Goal: Task Accomplishment & Management: Use online tool/utility

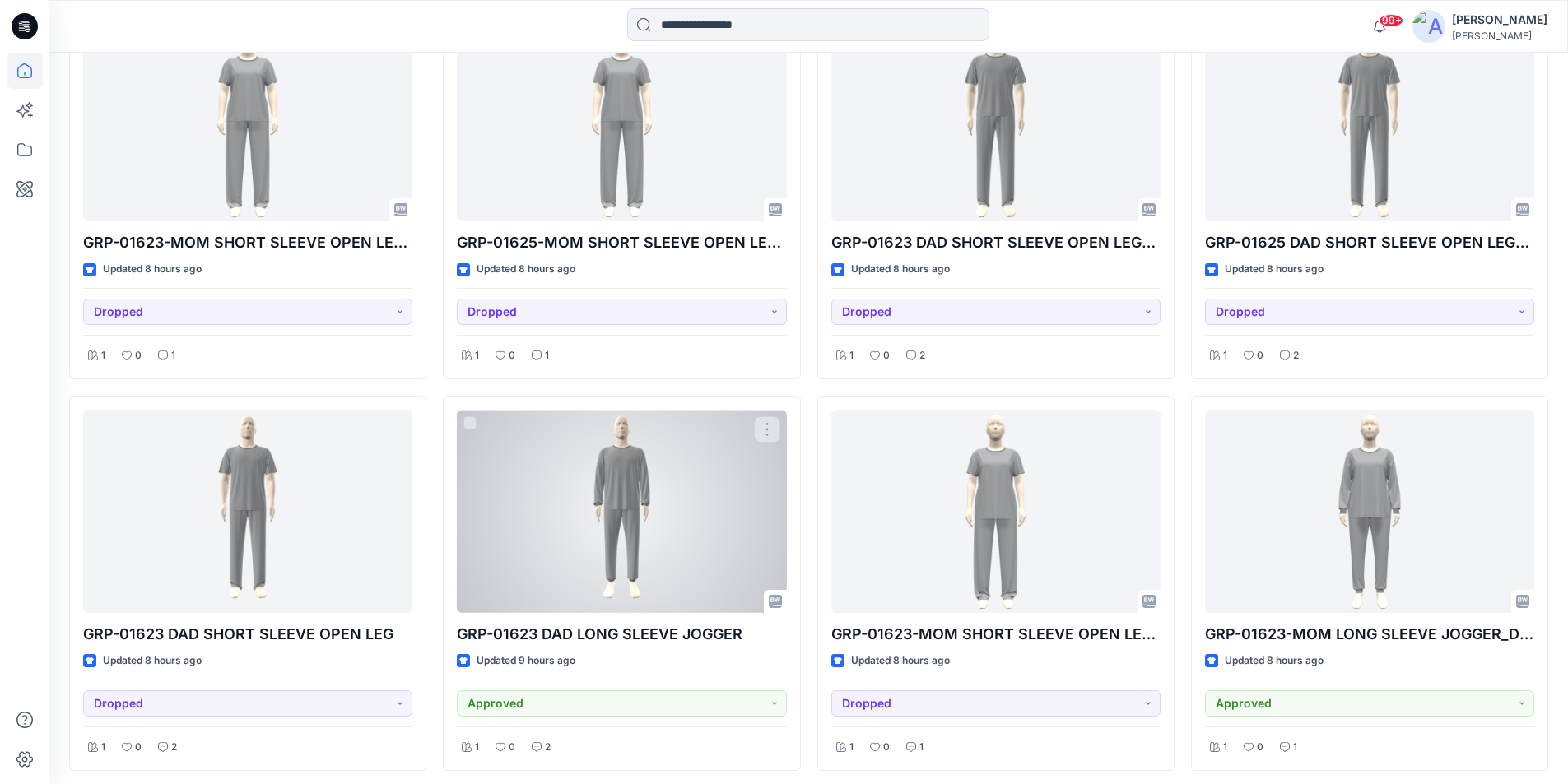
scroll to position [482, 0]
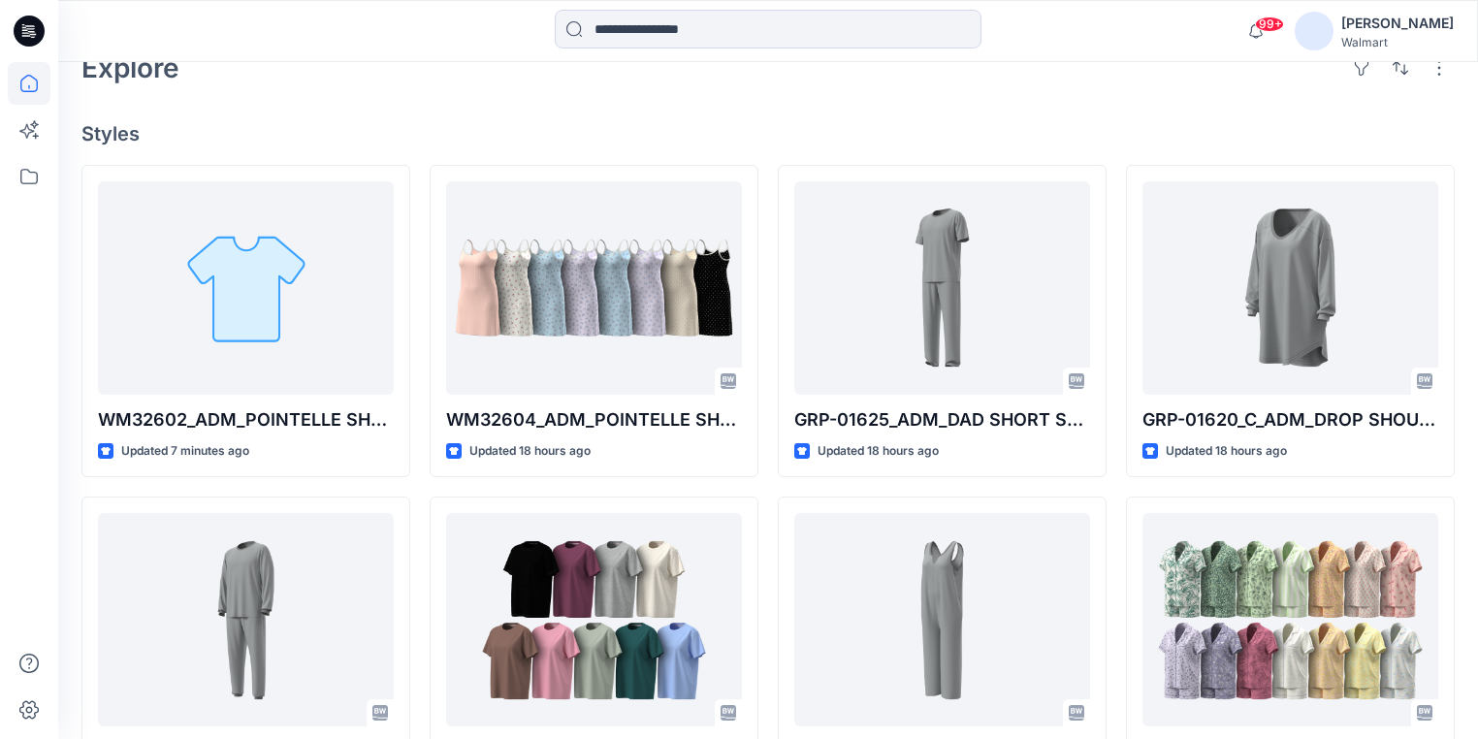
scroll to position [486, 0]
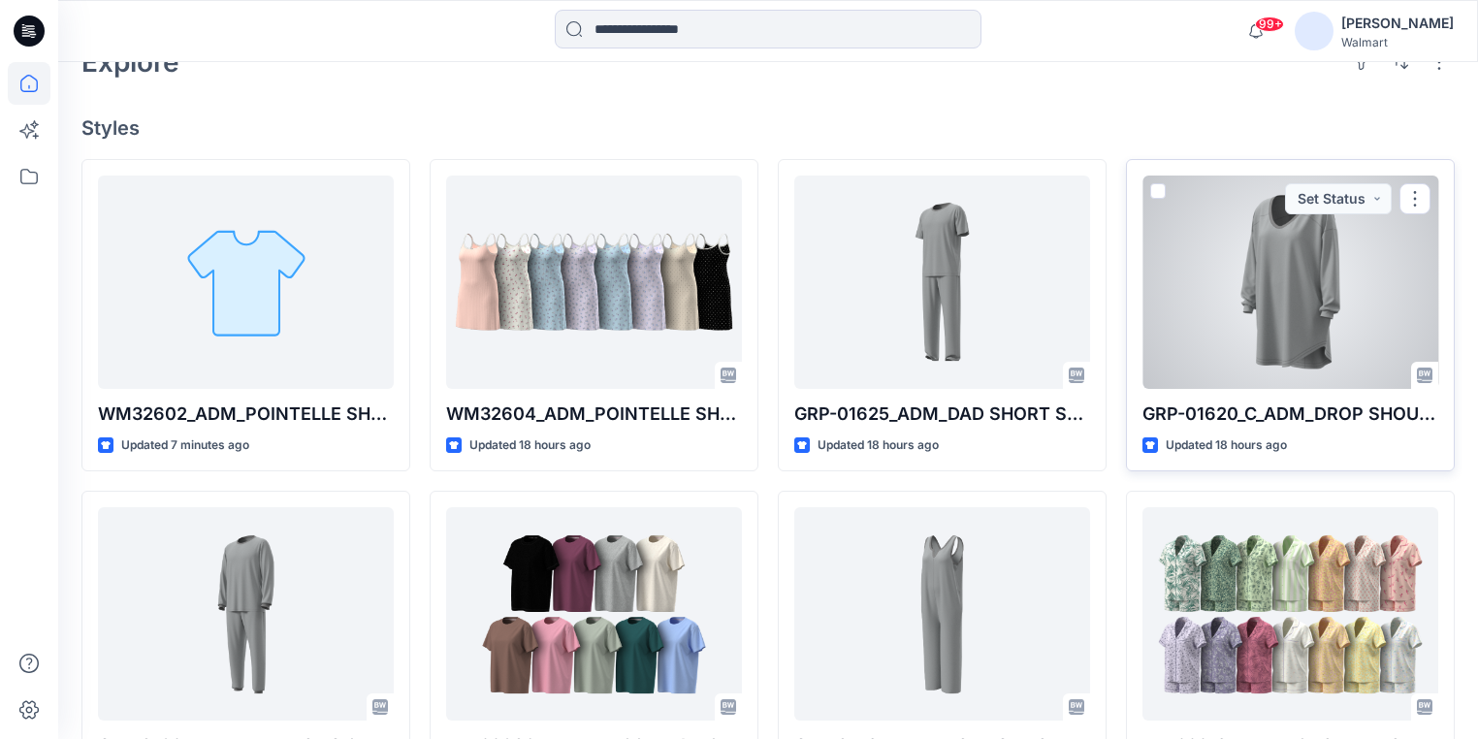
click at [1193, 272] on div at bounding box center [1290, 282] width 296 height 213
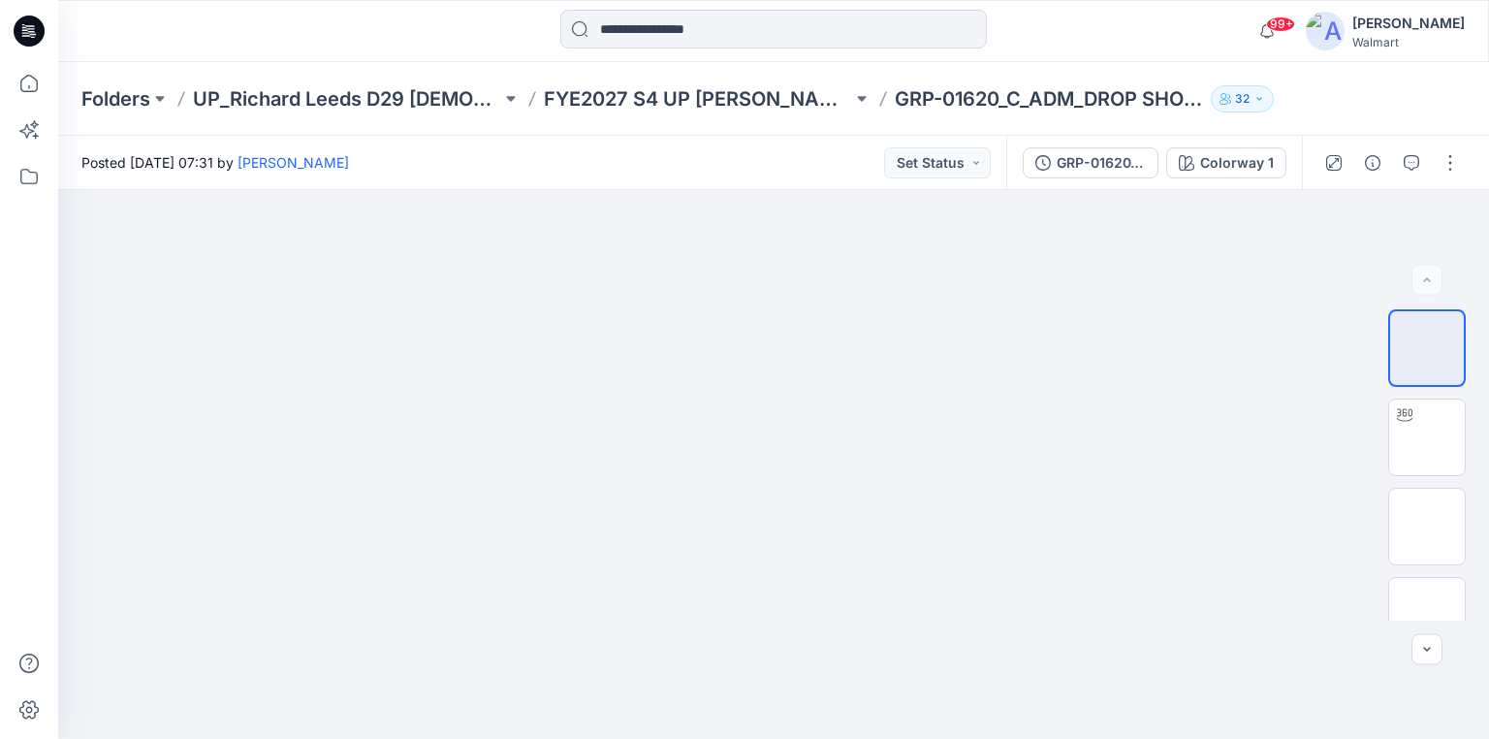
click at [33, 28] on icon at bounding box center [30, 28] width 9 height 1
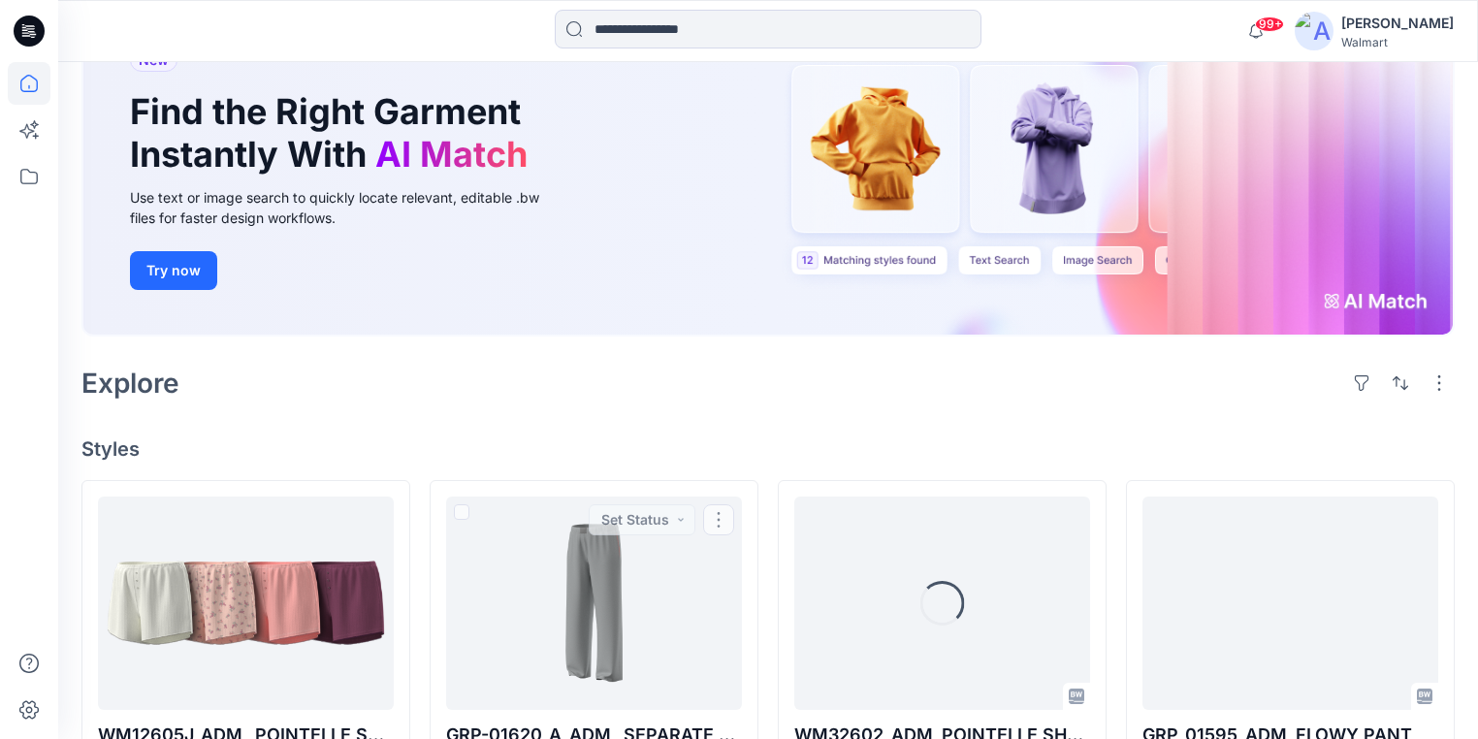
scroll to position [155, 0]
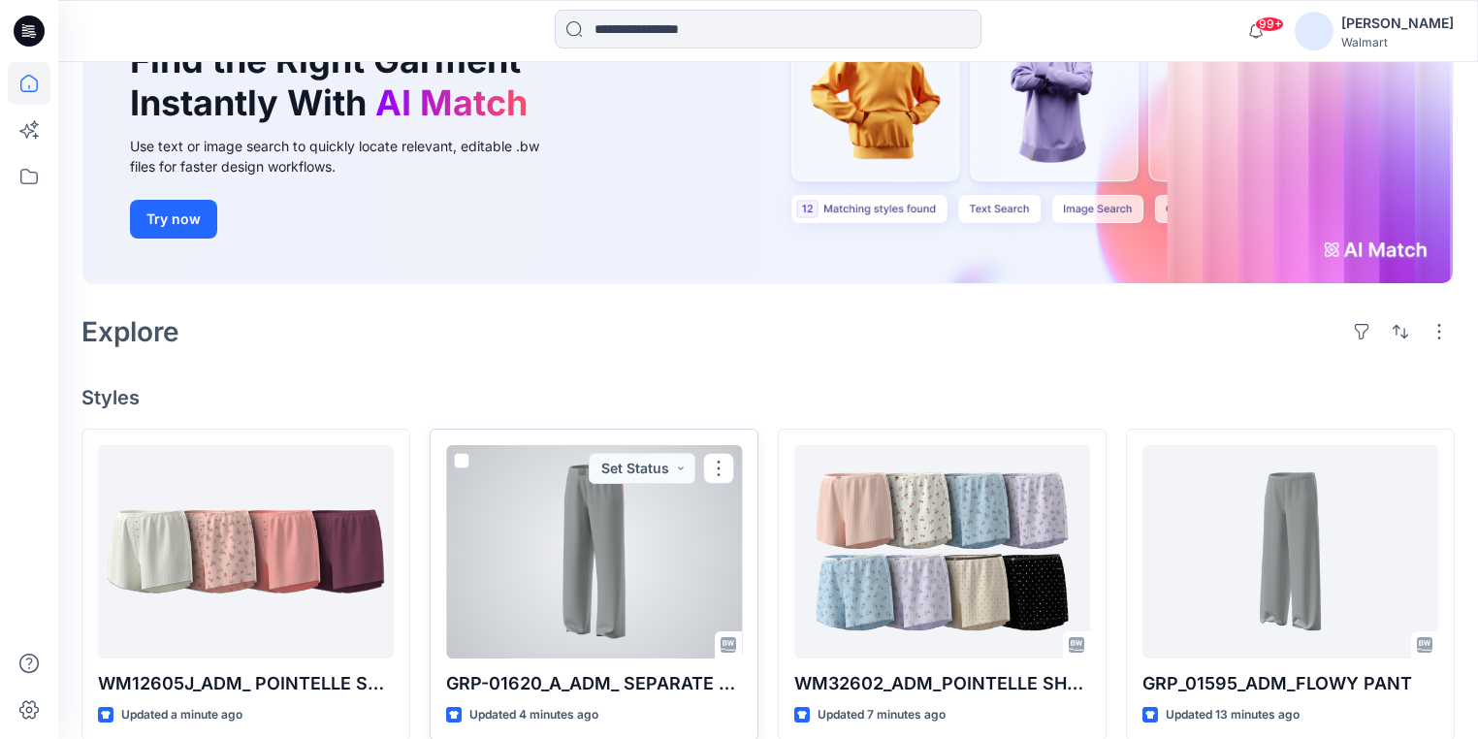
scroll to position [233, 0]
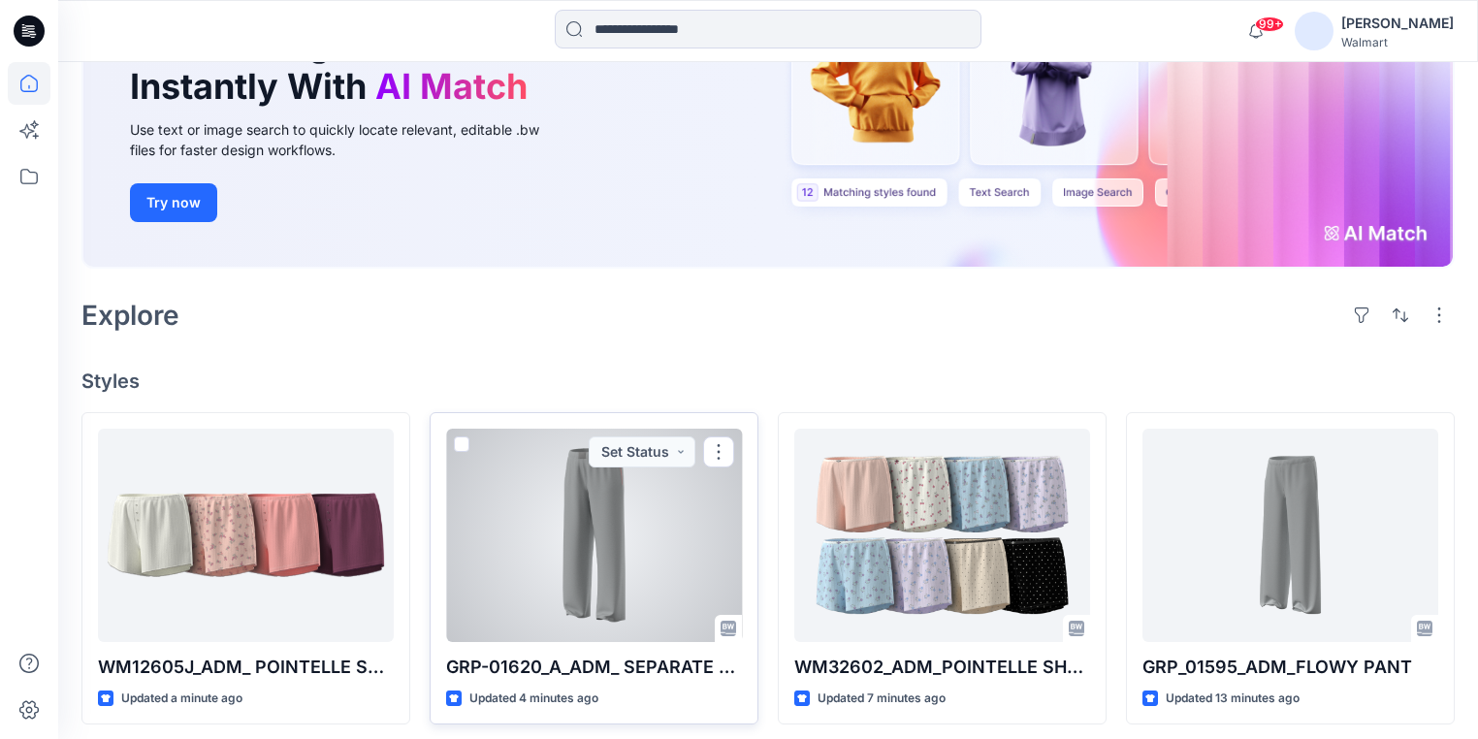
click at [527, 473] on div at bounding box center [594, 535] width 296 height 213
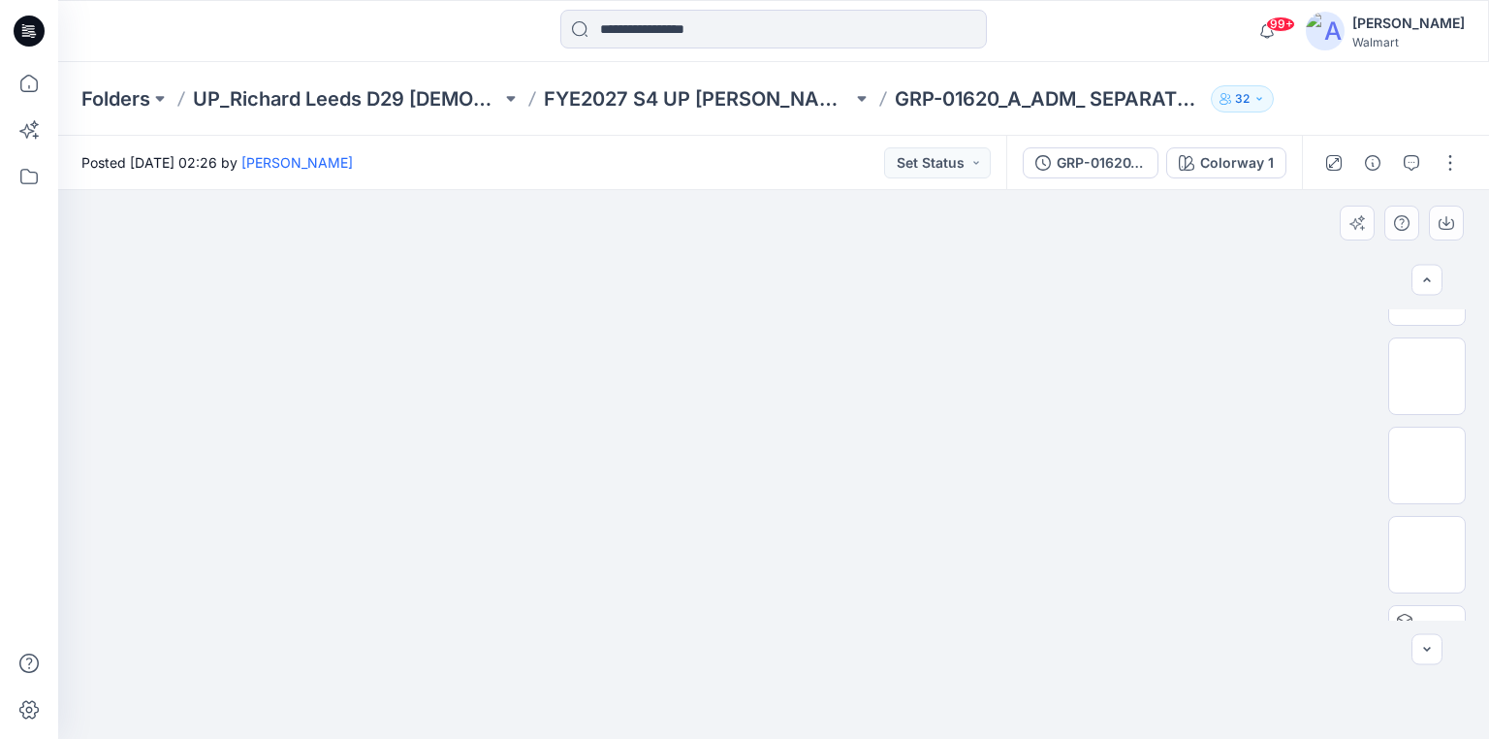
scroll to position [146, 0]
click at [1451, 165] on button "button" at bounding box center [1450, 162] width 31 height 31
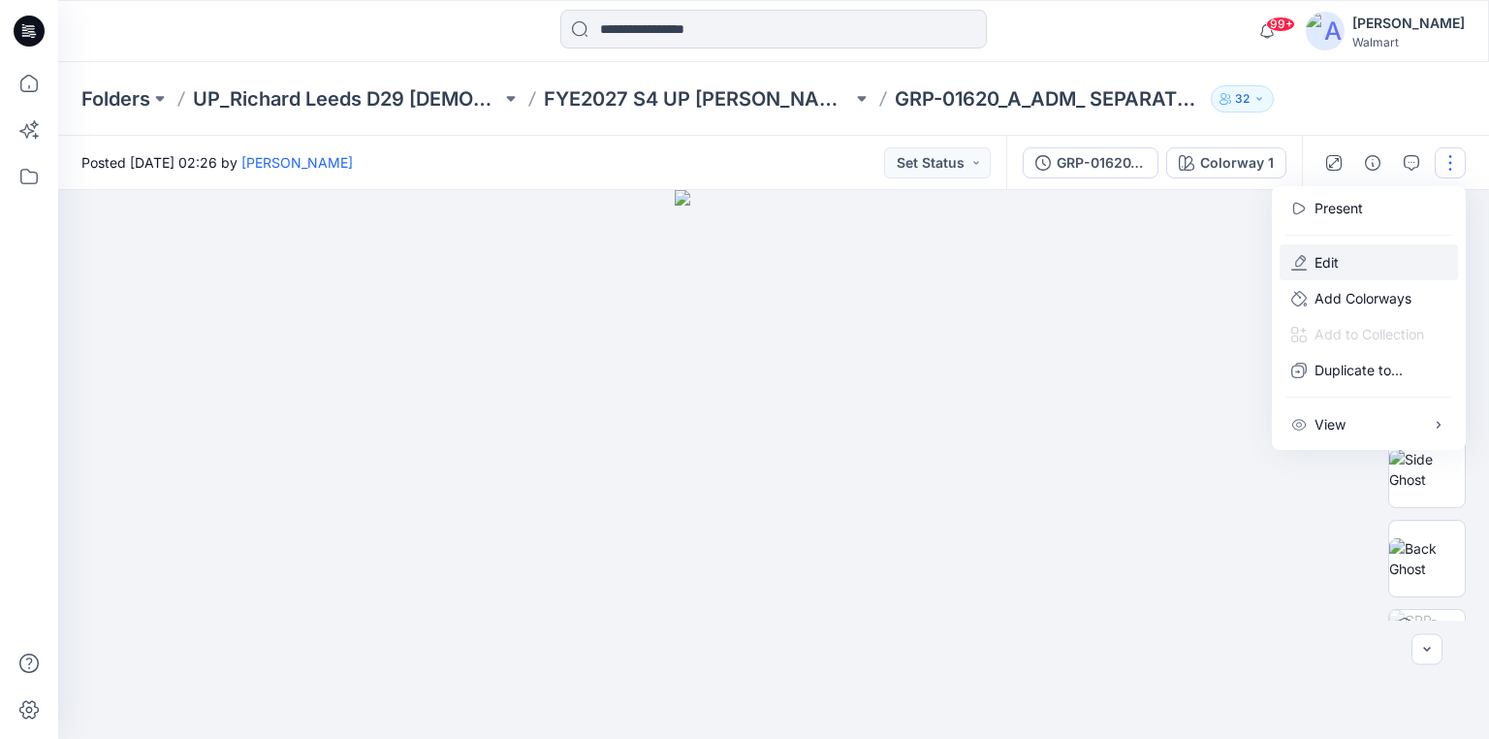
click at [1347, 259] on button "Edit" at bounding box center [1369, 262] width 178 height 36
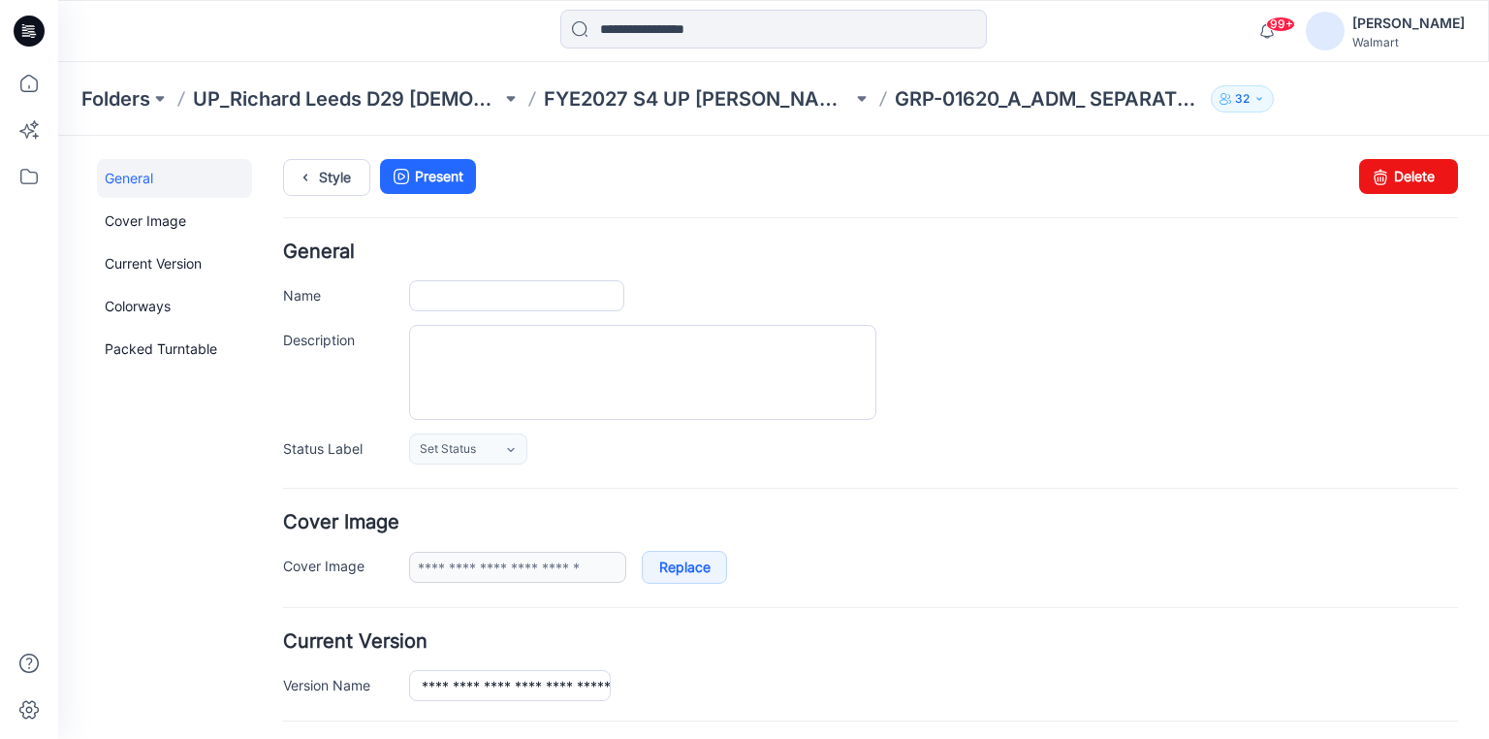
type input "**********"
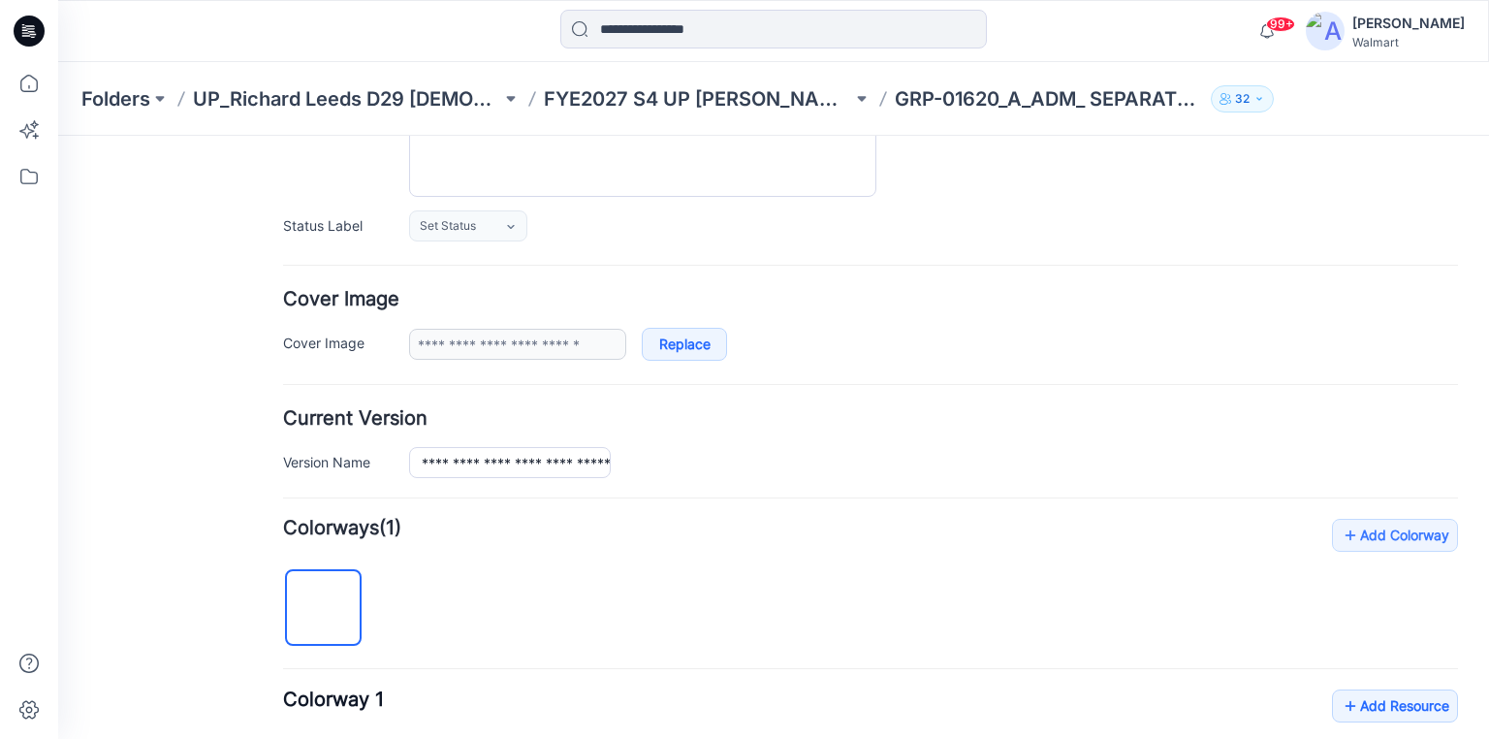
scroll to position [310, 0]
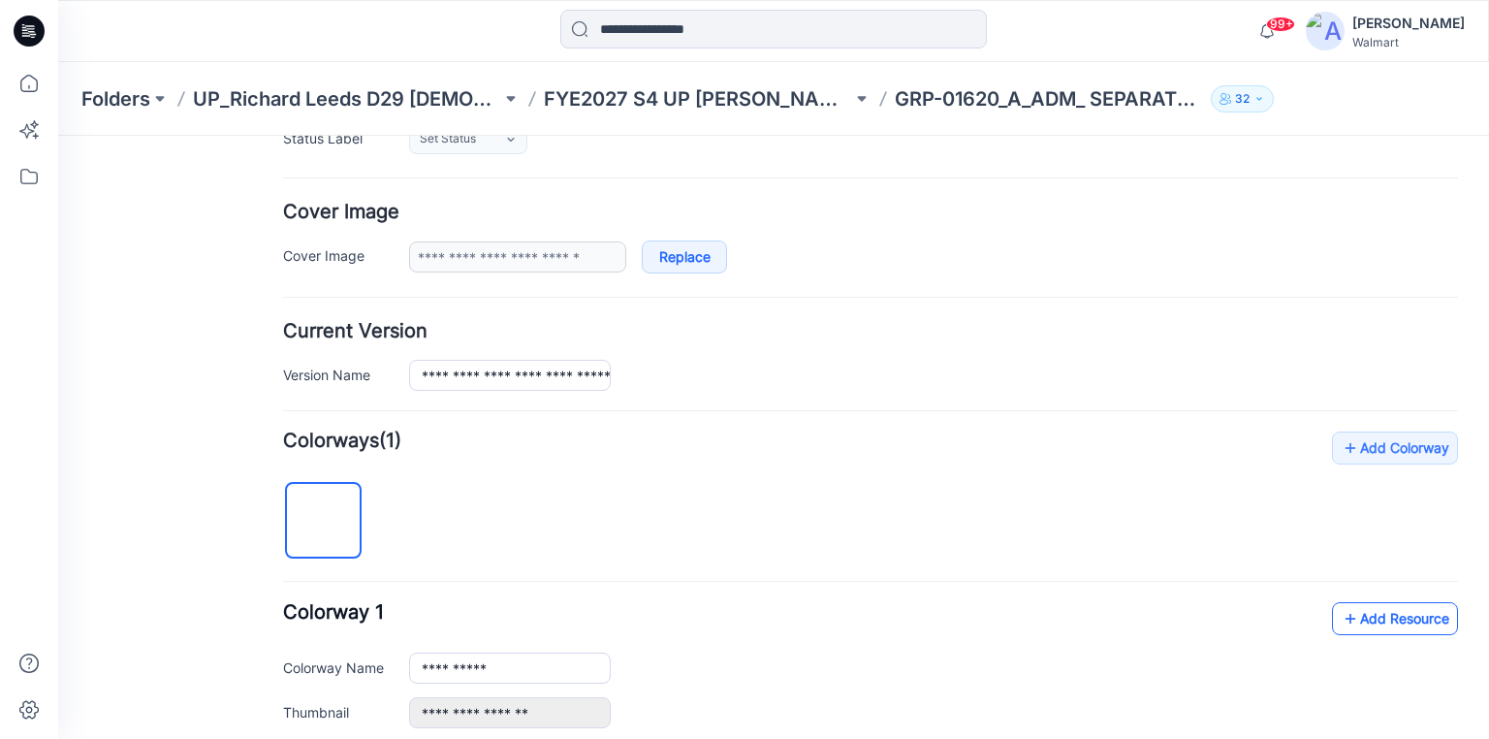
click at [1400, 616] on link "Add Resource" at bounding box center [1395, 618] width 126 height 33
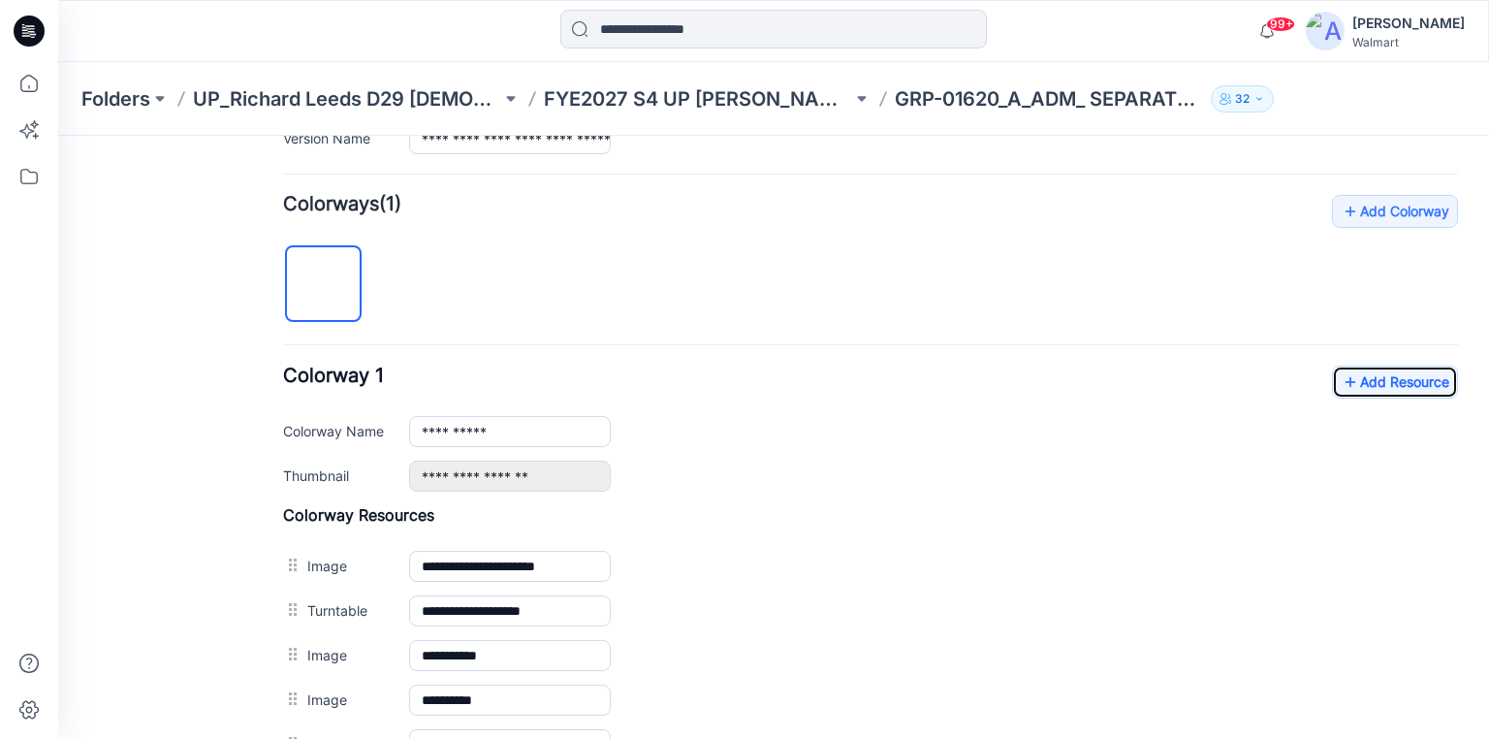
scroll to position [543, 0]
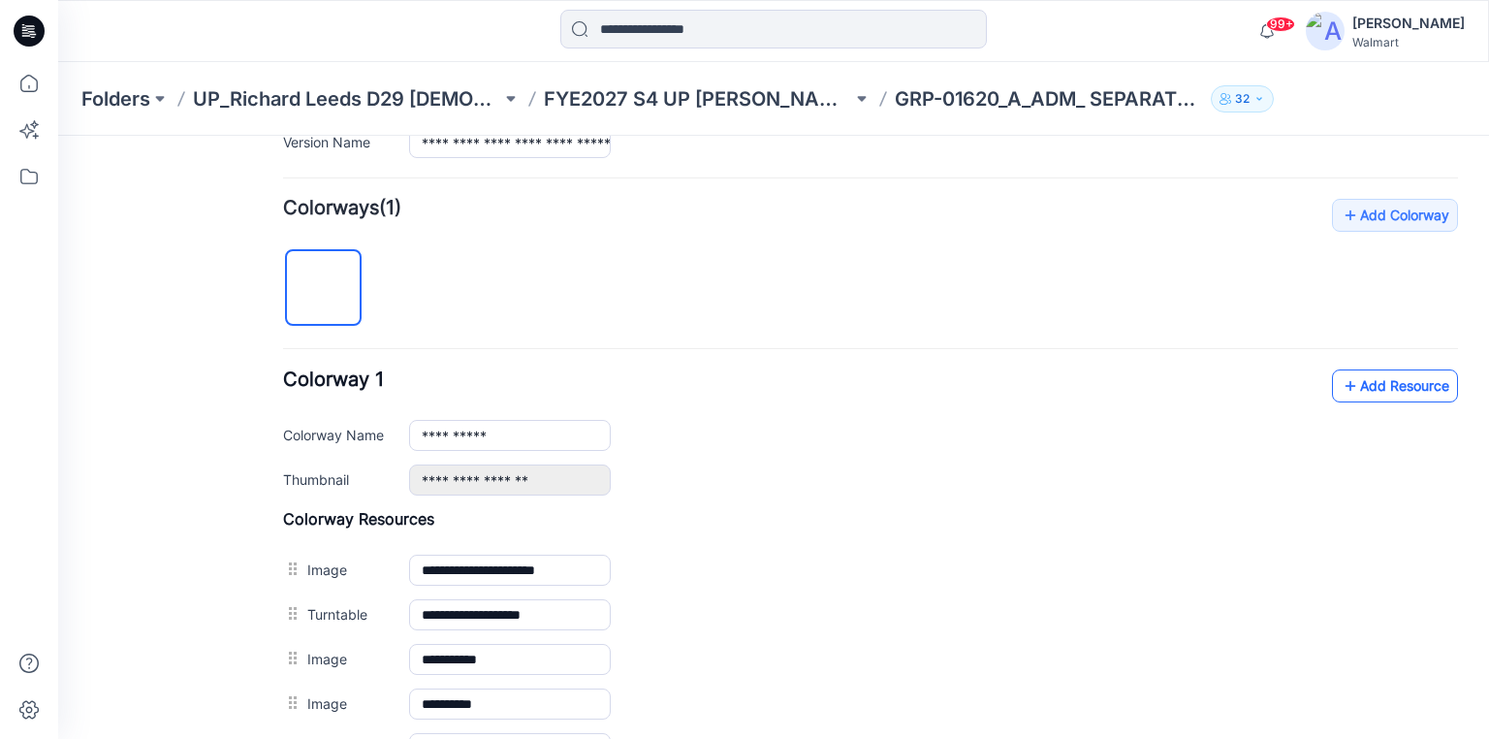
click at [1370, 391] on link "Add Resource" at bounding box center [1395, 385] width 126 height 33
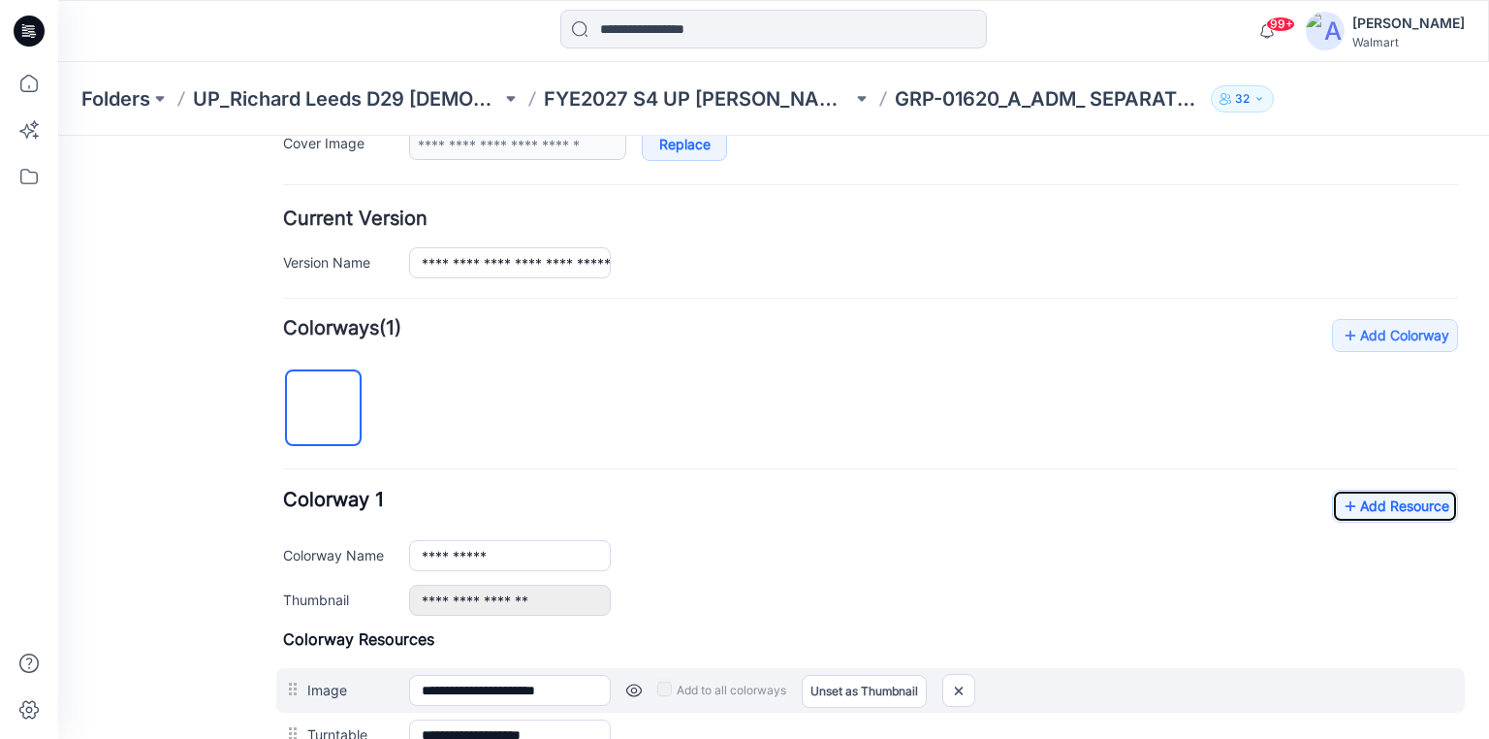
scroll to position [380, 0]
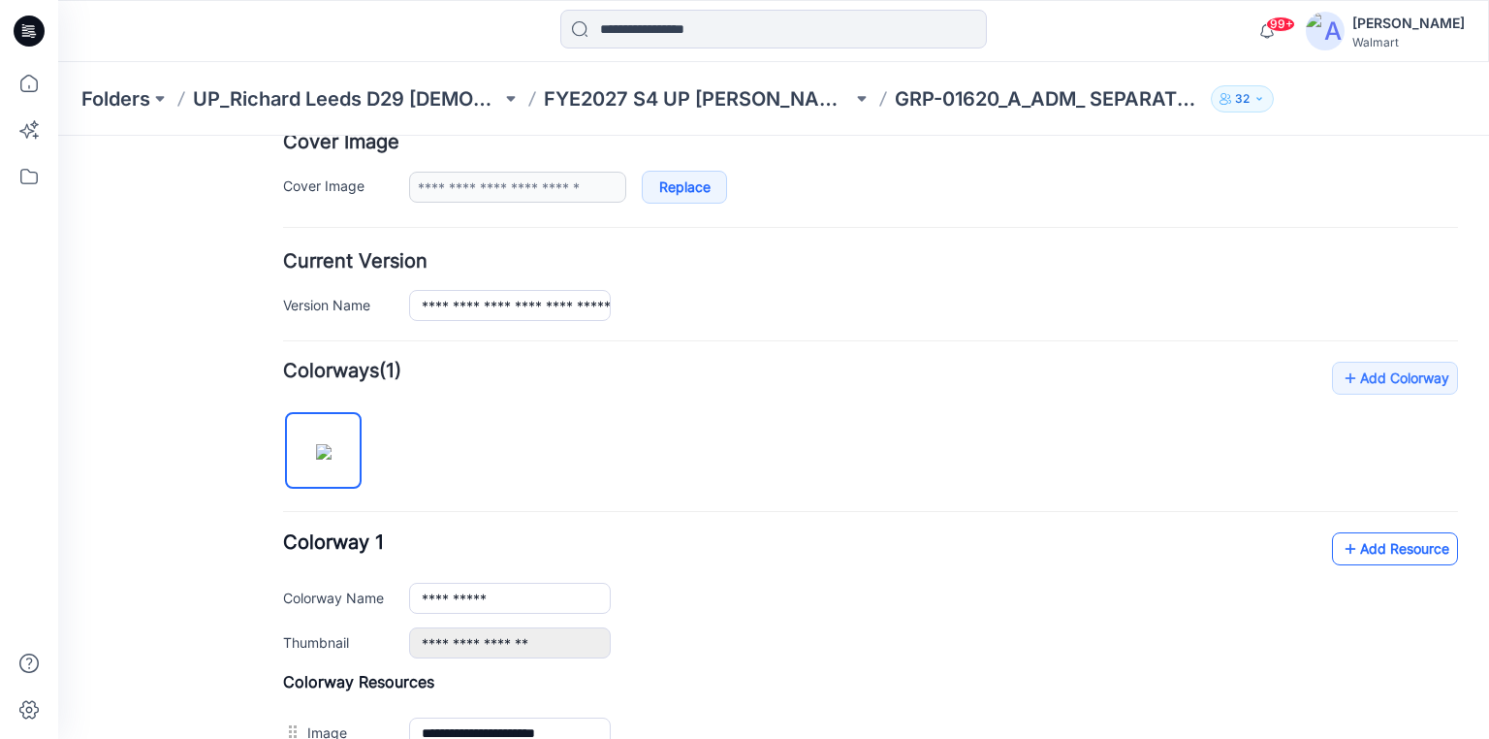
click at [1365, 539] on link "Add Resource" at bounding box center [1395, 548] width 126 height 33
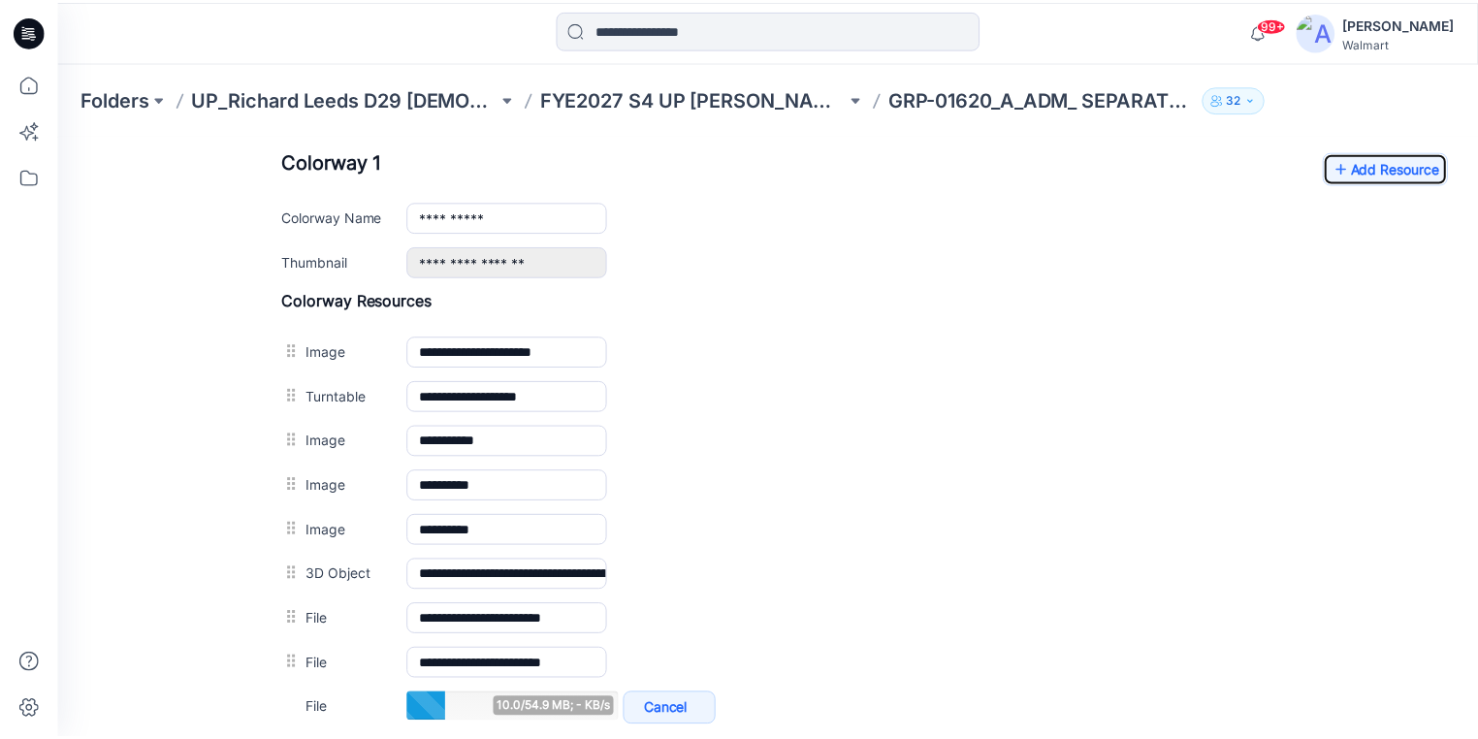
scroll to position [923, 0]
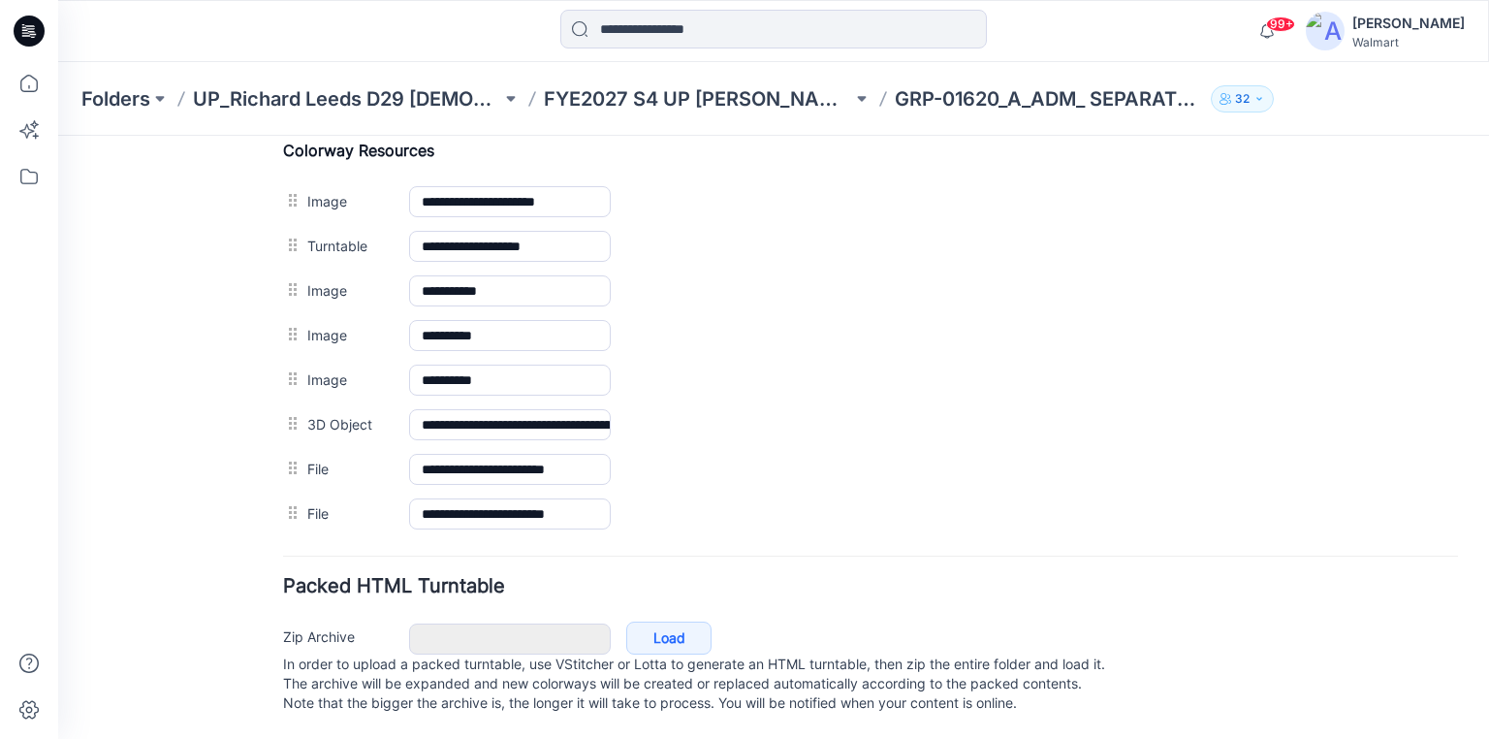
click at [40, 35] on icon at bounding box center [29, 31] width 31 height 31
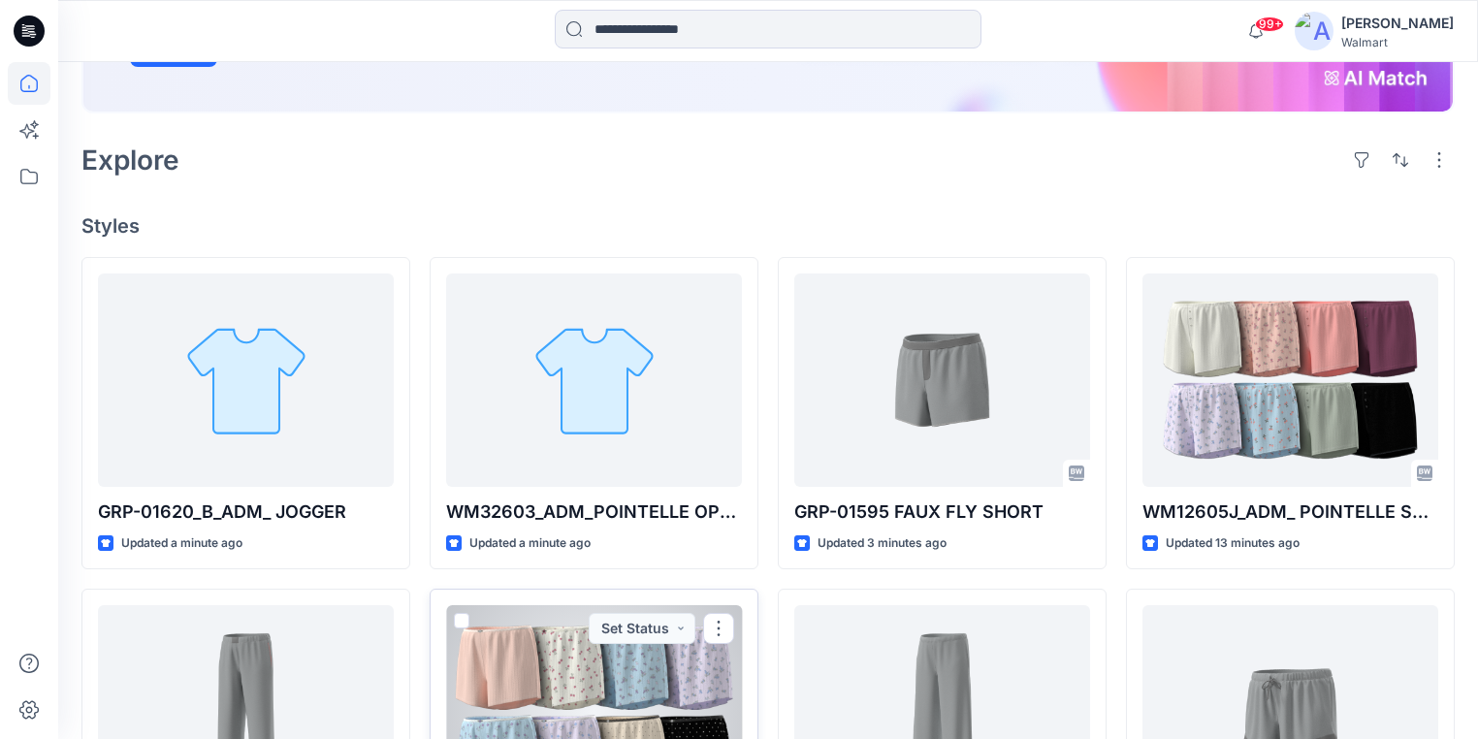
scroll to position [388, 0]
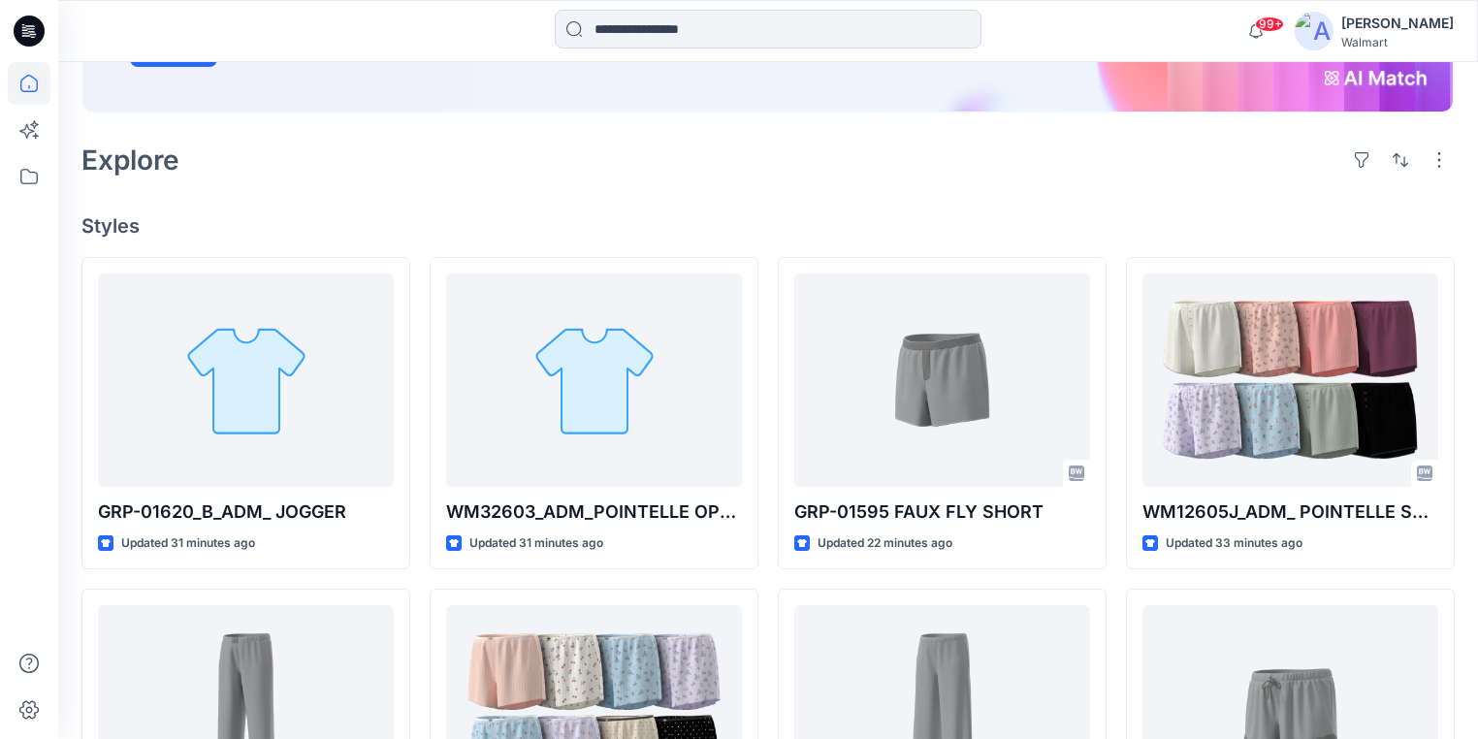
click at [16, 28] on icon at bounding box center [29, 31] width 31 height 31
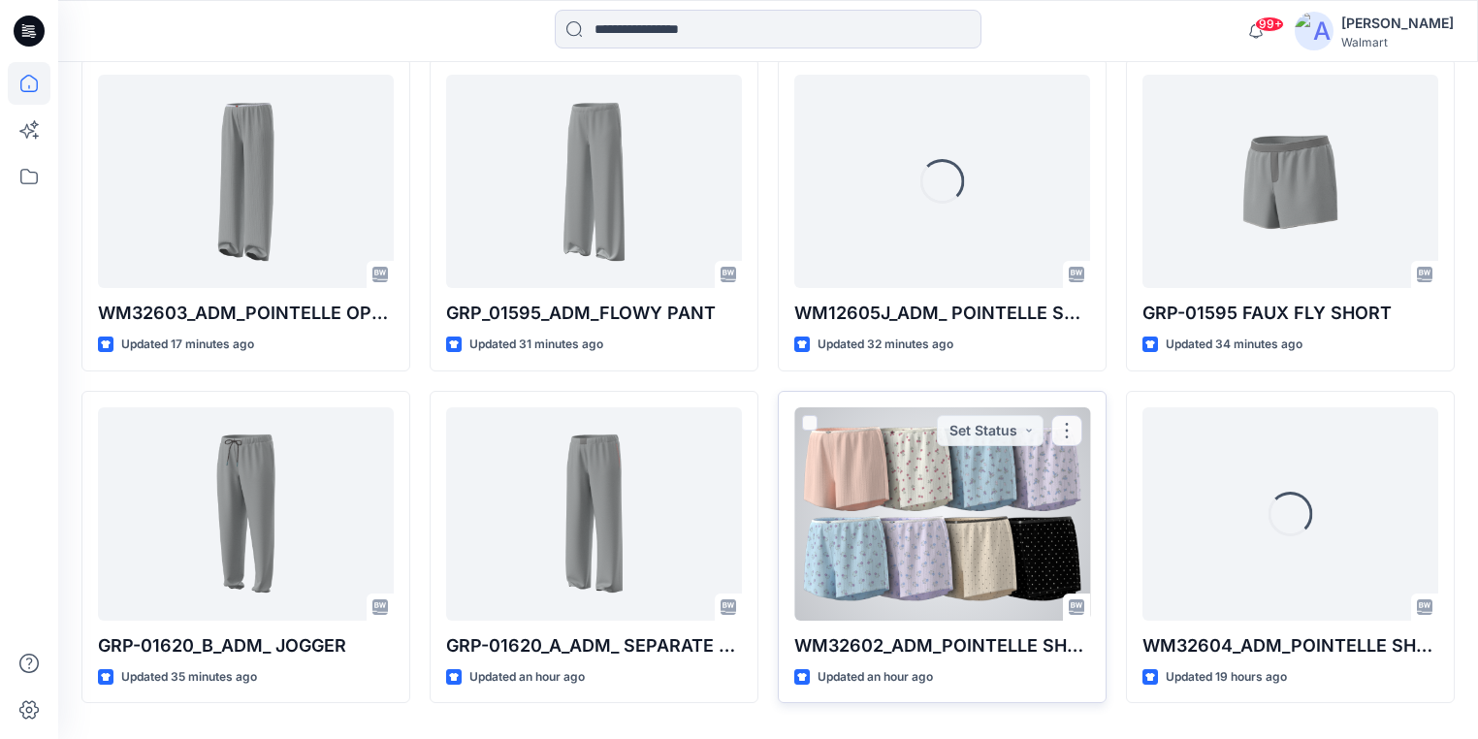
scroll to position [935, 0]
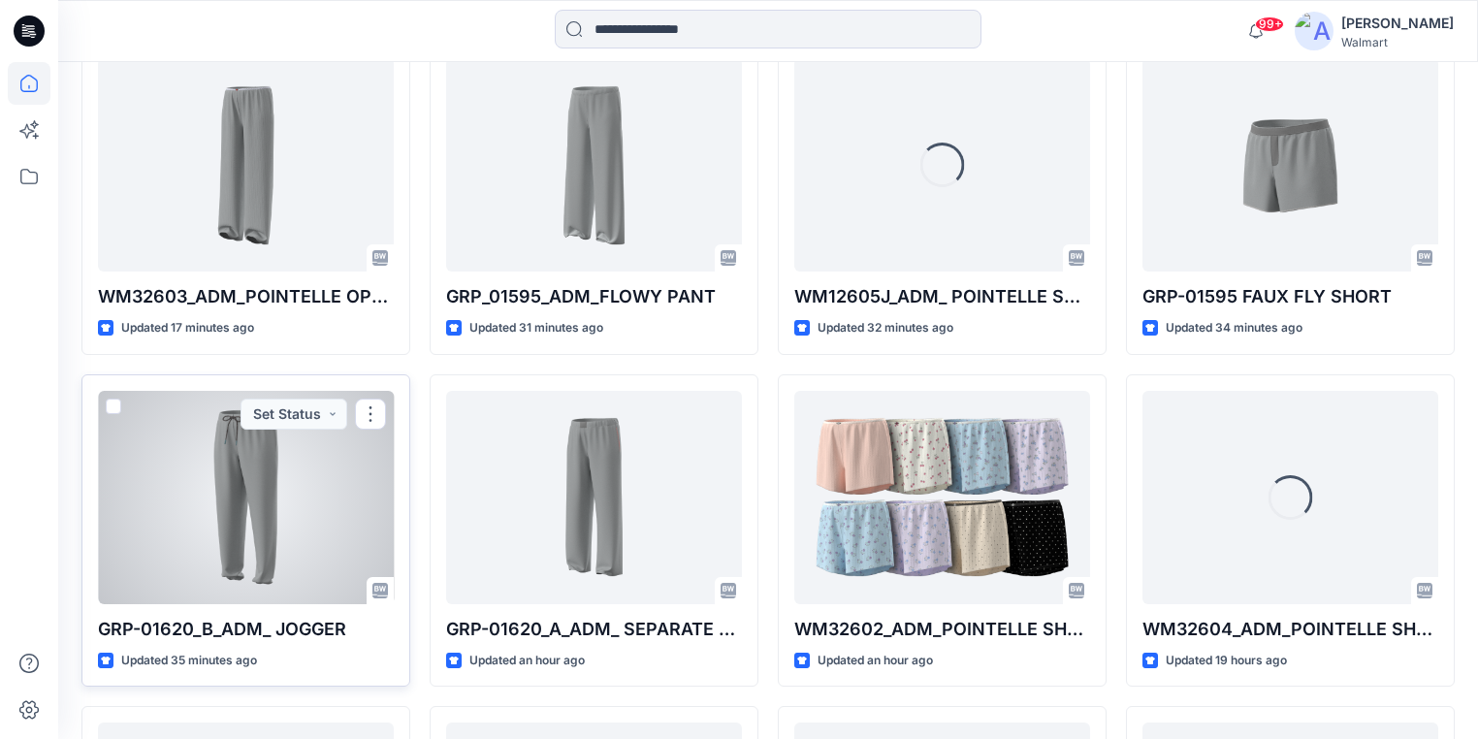
click at [234, 513] on div at bounding box center [246, 497] width 296 height 213
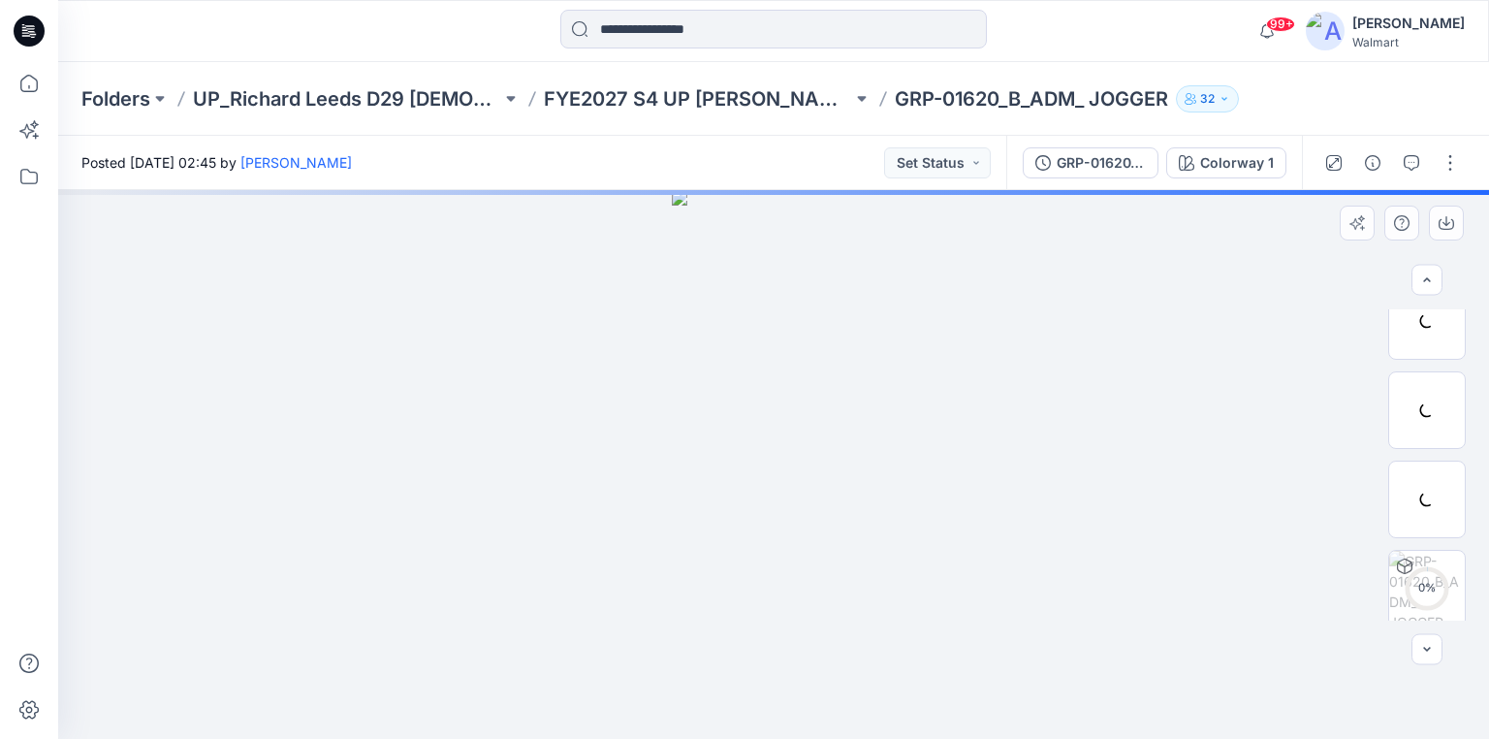
scroll to position [211, 0]
click at [1446, 164] on button "button" at bounding box center [1450, 162] width 31 height 31
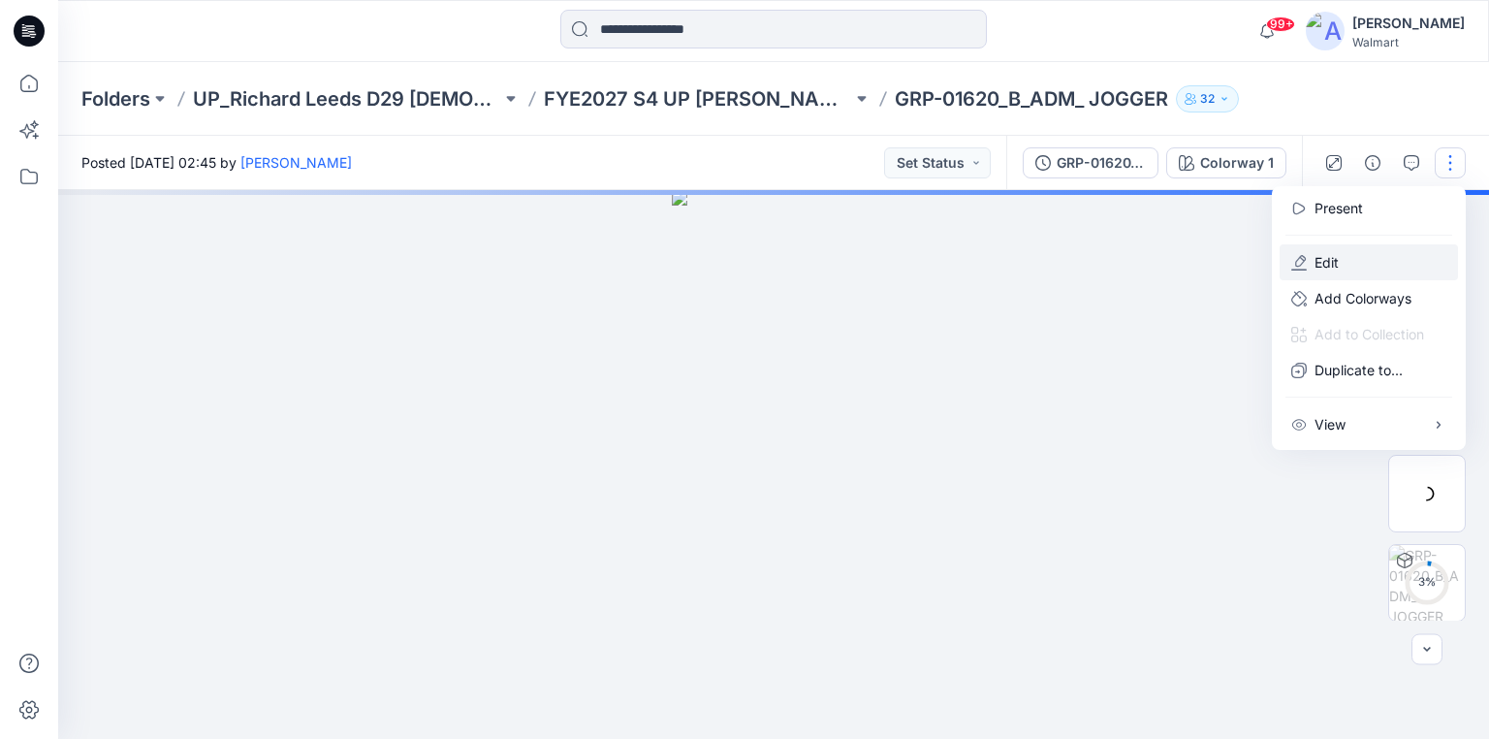
click at [1330, 259] on p "Edit" at bounding box center [1327, 262] width 24 height 20
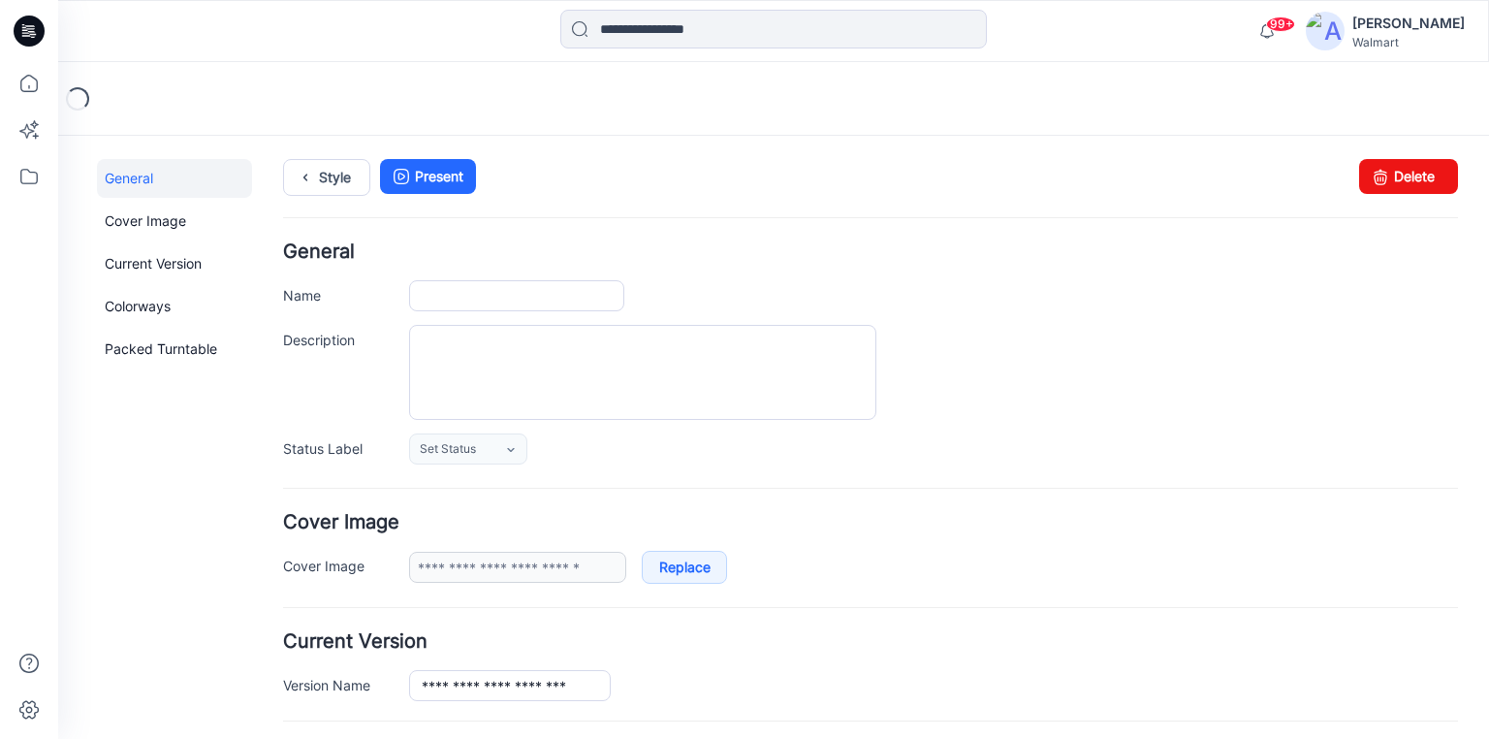
type input "**********"
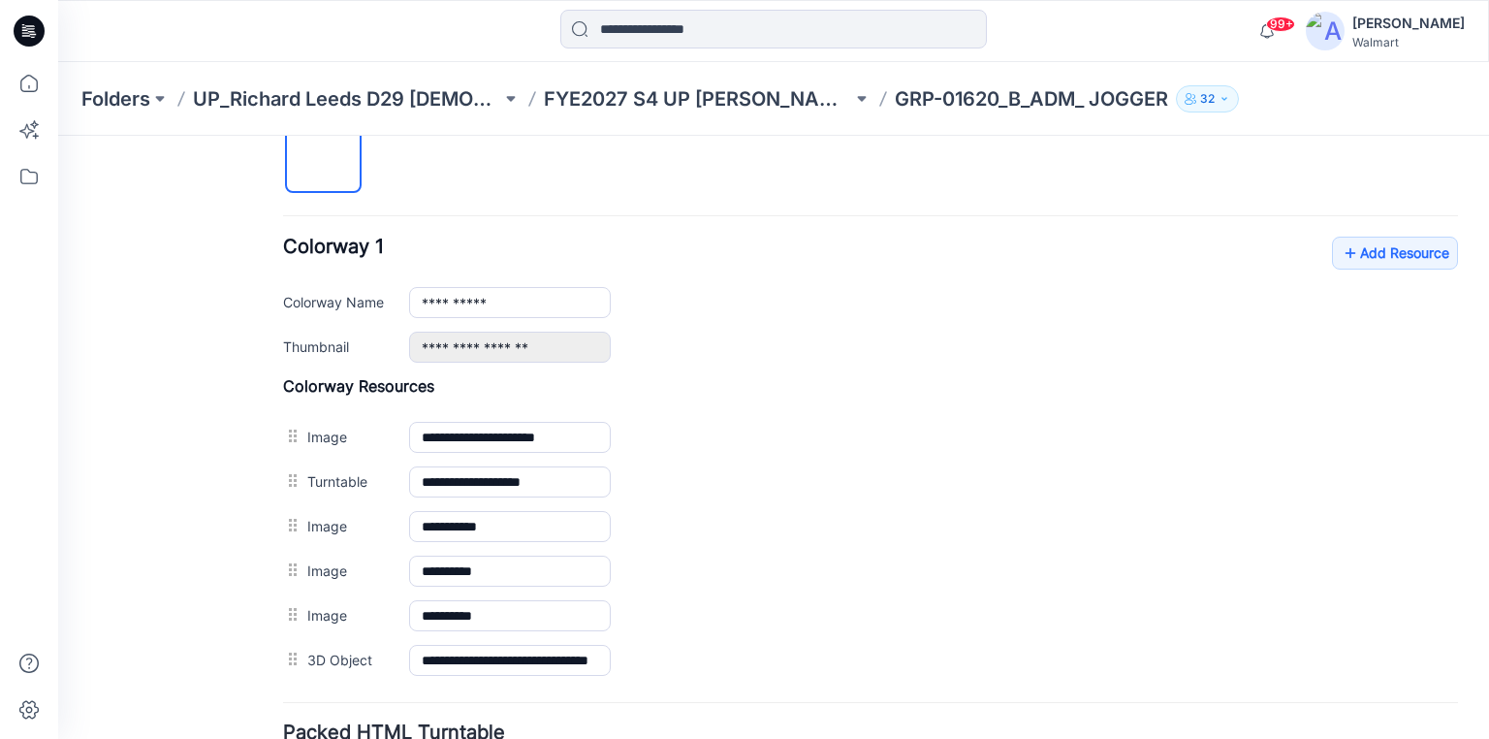
scroll to position [680, 0]
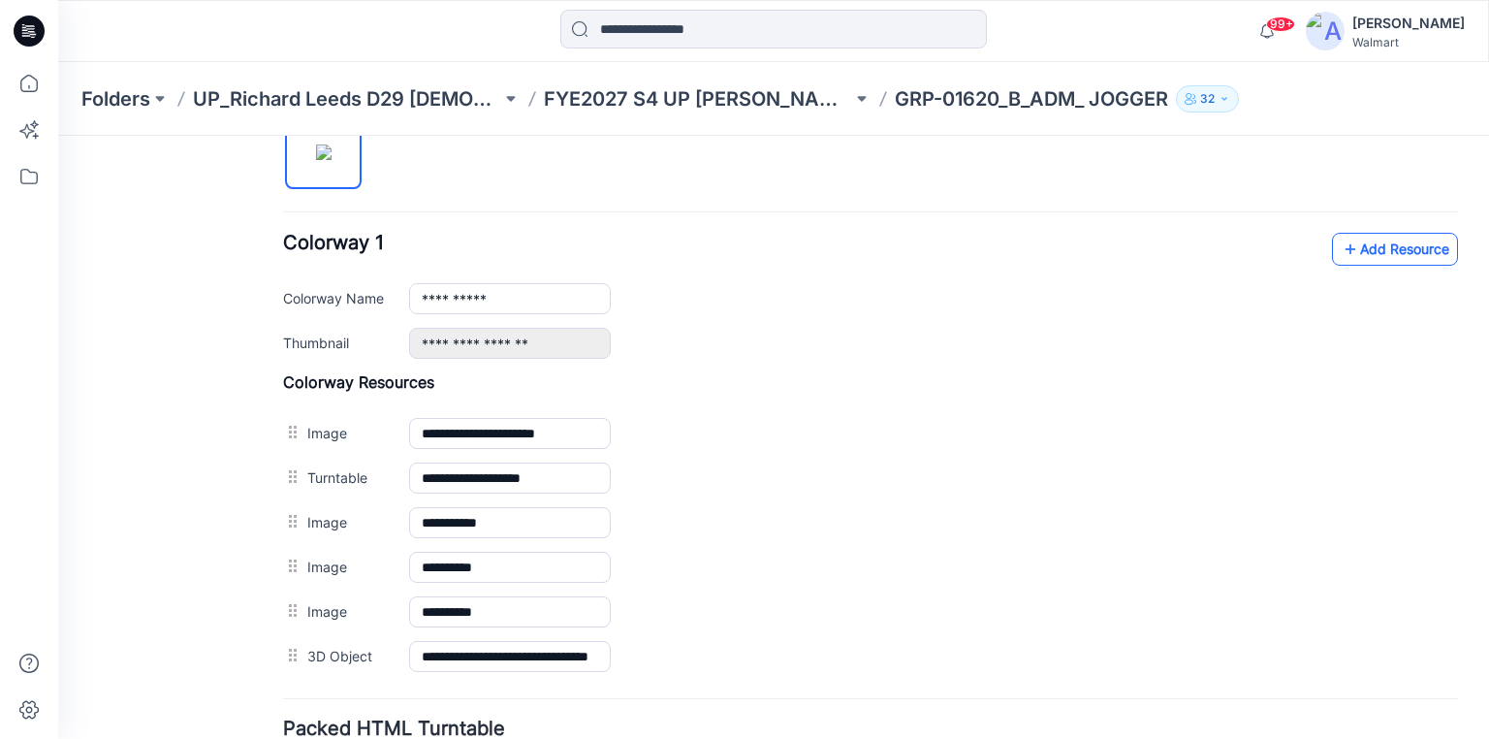
click at [1404, 240] on link "Add Resource" at bounding box center [1395, 249] width 126 height 33
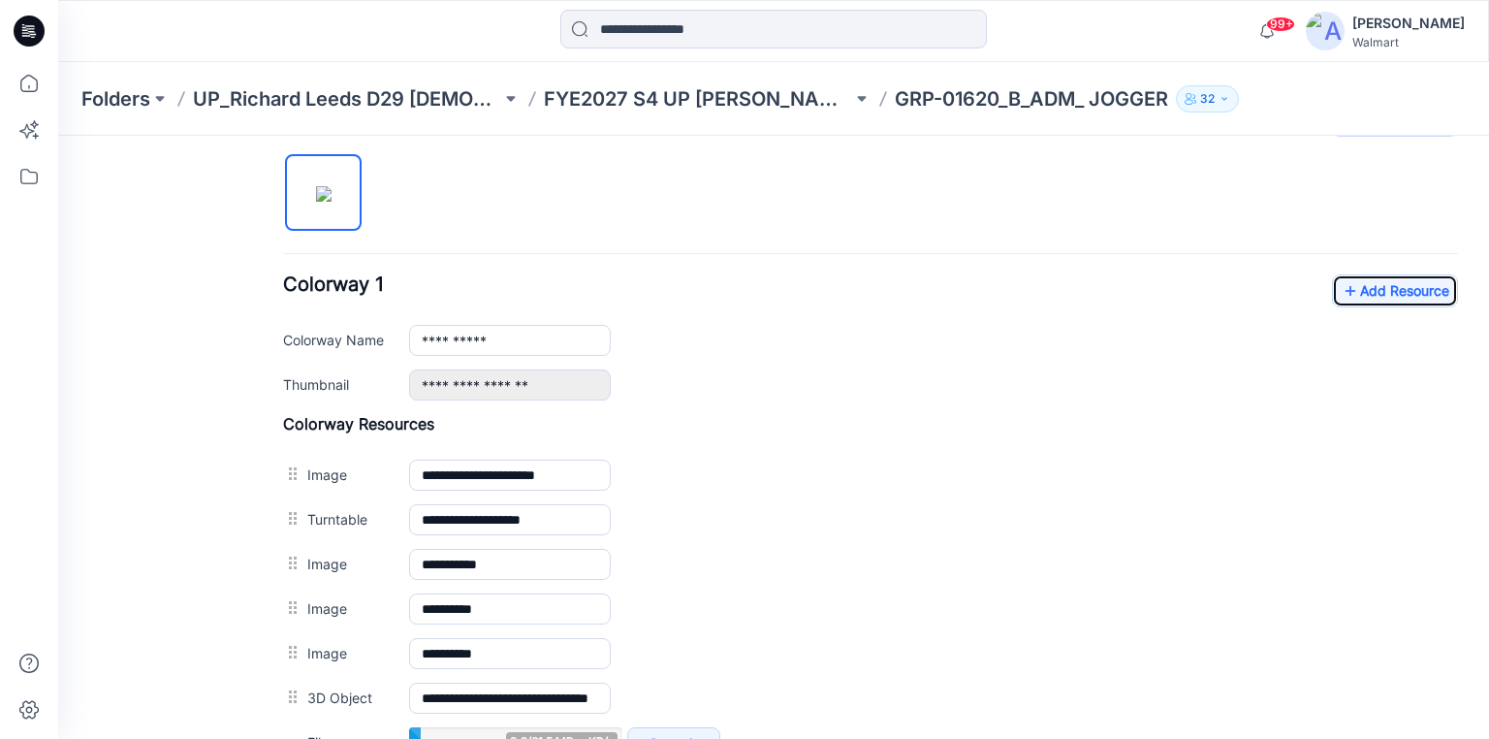
scroll to position [602, 0]
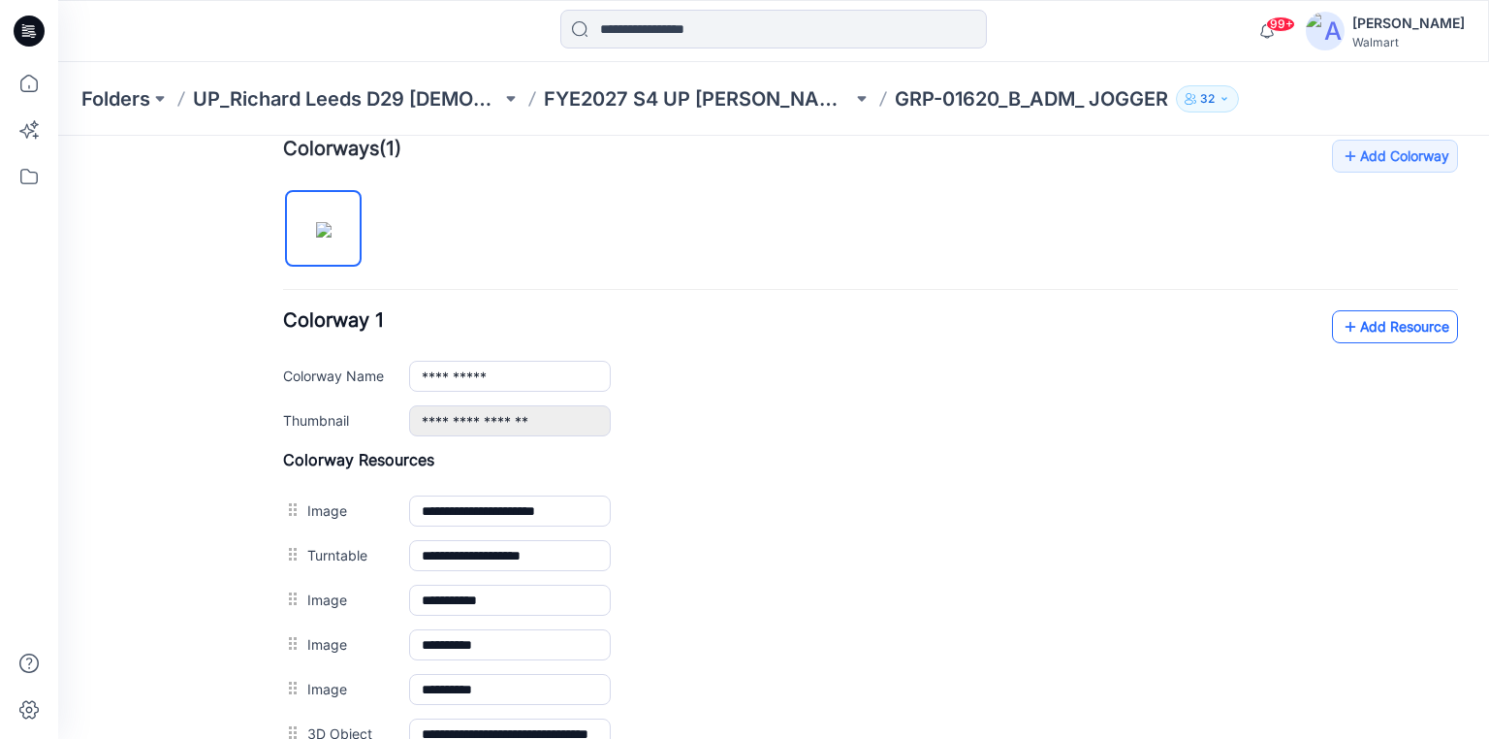
click at [1416, 334] on link "Add Resource" at bounding box center [1395, 326] width 126 height 33
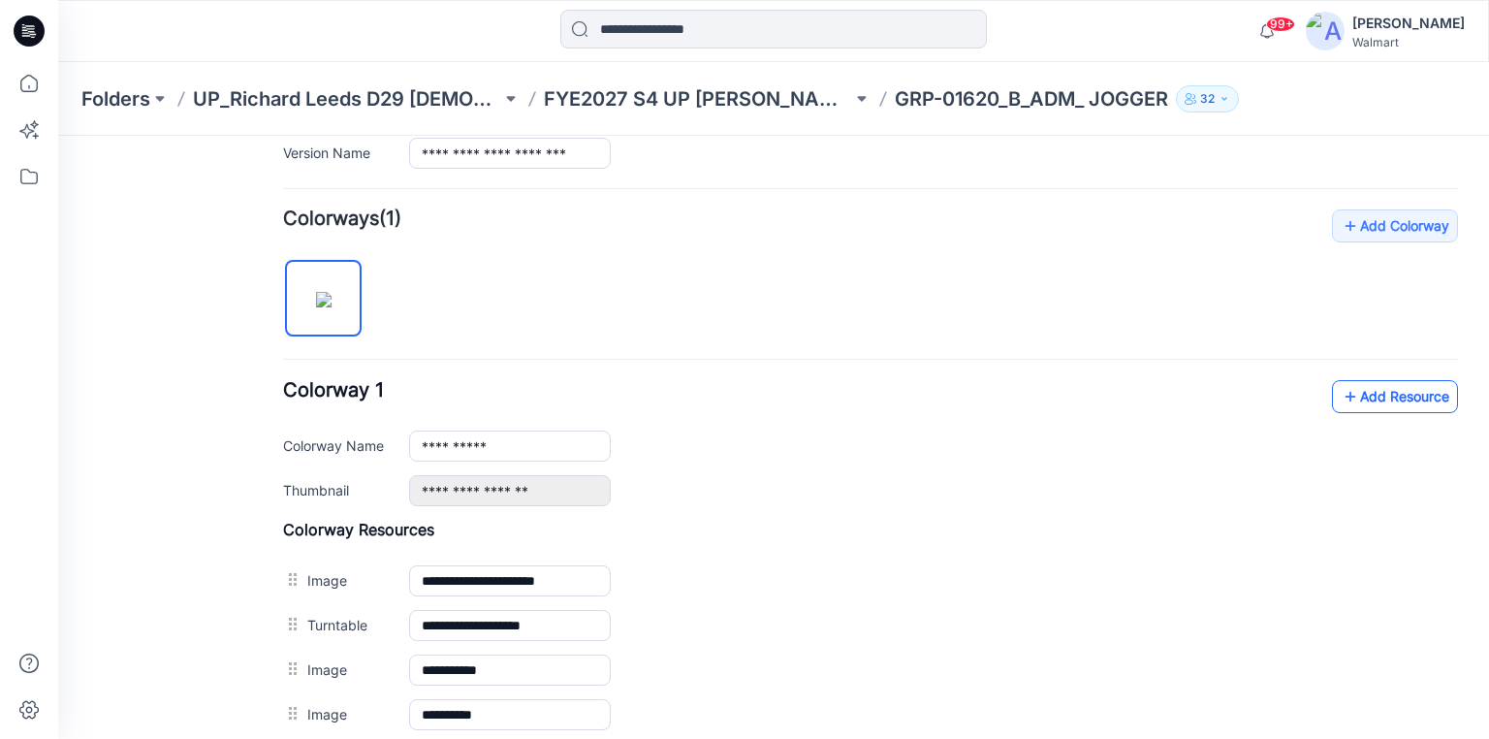
scroll to position [525, 0]
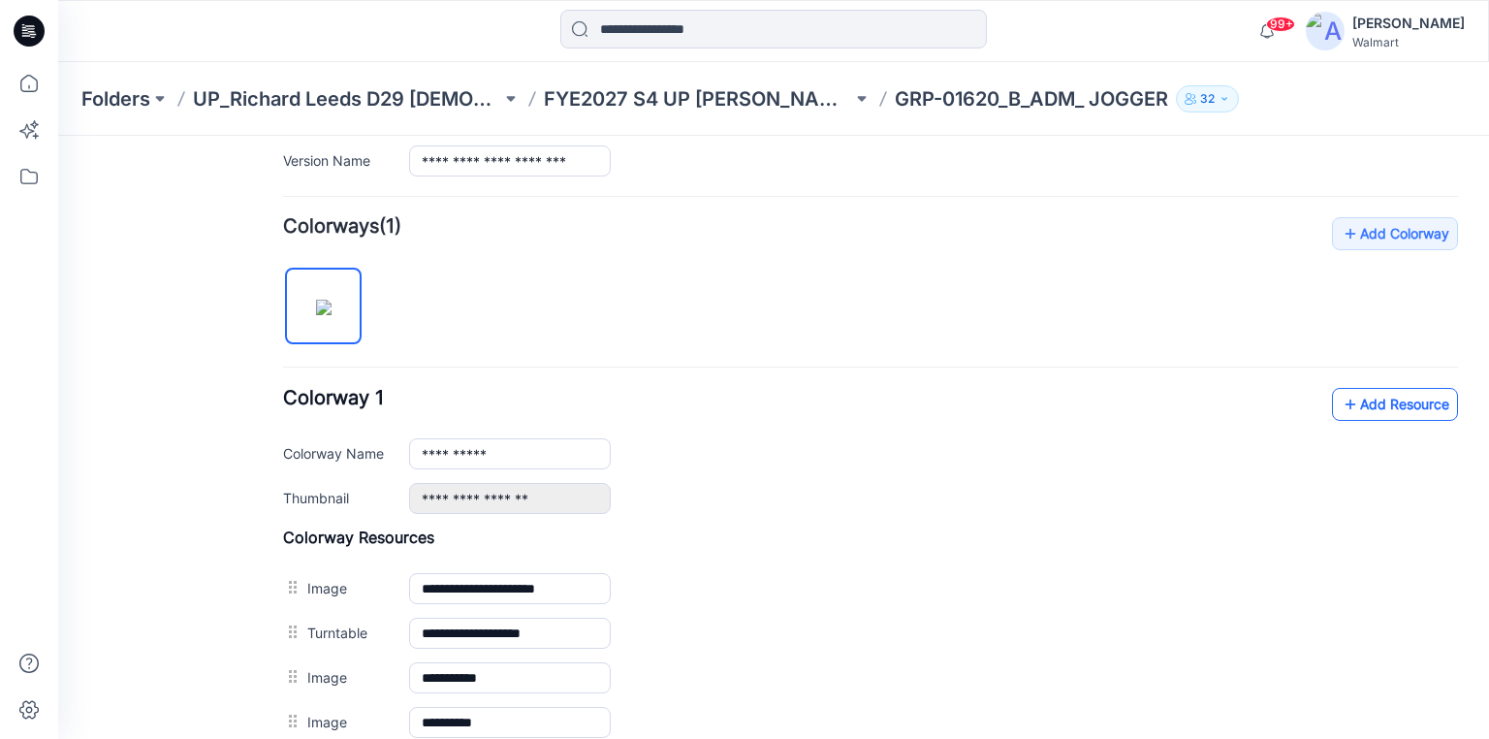
click at [1386, 399] on link "Add Resource" at bounding box center [1395, 404] width 126 height 33
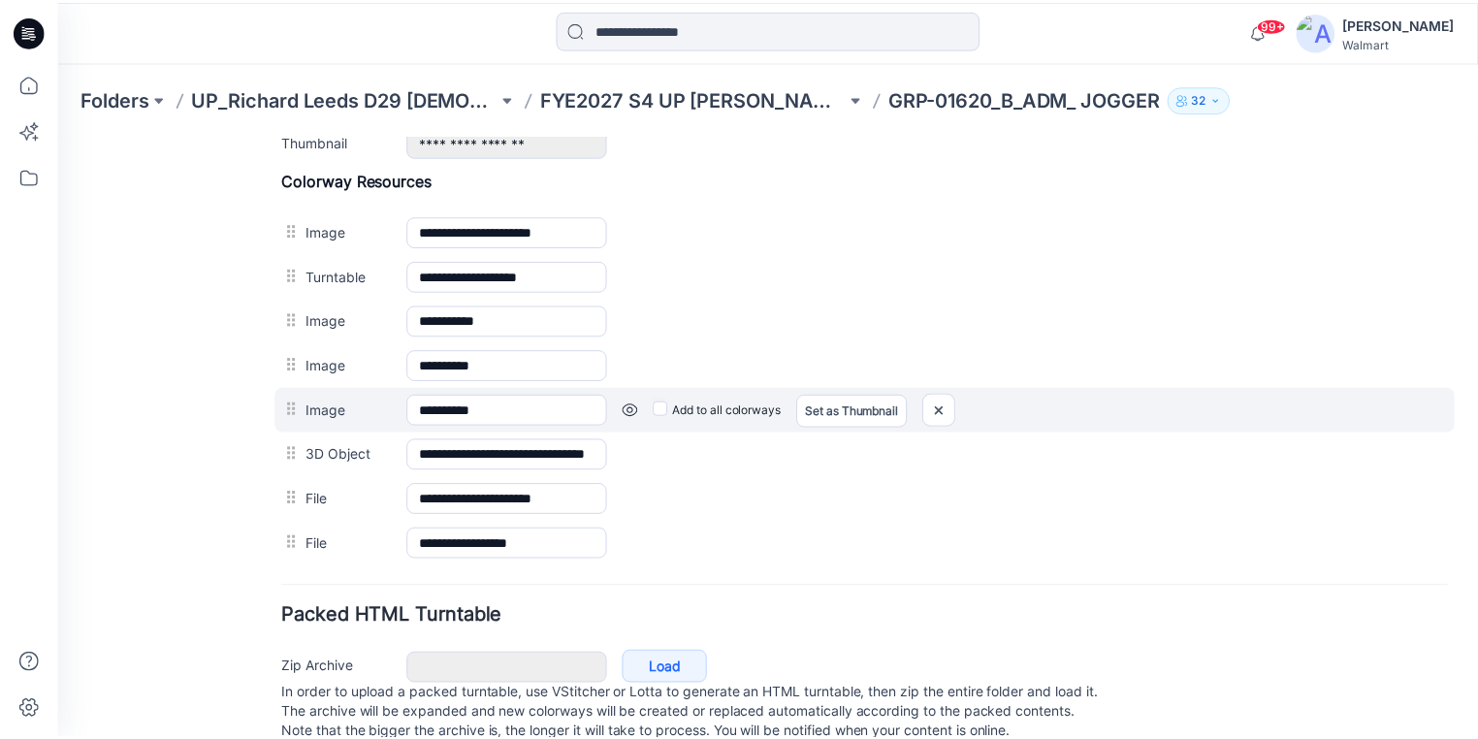
scroll to position [923, 0]
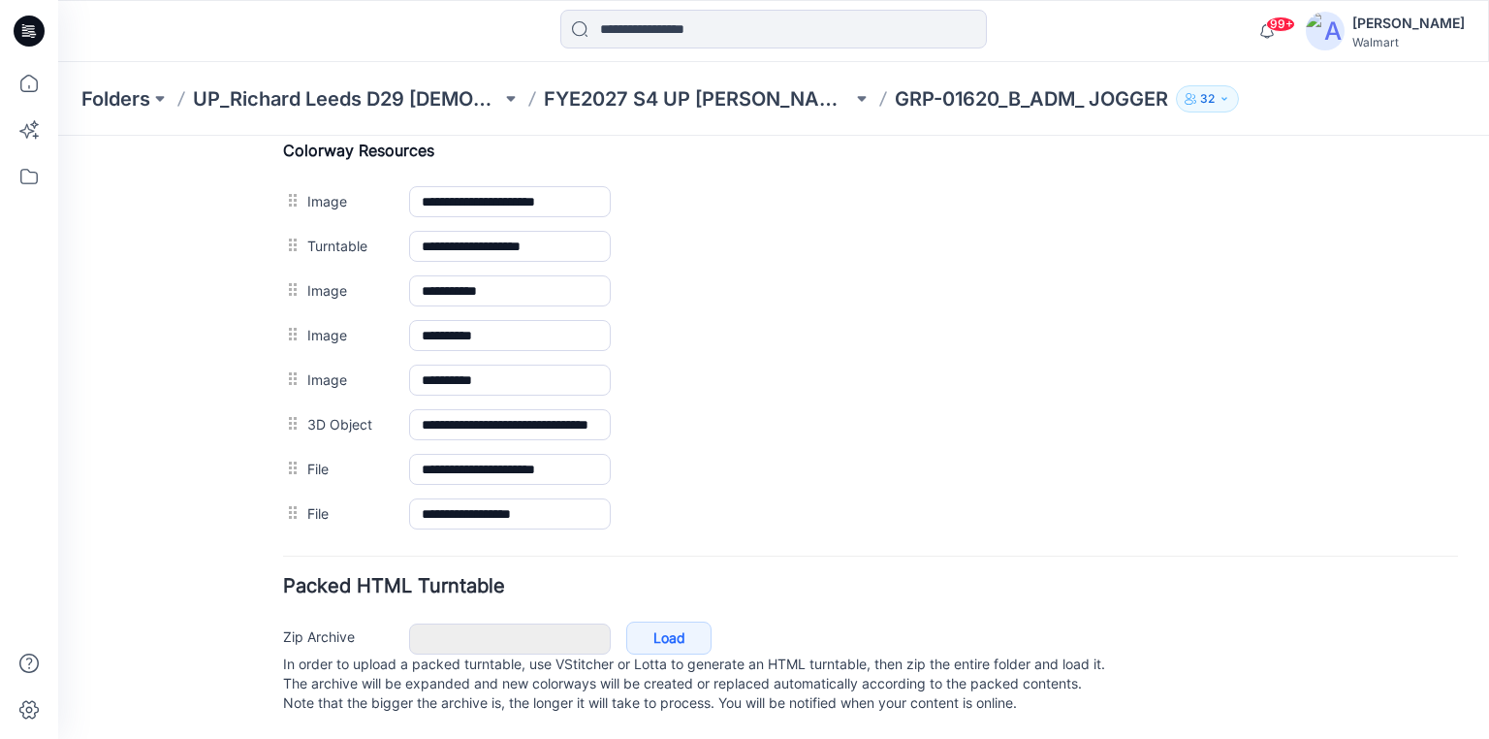
click at [36, 22] on icon at bounding box center [29, 31] width 31 height 31
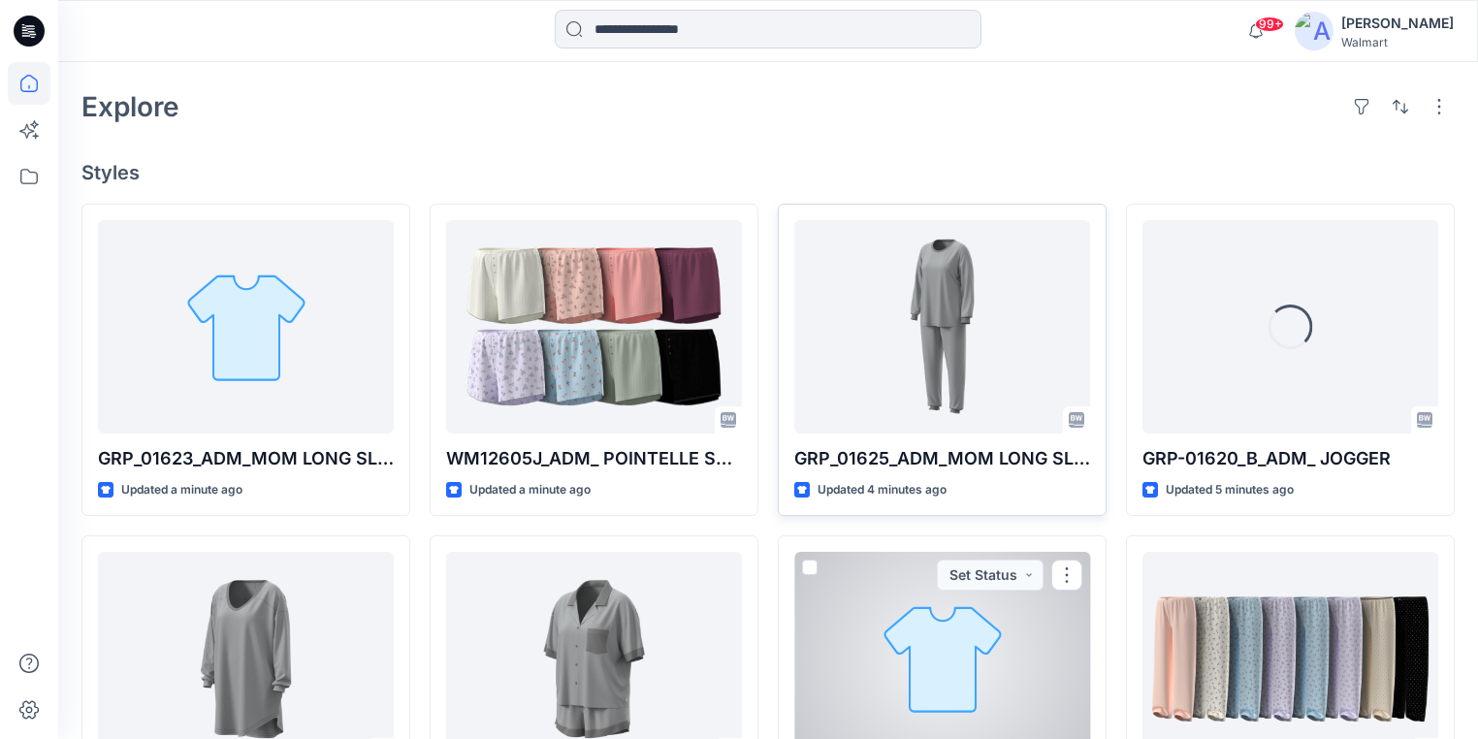
scroll to position [331, 0]
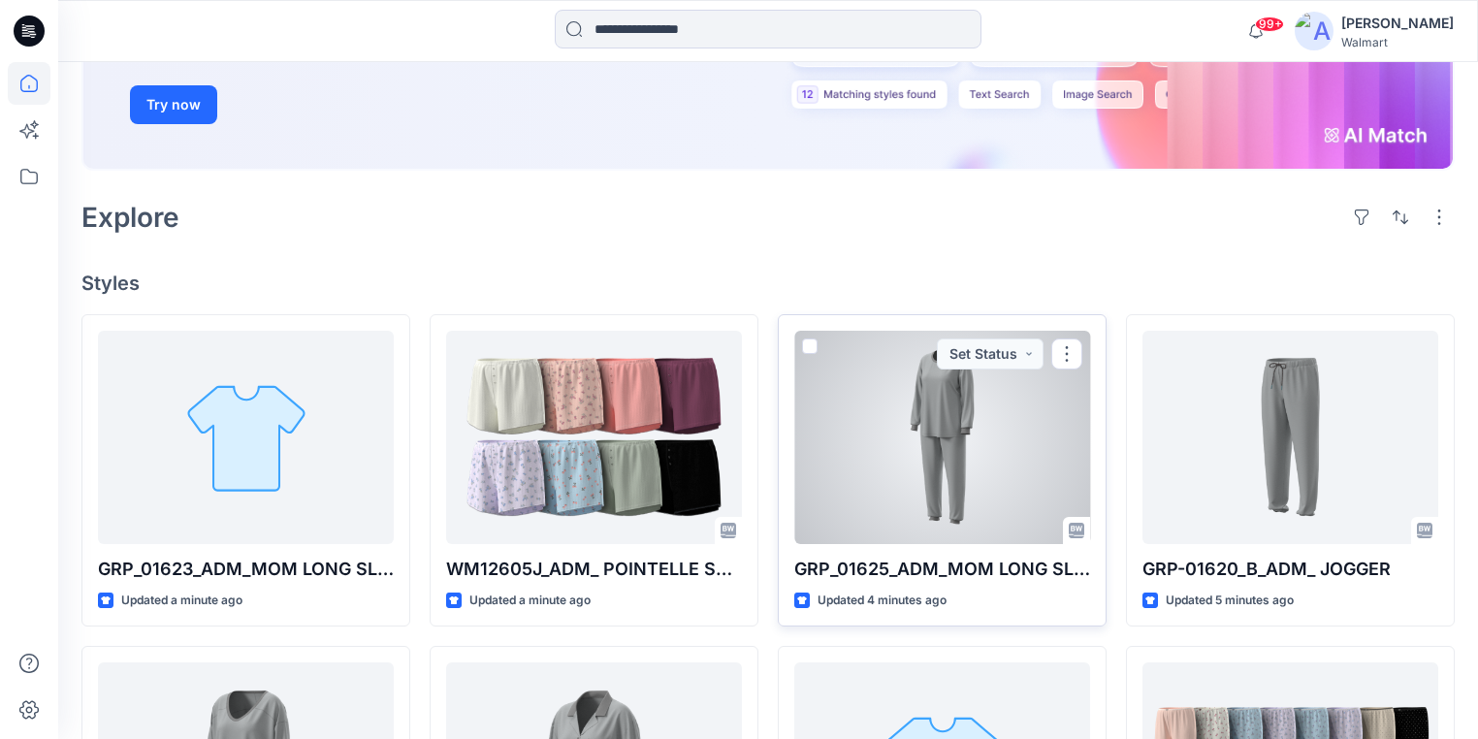
click at [880, 452] on div at bounding box center [942, 437] width 296 height 213
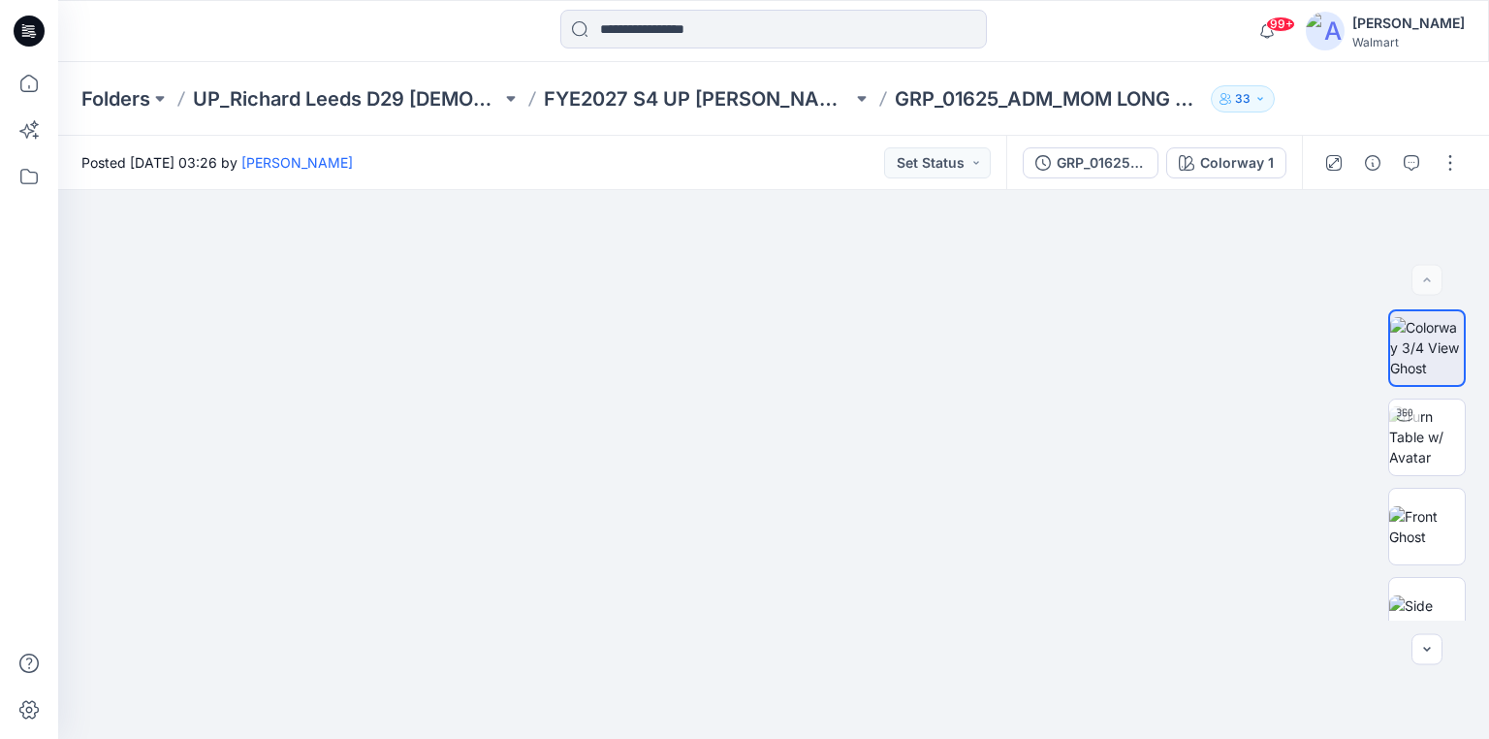
click at [38, 29] on icon at bounding box center [29, 31] width 31 height 31
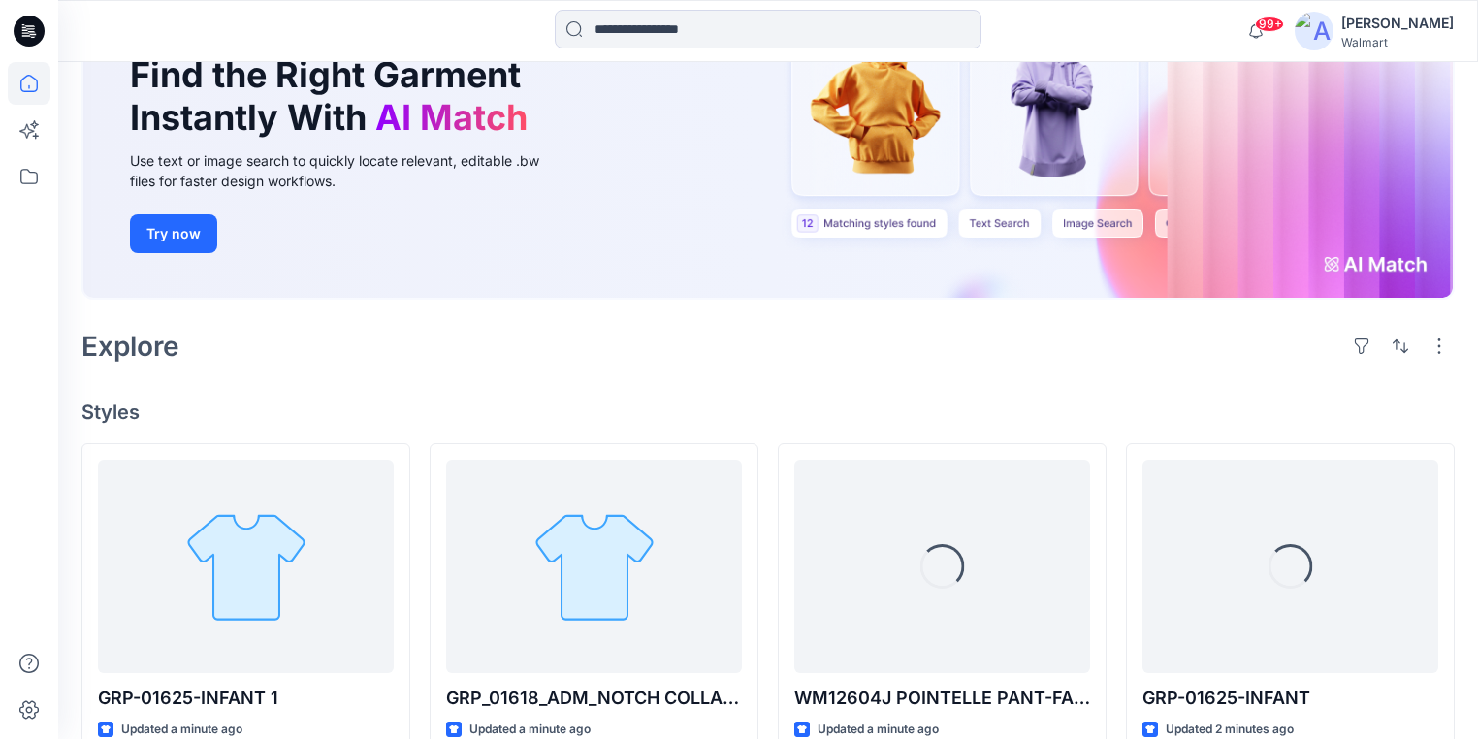
scroll to position [388, 0]
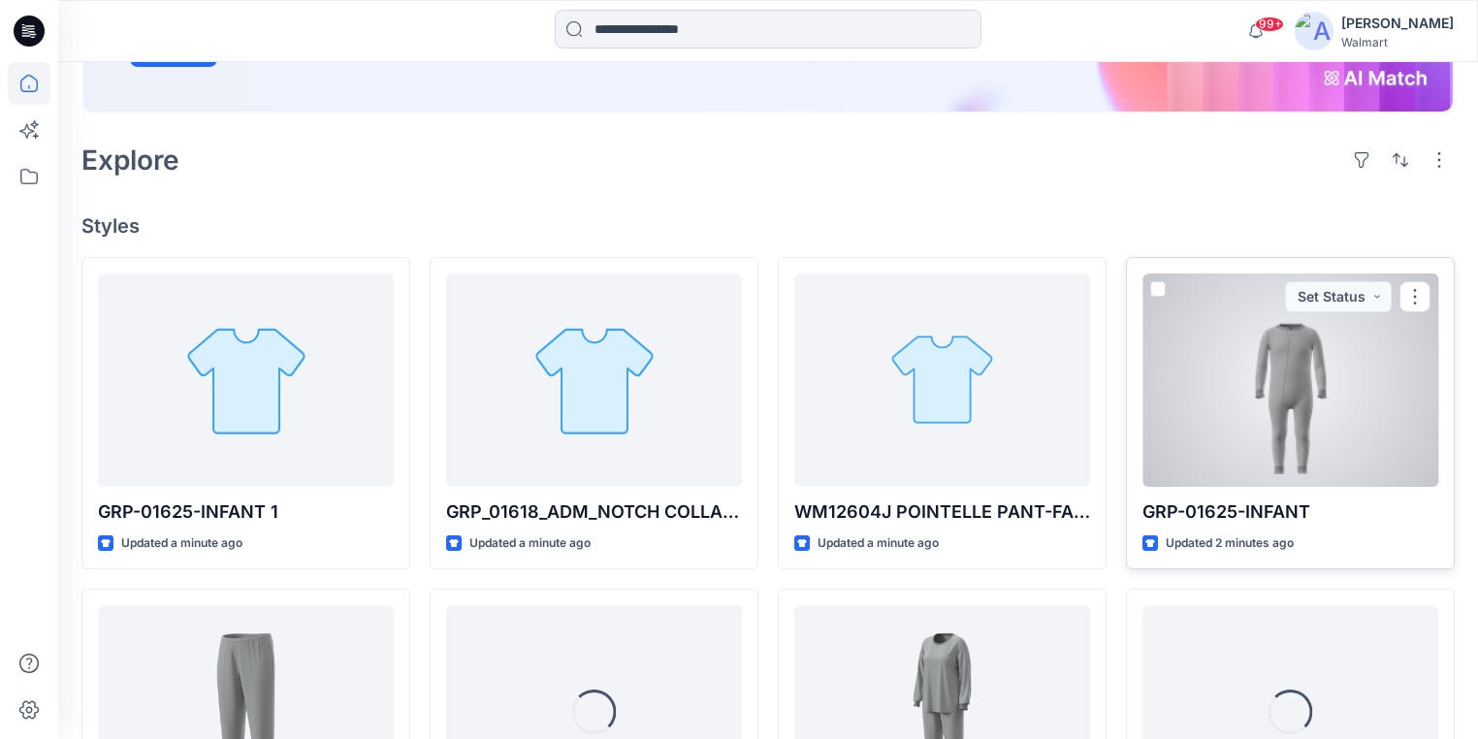
click at [1265, 375] on div at bounding box center [1290, 379] width 296 height 213
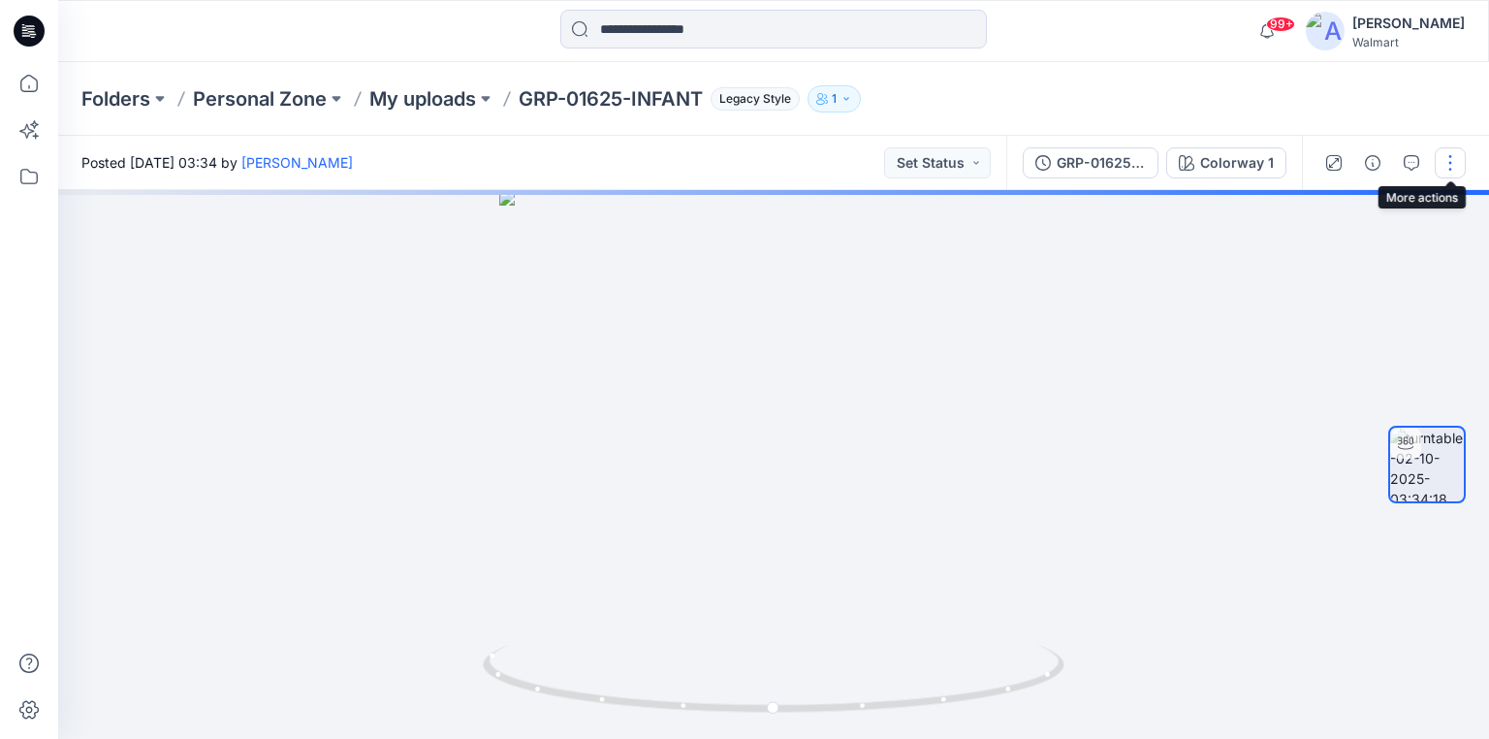
click at [1450, 155] on button "button" at bounding box center [1450, 162] width 31 height 31
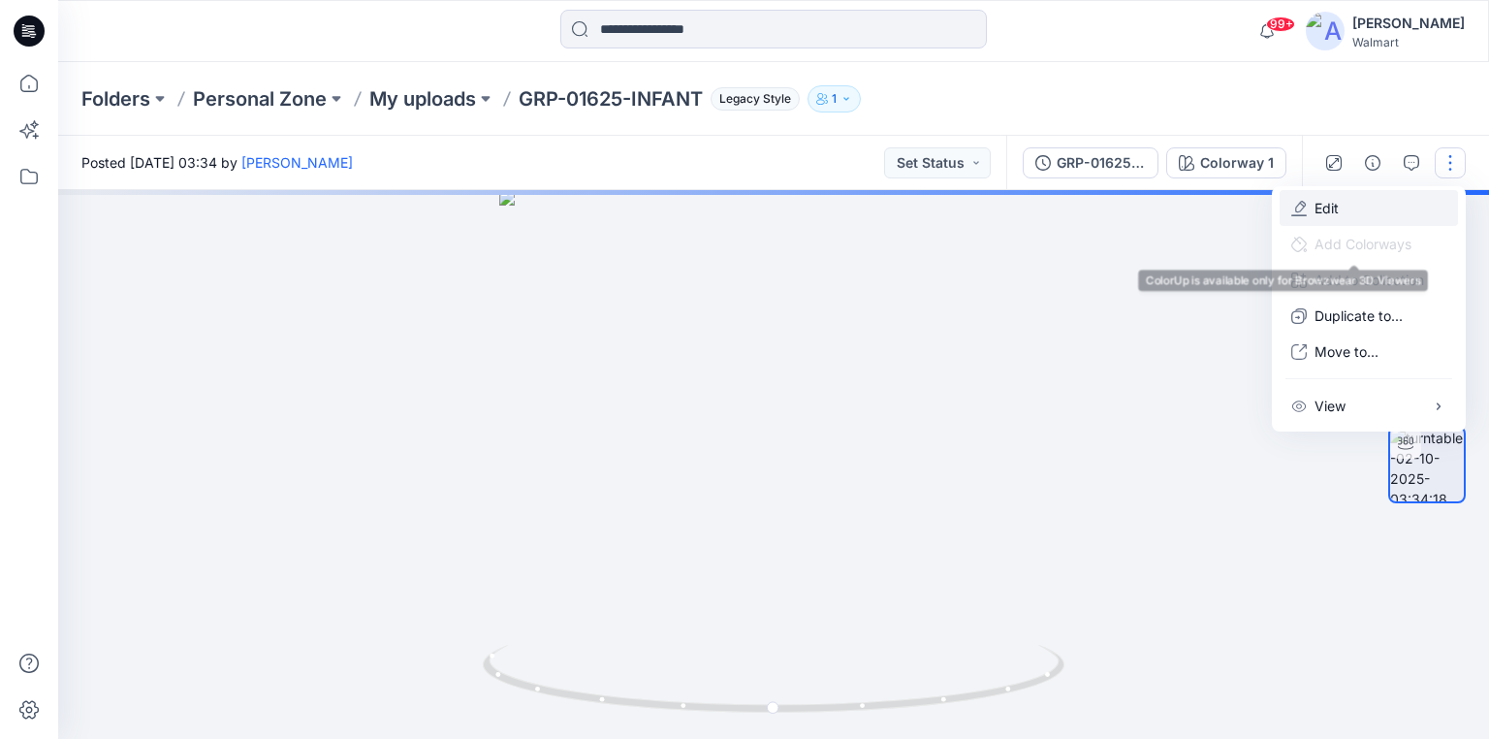
click at [1332, 212] on p "Edit" at bounding box center [1327, 208] width 24 height 20
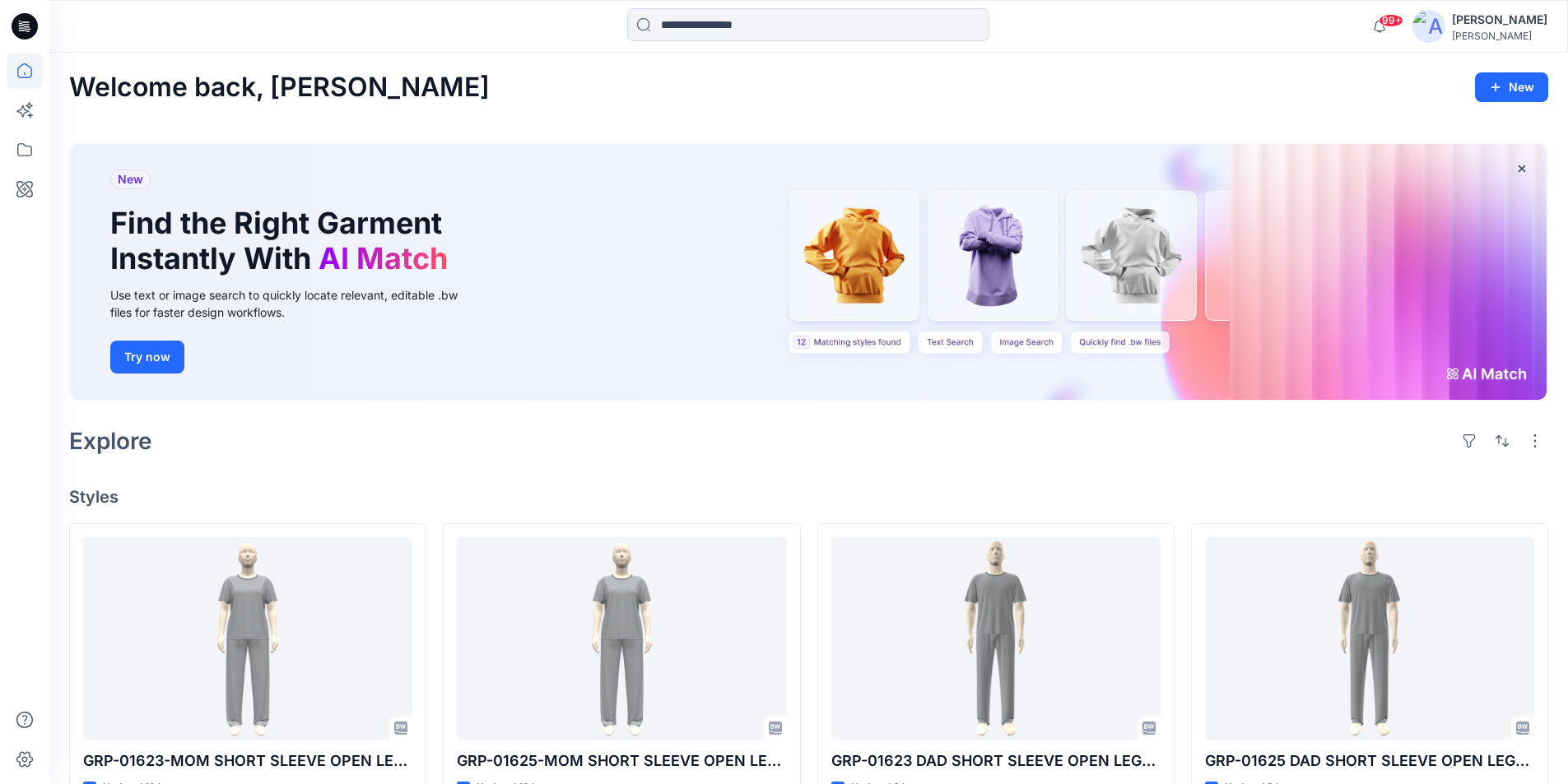
scroll to position [482, 0]
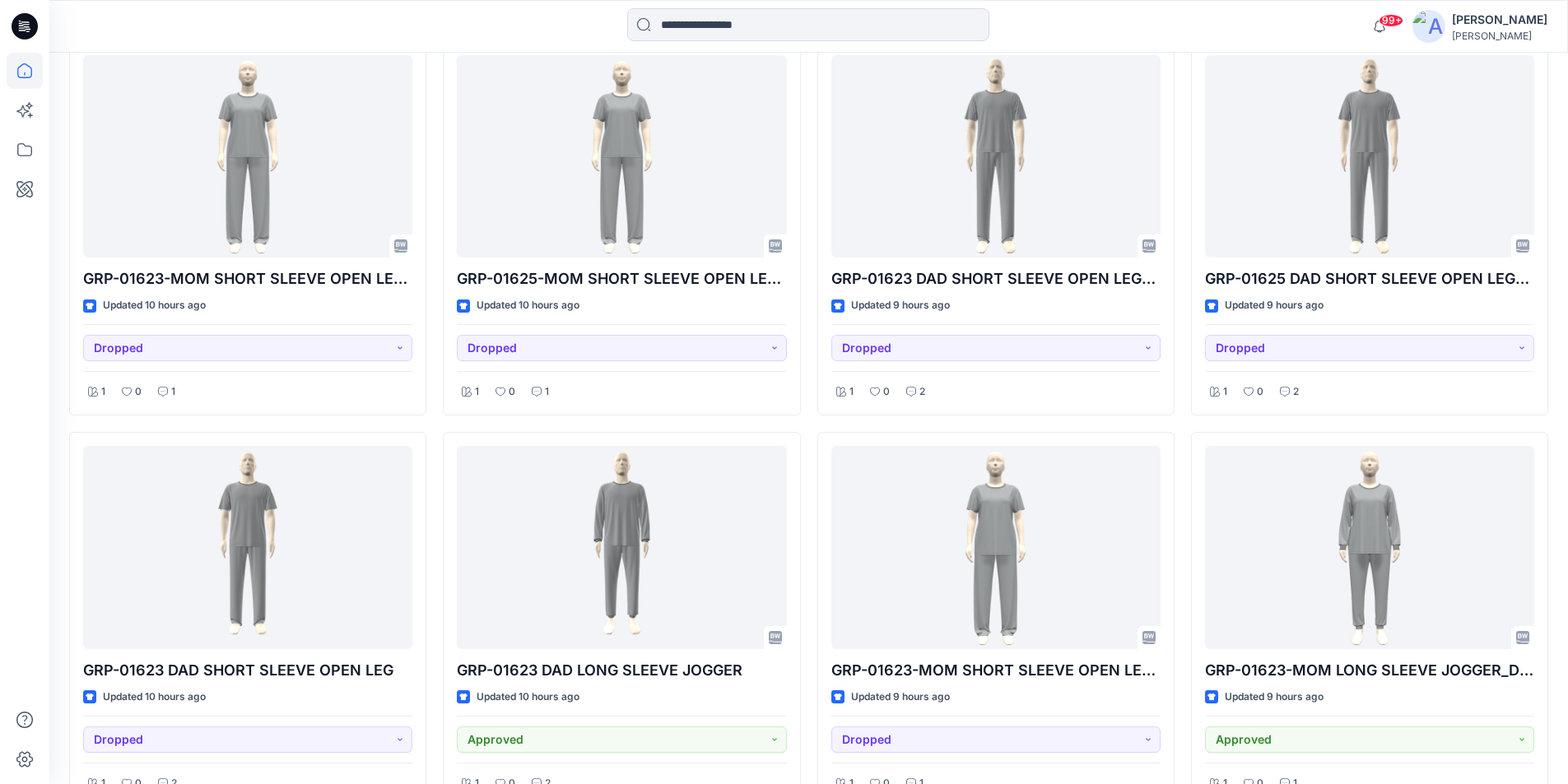
click at [30, 25] on icon at bounding box center [25, 26] width 26 height 26
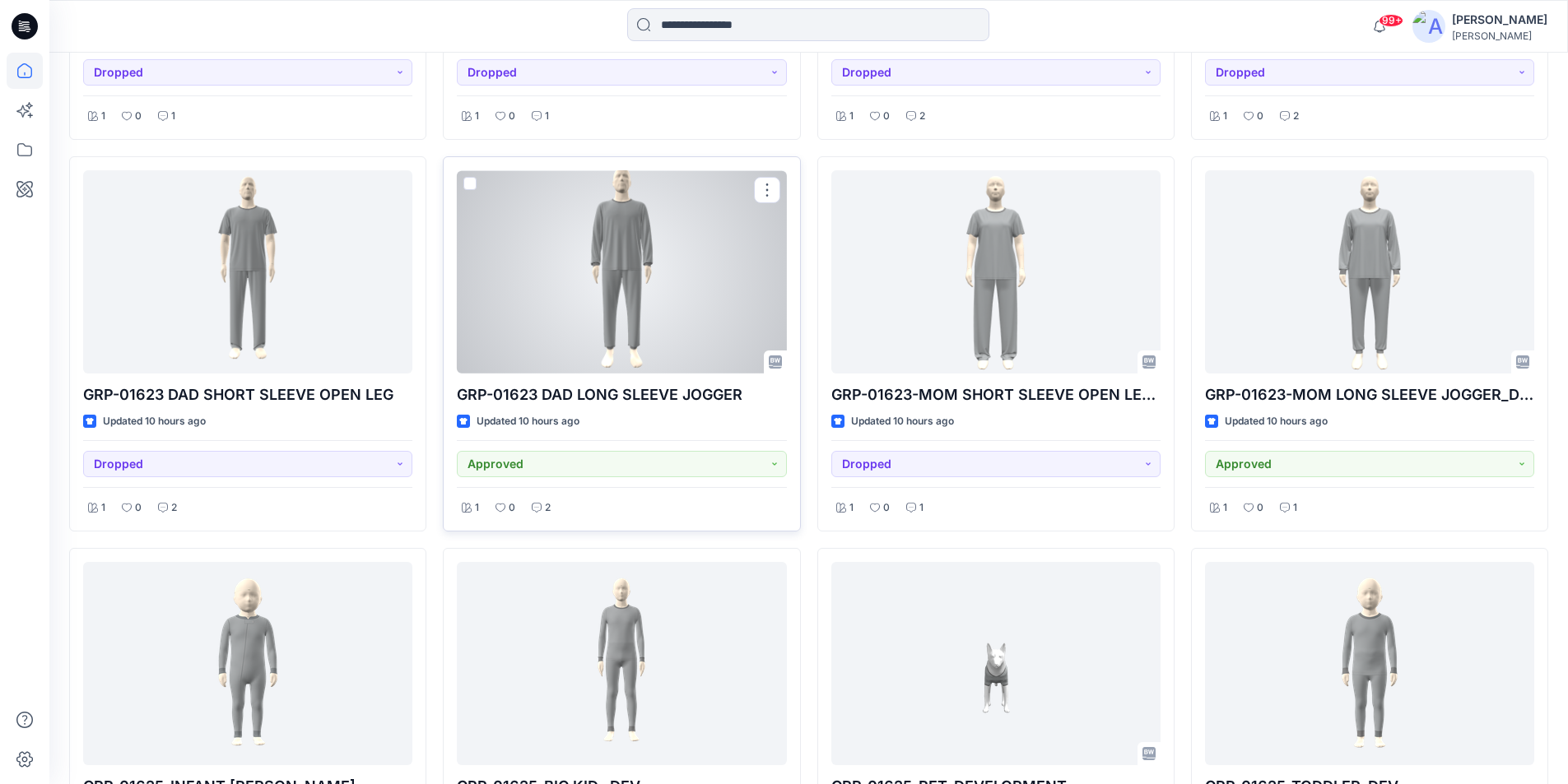
scroll to position [976, 0]
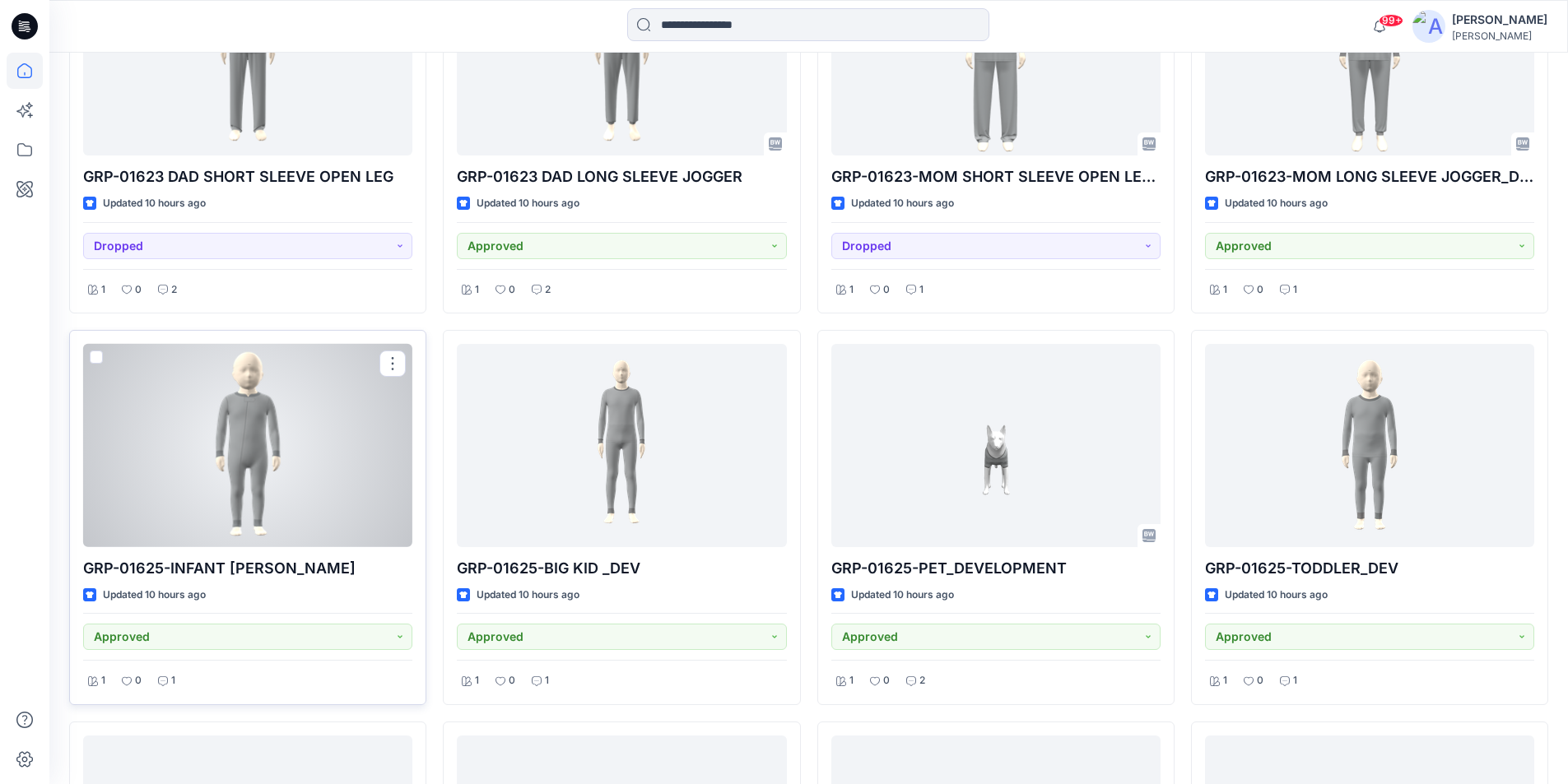
click at [195, 491] on div at bounding box center [248, 445] width 329 height 204
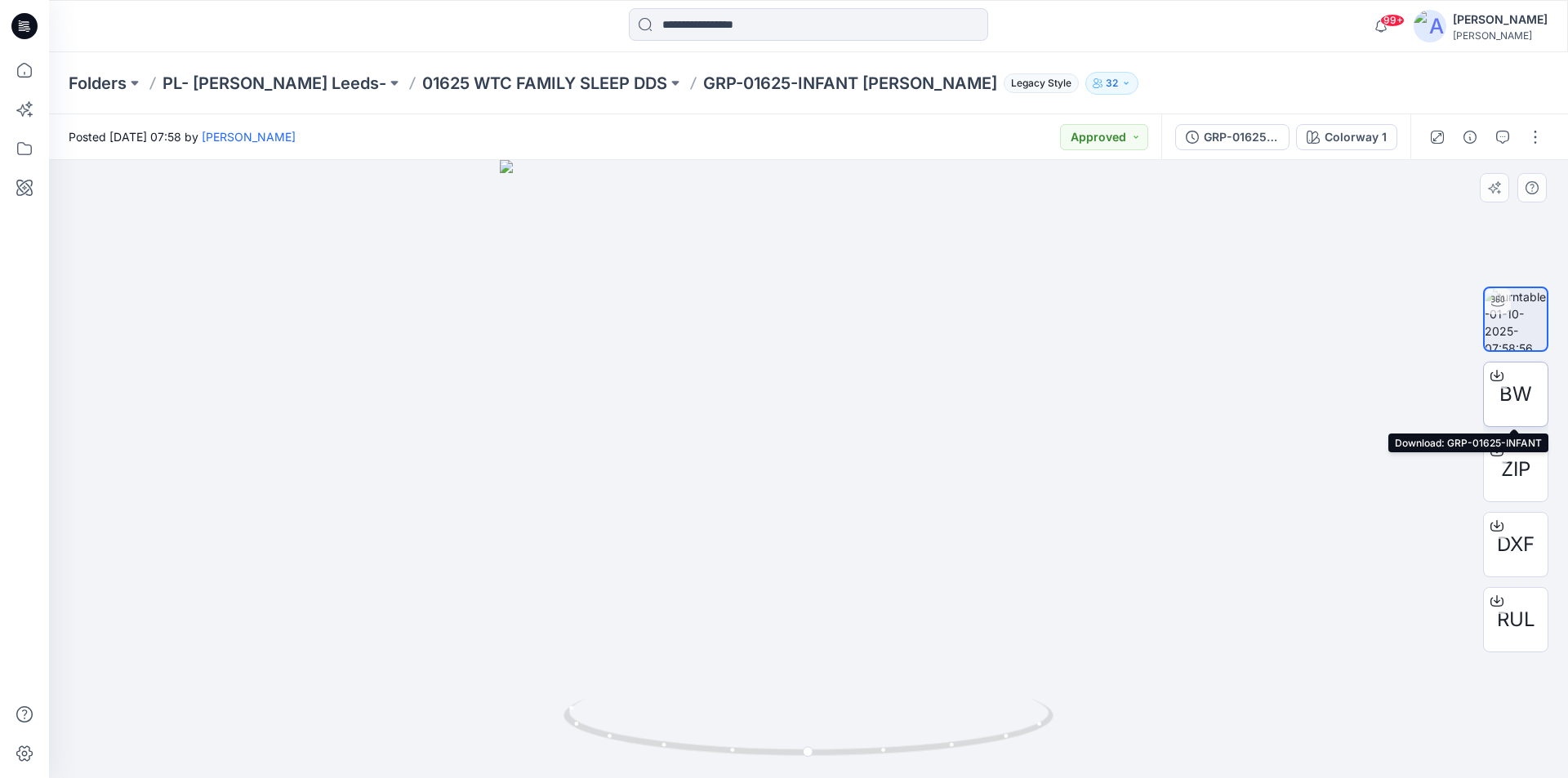
click at [1515, 381] on span "BW" at bounding box center [1515, 394] width 33 height 29
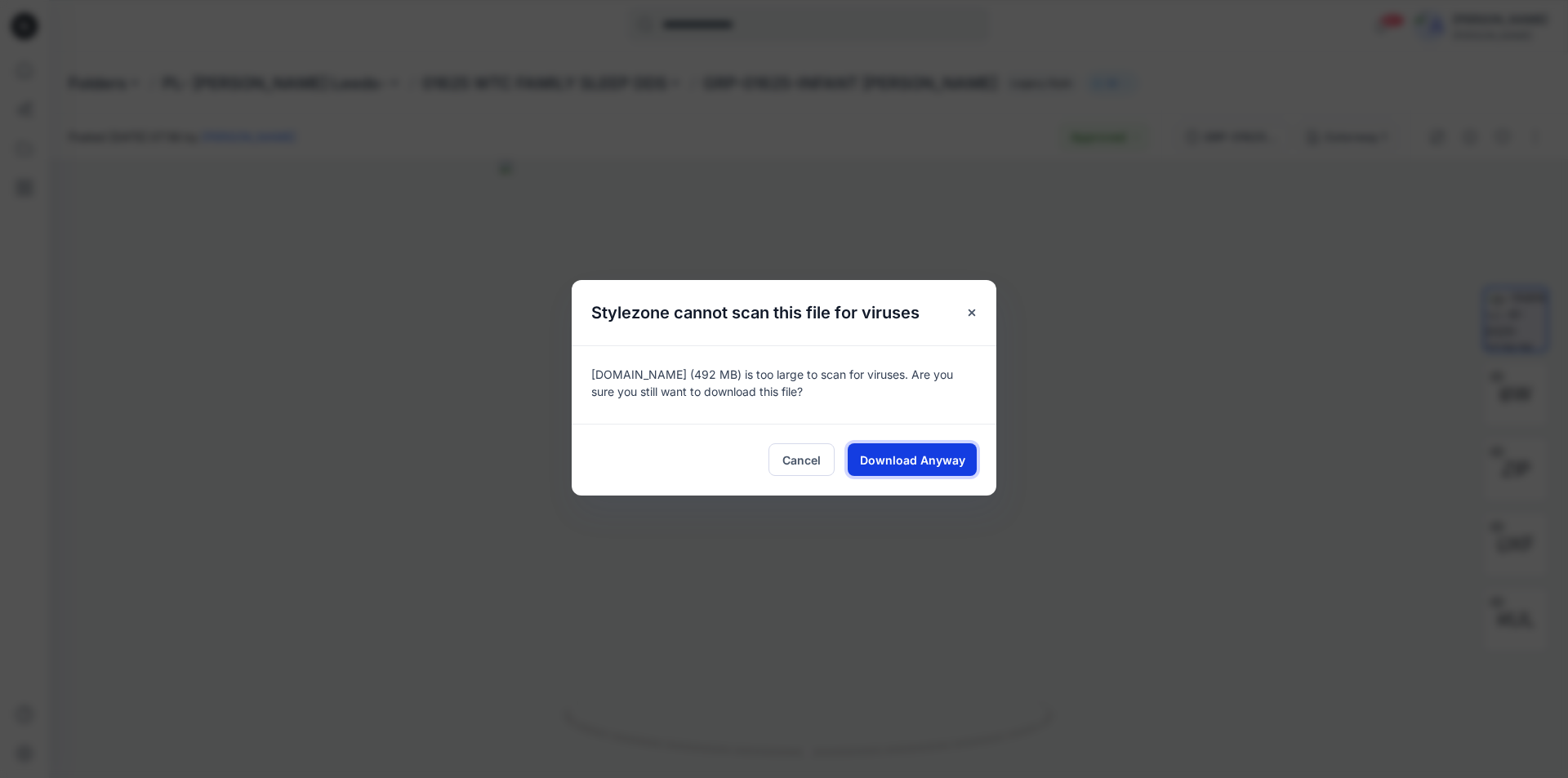
click at [933, 471] on button "Download Anyway" at bounding box center [912, 460] width 129 height 33
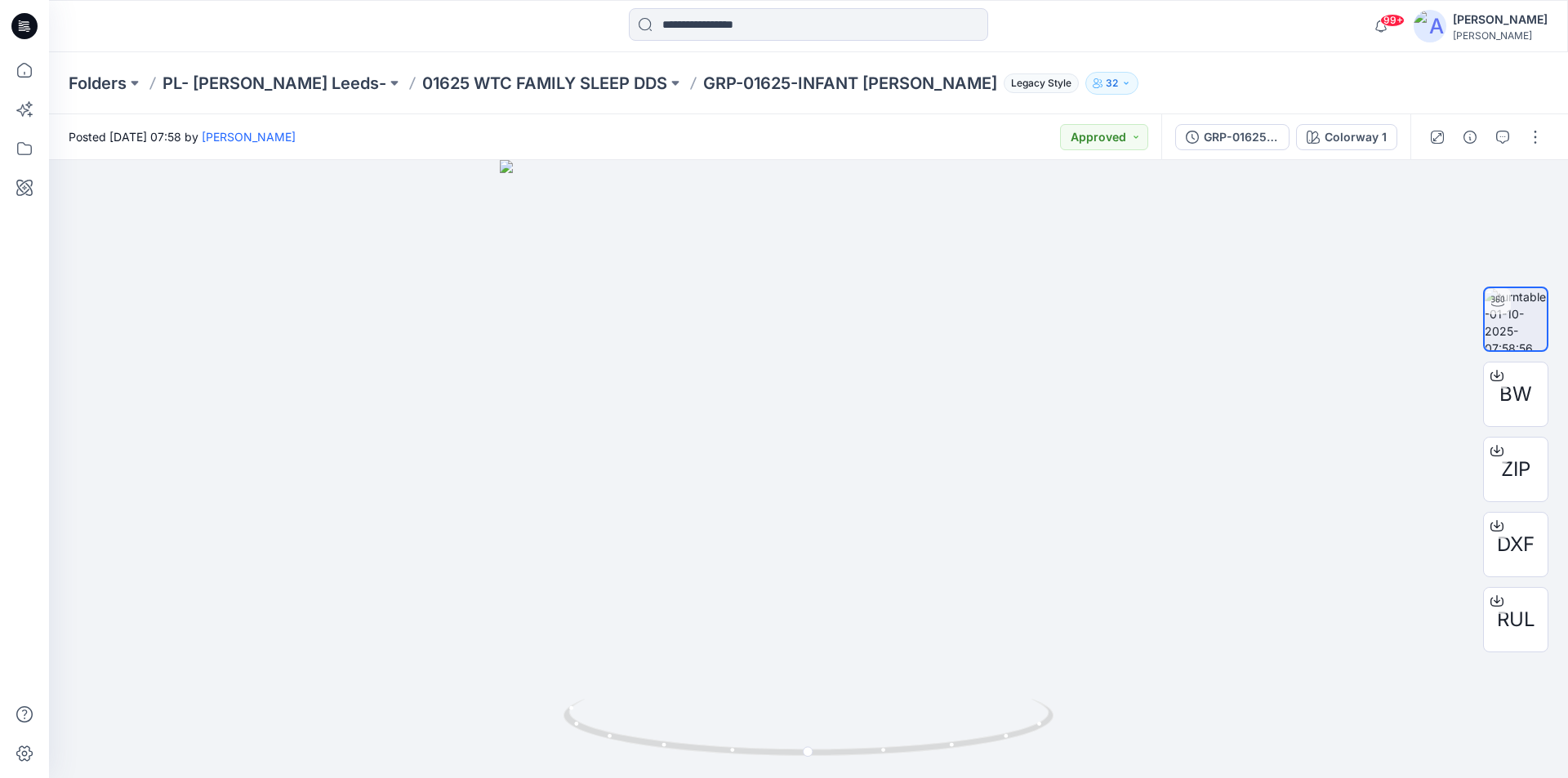
click at [24, 33] on icon at bounding box center [24, 26] width 26 height 26
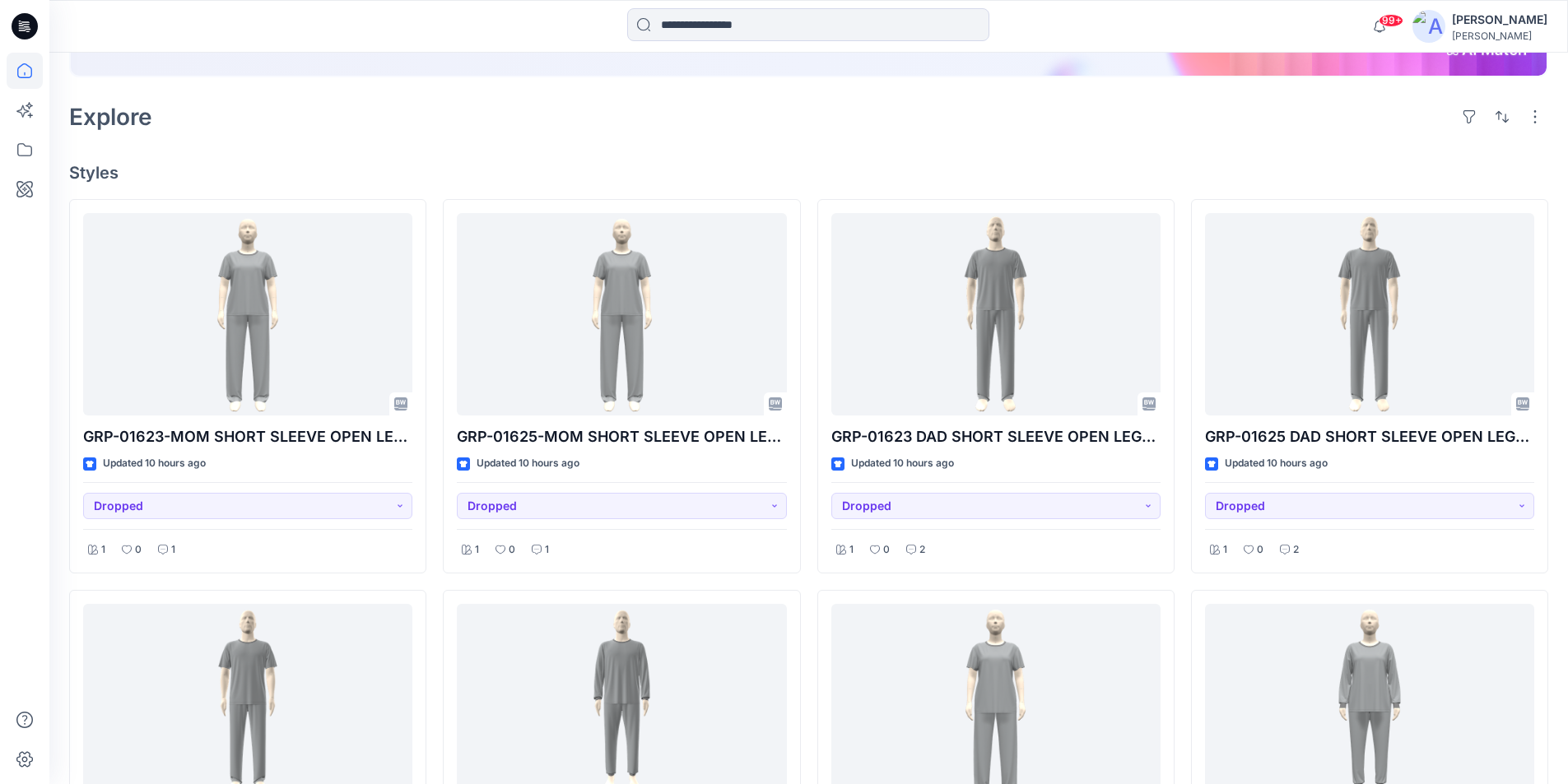
scroll to position [329, 0]
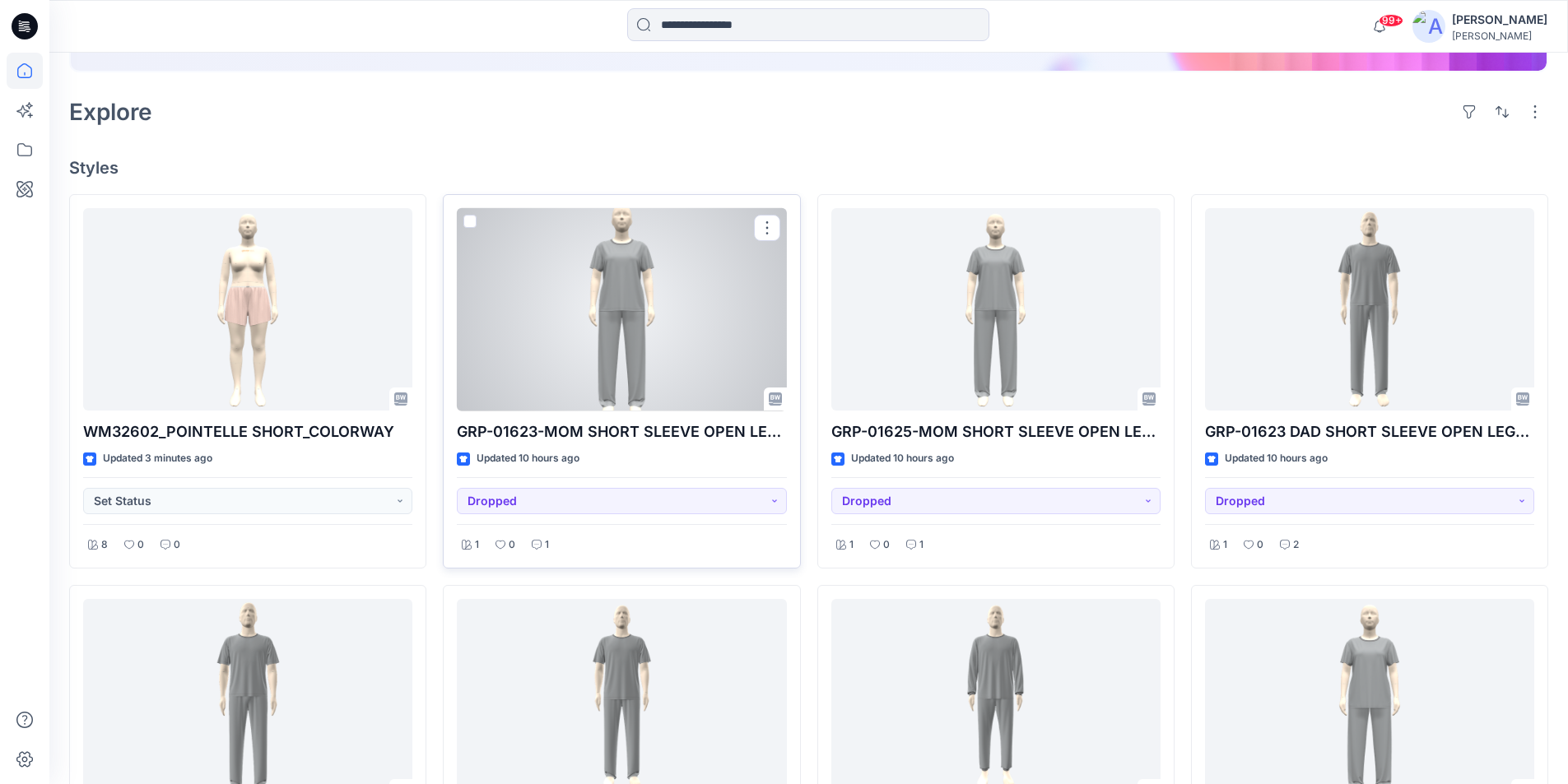
click at [696, 345] on div at bounding box center [621, 310] width 329 height 204
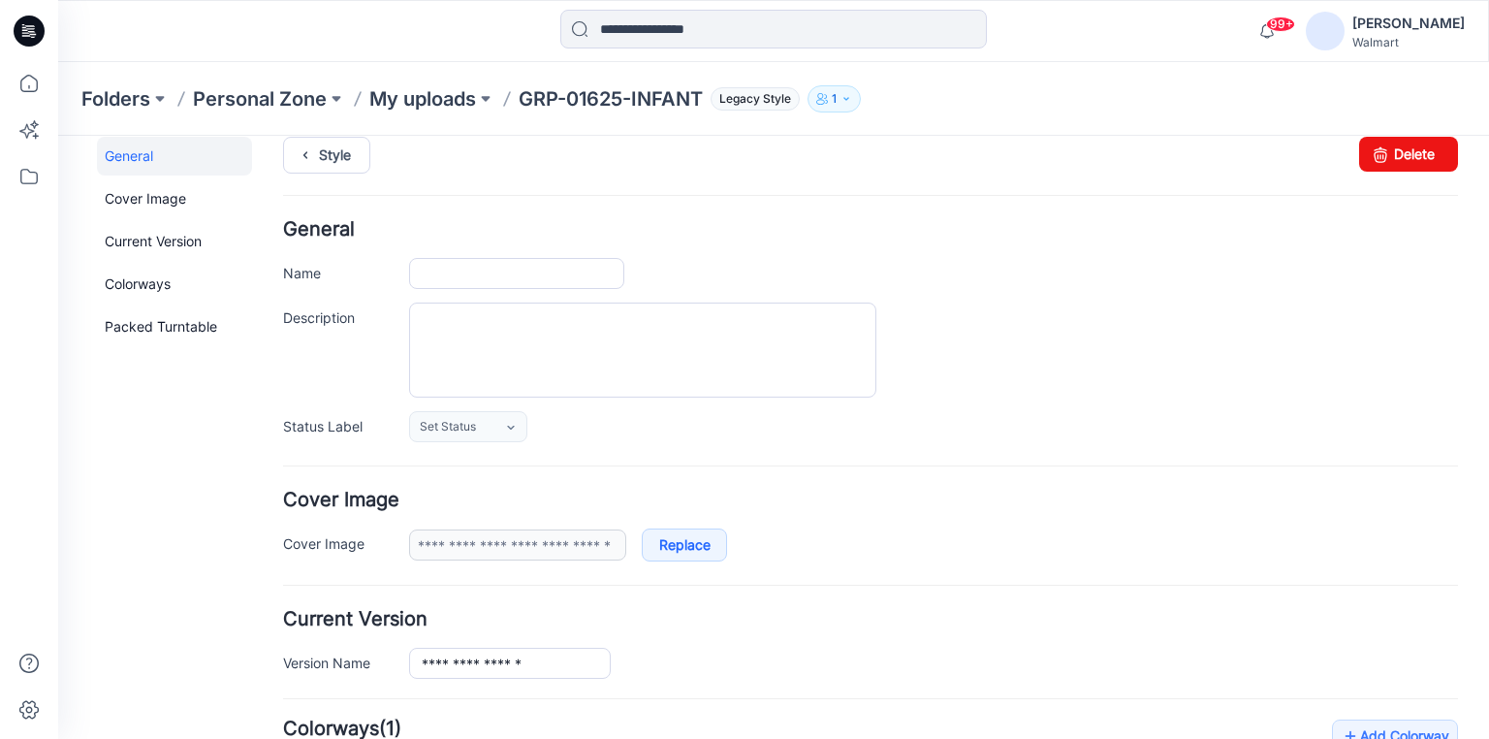
scroll to position [233, 0]
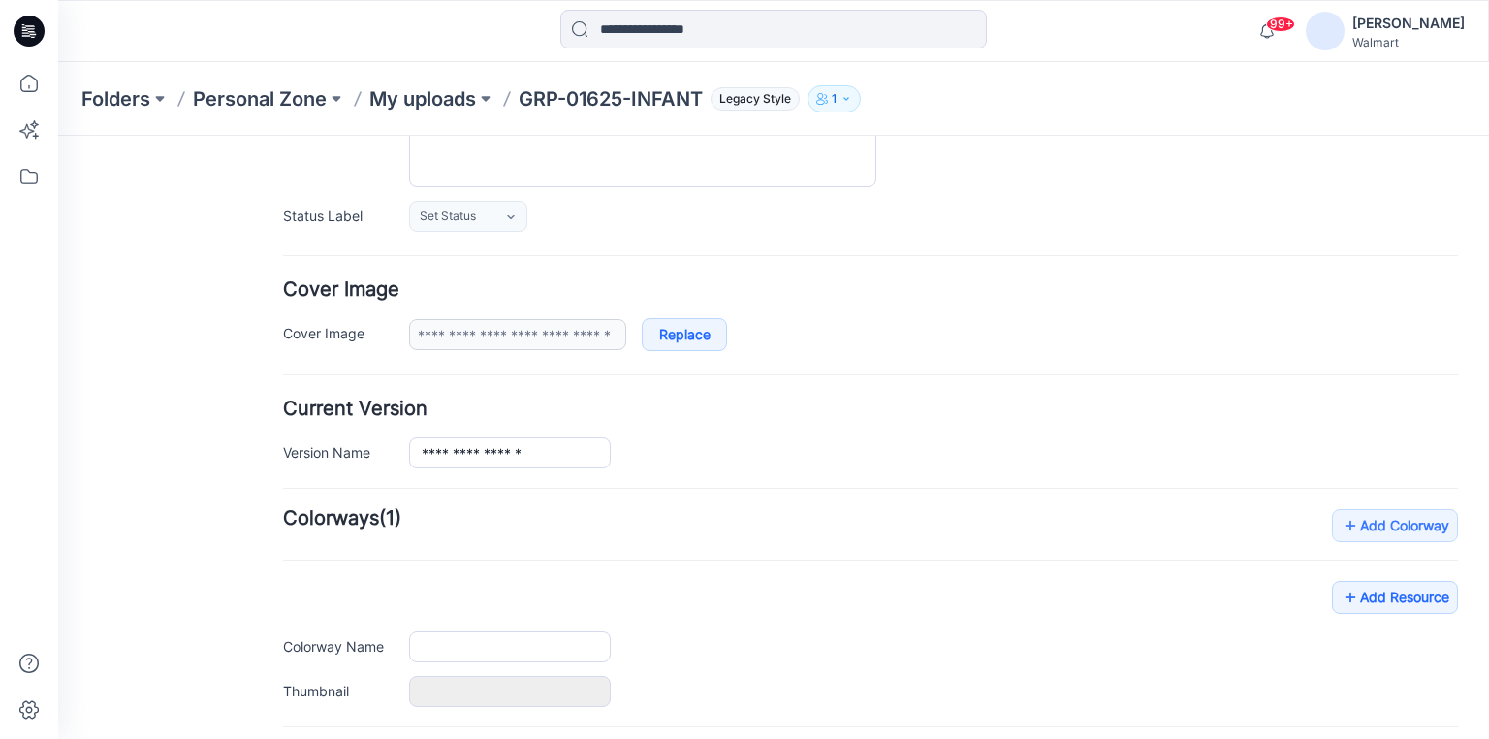
type input "**********"
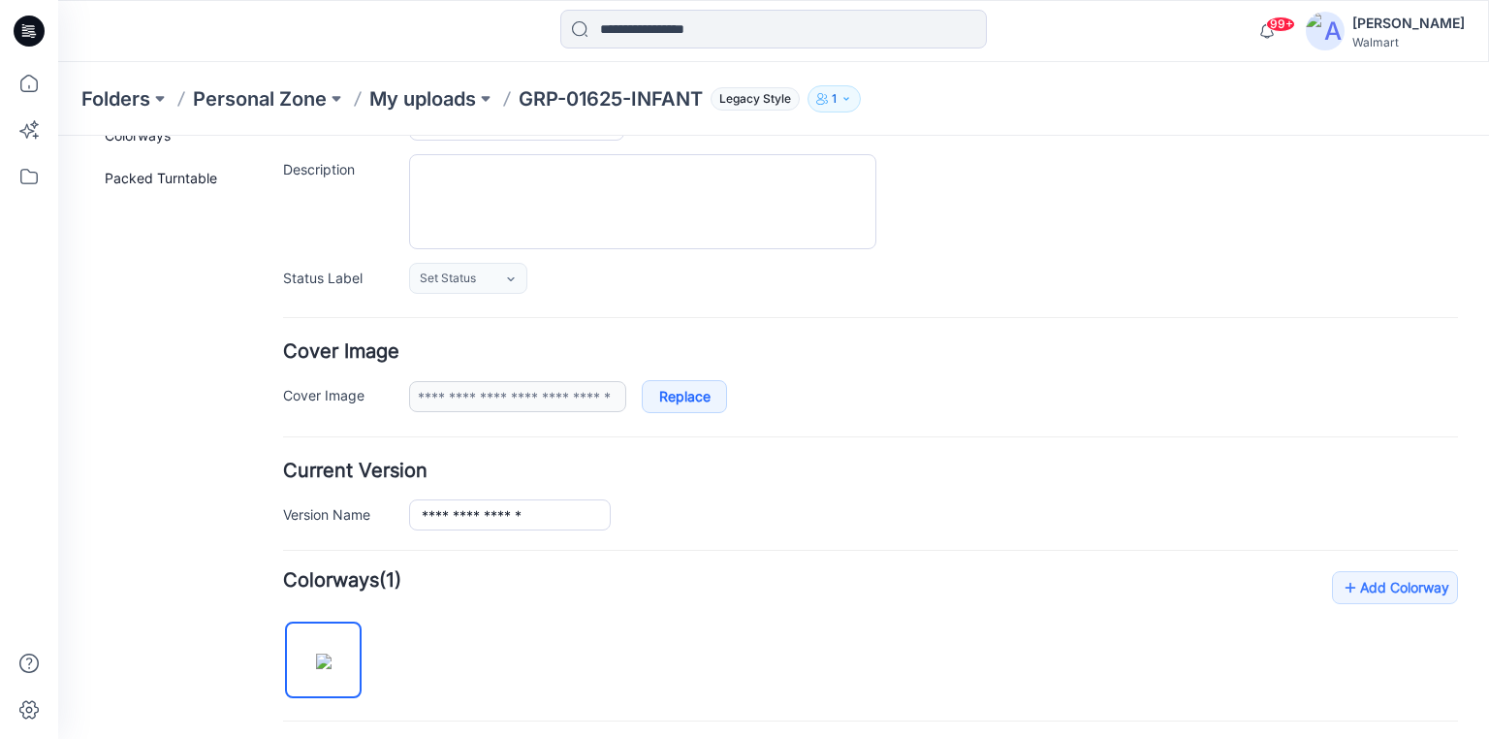
scroll to position [0, 0]
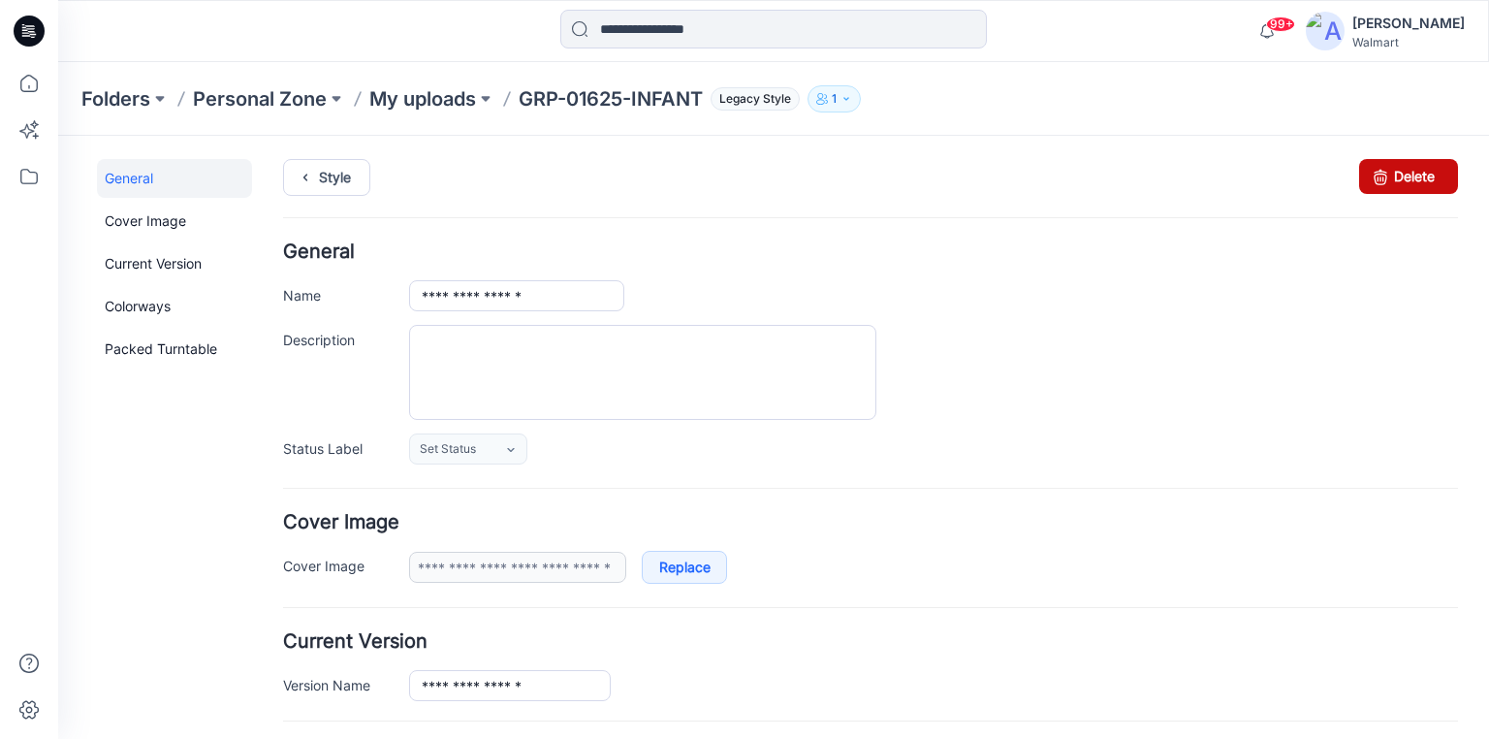
drag, startPoint x: 858, startPoint y: 209, endPoint x: 1376, endPoint y: 180, distance: 518.6
click at [1376, 180] on icon at bounding box center [1380, 176] width 27 height 35
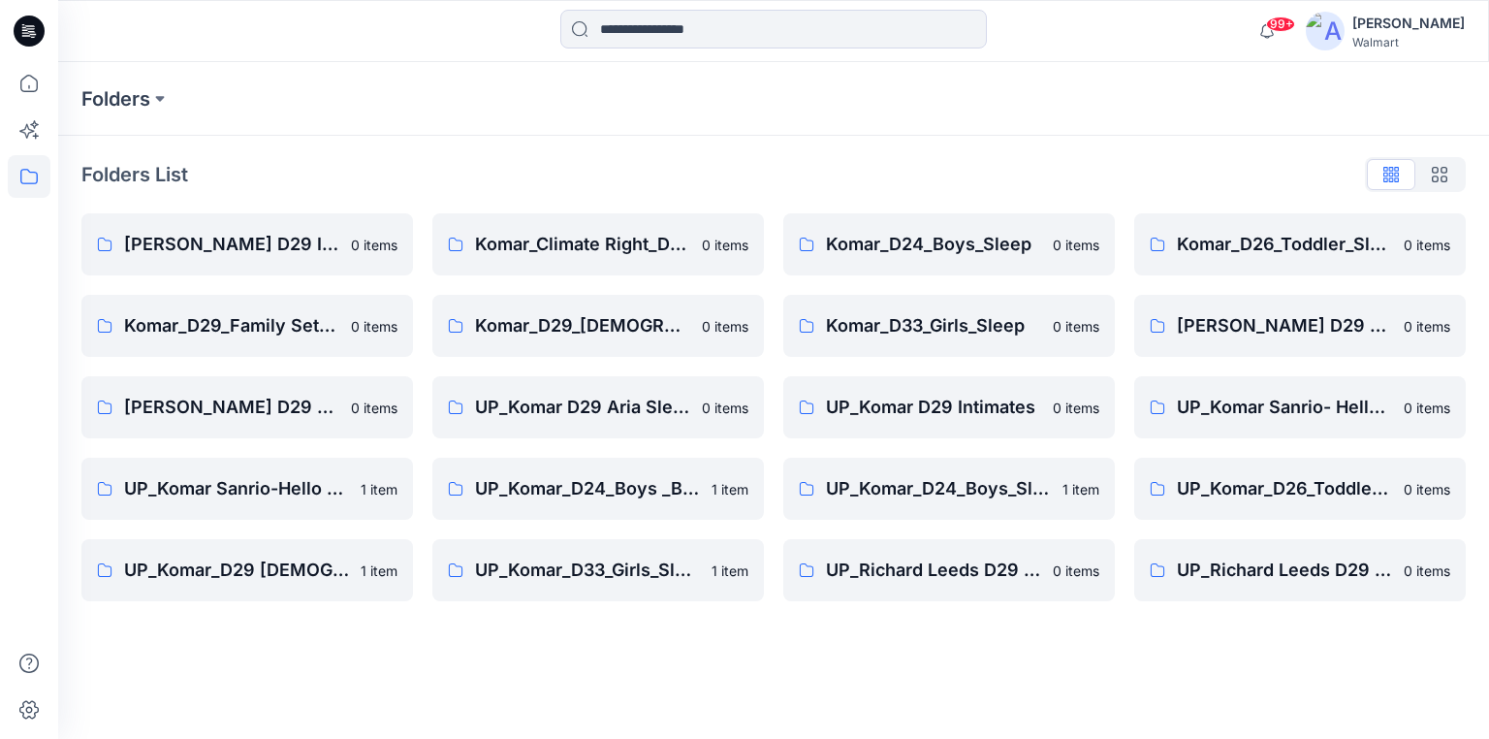
click at [25, 31] on icon at bounding box center [29, 31] width 31 height 31
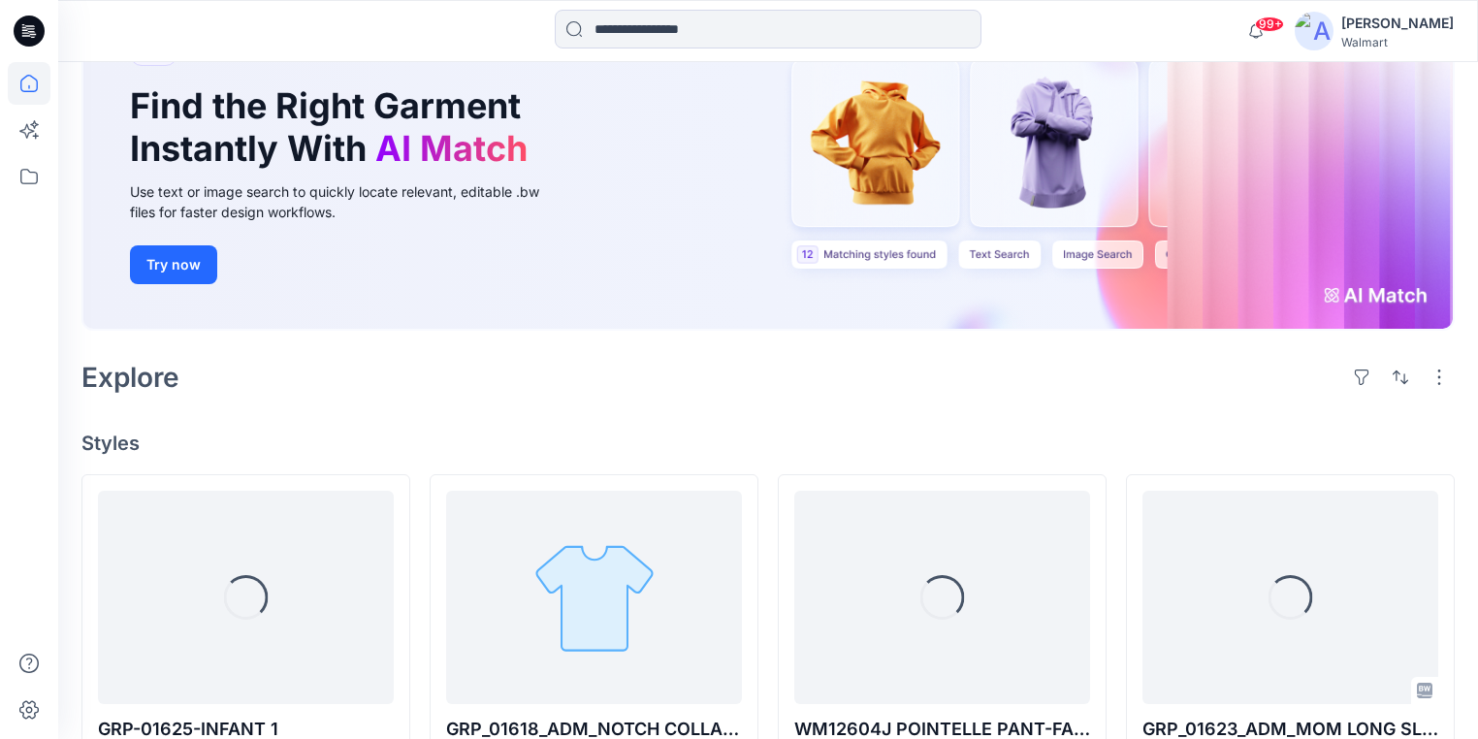
scroll to position [253, 0]
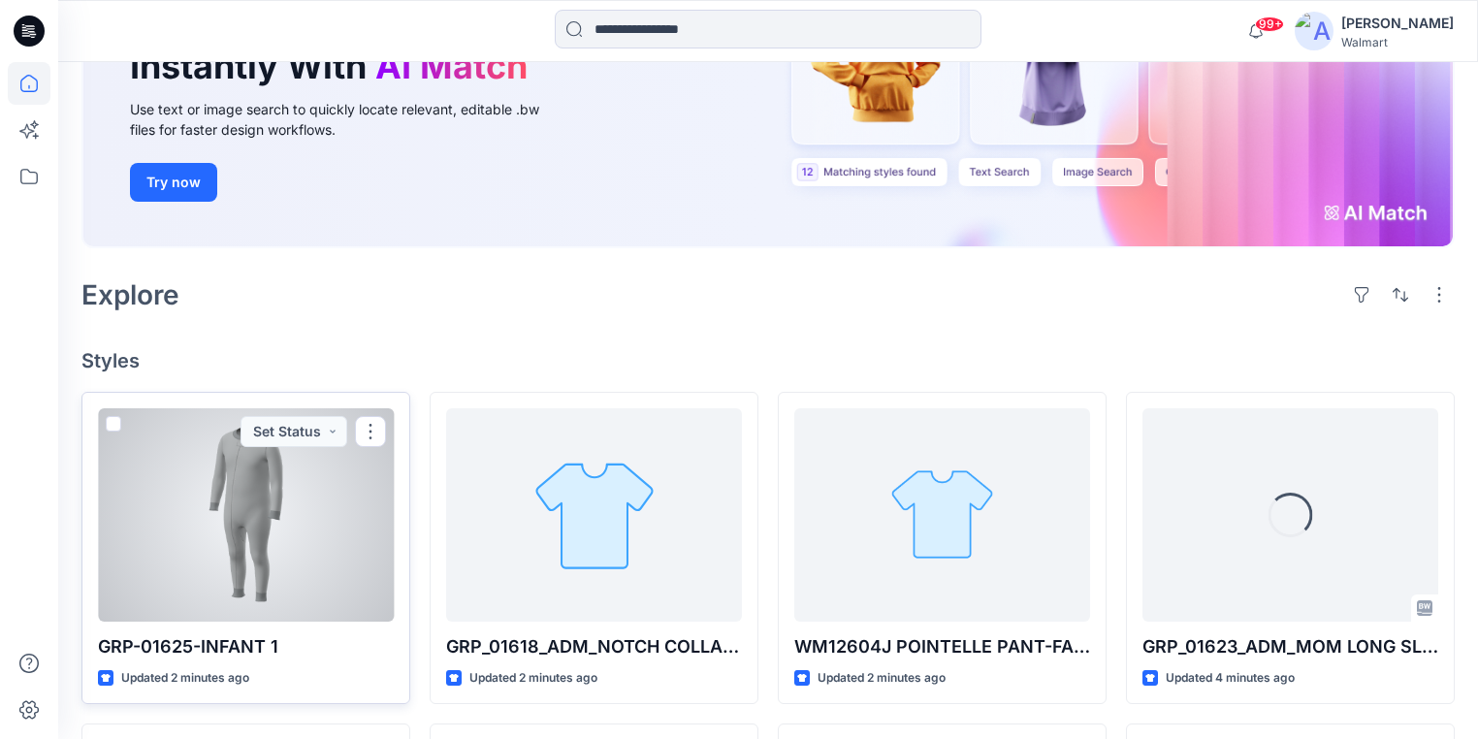
click at [333, 535] on div at bounding box center [246, 514] width 296 height 213
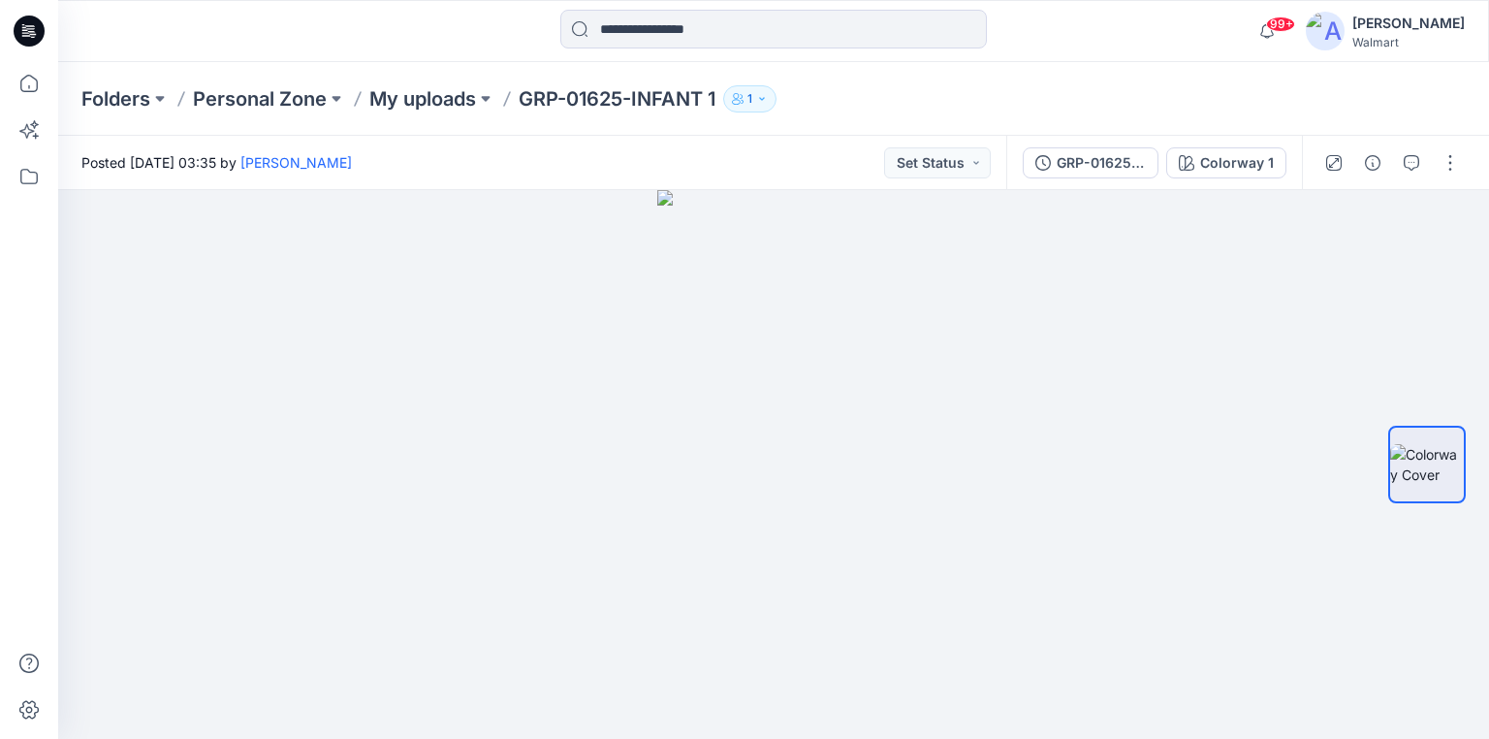
click at [34, 35] on icon at bounding box center [32, 34] width 7 height 1
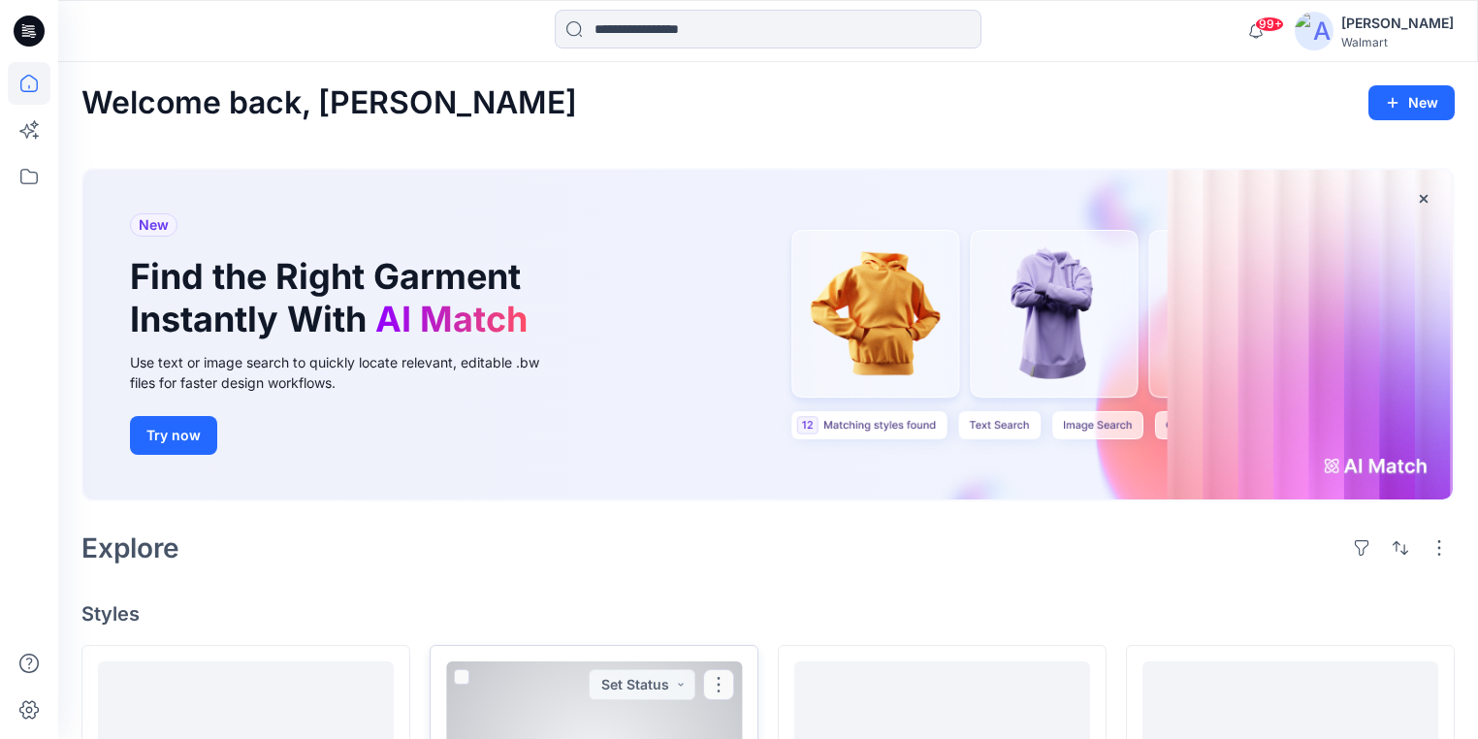
scroll to position [465, 0]
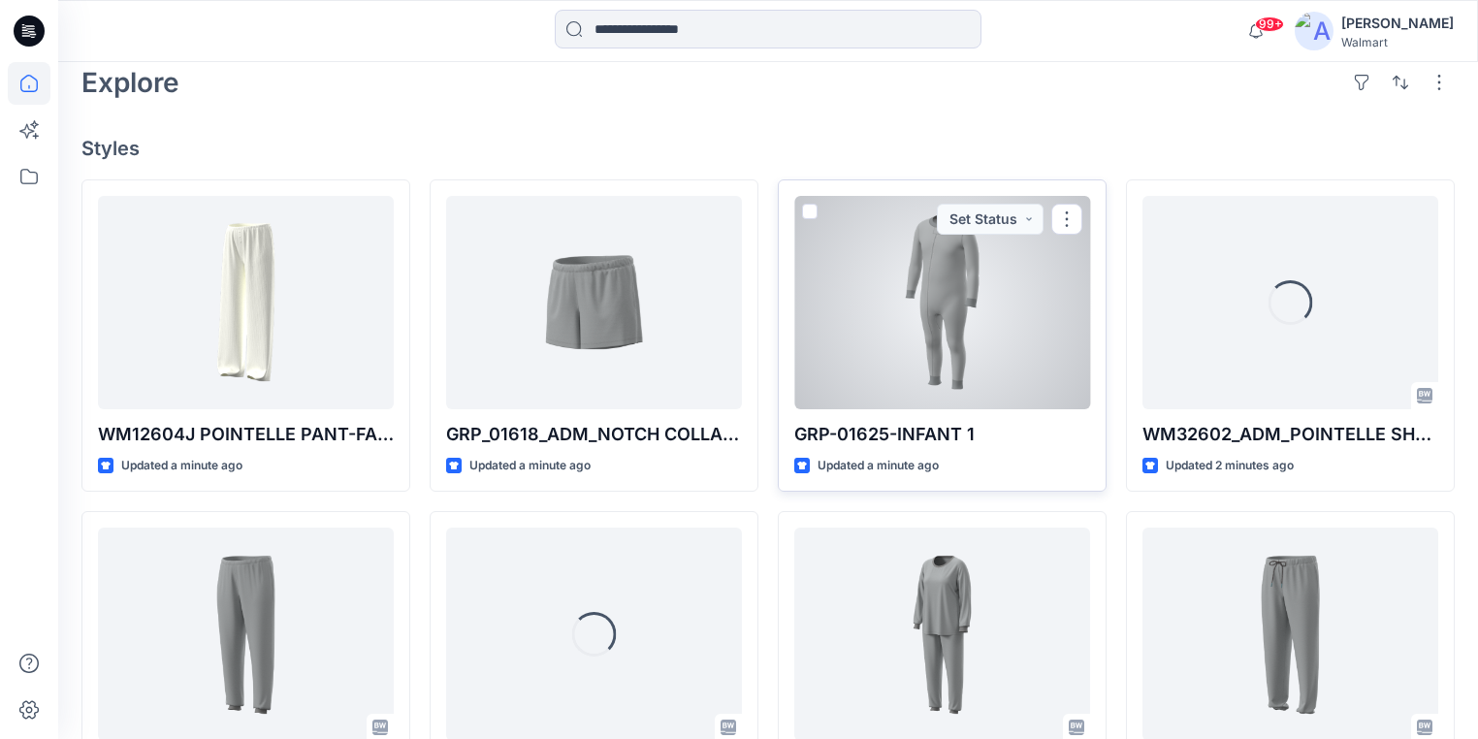
click at [855, 303] on div at bounding box center [942, 302] width 296 height 213
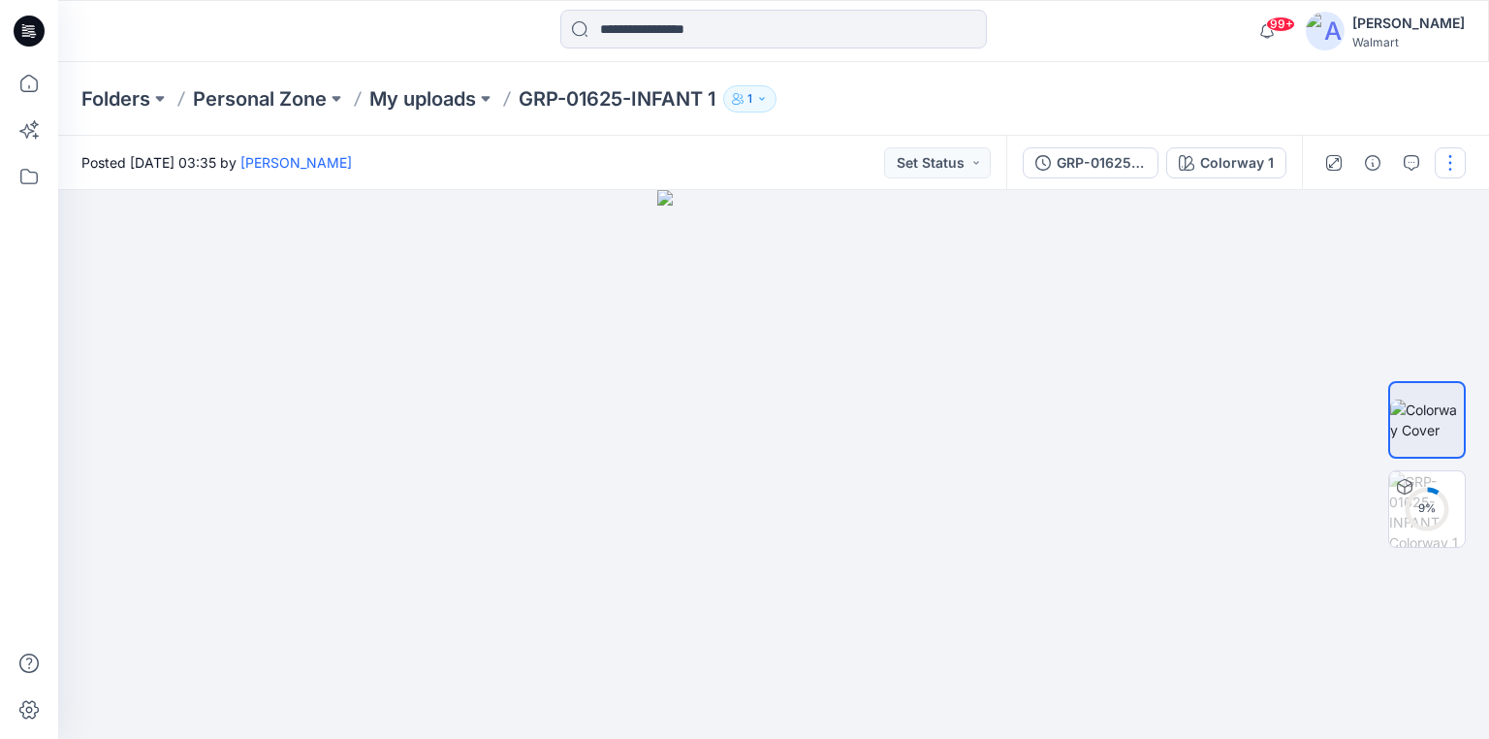
click at [1459, 152] on button "button" at bounding box center [1450, 162] width 31 height 31
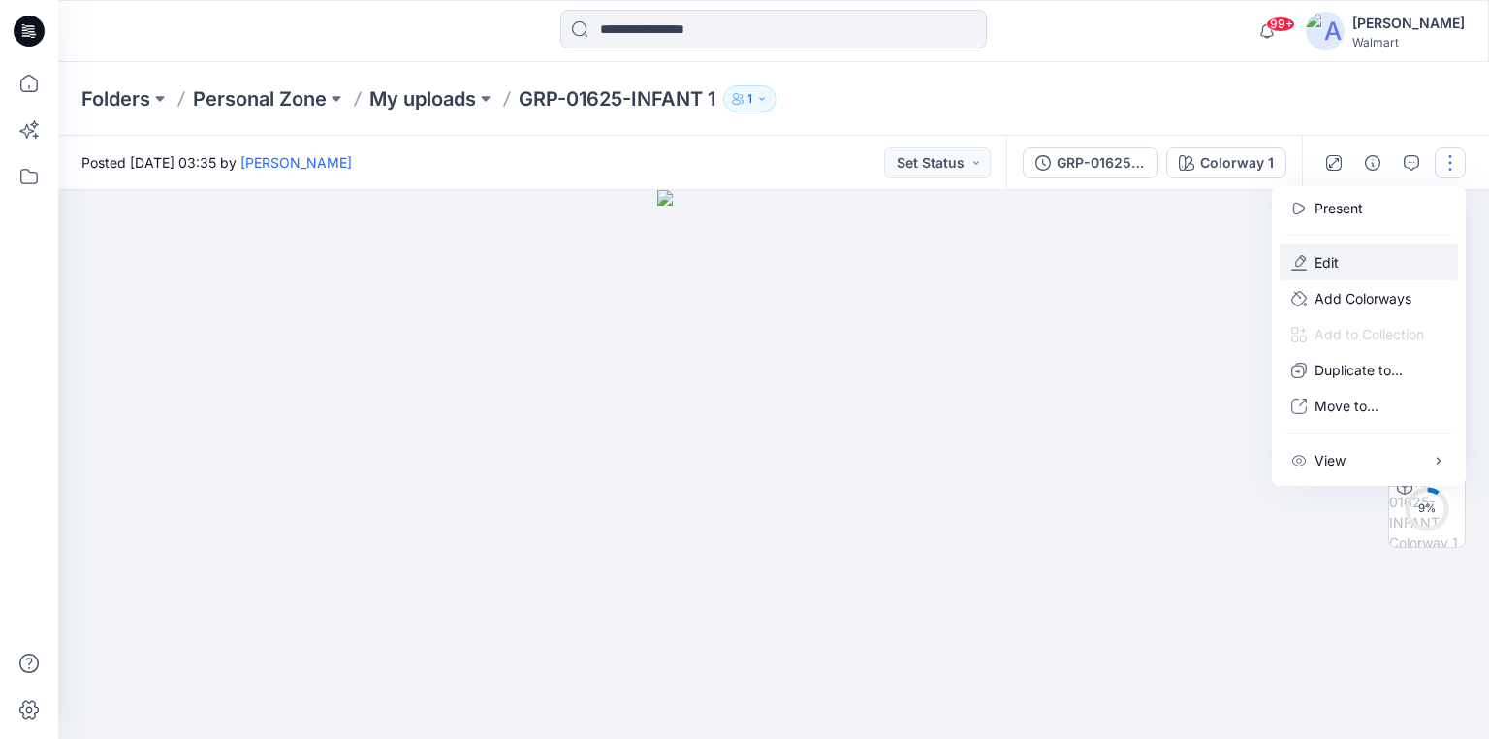
click at [1351, 260] on button "Edit" at bounding box center [1369, 262] width 178 height 36
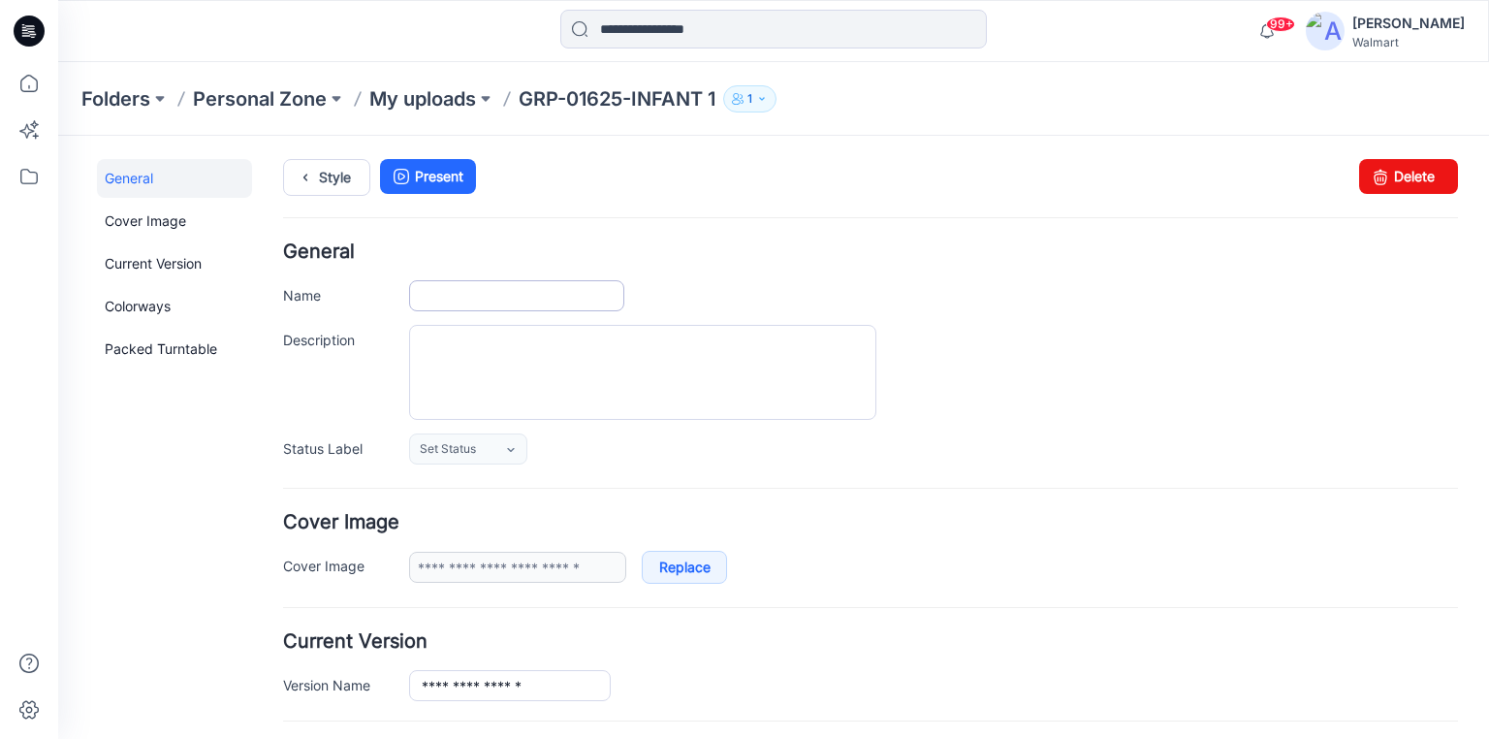
type input "**********"
click at [563, 293] on input "**********" at bounding box center [516, 295] width 215 height 31
click at [491, 294] on input "**********" at bounding box center [516, 295] width 215 height 31
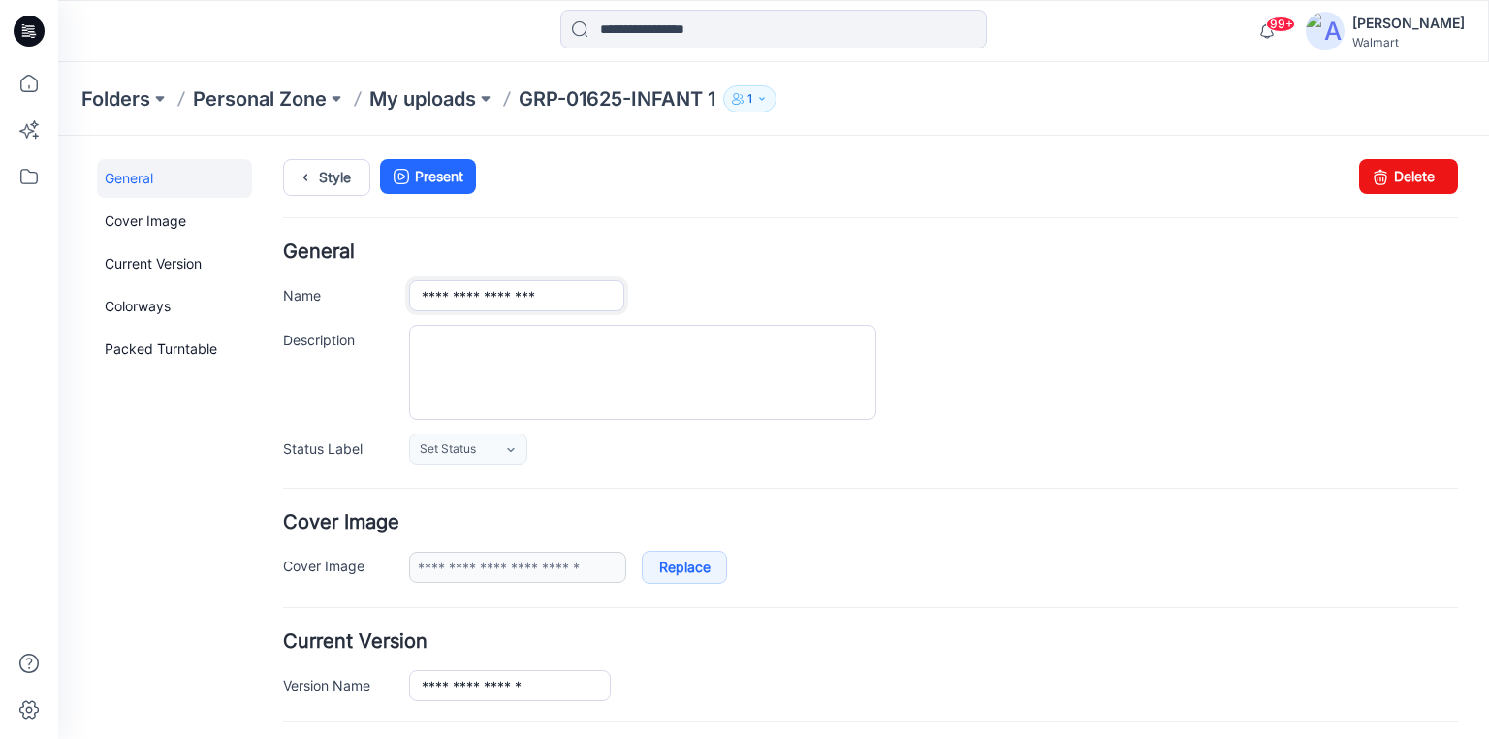
click at [498, 295] on input "**********" at bounding box center [516, 295] width 215 height 31
click at [598, 291] on input "**********" at bounding box center [516, 295] width 215 height 31
type input "**********"
click at [792, 300] on div "**********" at bounding box center [933, 295] width 1049 height 31
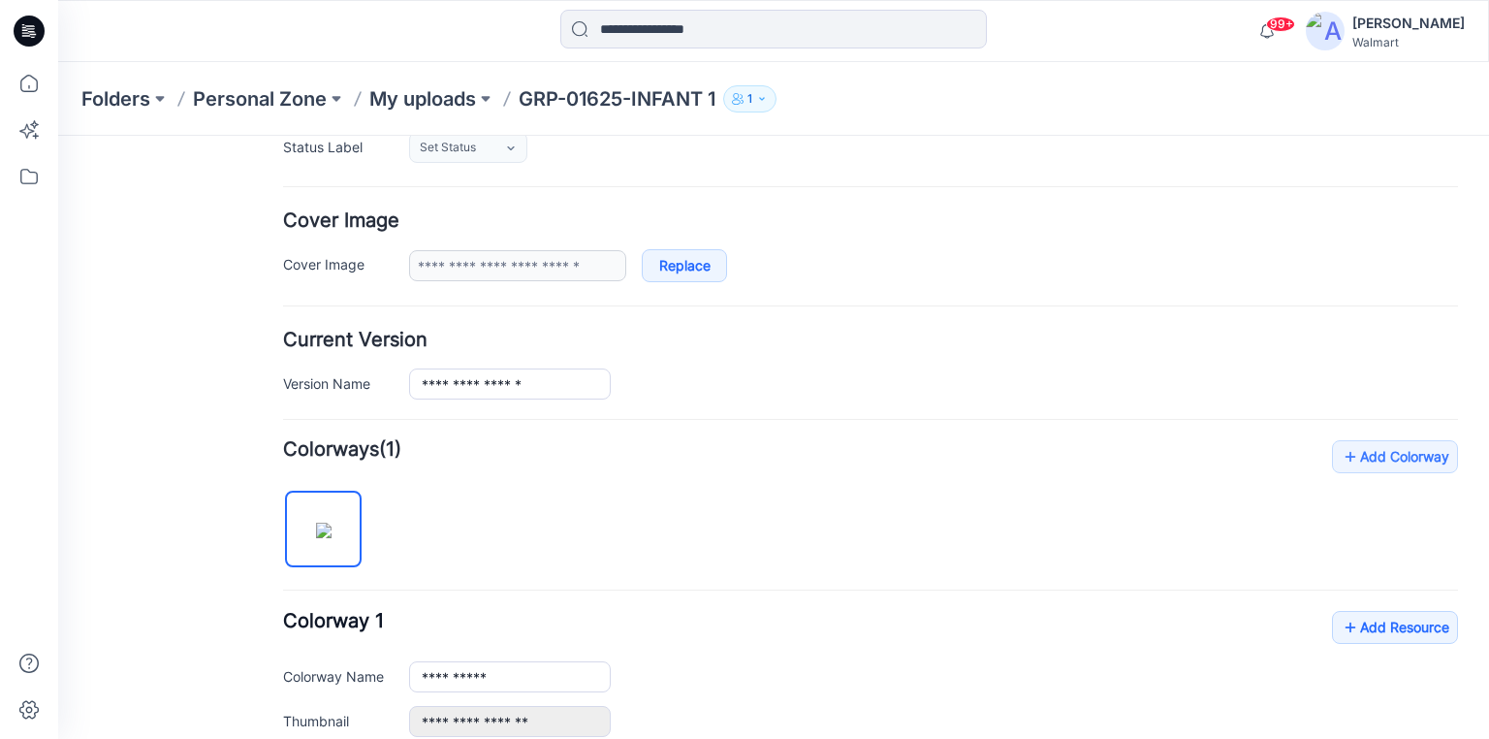
scroll to position [310, 0]
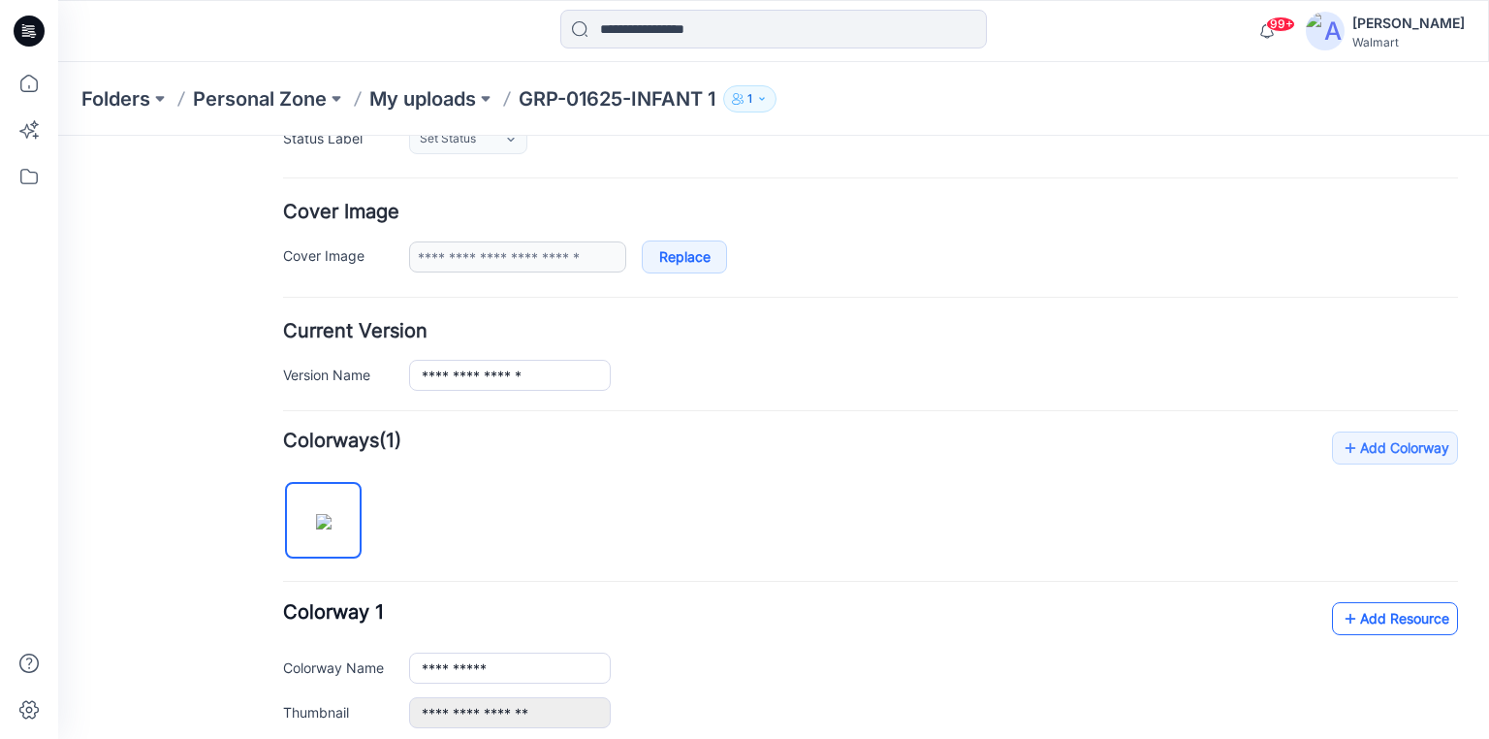
click at [1390, 622] on link "Add Resource" at bounding box center [1395, 618] width 126 height 33
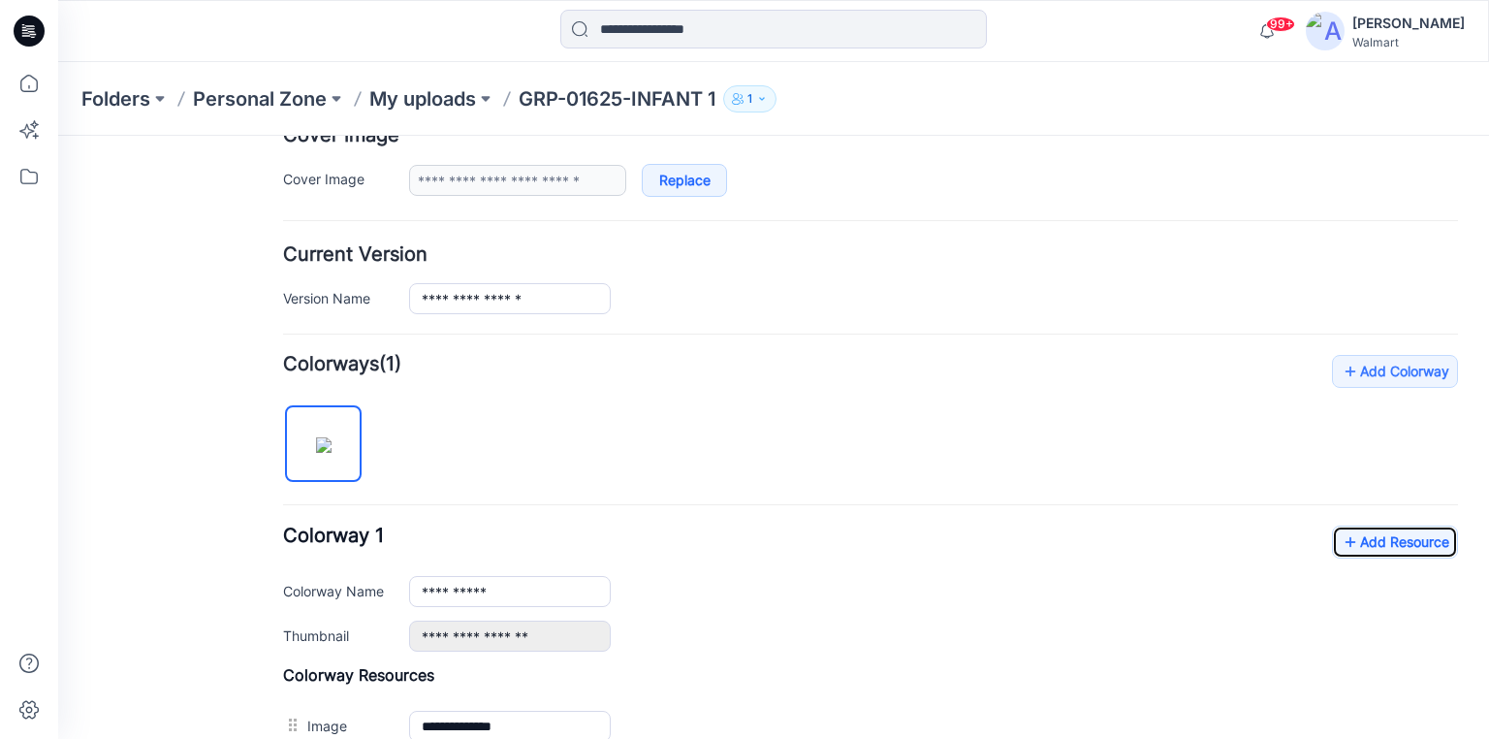
scroll to position [621, 0]
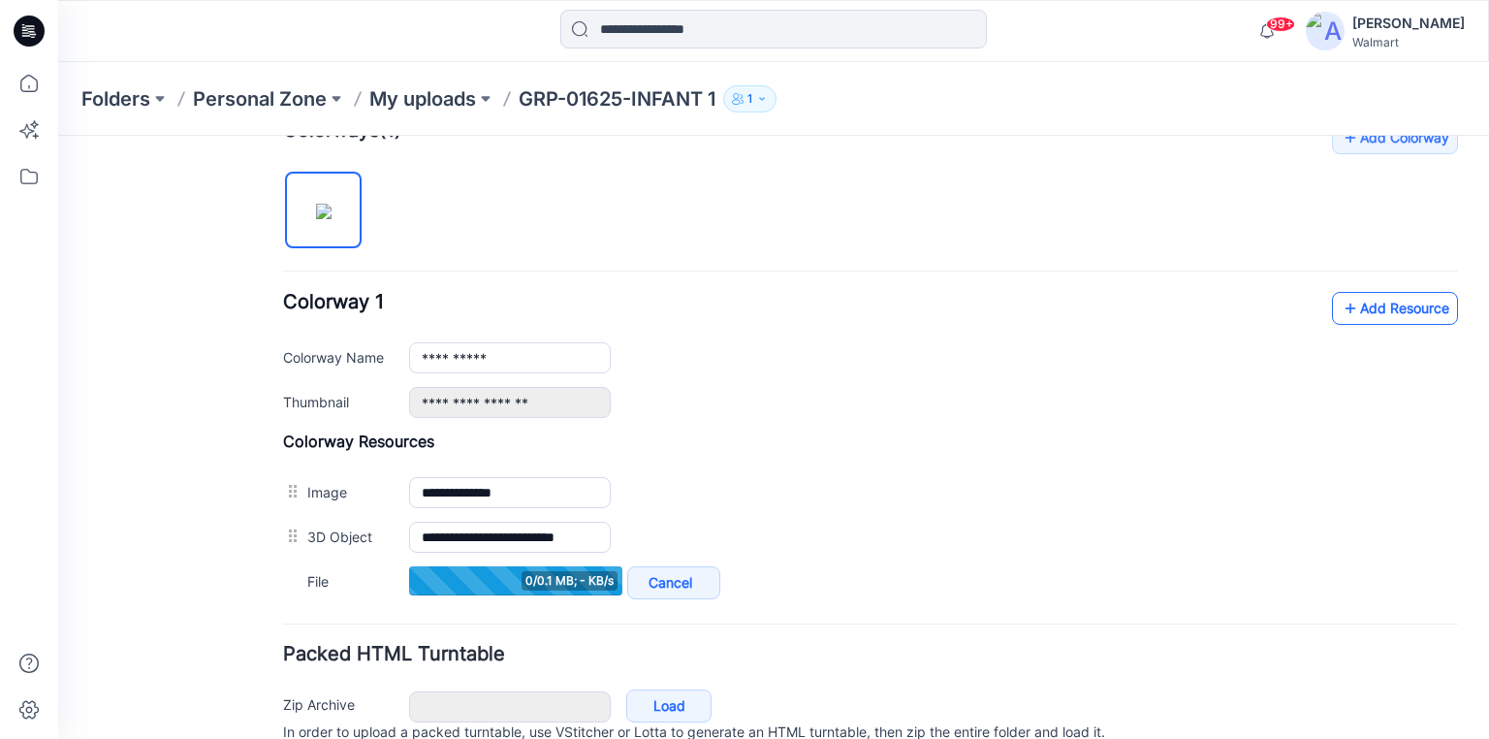
click at [1400, 306] on link "Add Resource" at bounding box center [1395, 308] width 126 height 33
click at [1361, 308] on link "Add Resource" at bounding box center [1395, 308] width 126 height 33
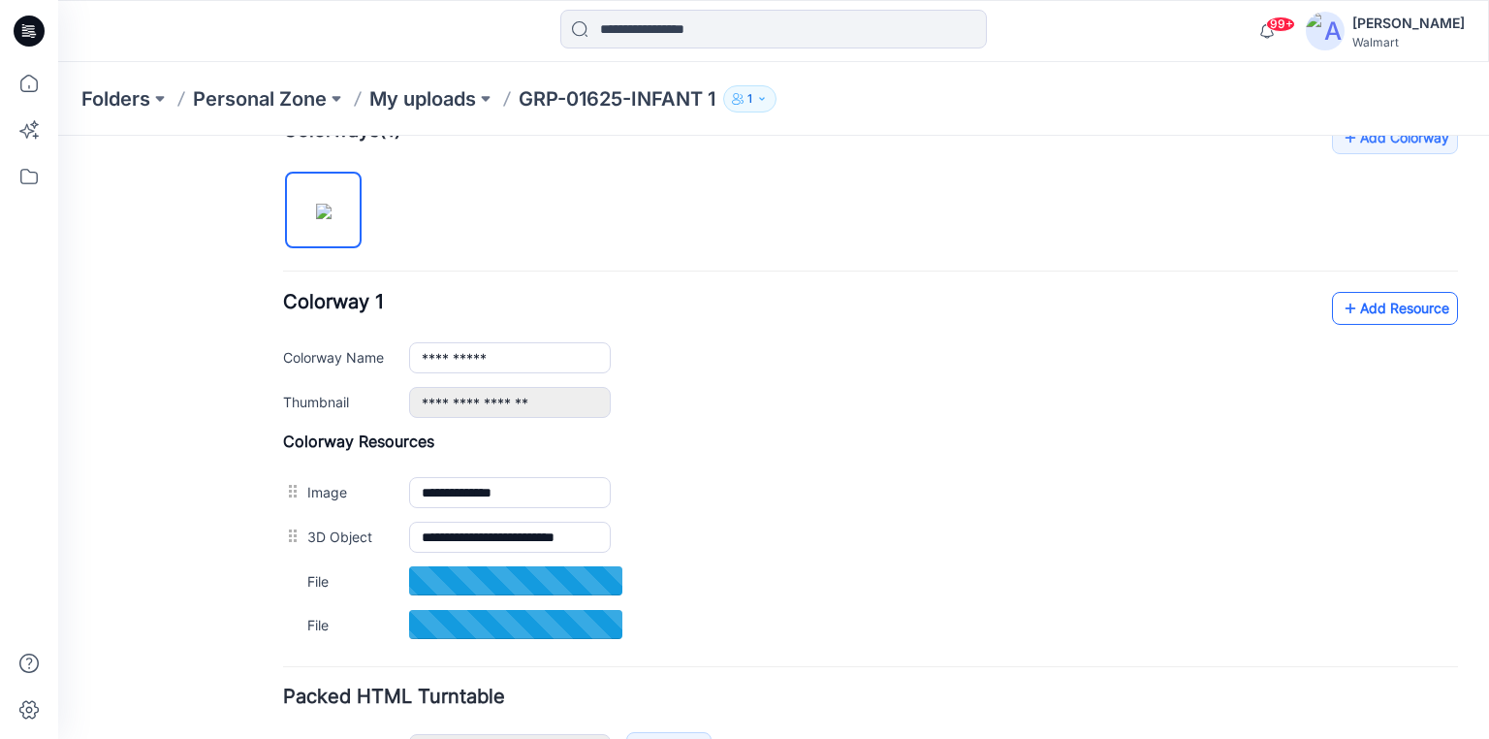
click at [1414, 306] on link "Add Resource" at bounding box center [1395, 308] width 126 height 33
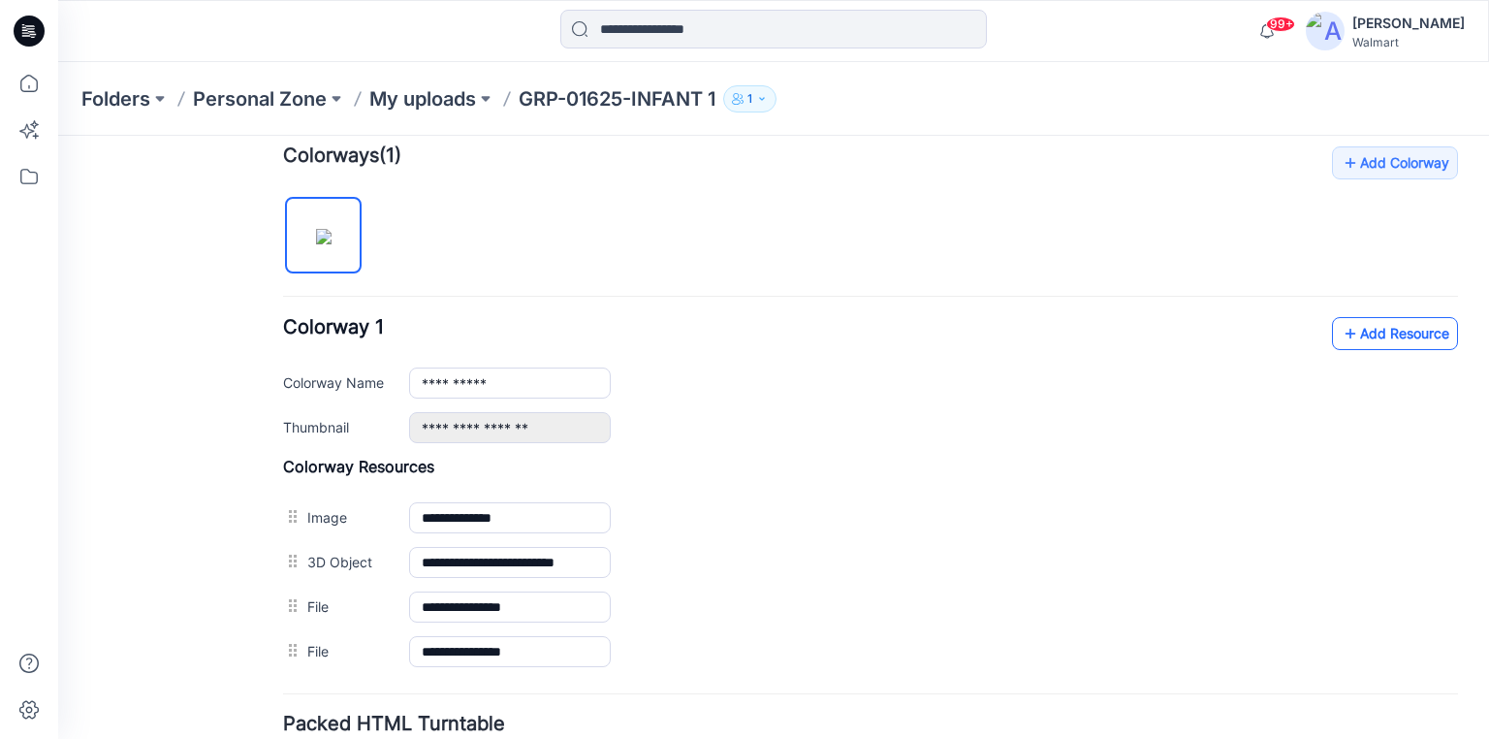
scroll to position [591, 0]
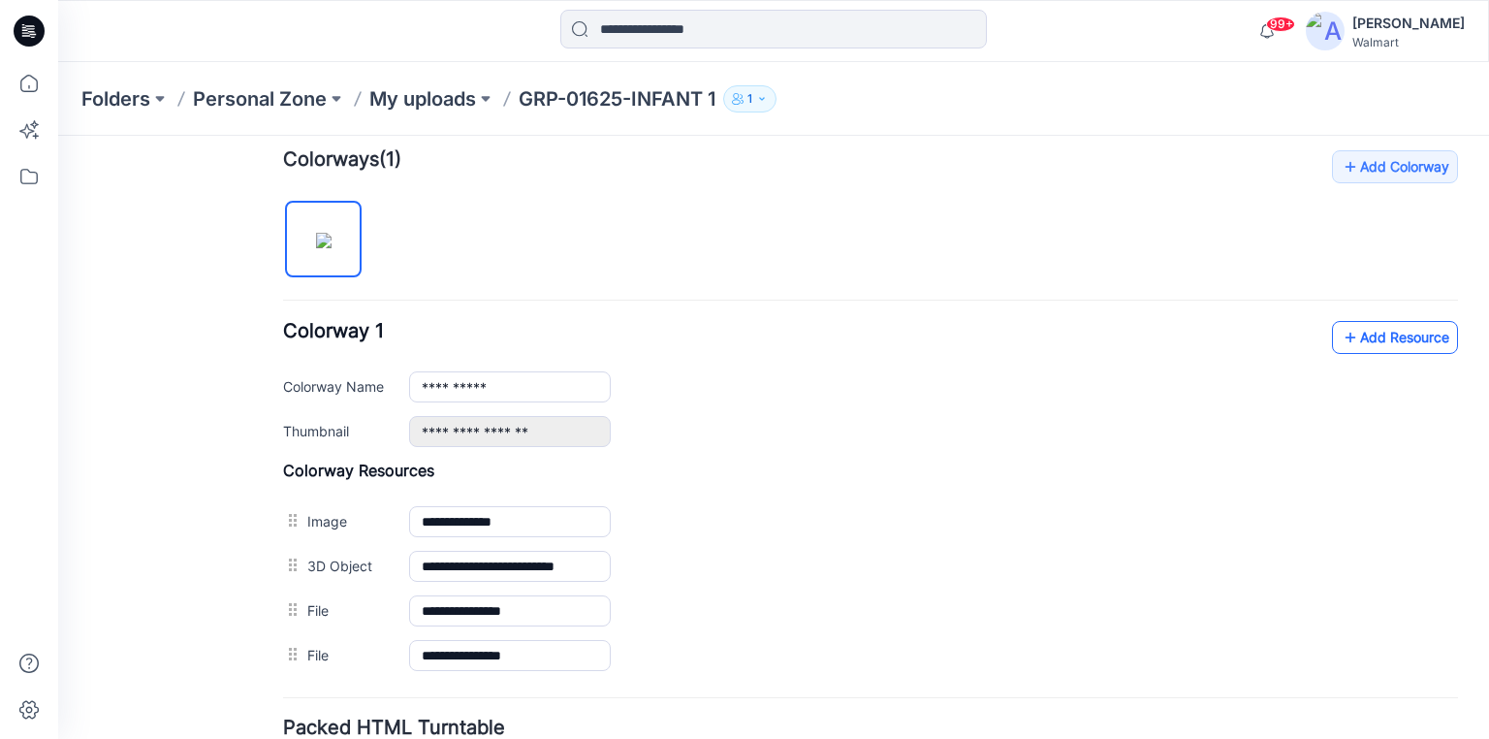
click at [1382, 329] on link "Add Resource" at bounding box center [1395, 337] width 126 height 33
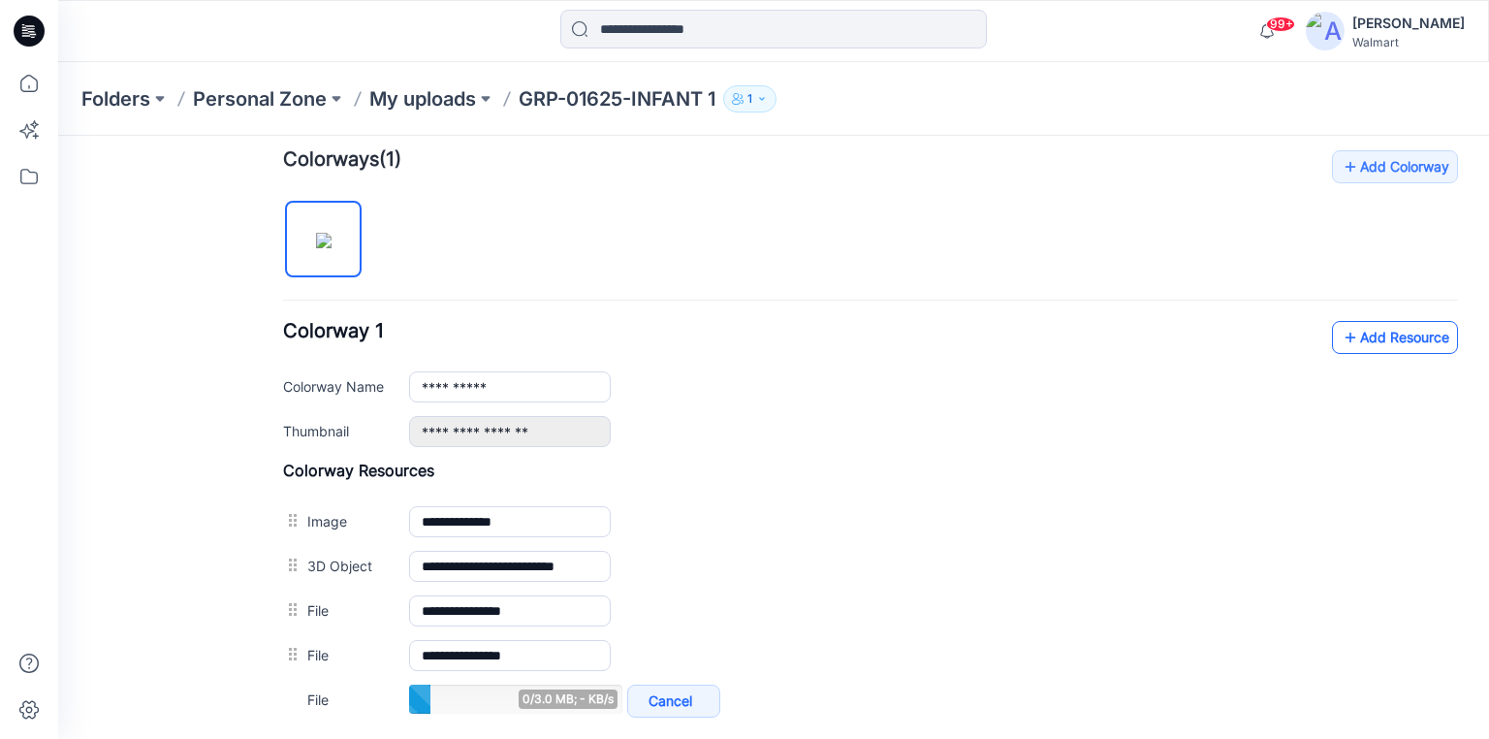
click at [1358, 333] on link "Add Resource" at bounding box center [1395, 337] width 126 height 33
click at [1435, 341] on link "Add Resource" at bounding box center [1395, 337] width 126 height 33
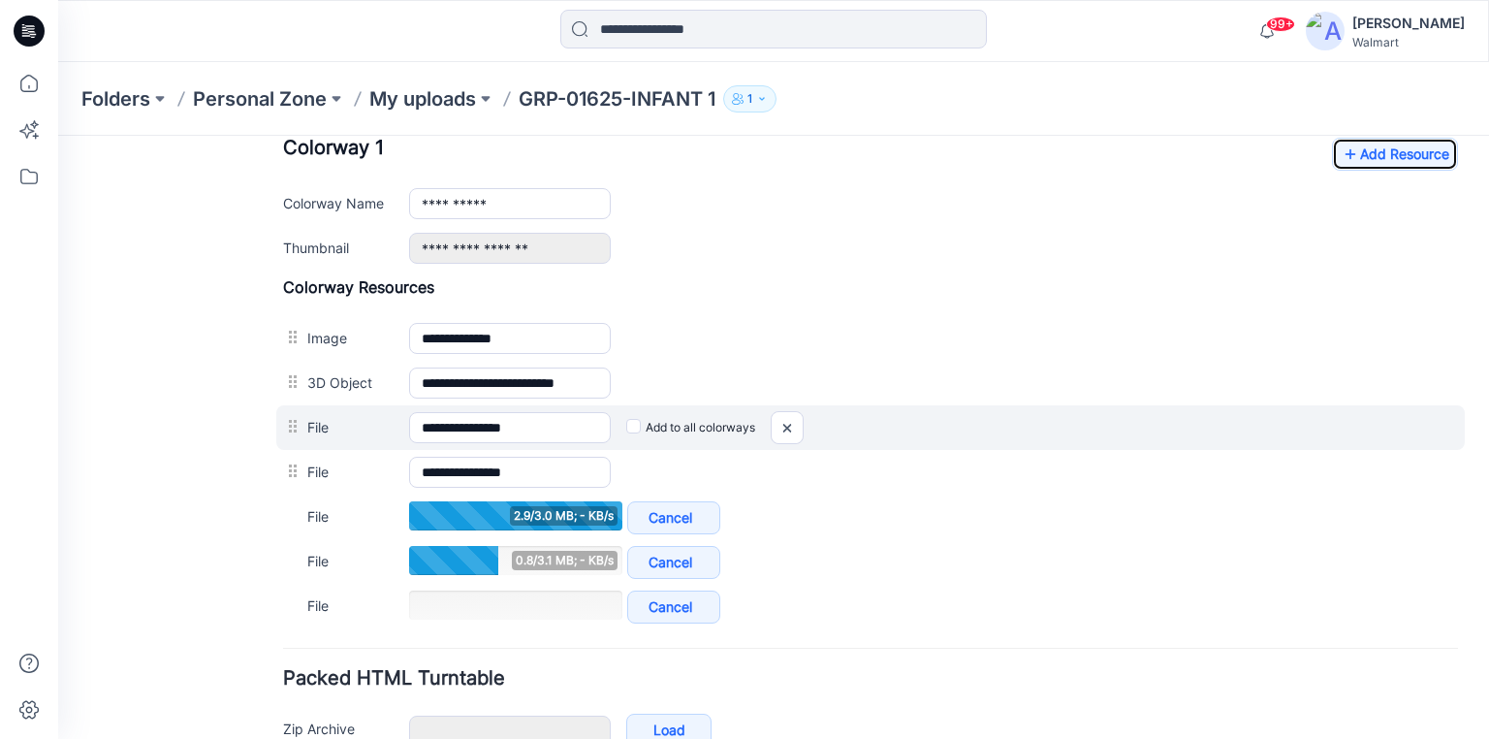
scroll to position [747, 0]
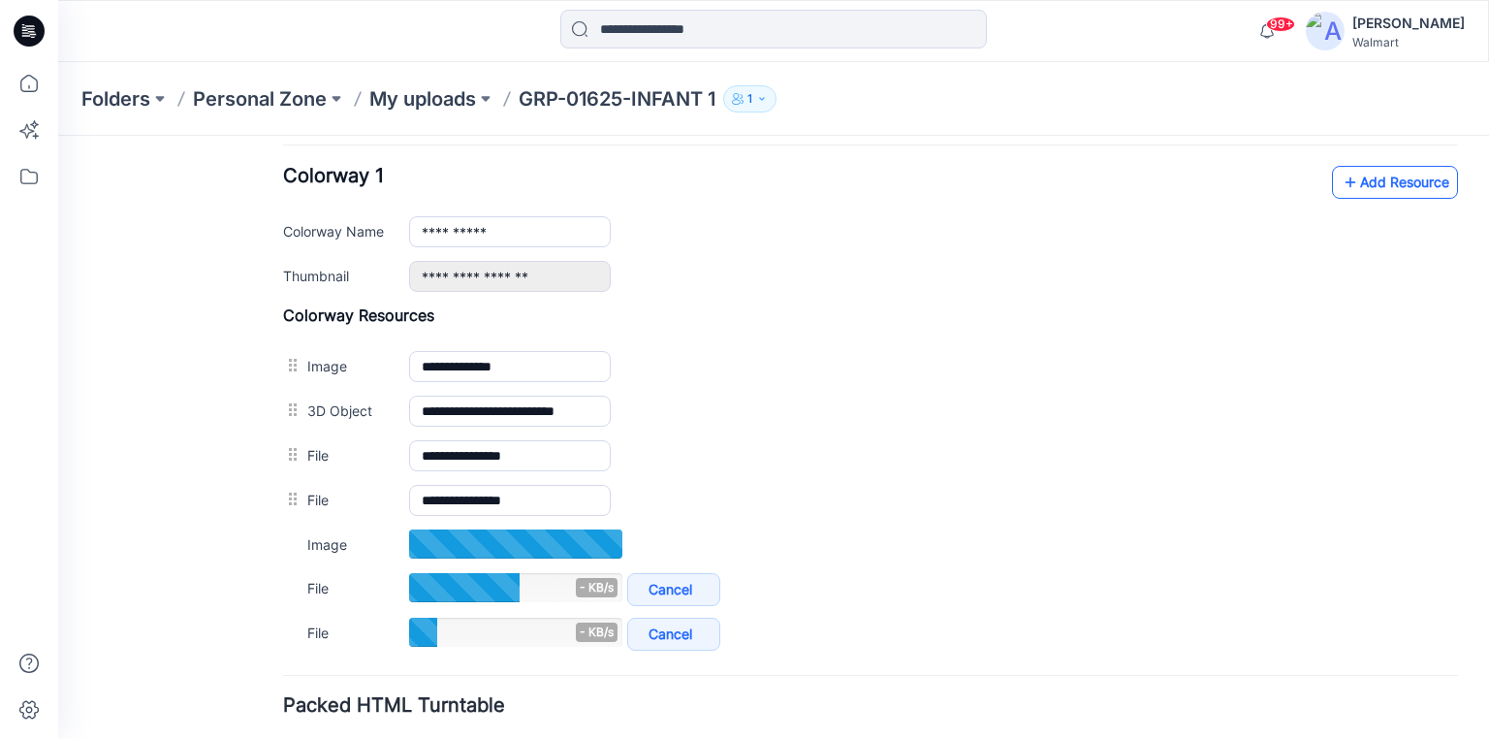
click at [1416, 176] on link "Add Resource" at bounding box center [1395, 182] width 126 height 33
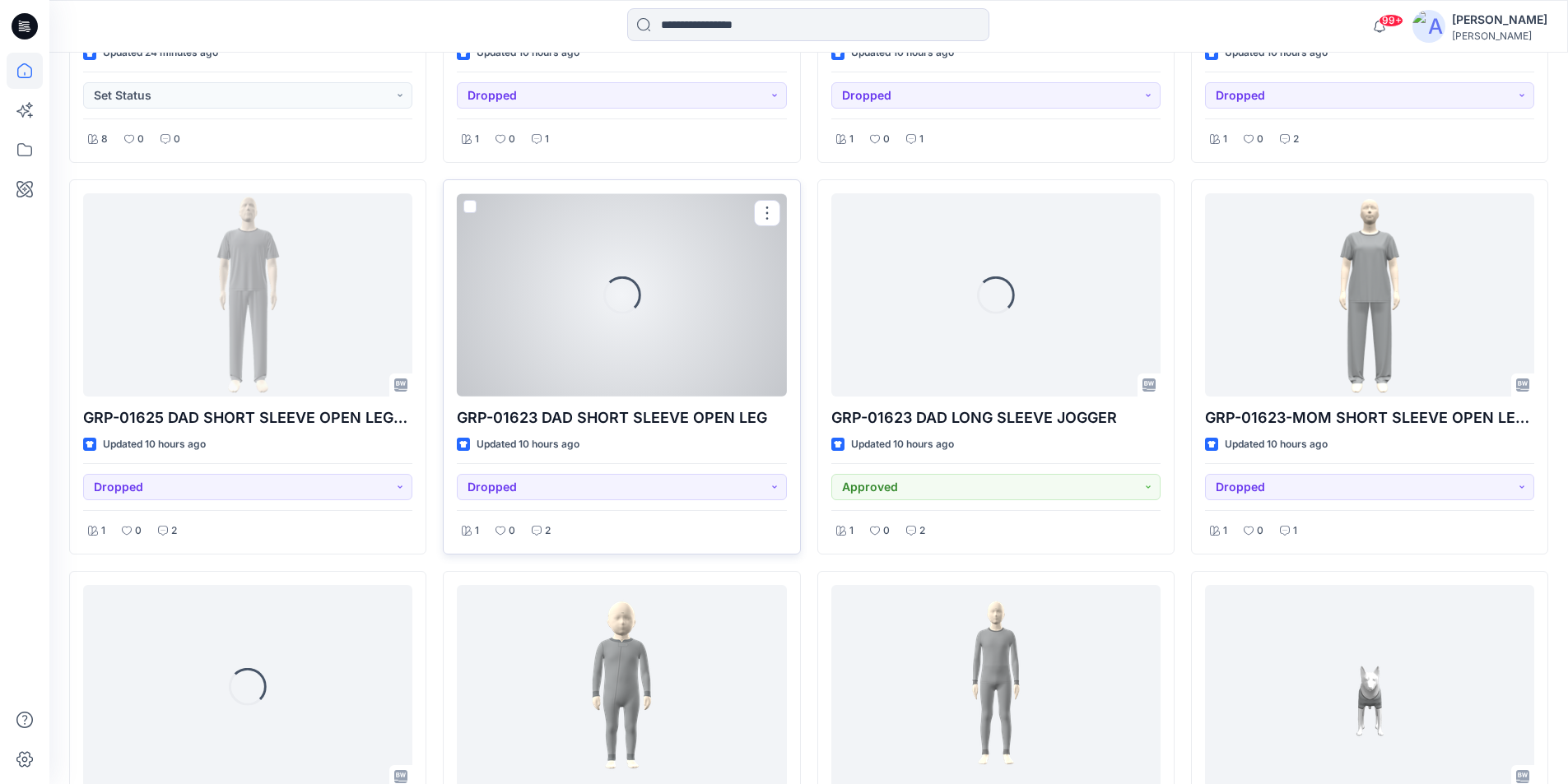
scroll to position [905, 0]
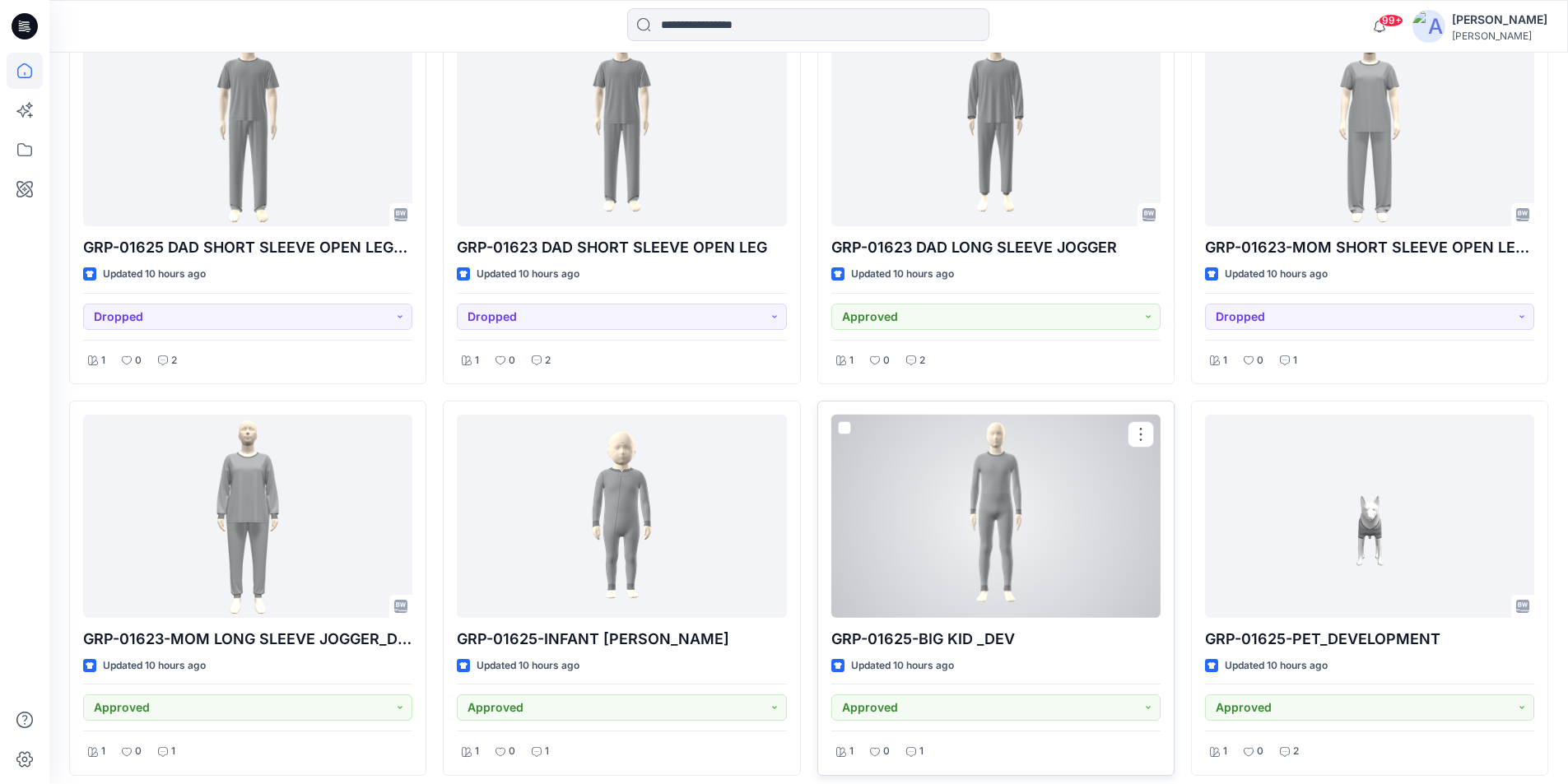
click at [1002, 554] on div at bounding box center [996, 517] width 329 height 204
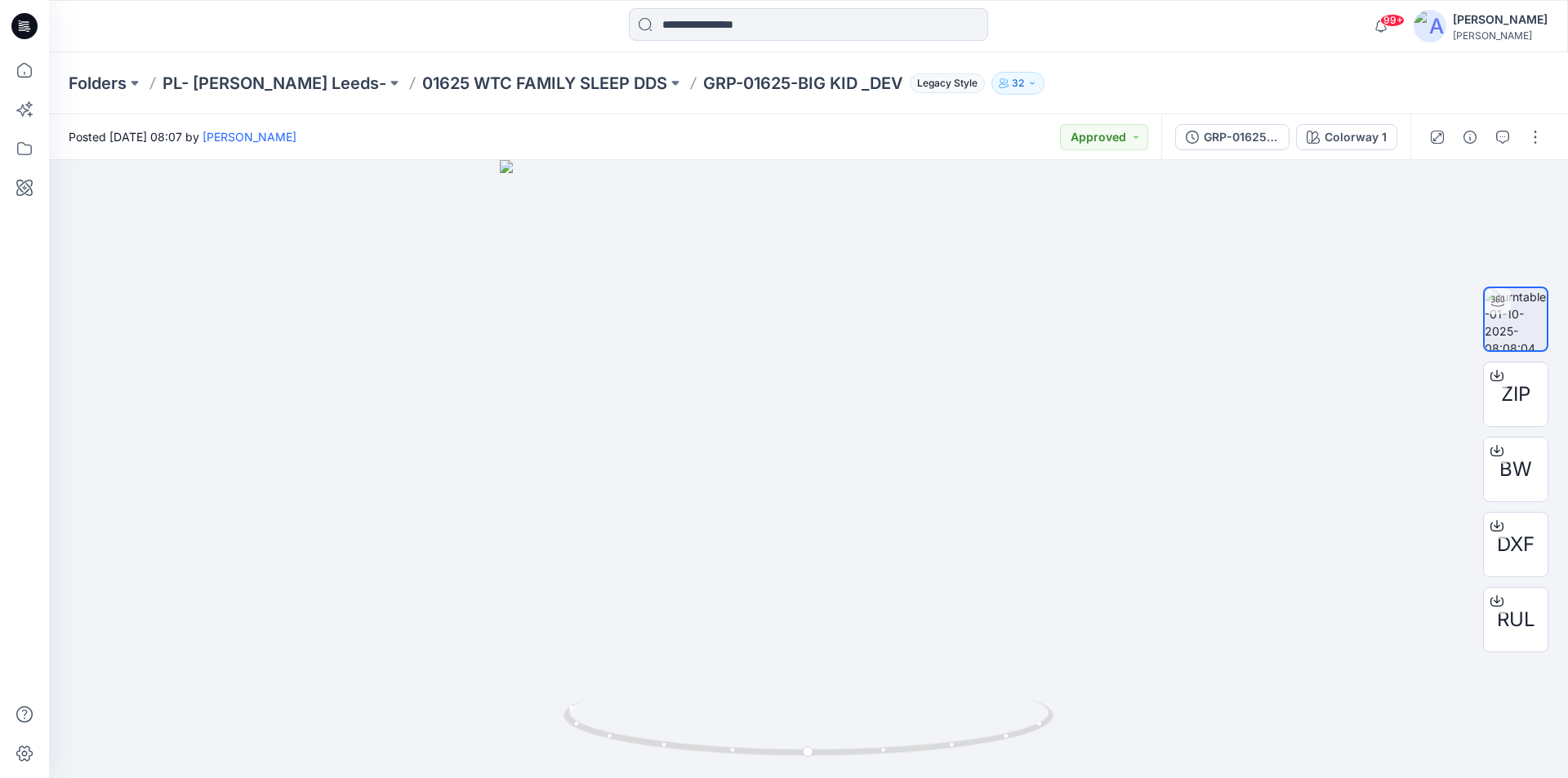
click at [36, 38] on icon at bounding box center [24, 26] width 26 height 52
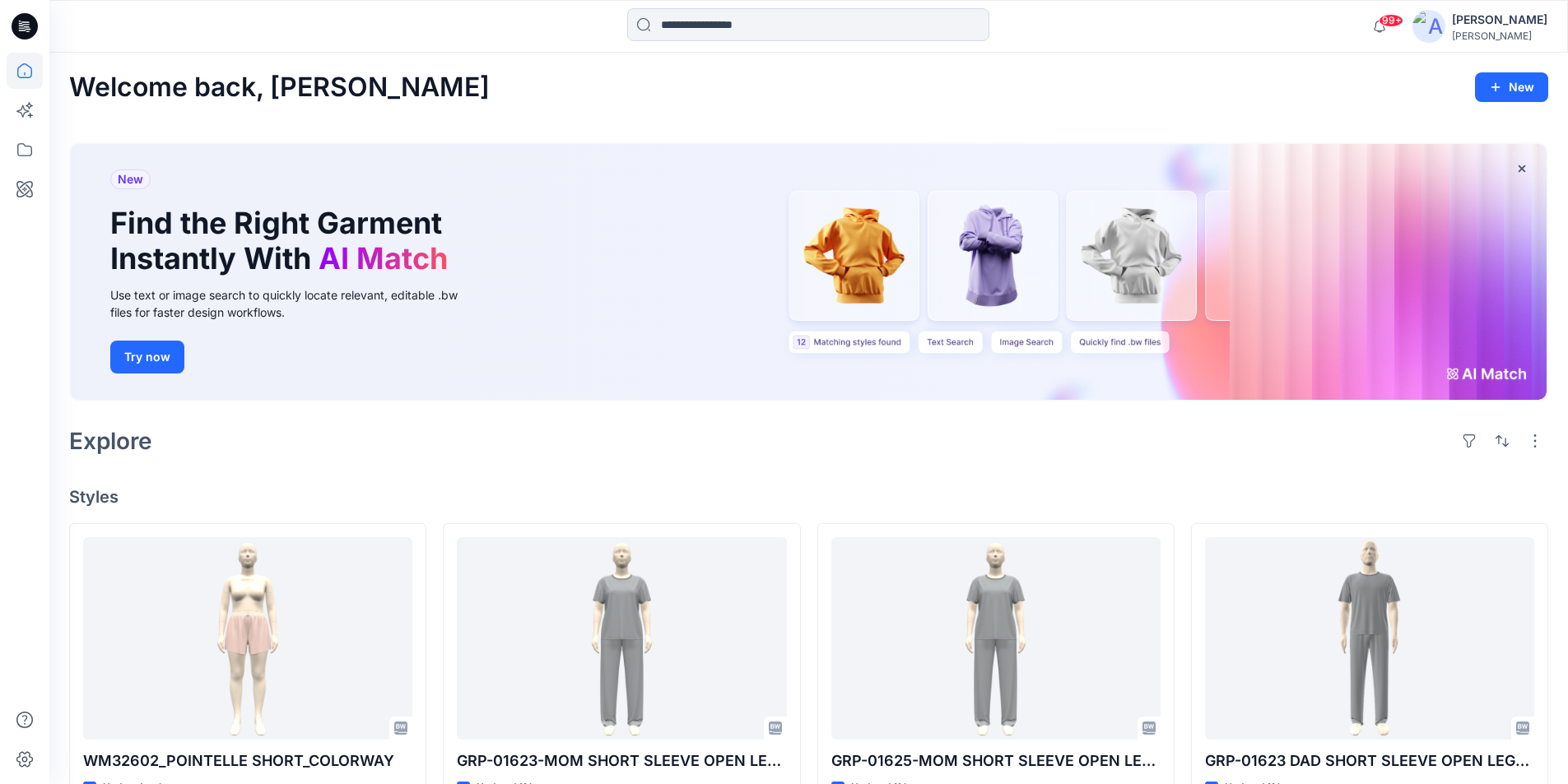
click at [31, 30] on icon at bounding box center [25, 26] width 26 height 26
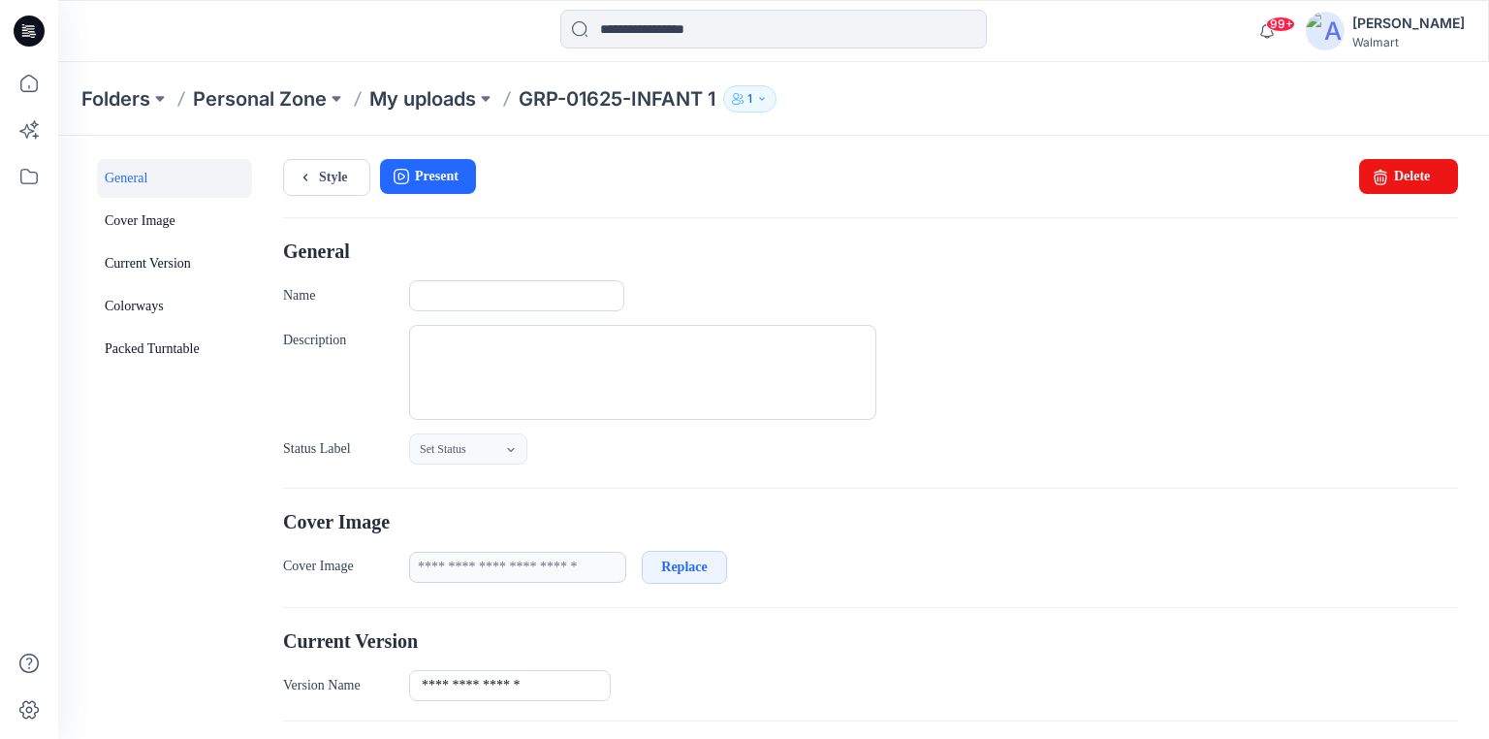
click at [42, 30] on icon at bounding box center [29, 31] width 31 height 31
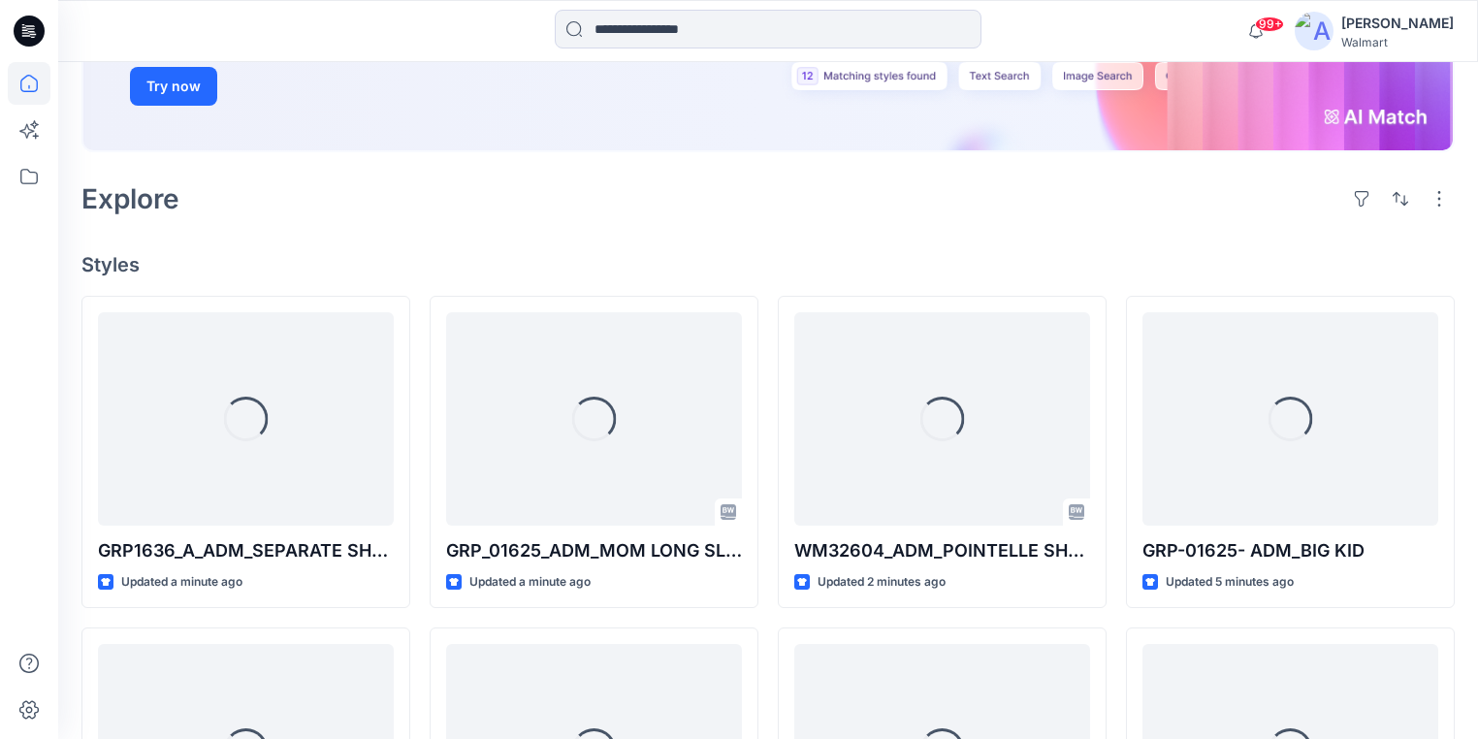
scroll to position [388, 0]
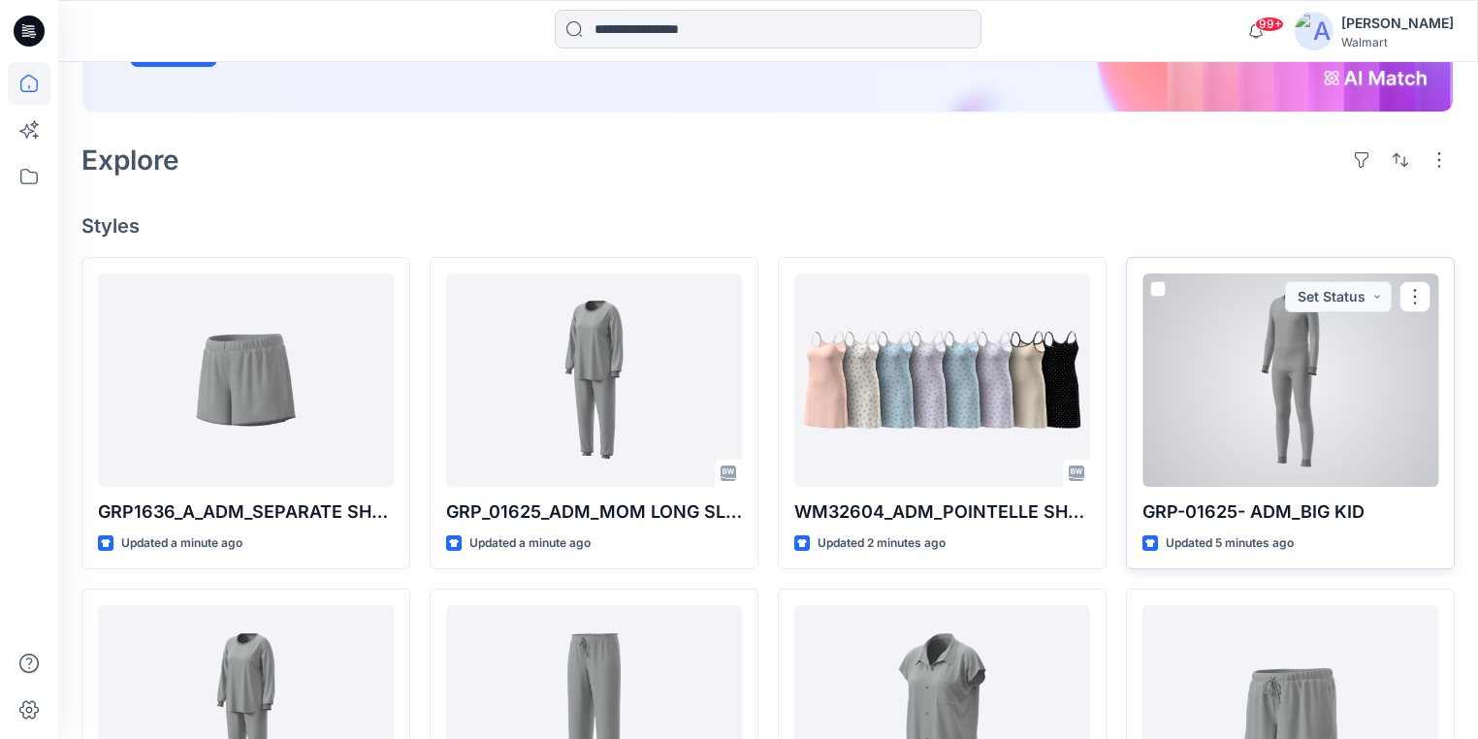
click at [1219, 372] on div at bounding box center [1290, 379] width 296 height 213
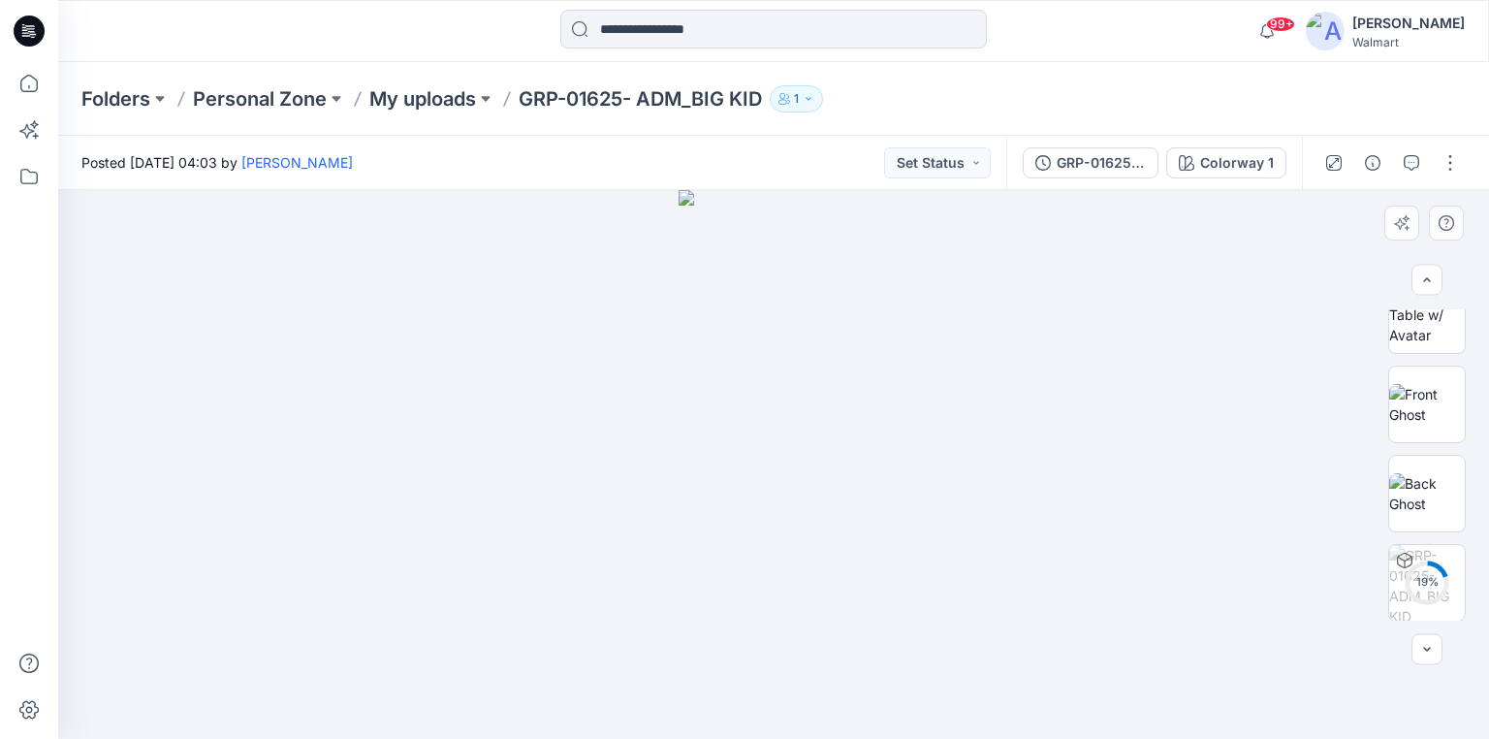
scroll to position [519, 0]
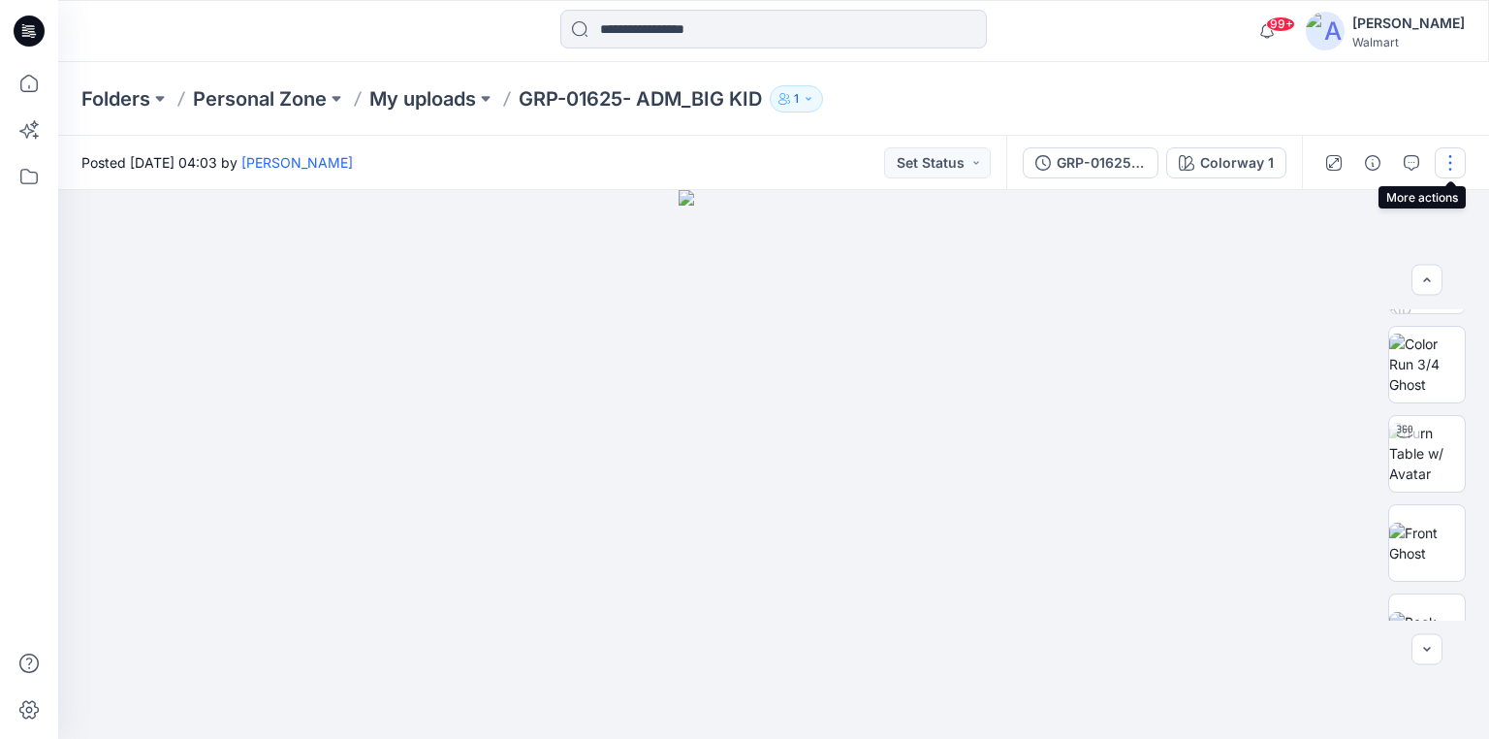
click at [1457, 163] on button "button" at bounding box center [1450, 162] width 31 height 31
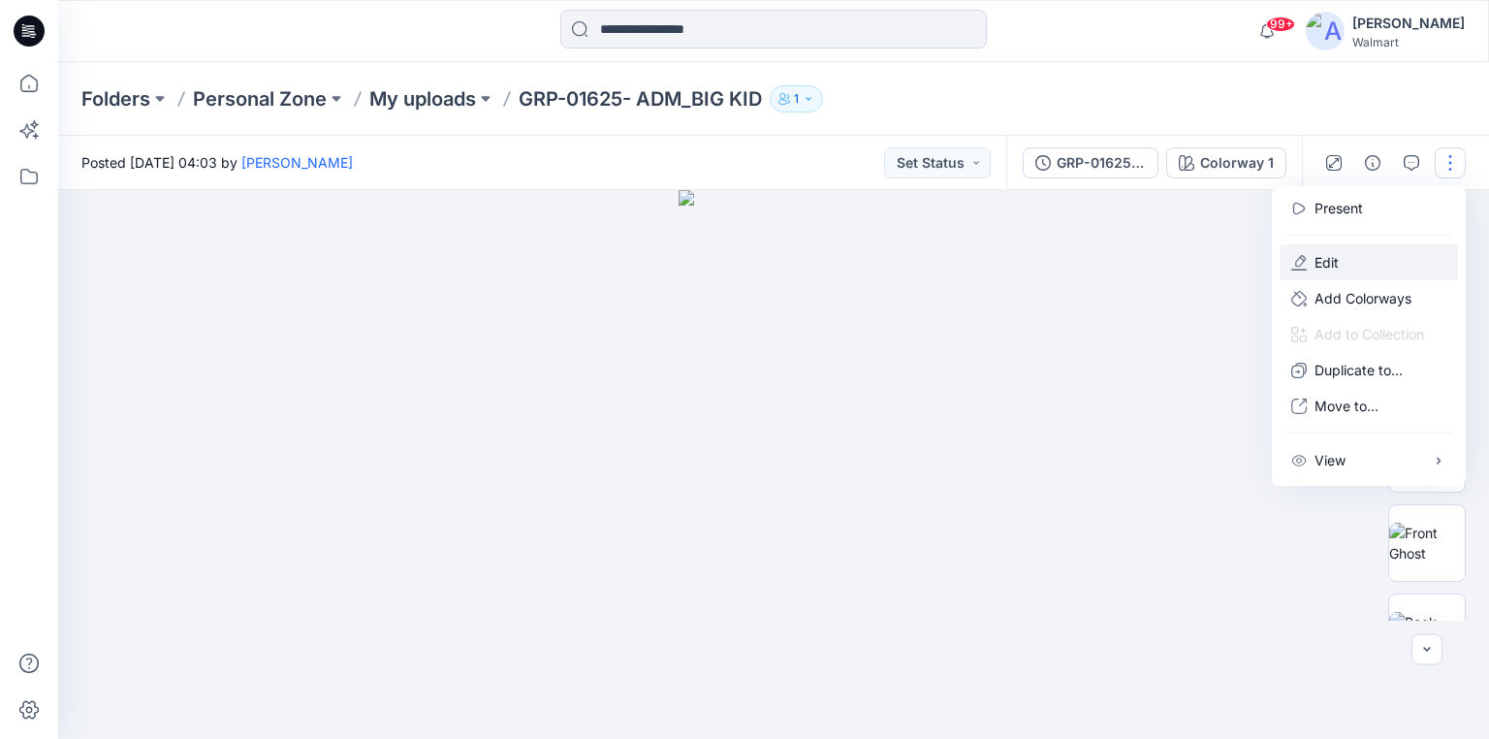
click at [1342, 268] on button "Edit" at bounding box center [1369, 262] width 178 height 36
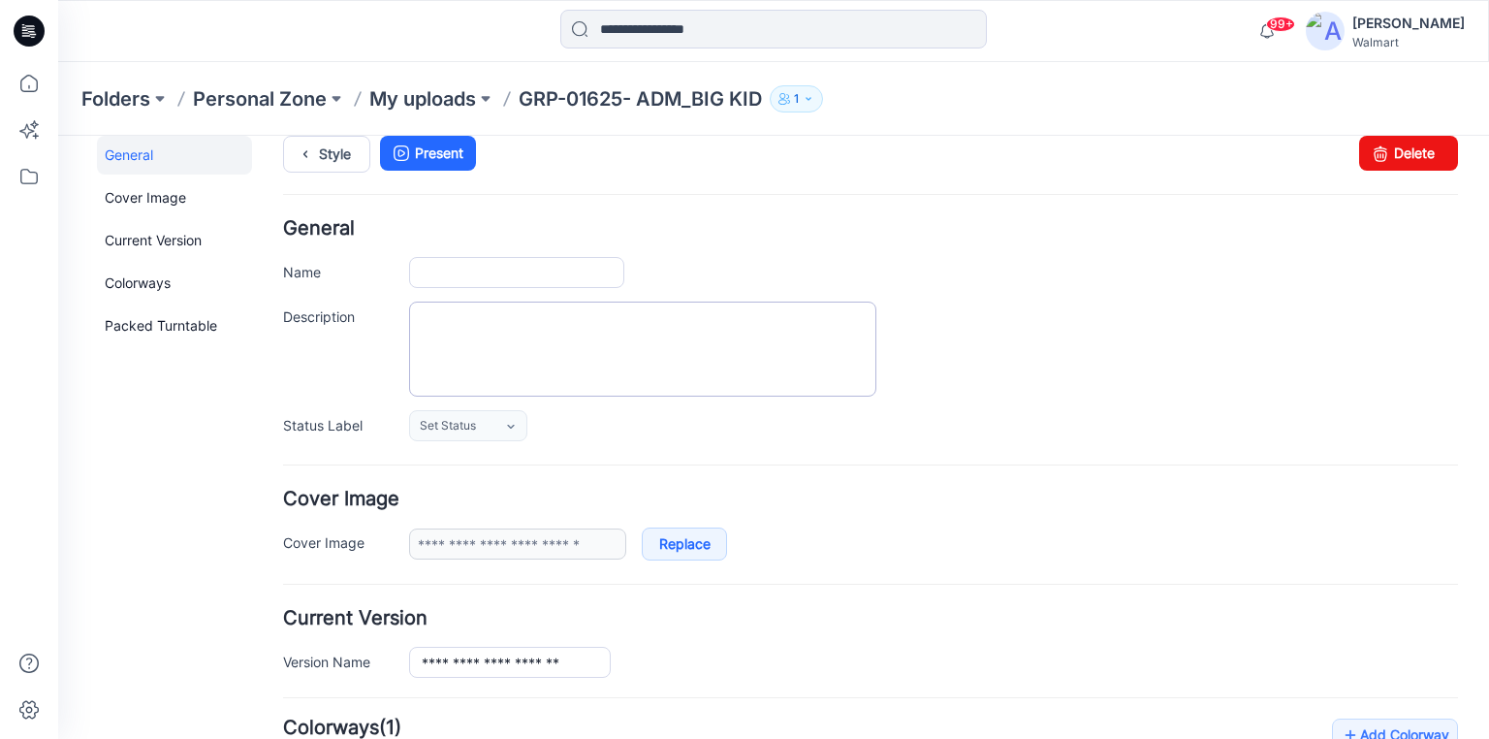
scroll to position [310, 0]
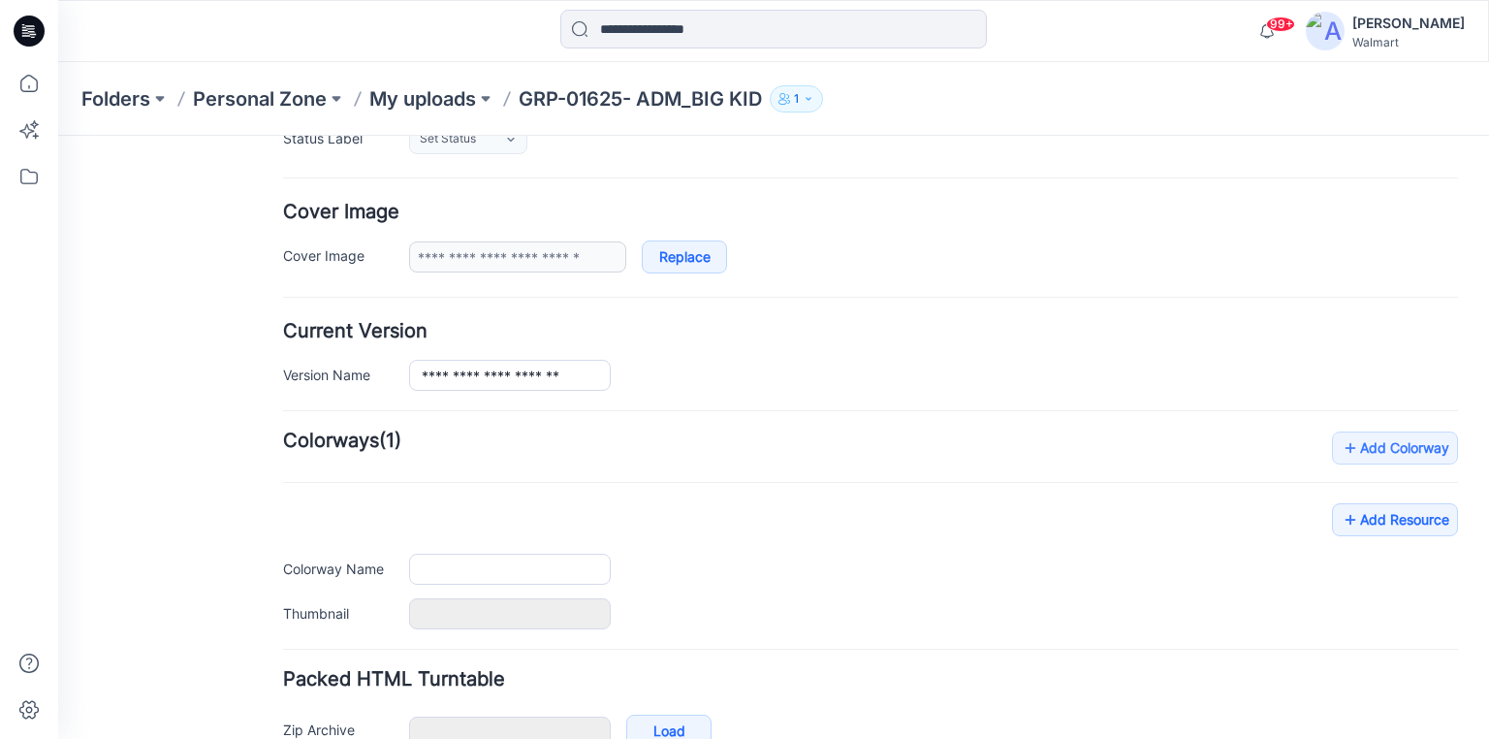
type input "**********"
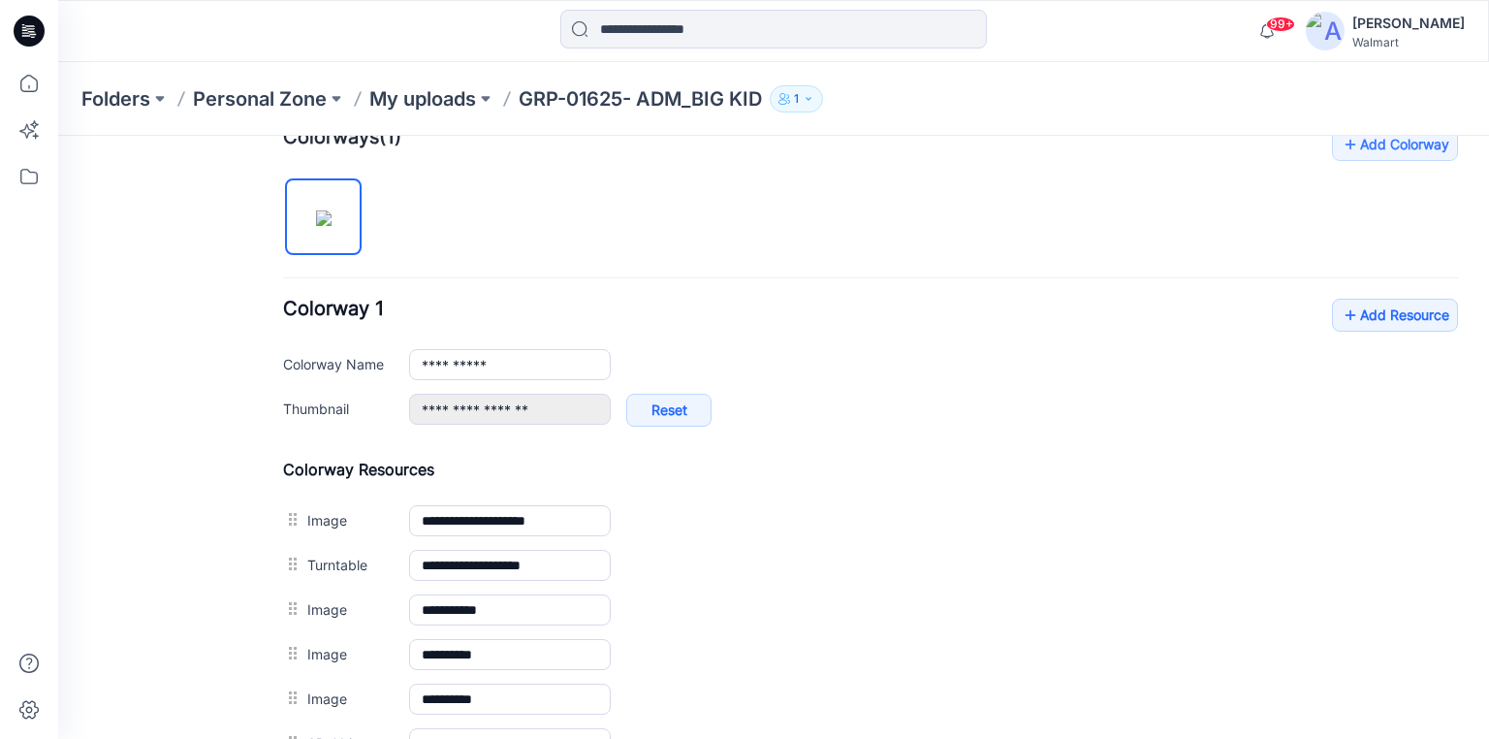
scroll to position [621, 0]
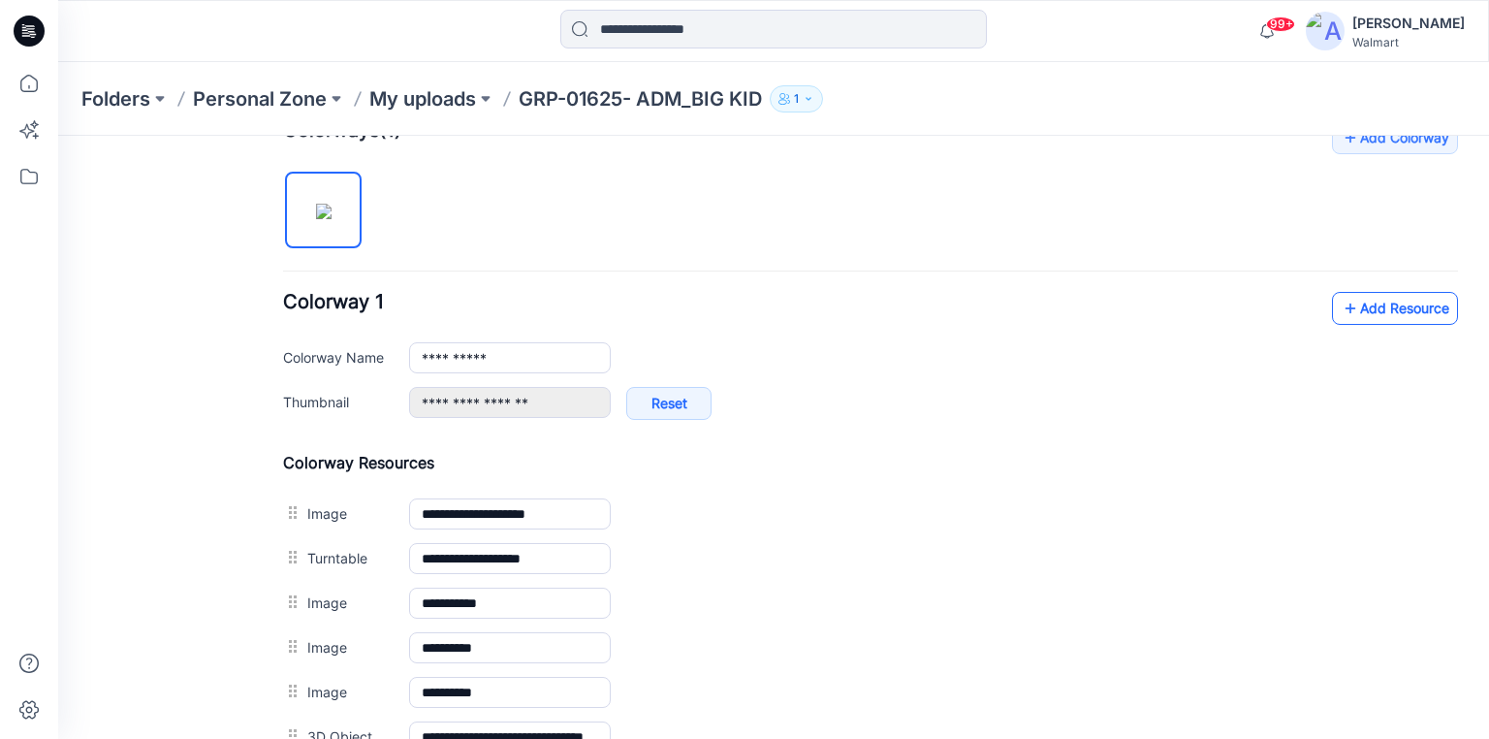
click at [1388, 313] on link "Add Resource" at bounding box center [1395, 308] width 126 height 33
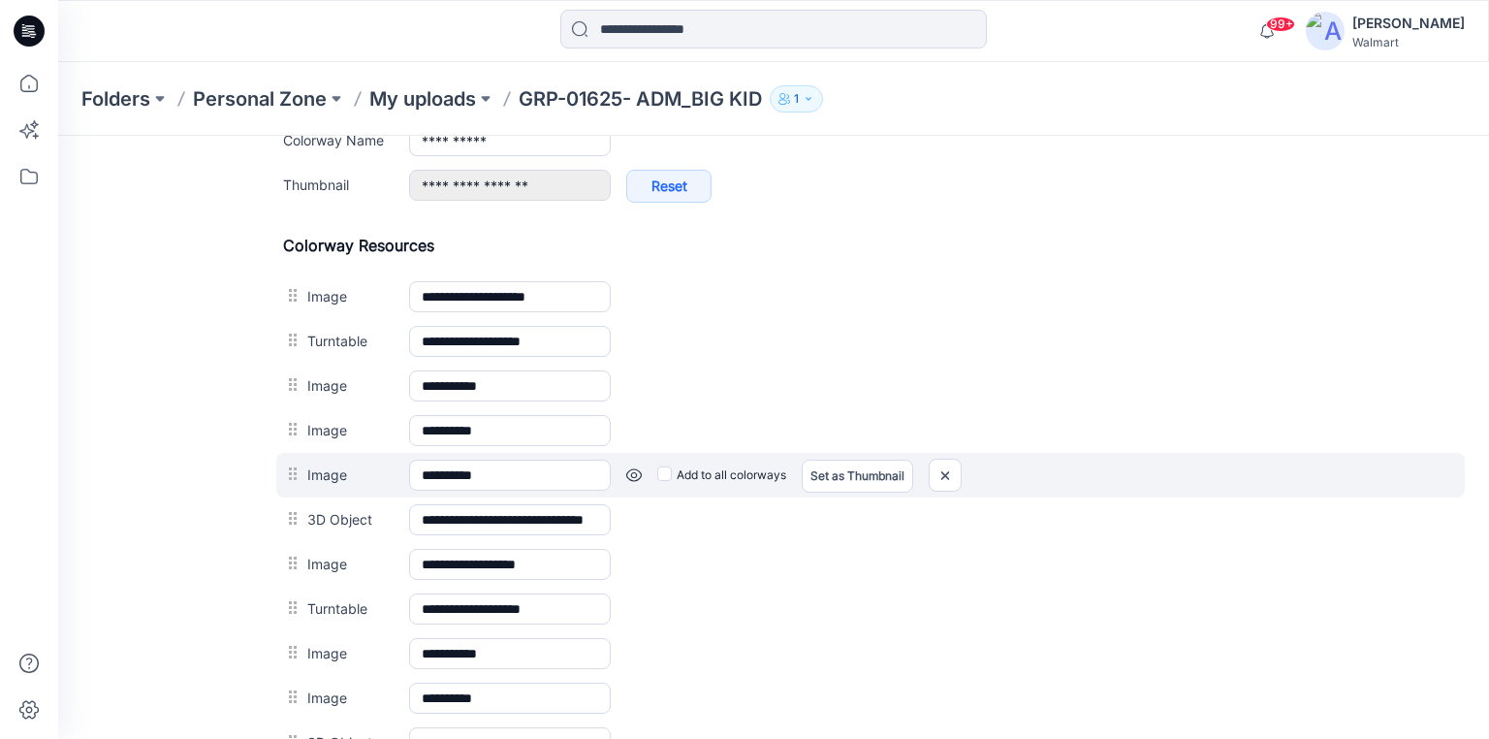
scroll to position [776, 0]
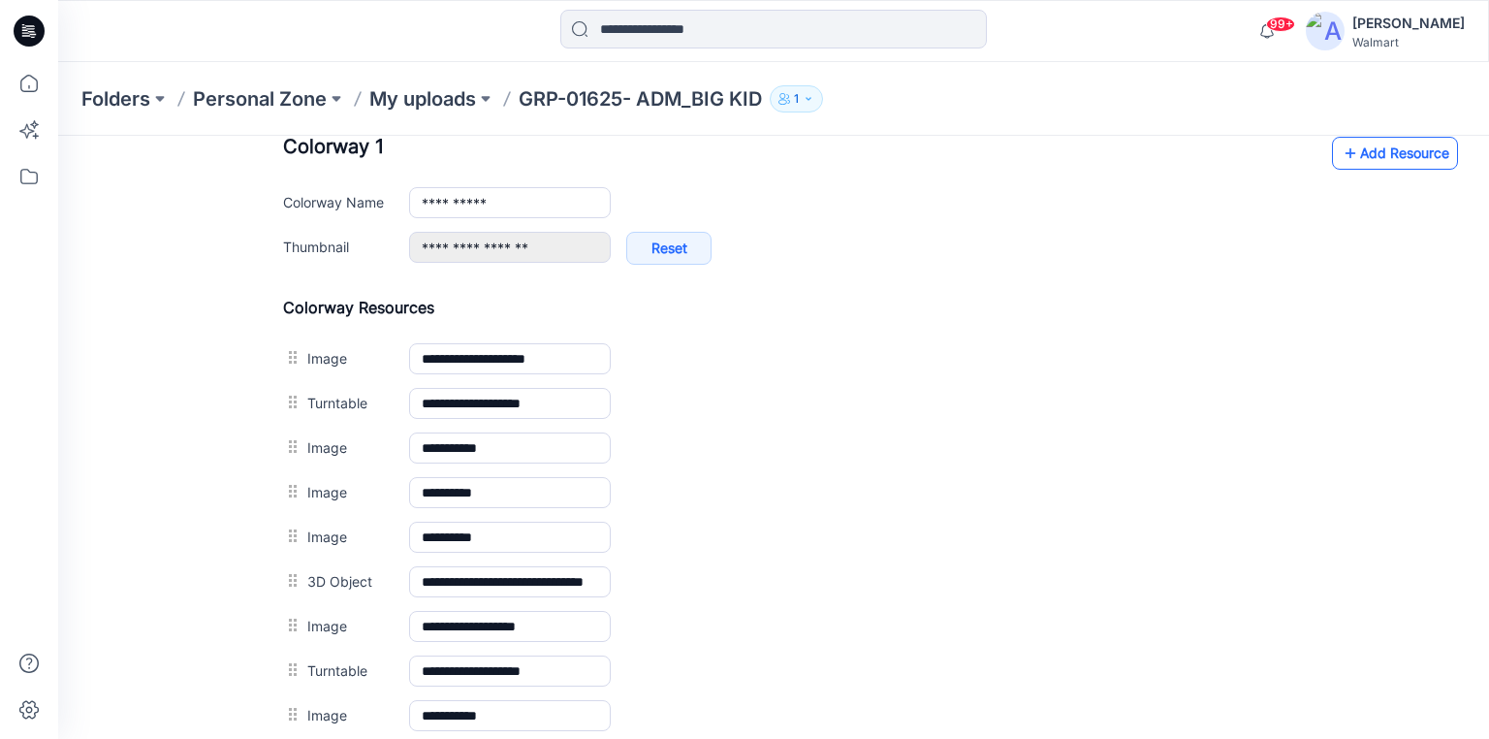
click at [1366, 155] on link "Add Resource" at bounding box center [1395, 153] width 126 height 33
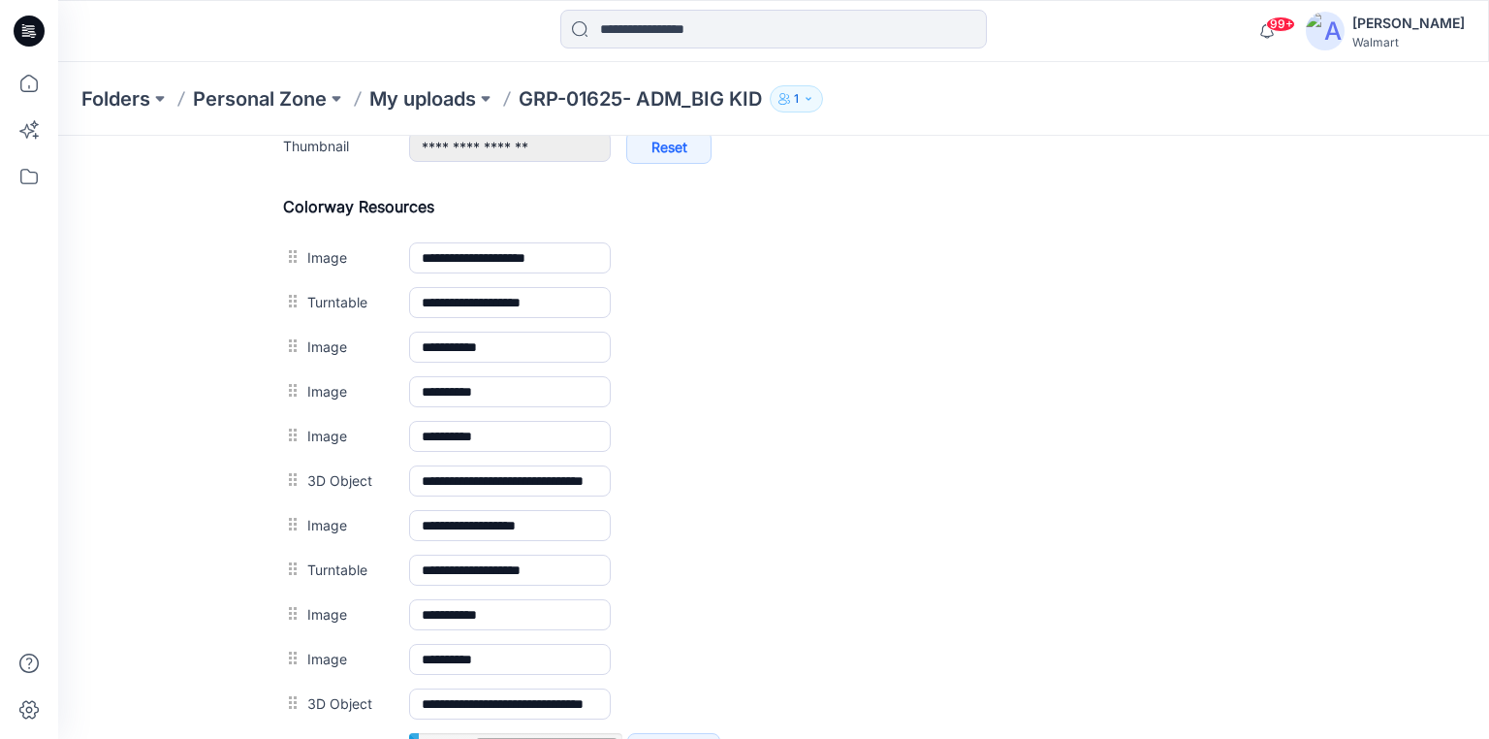
scroll to position [1008, 0]
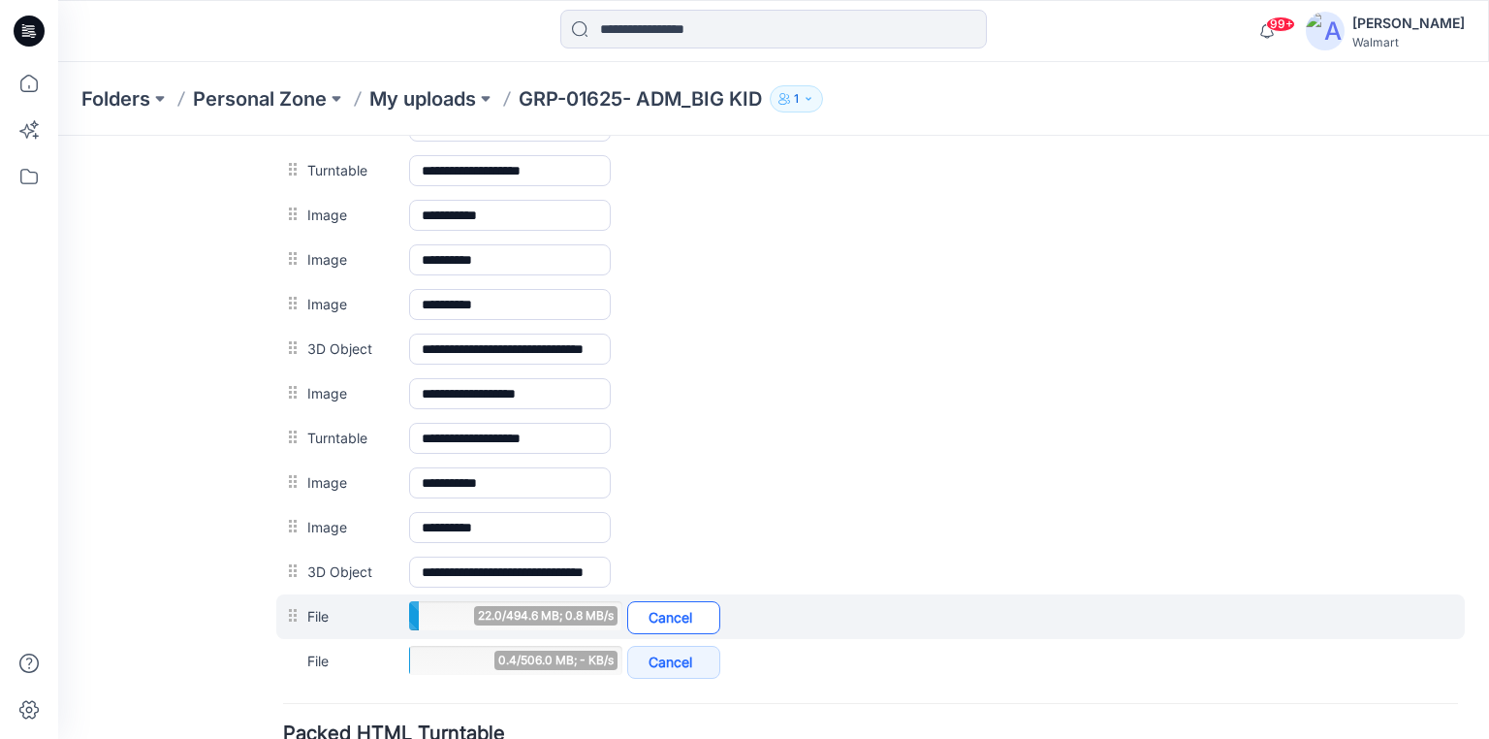
click at [681, 608] on link "Cancel" at bounding box center [673, 617] width 93 height 33
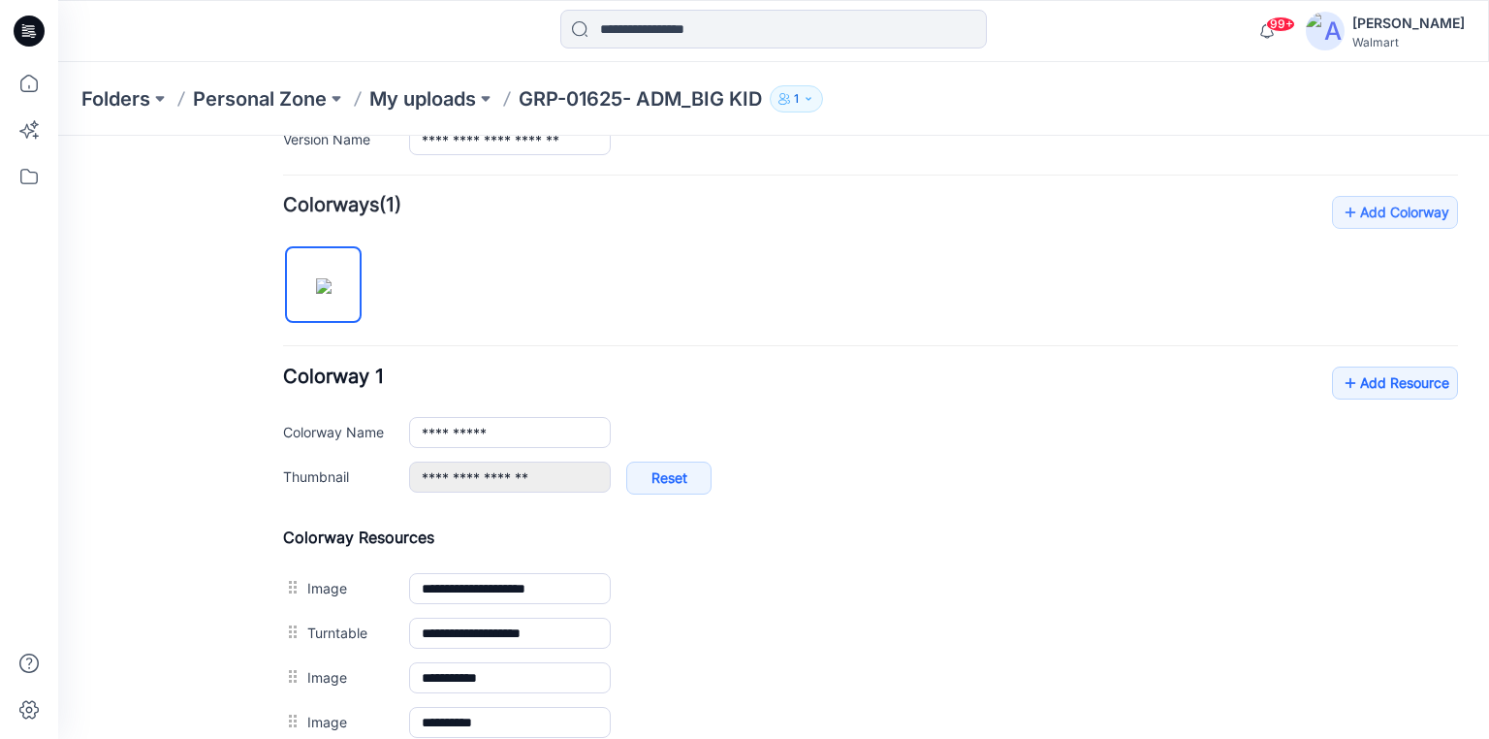
scroll to position [543, 0]
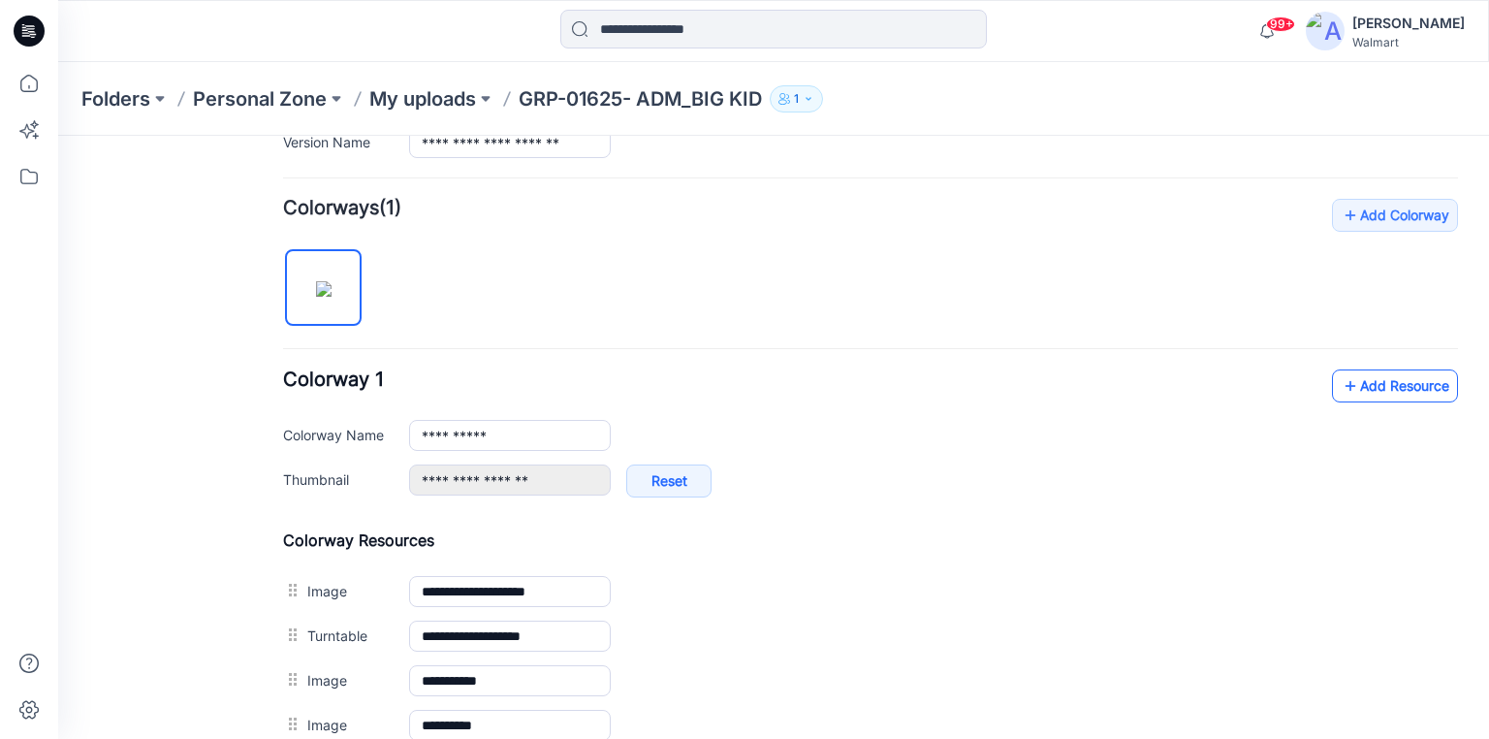
click at [1381, 384] on link "Add Resource" at bounding box center [1395, 385] width 126 height 33
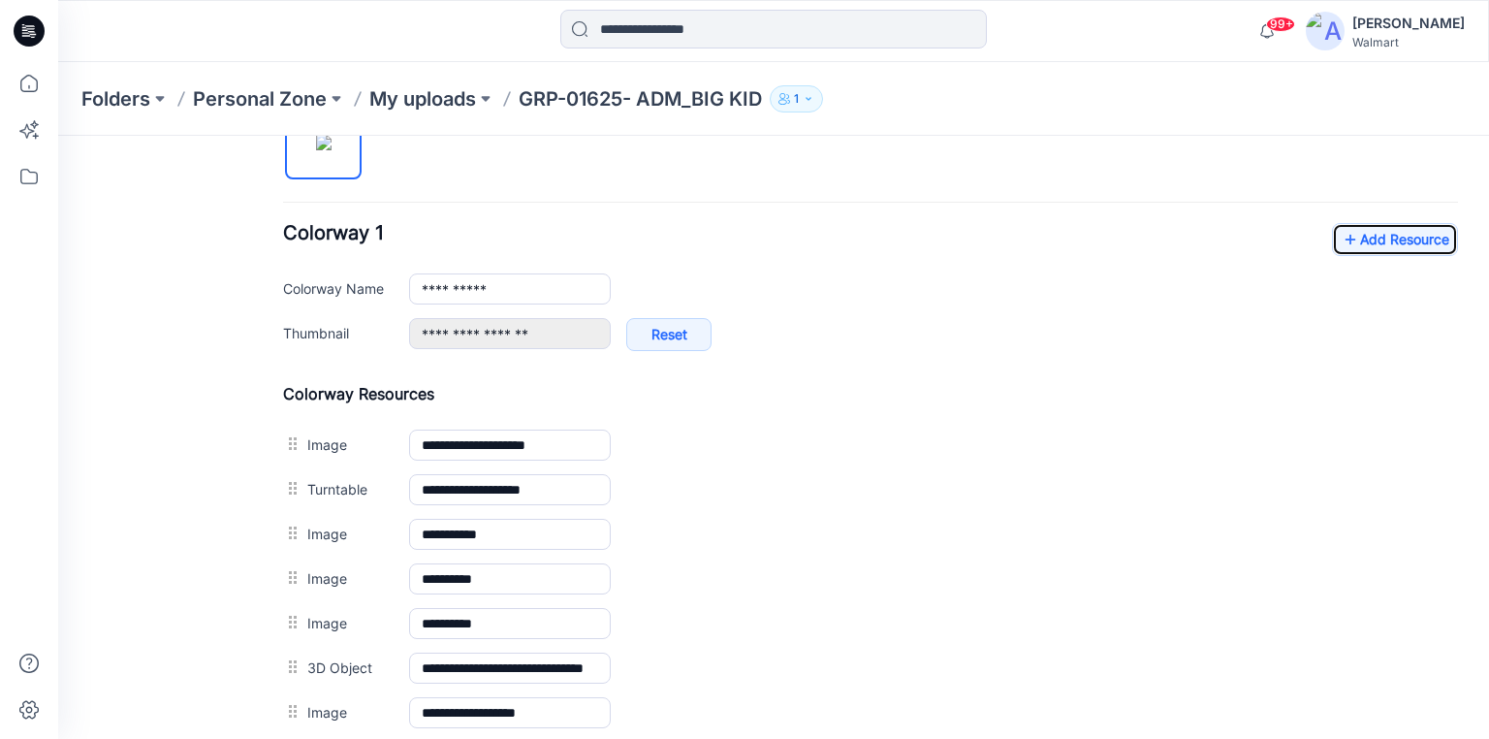
scroll to position [621, 0]
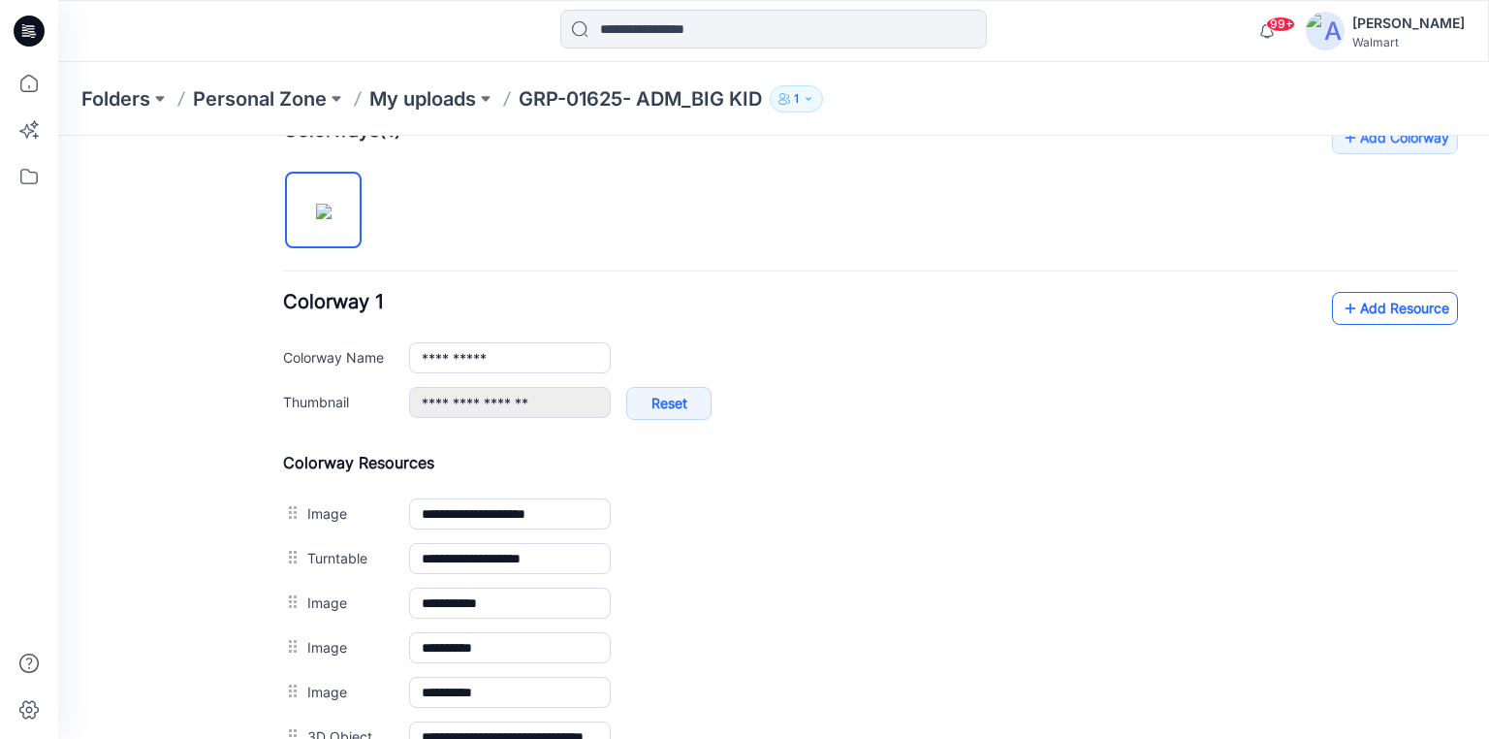
click at [1393, 299] on link "Add Resource" at bounding box center [1395, 308] width 126 height 33
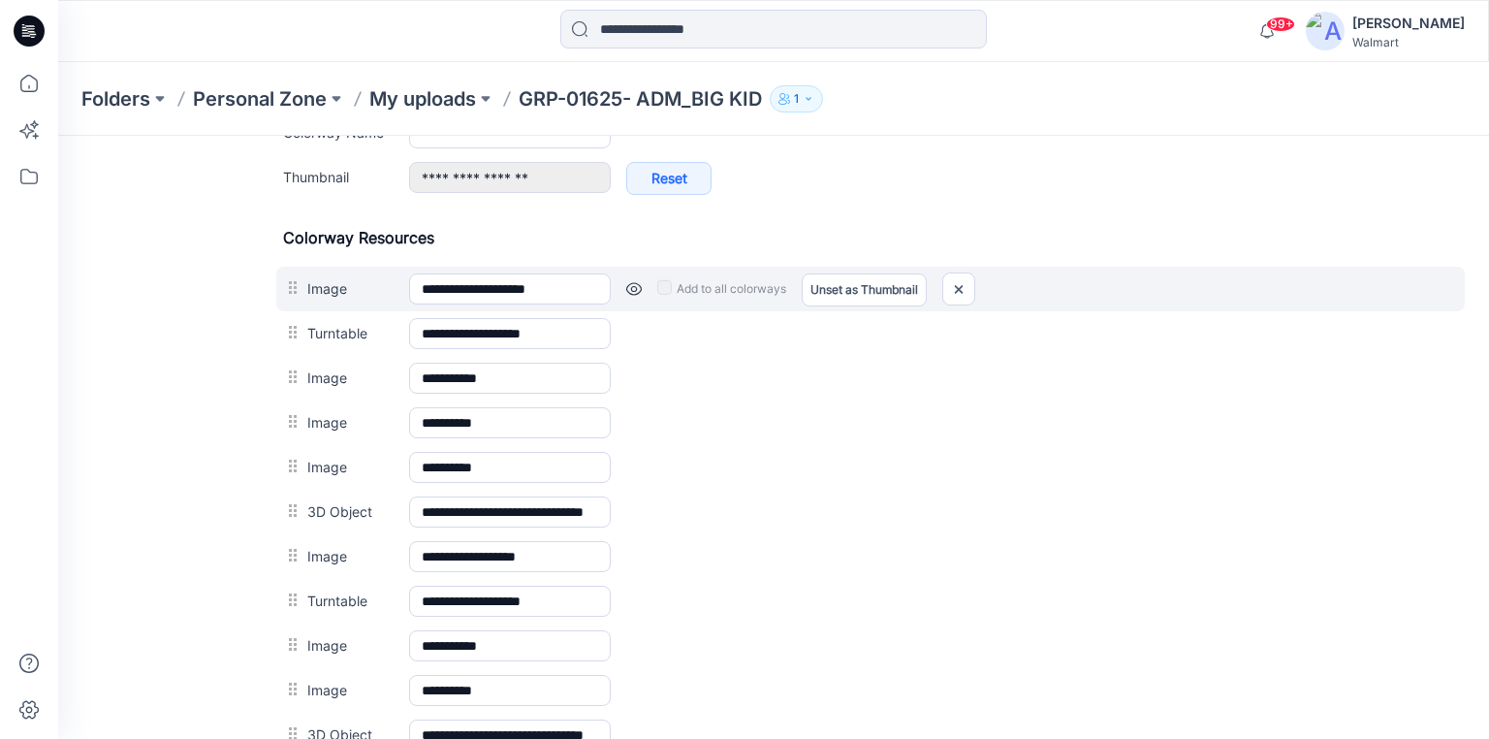
scroll to position [613, 0]
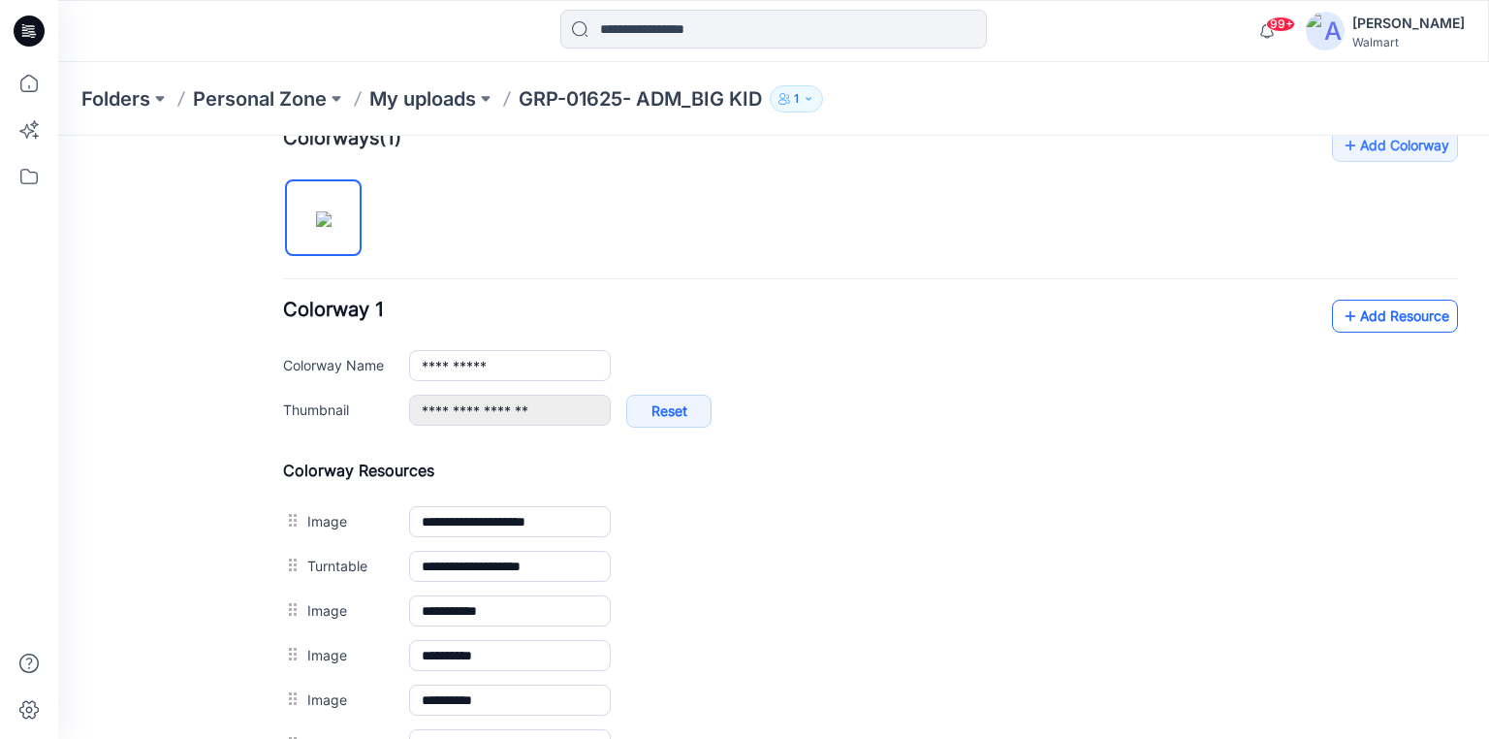
click at [1381, 310] on link "Add Resource" at bounding box center [1395, 316] width 126 height 33
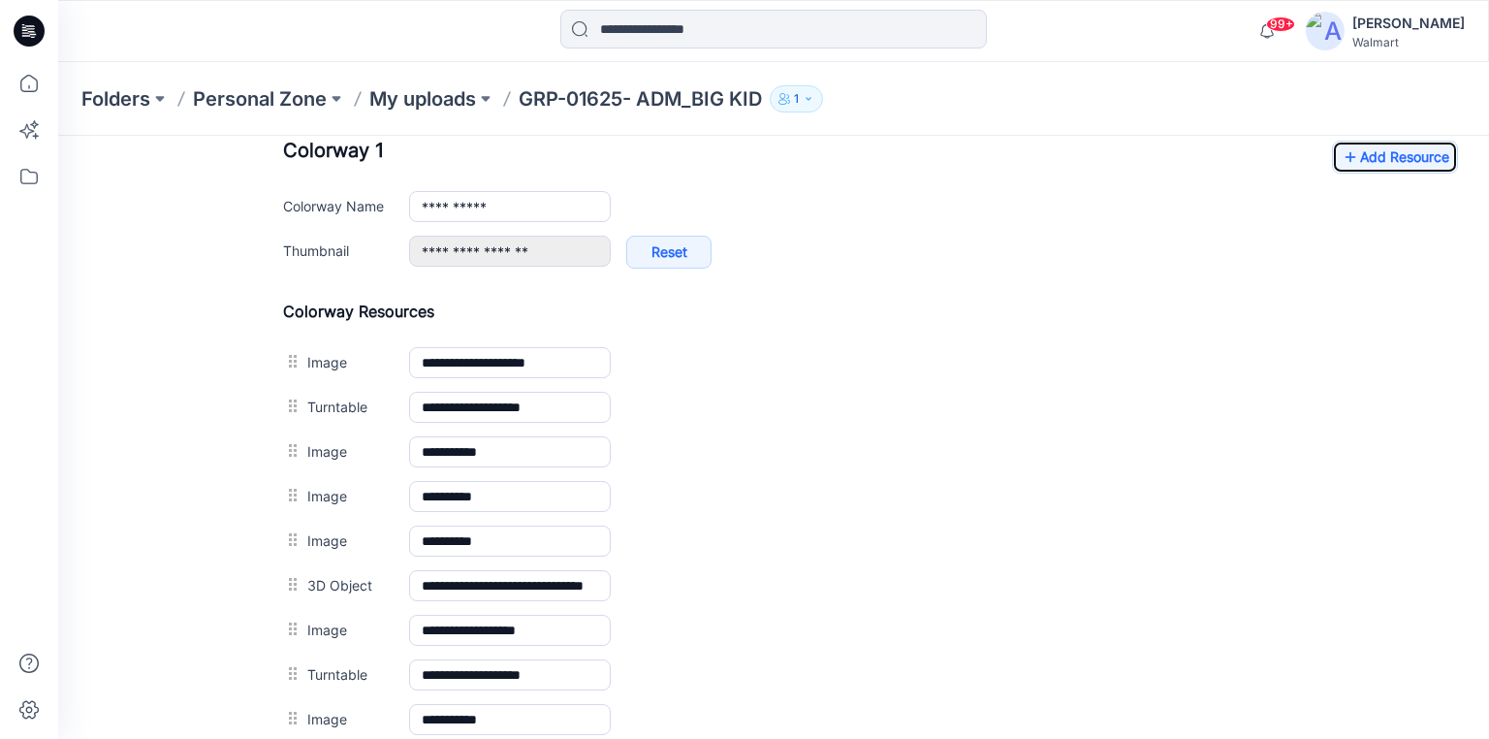
scroll to position [768, 0]
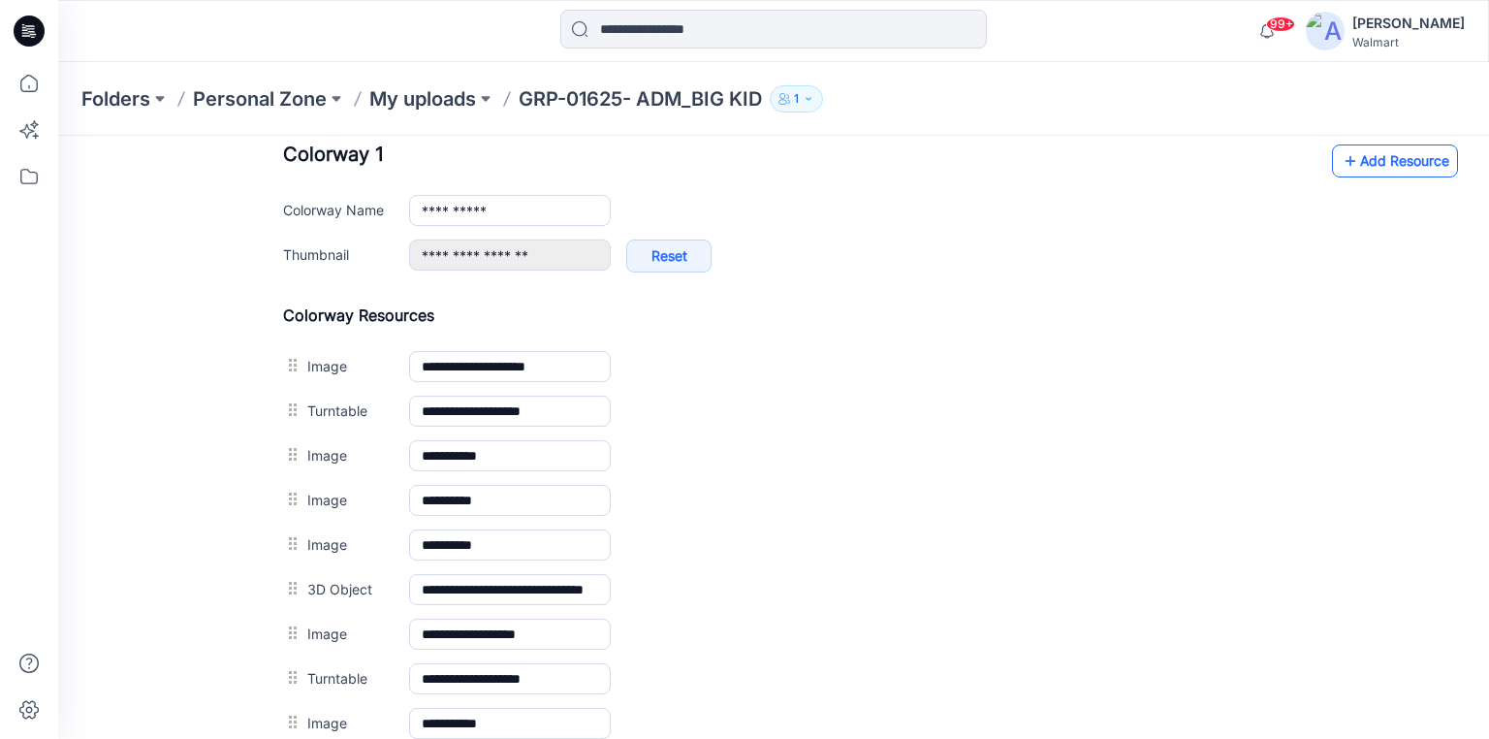
click at [1385, 169] on link "Add Resource" at bounding box center [1395, 160] width 126 height 33
click at [1372, 171] on link "Add Resource" at bounding box center [1395, 160] width 126 height 33
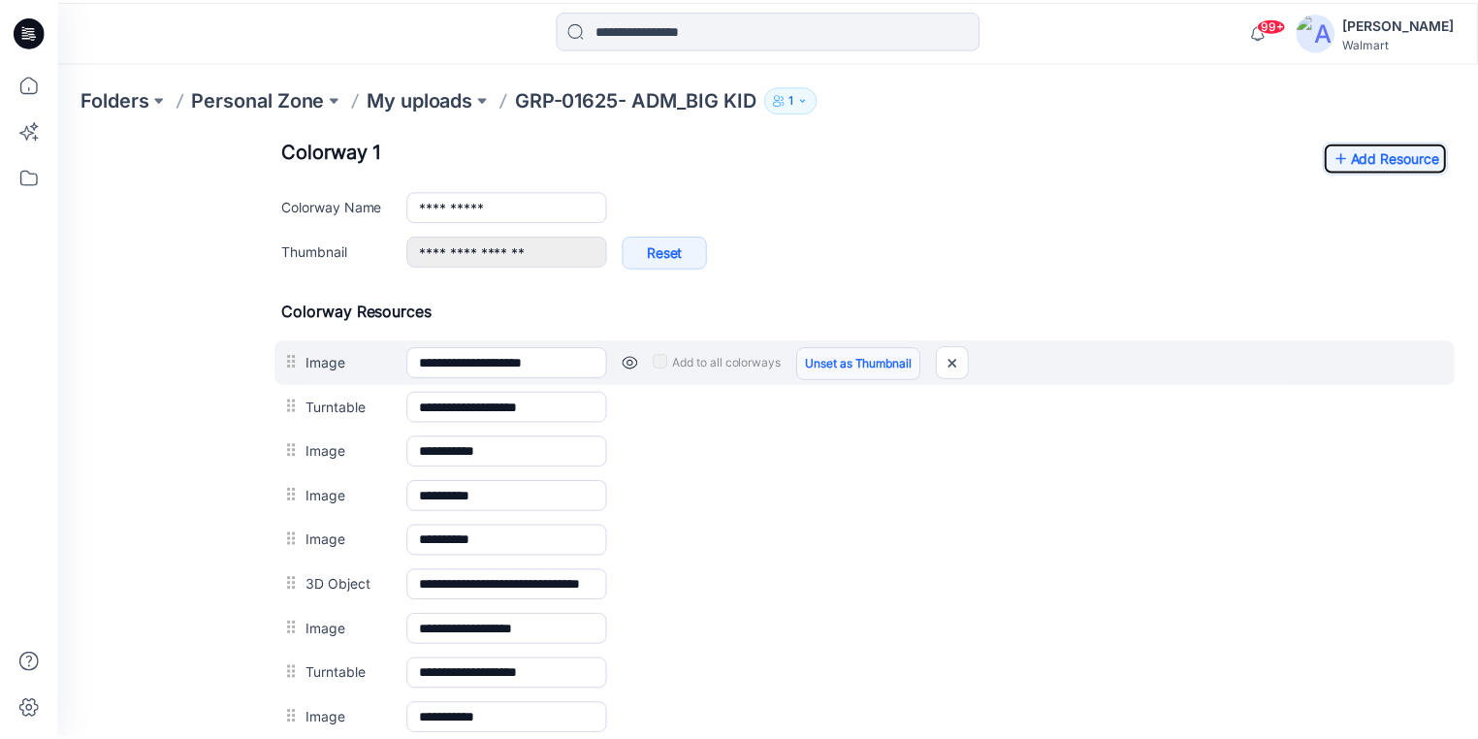
scroll to position [690, 0]
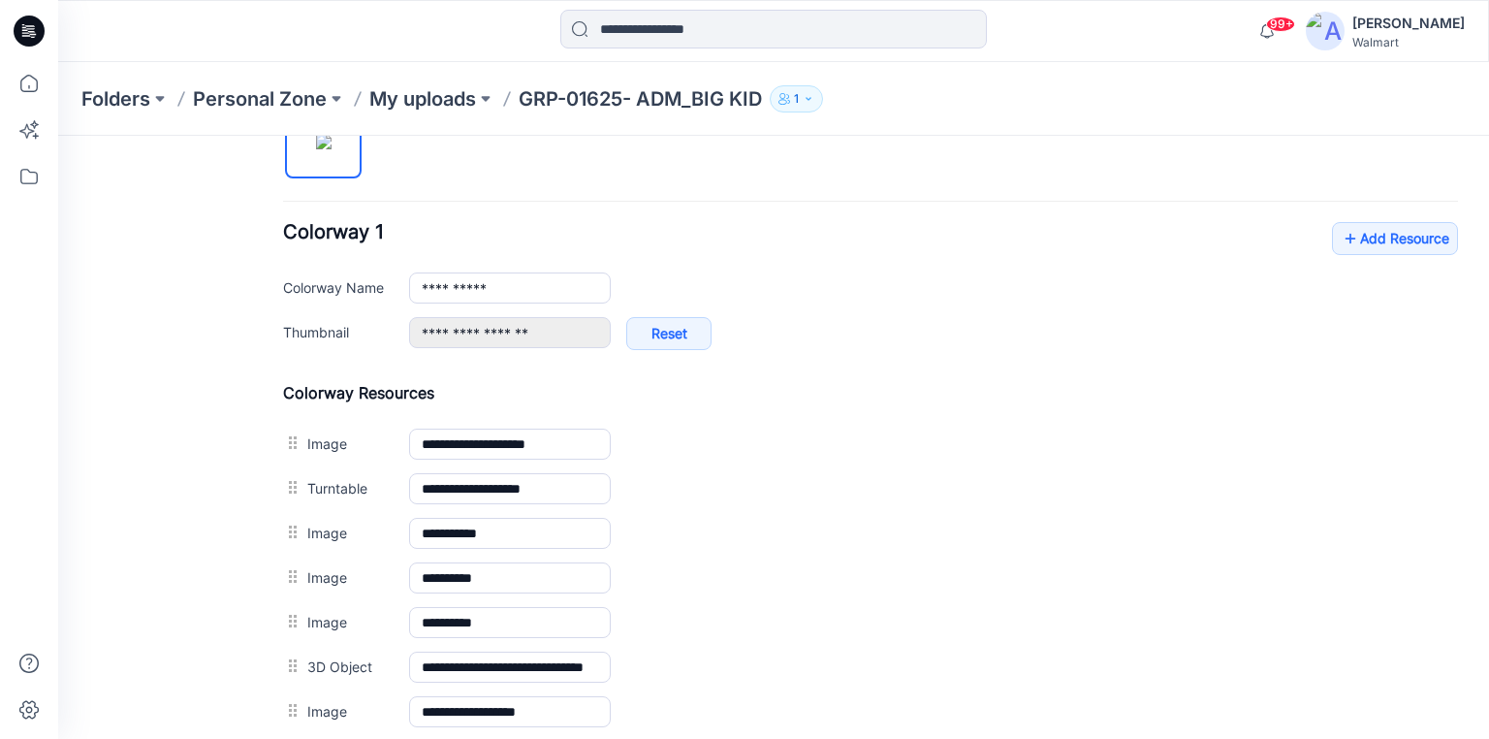
click at [25, 19] on icon at bounding box center [29, 31] width 31 height 31
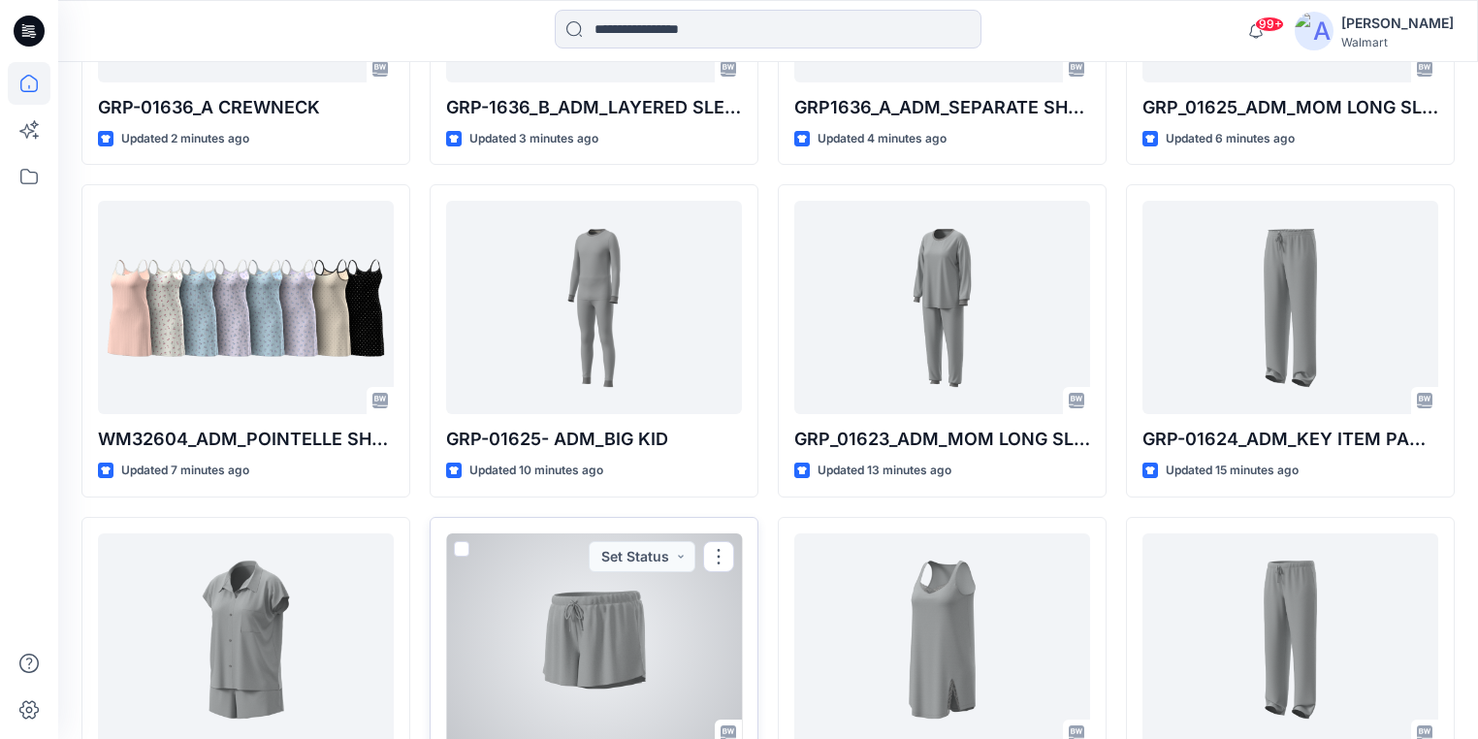
scroll to position [780, 0]
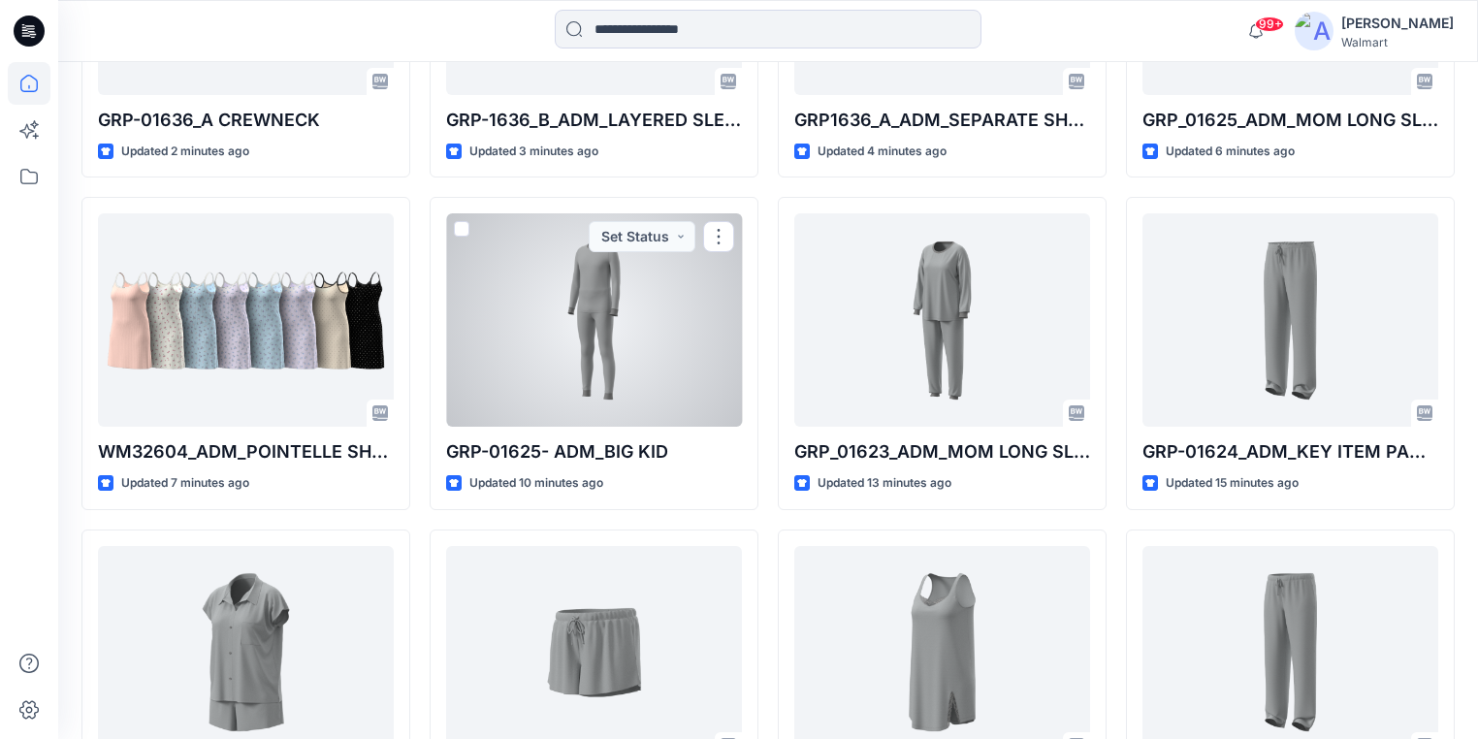
click at [679, 296] on div at bounding box center [594, 319] width 296 height 213
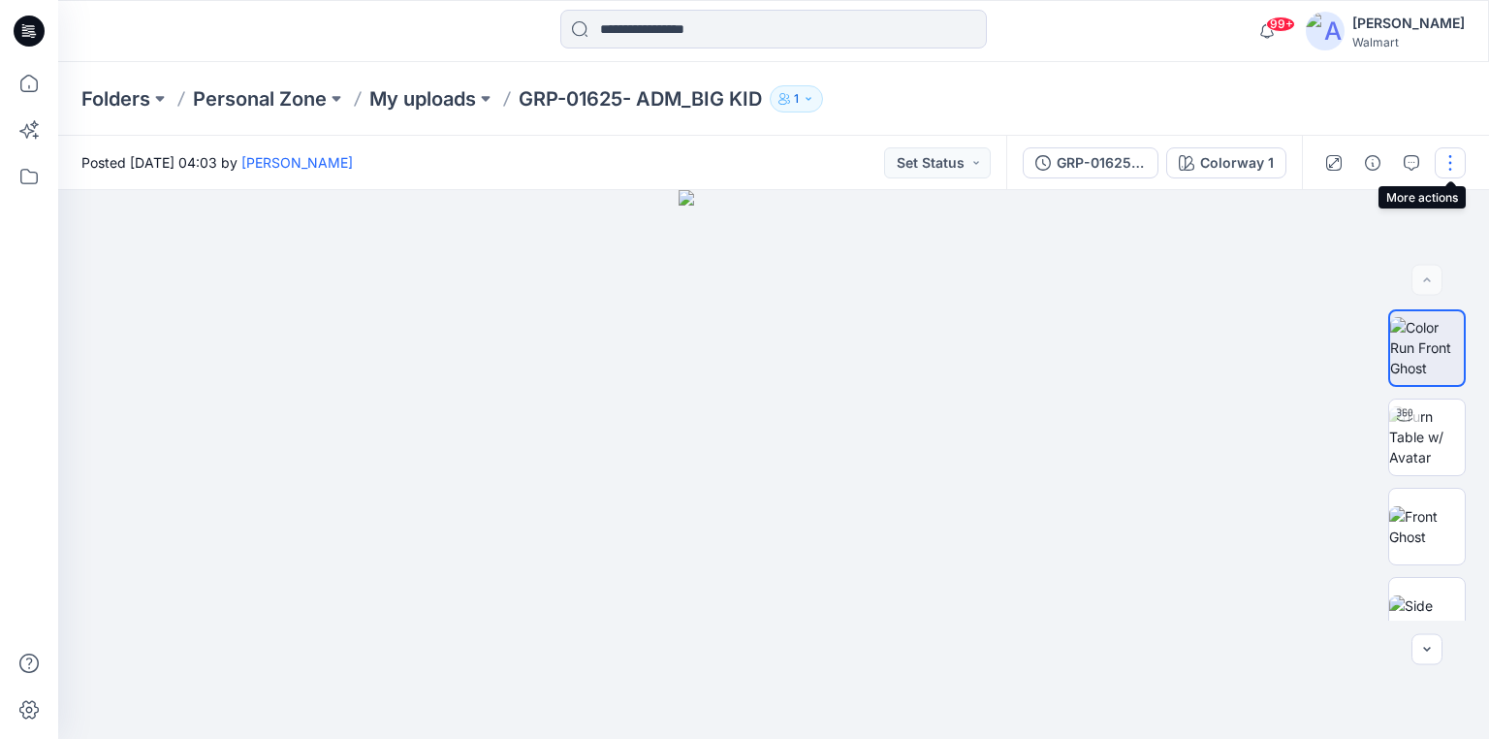
click at [1458, 157] on button "button" at bounding box center [1450, 162] width 31 height 31
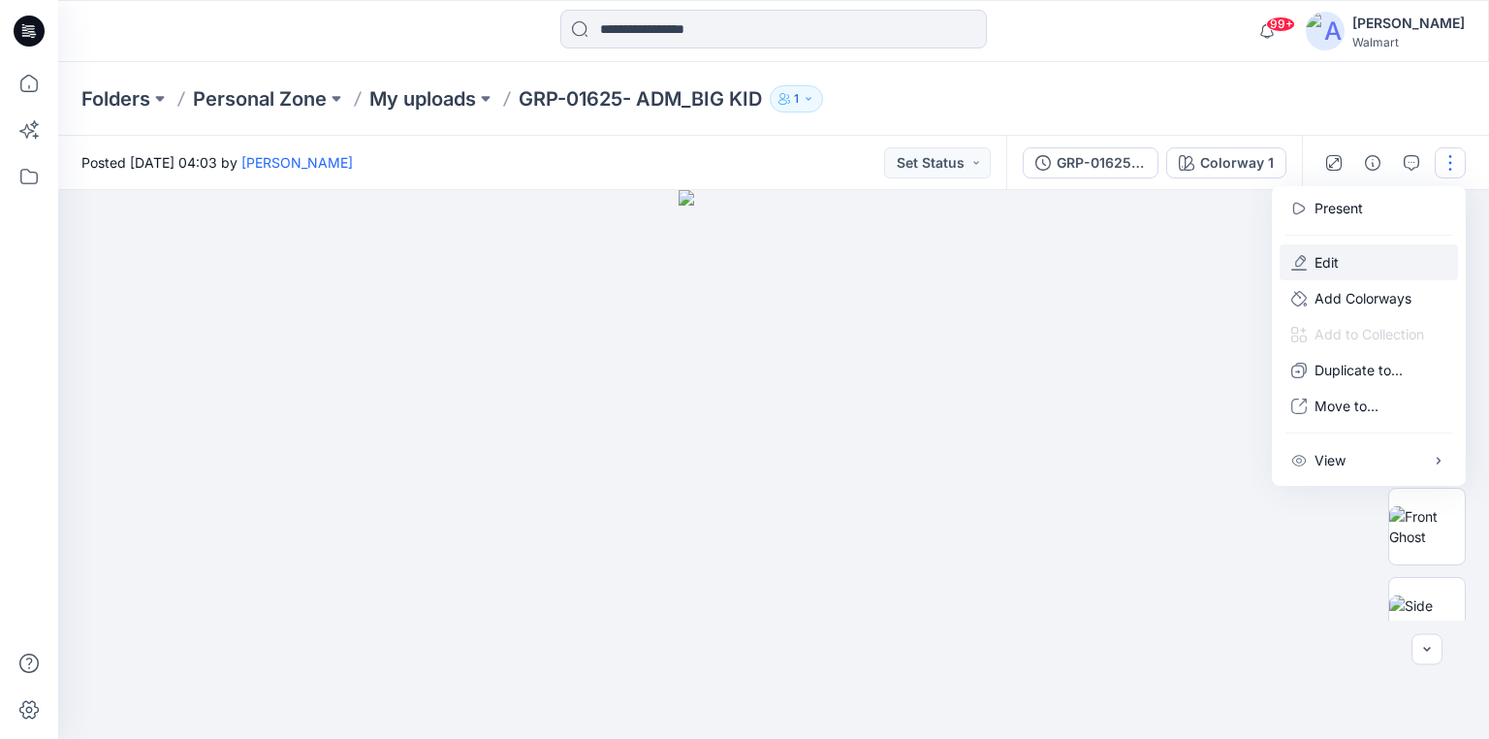
click at [1348, 253] on button "Edit" at bounding box center [1369, 262] width 178 height 36
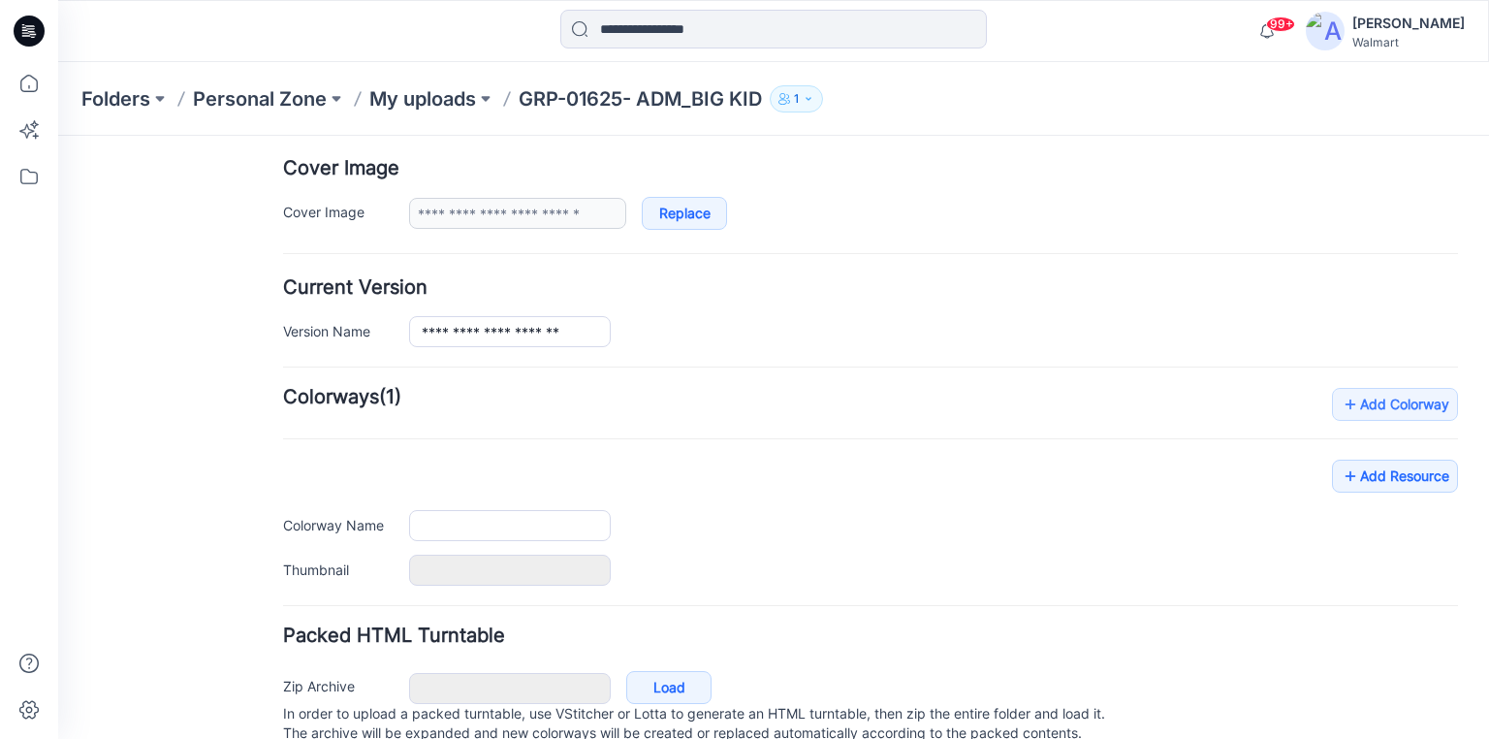
type input "**********"
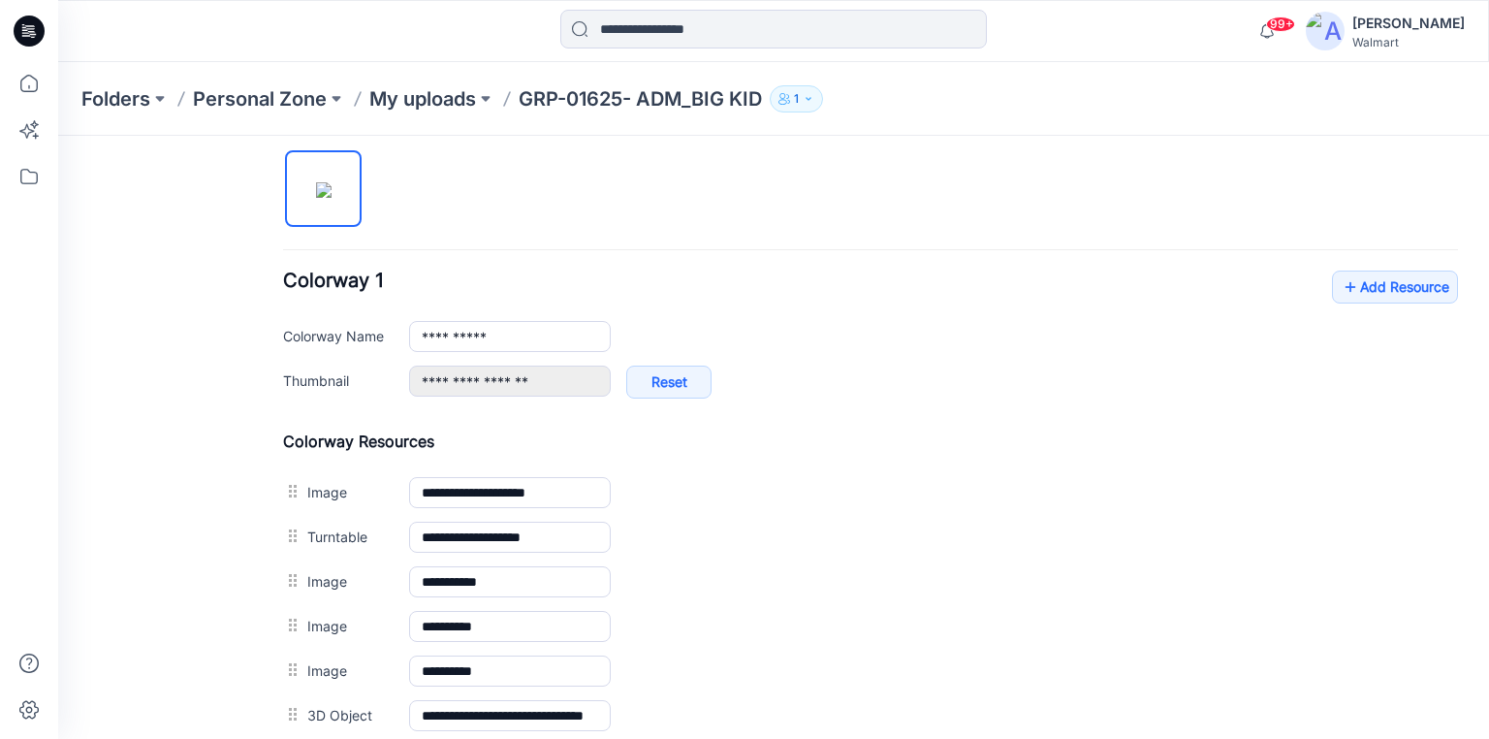
scroll to position [424, 0]
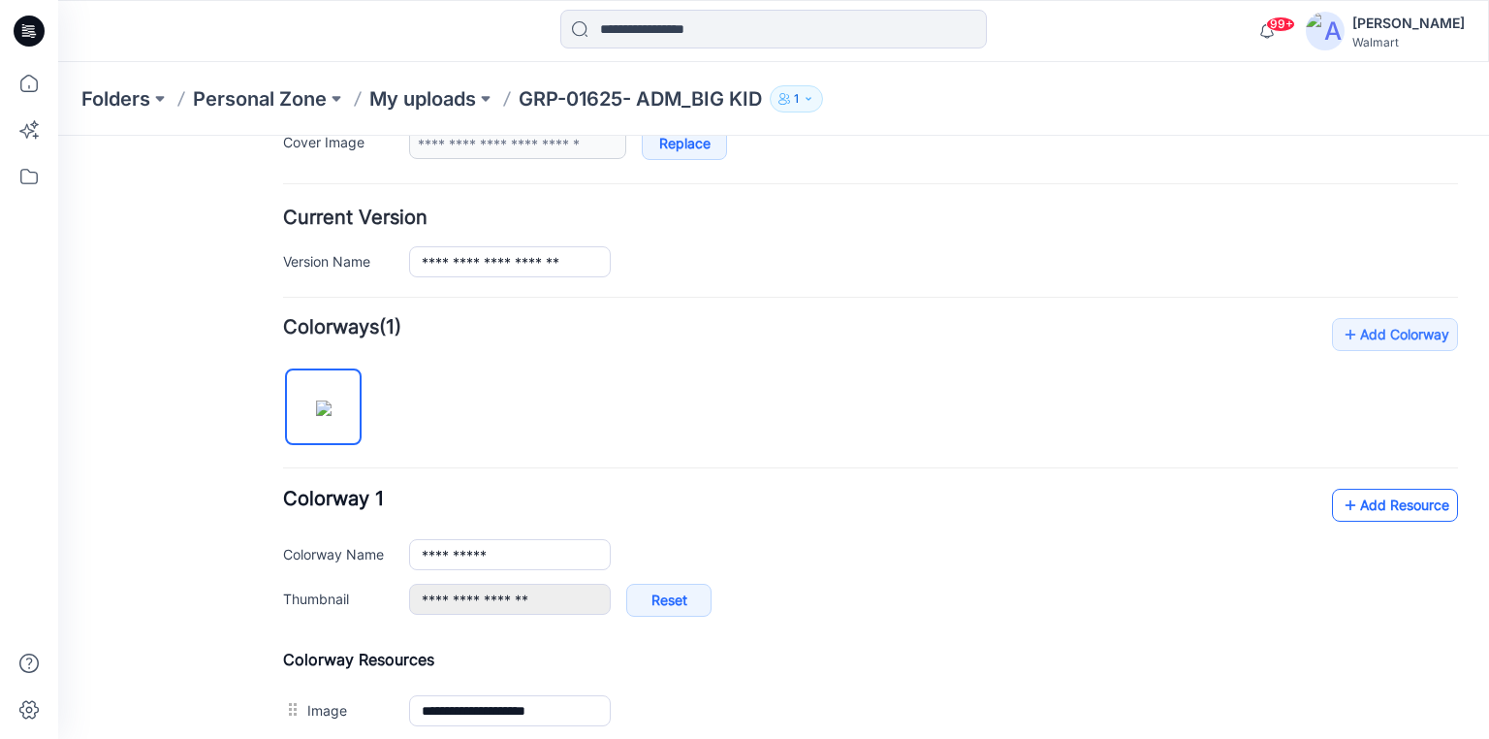
click at [1375, 496] on link "Add Resource" at bounding box center [1395, 505] width 126 height 33
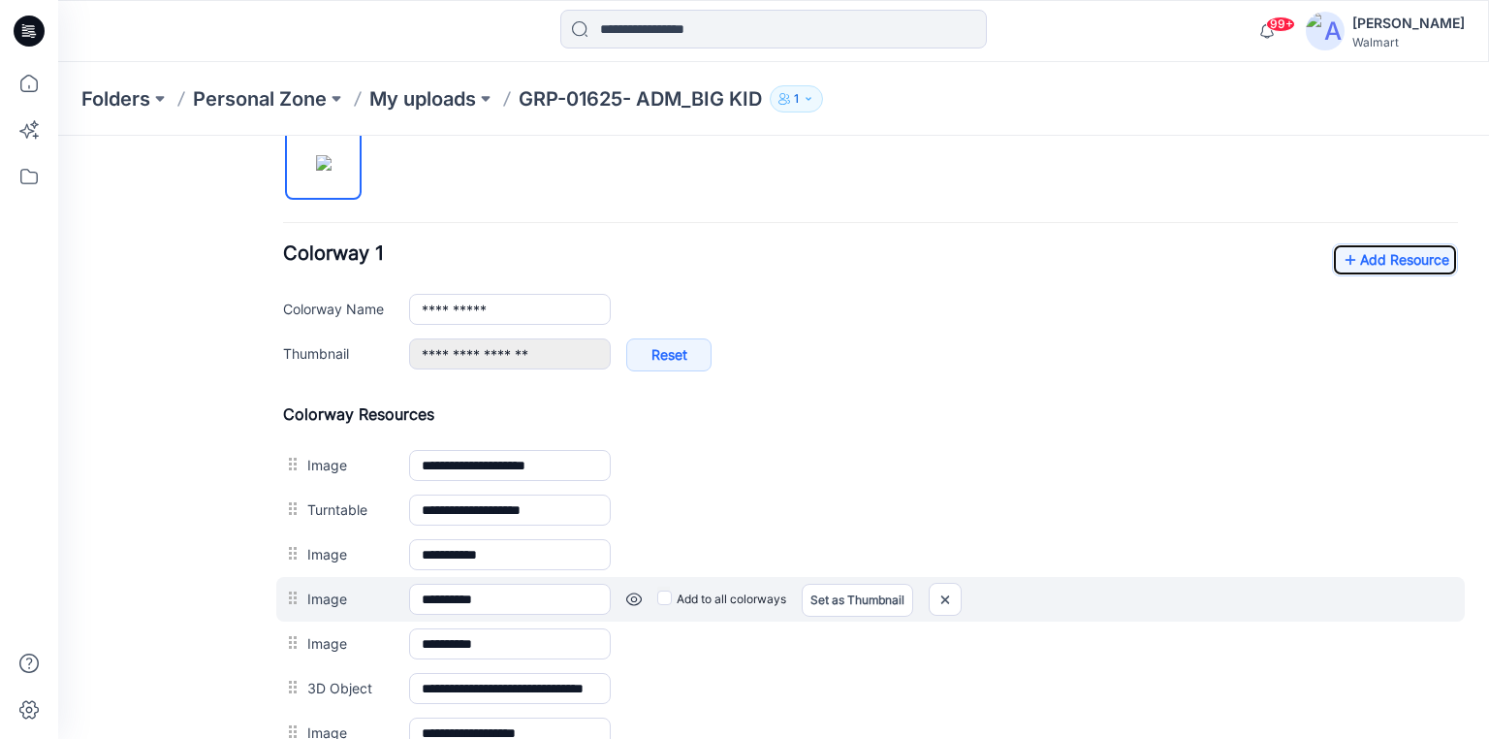
scroll to position [656, 0]
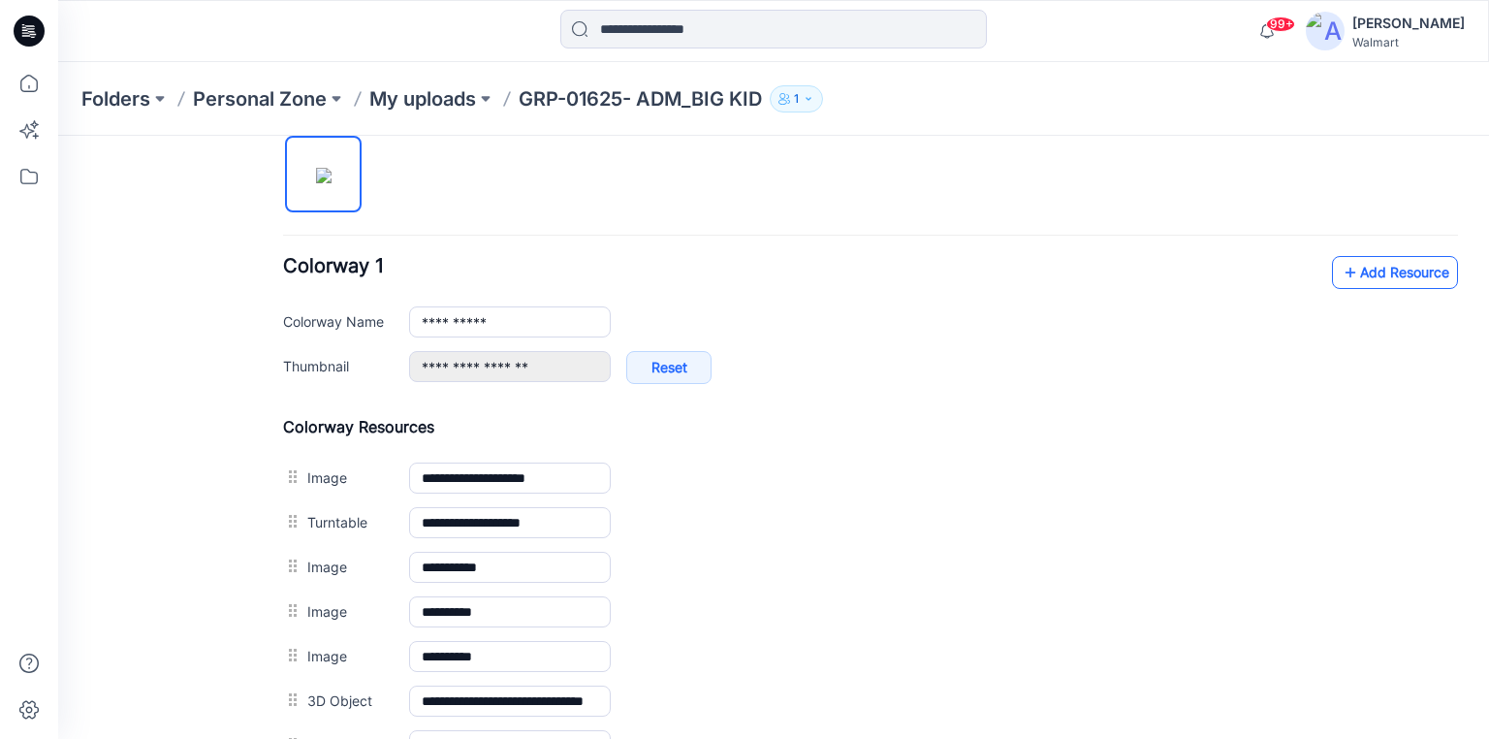
click at [1387, 272] on link "Add Resource" at bounding box center [1395, 272] width 126 height 33
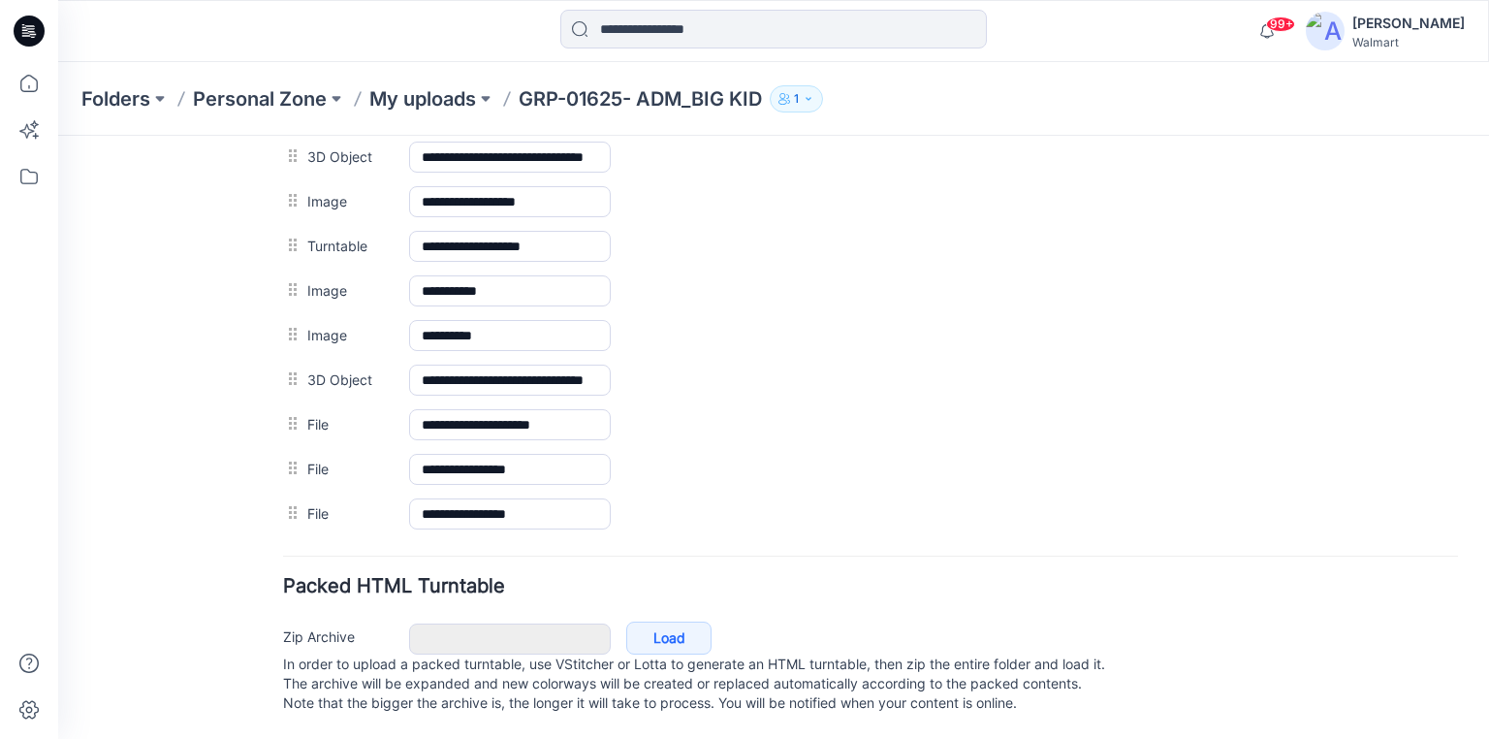
scroll to position [1210, 0]
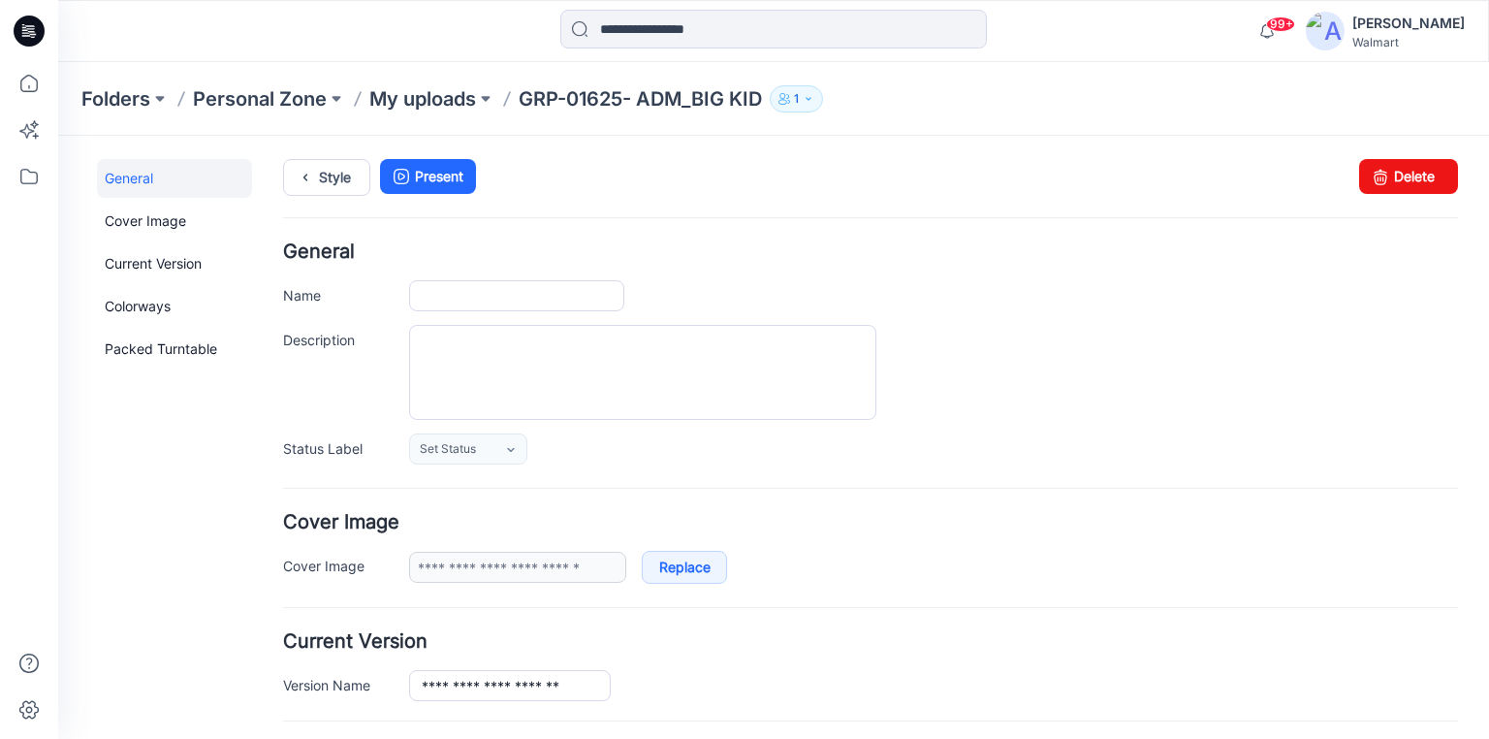
type input "**********"
click at [25, 35] on icon at bounding box center [29, 31] width 31 height 31
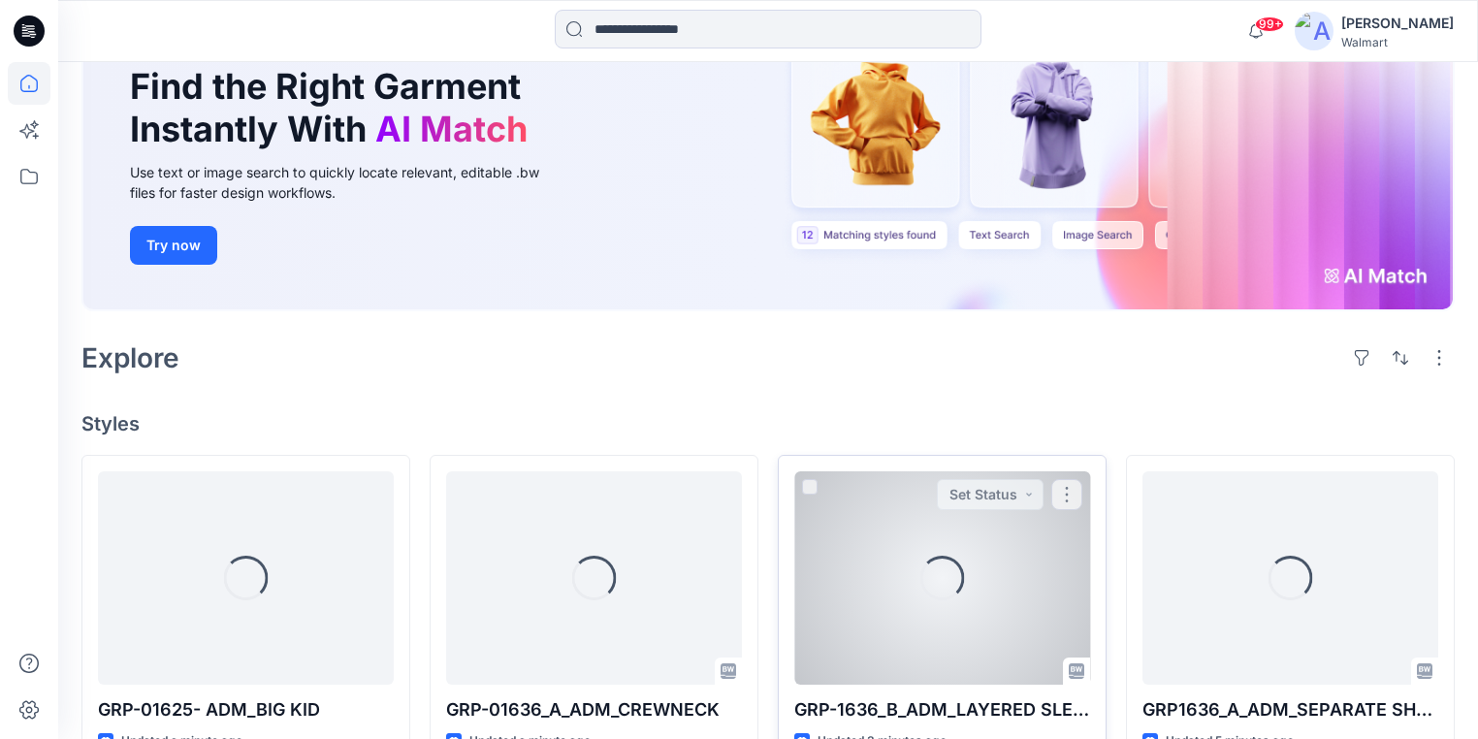
scroll to position [388, 0]
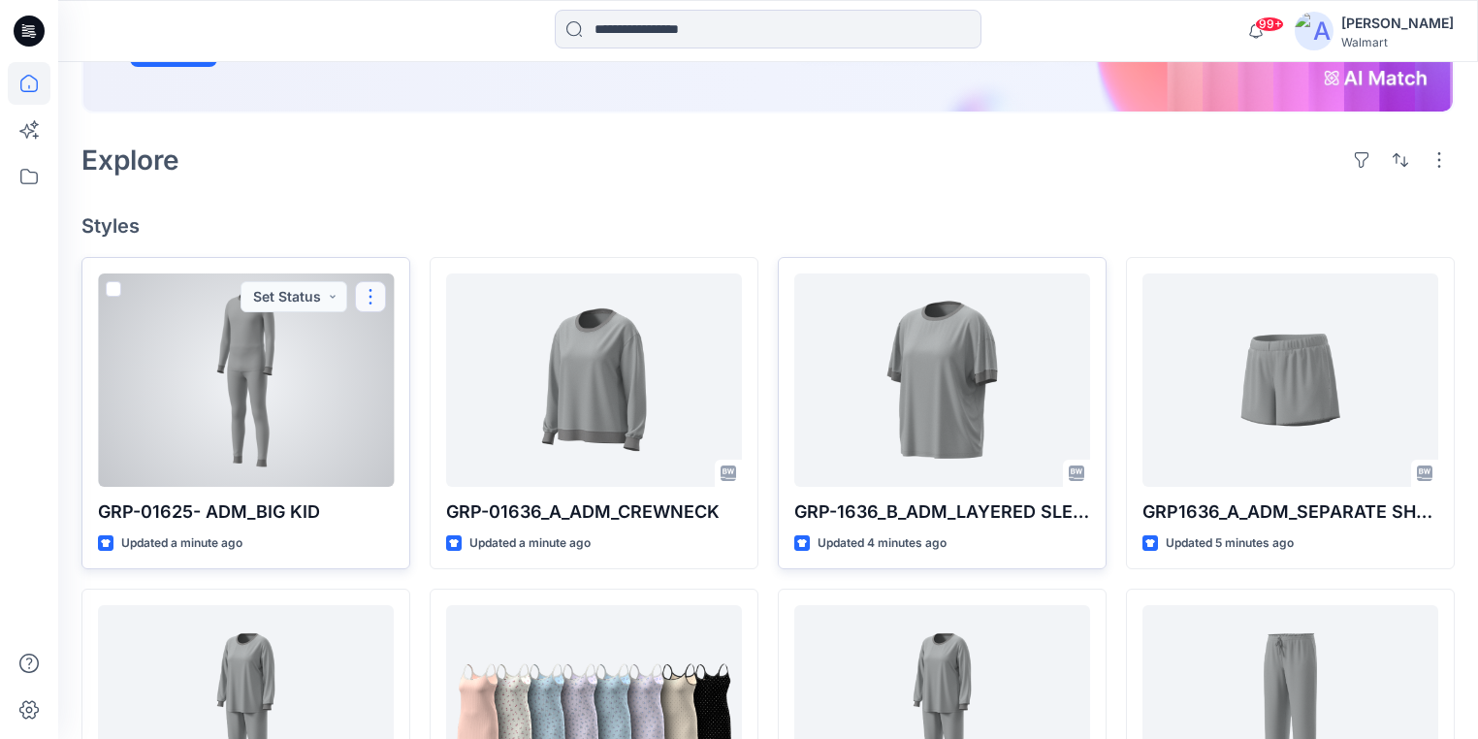
click at [368, 281] on button "button" at bounding box center [370, 296] width 31 height 31
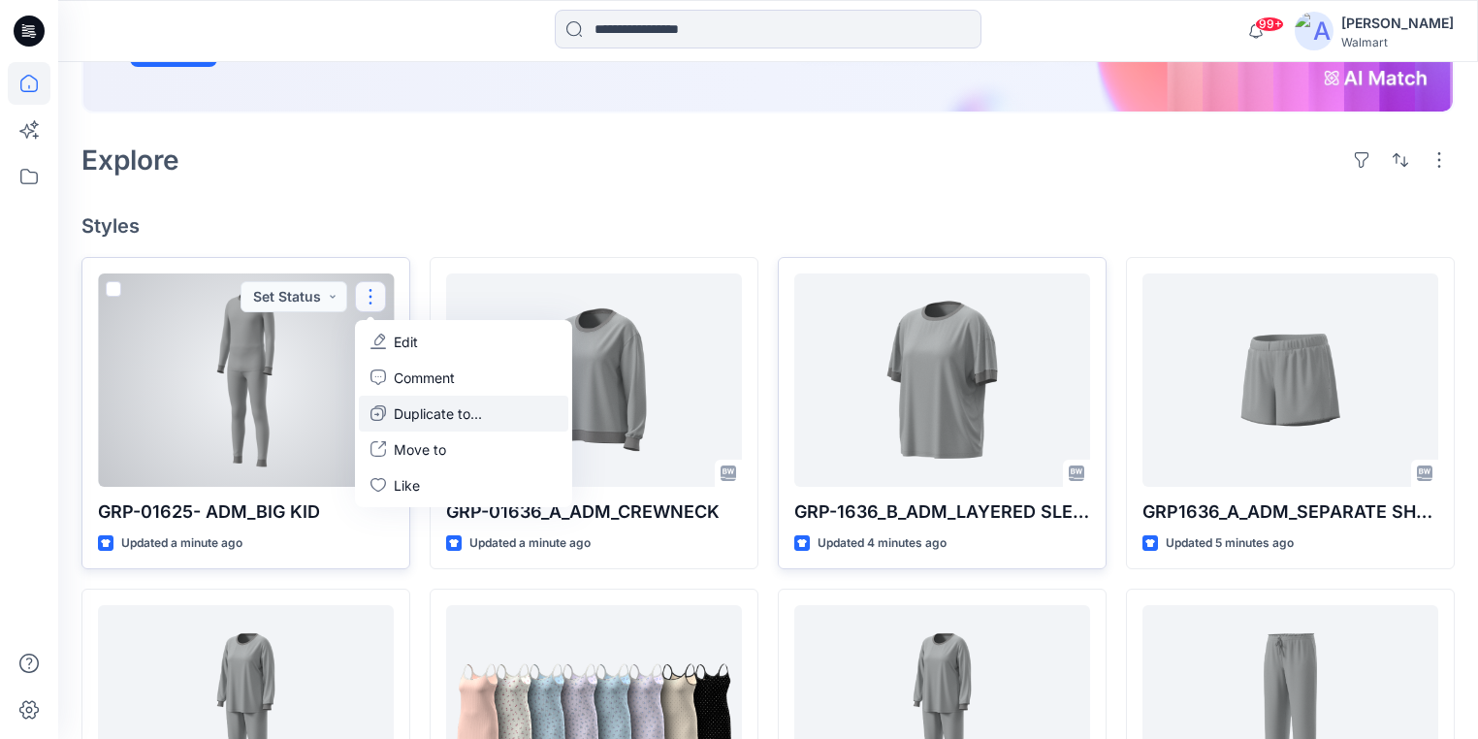
click at [427, 403] on p "Duplicate to..." at bounding box center [438, 413] width 88 height 20
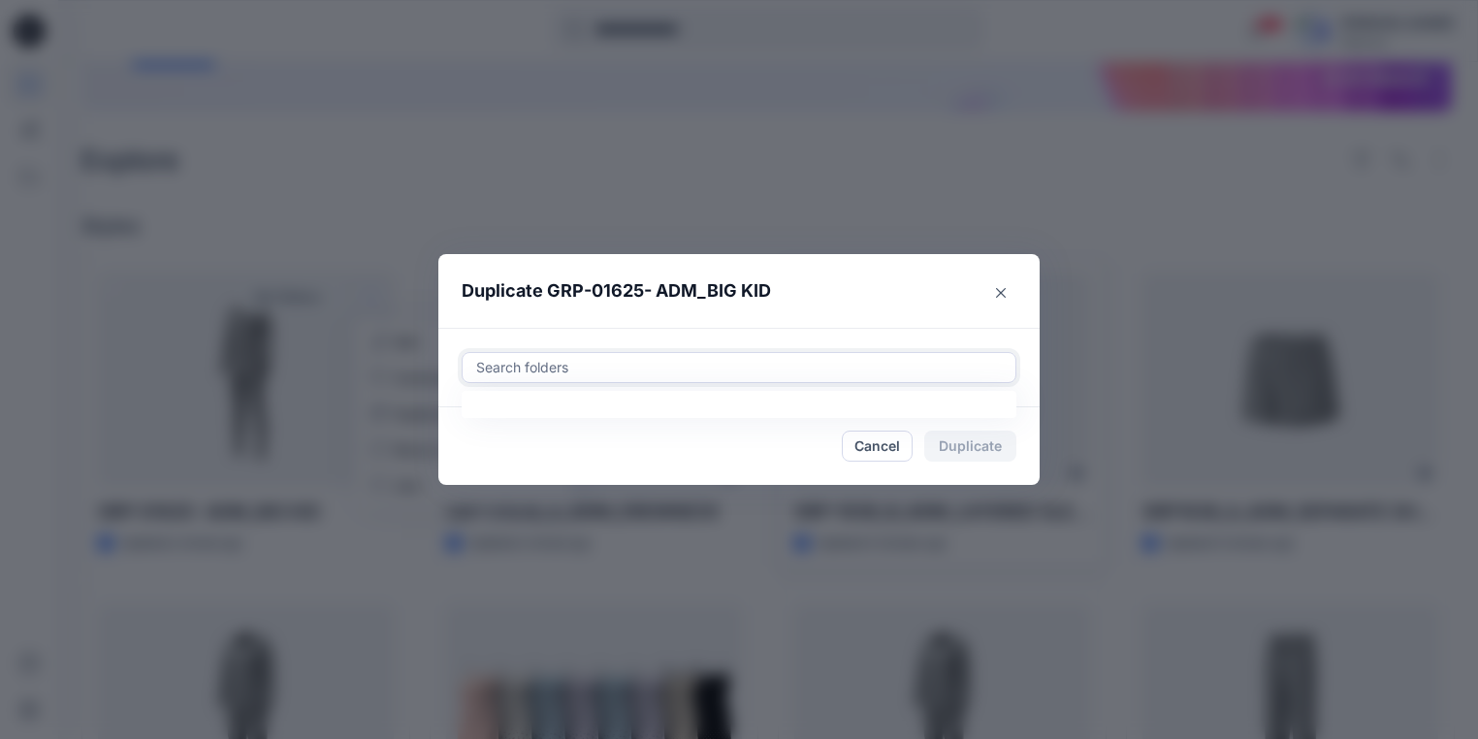
click at [561, 373] on div at bounding box center [738, 367] width 529 height 23
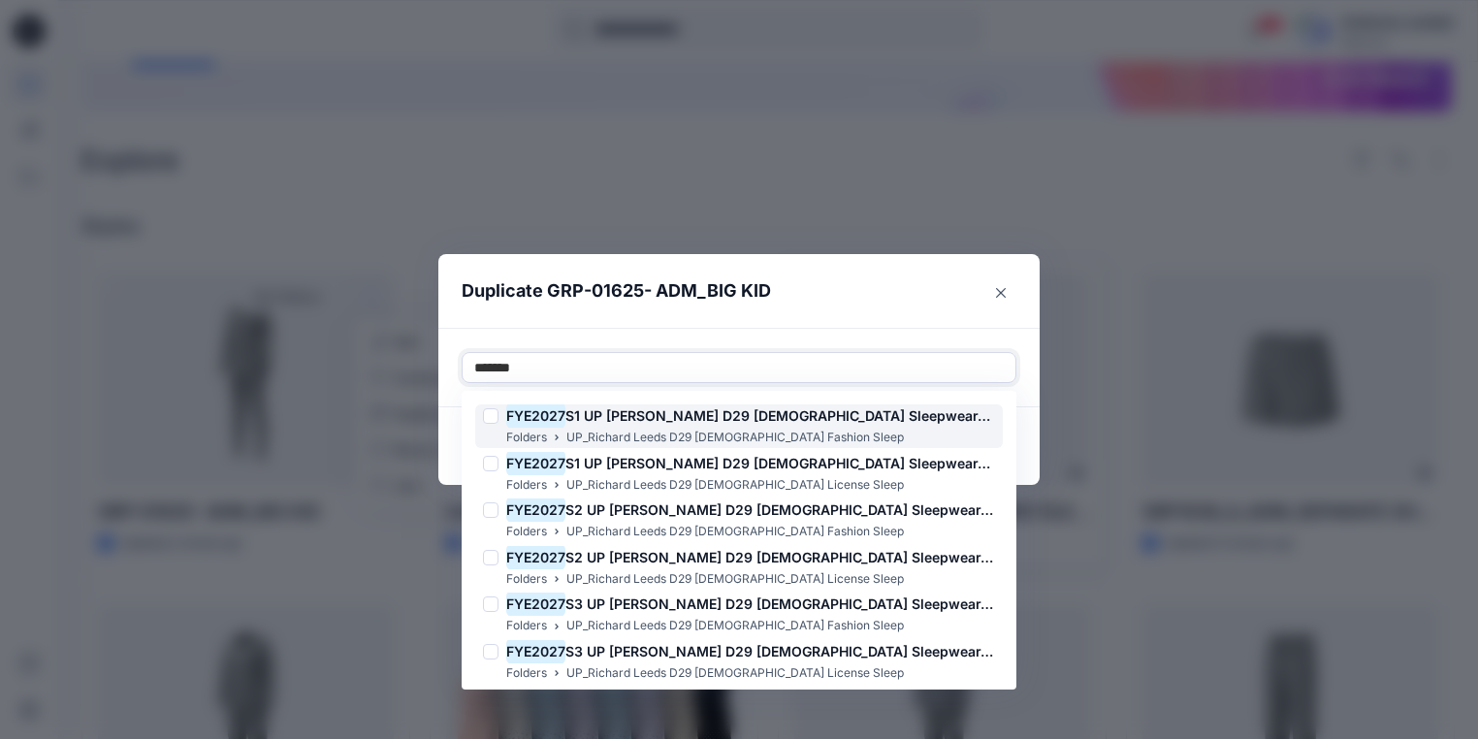
scroll to position [101, 0]
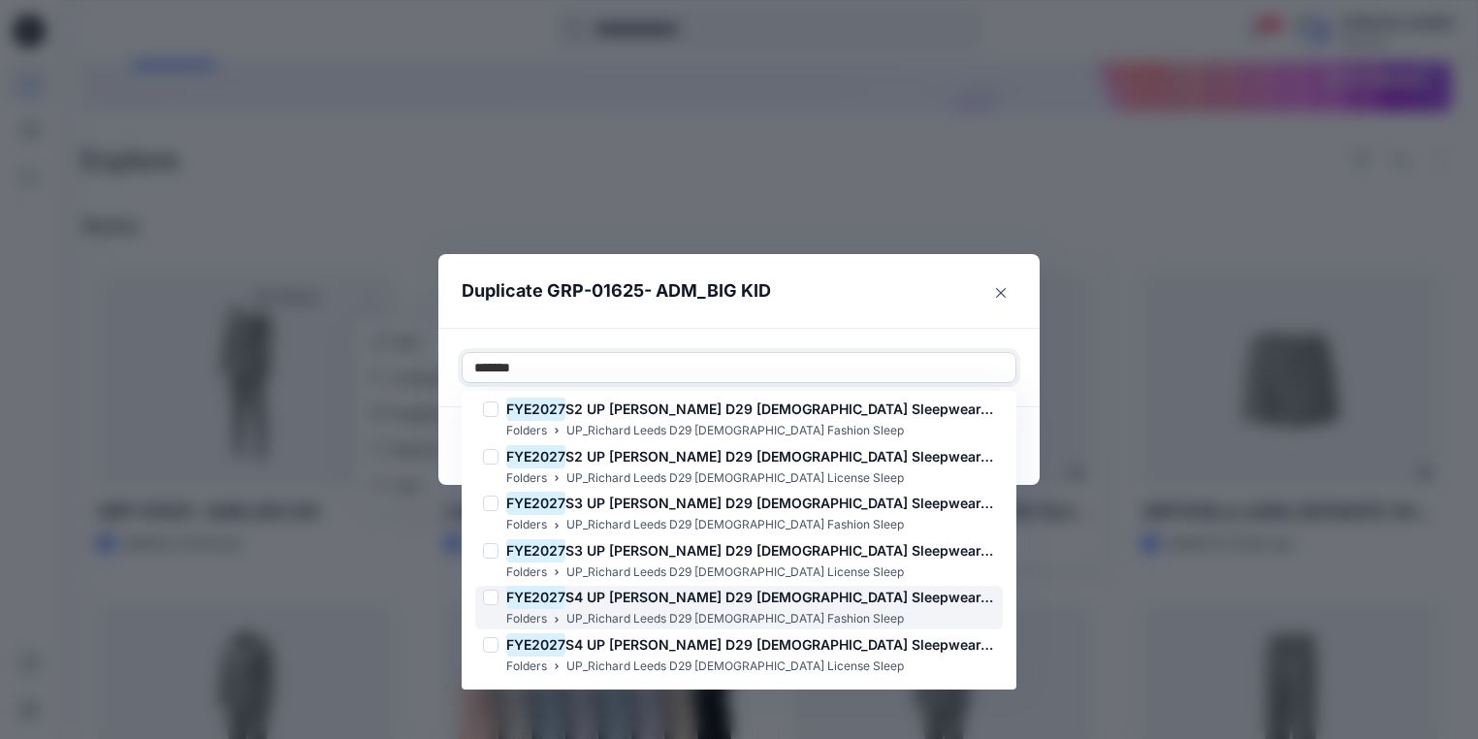
click at [498, 597] on div at bounding box center [491, 598] width 16 height 16
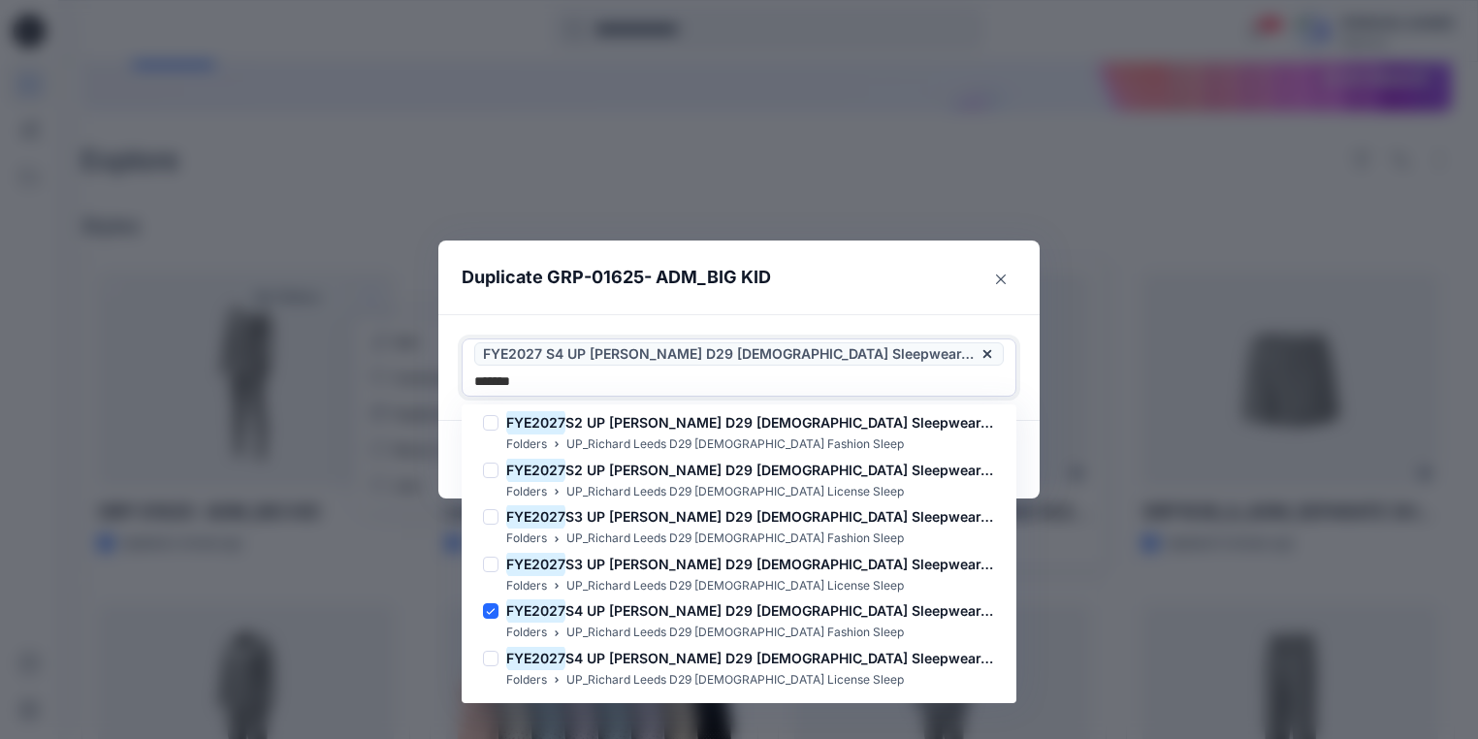
type input "*******"
click at [889, 303] on header "Duplicate GRP-01625- ADM_BIG KID" at bounding box center [719, 277] width 562 height 74
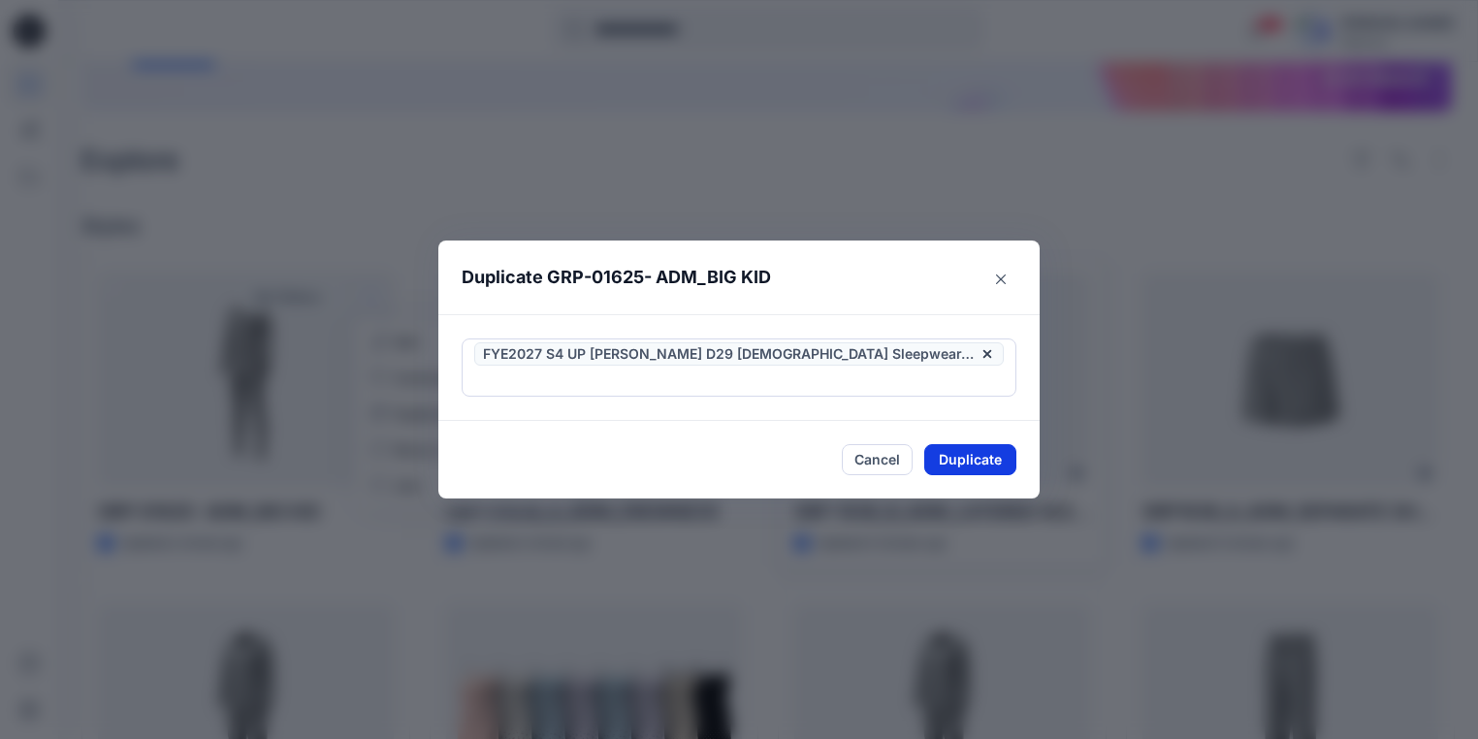
click at [969, 446] on button "Duplicate" at bounding box center [970, 459] width 92 height 31
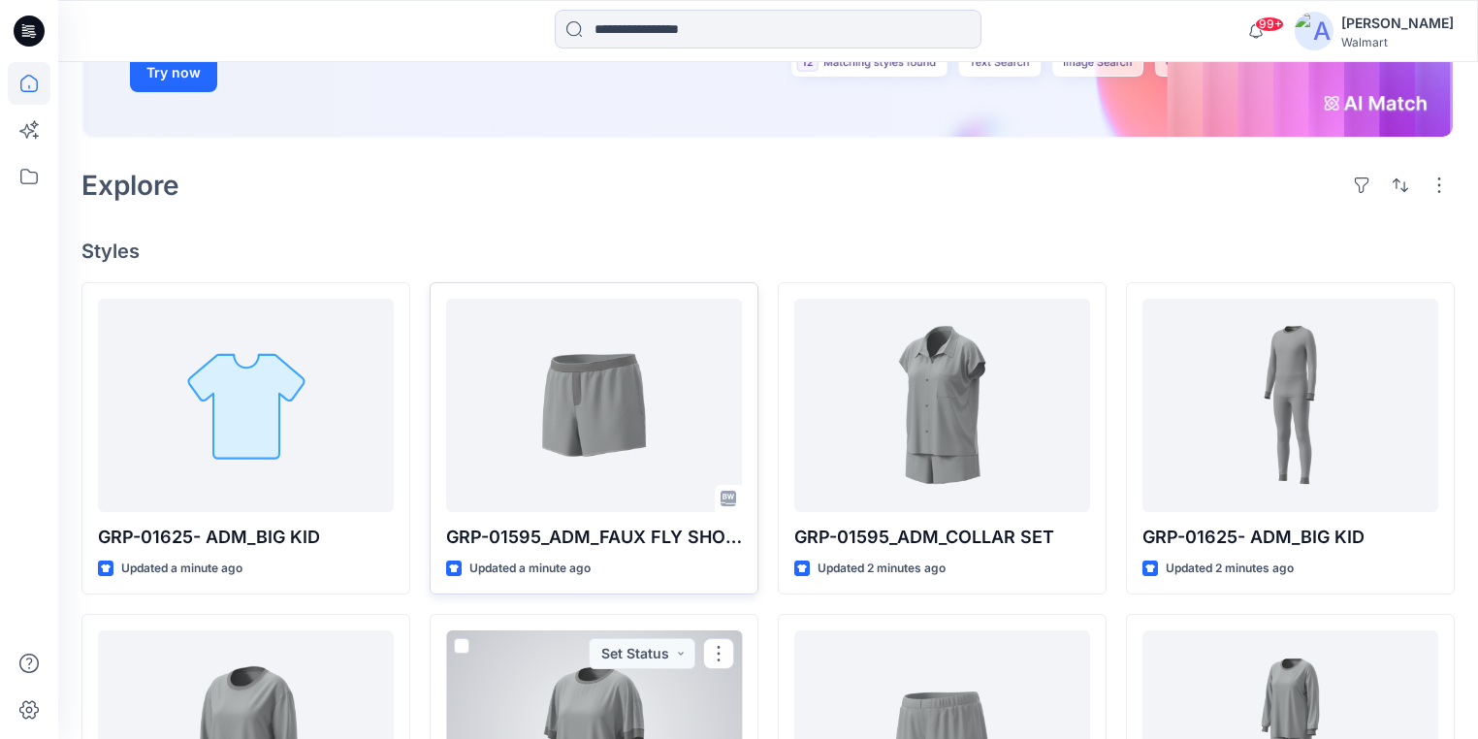
scroll to position [310, 0]
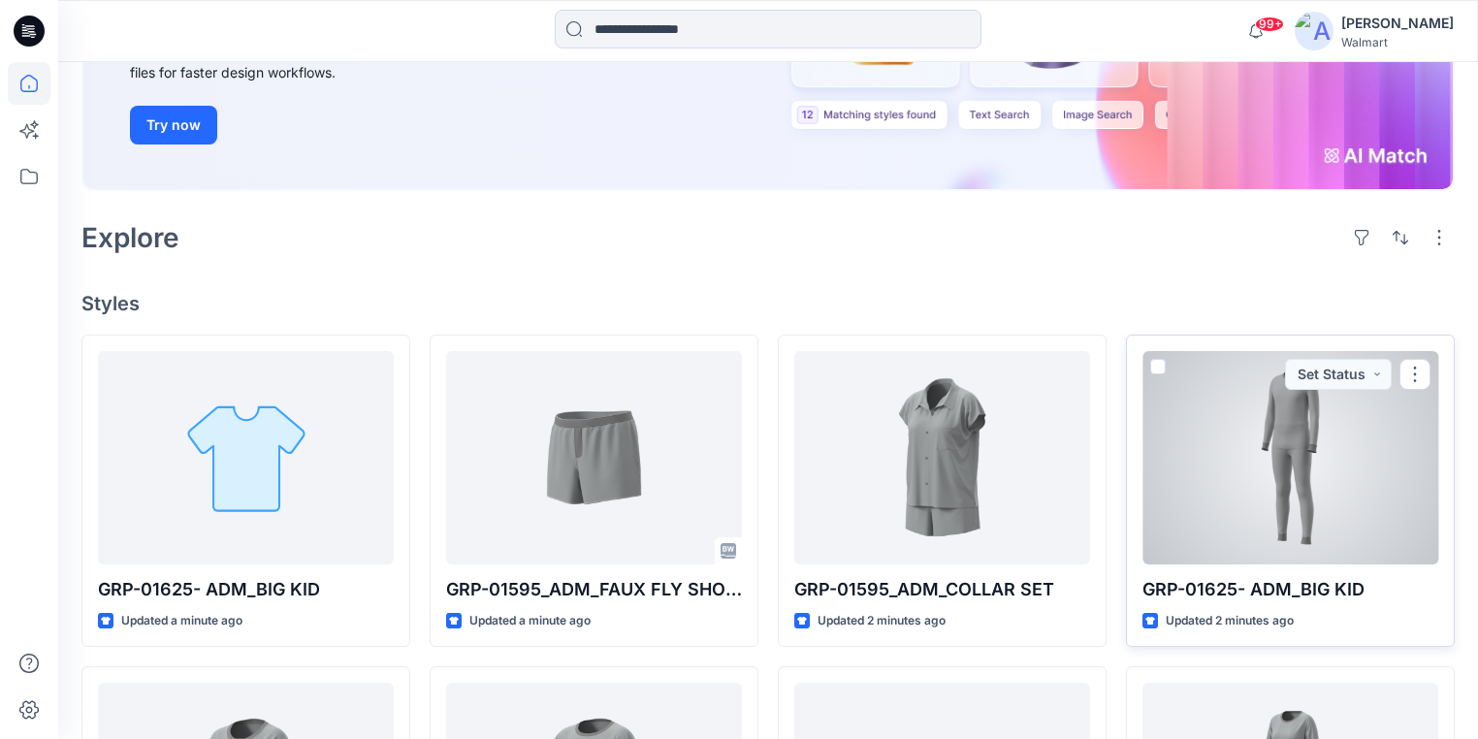
click at [1231, 399] on div at bounding box center [1290, 457] width 296 height 213
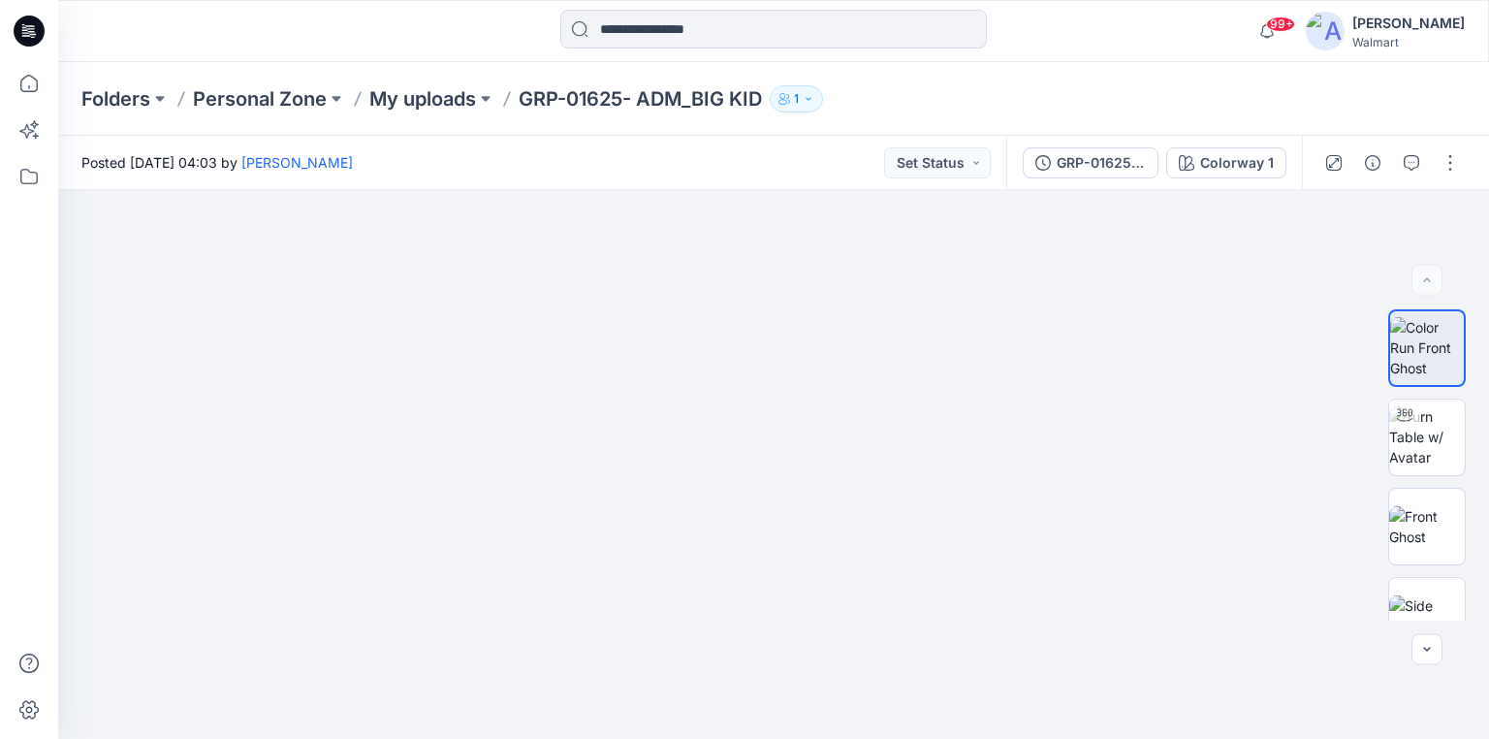
click at [27, 39] on icon at bounding box center [29, 31] width 31 height 31
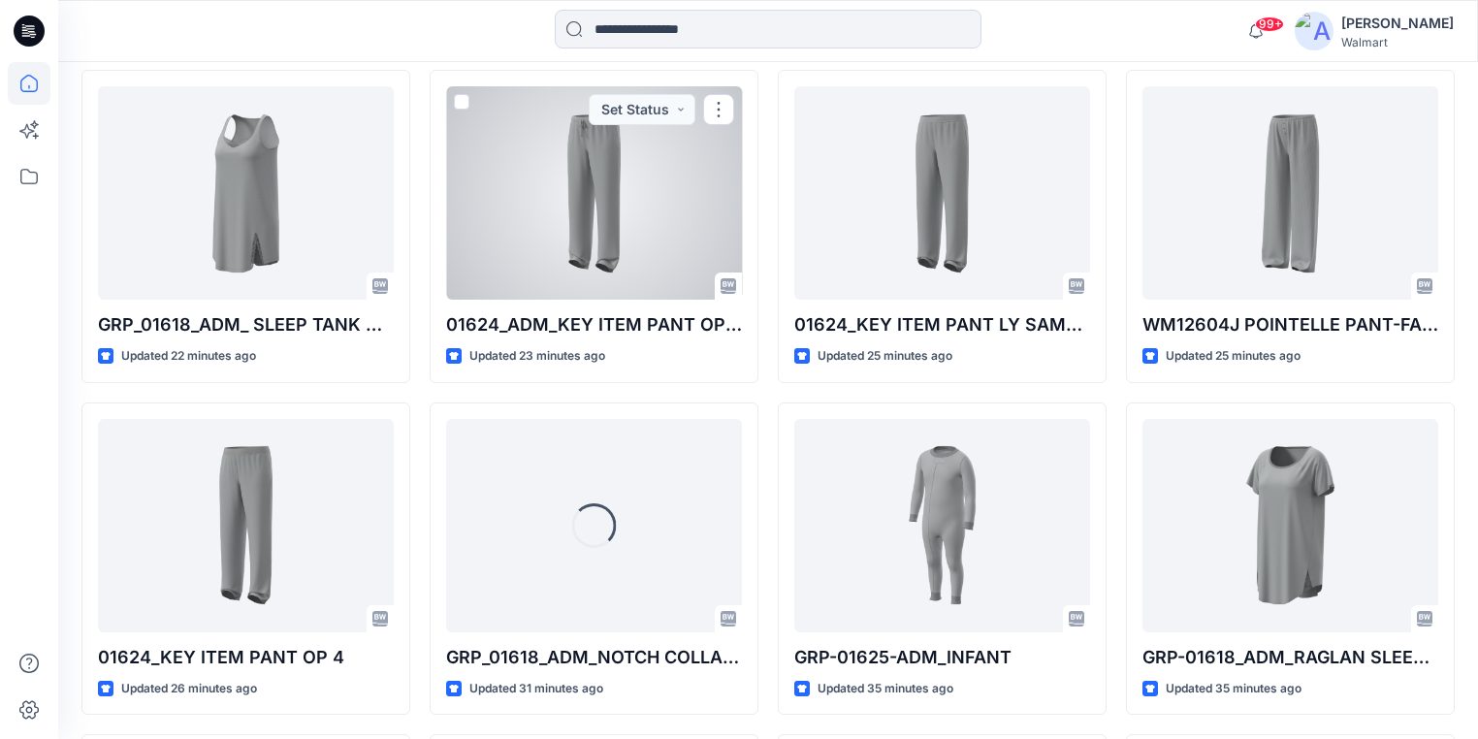
scroll to position [1710, 0]
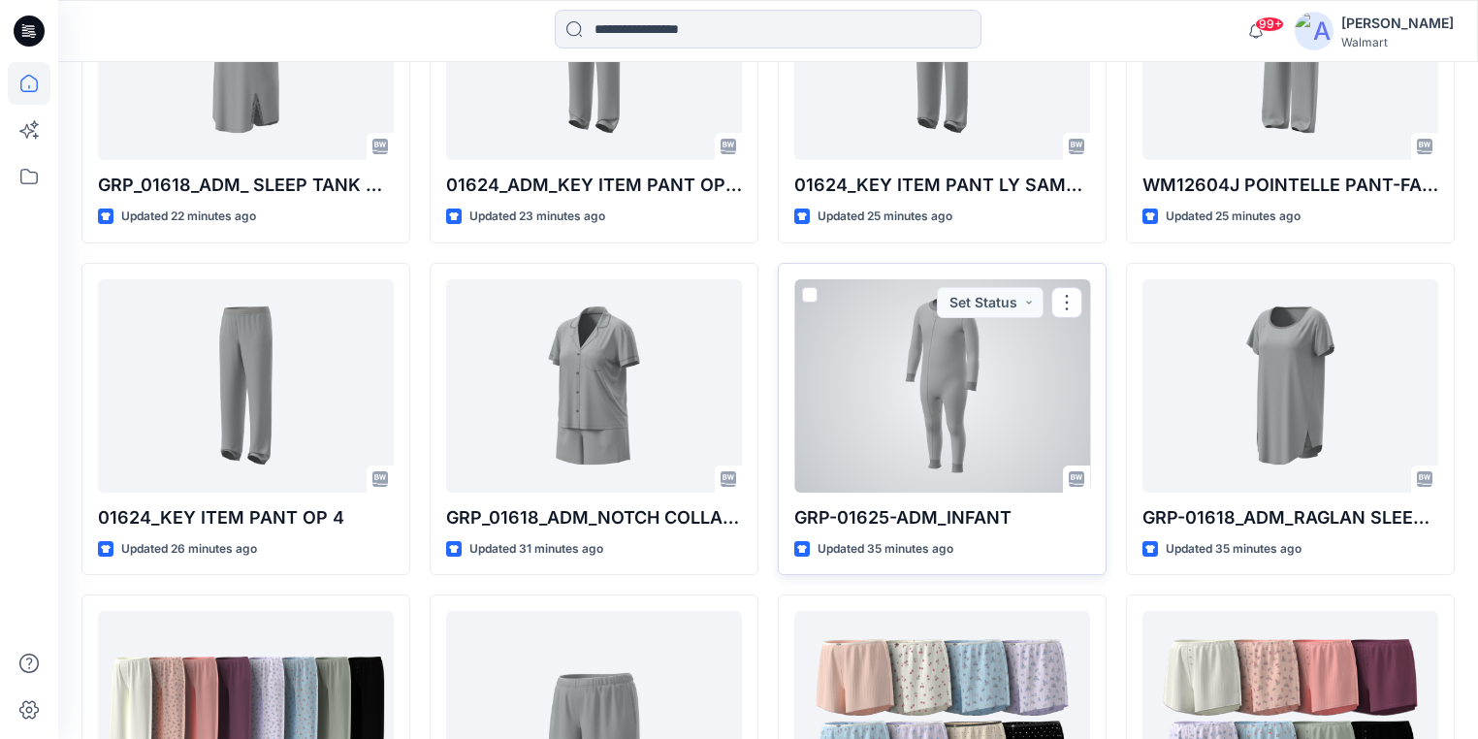
click at [950, 353] on div at bounding box center [942, 385] width 296 height 213
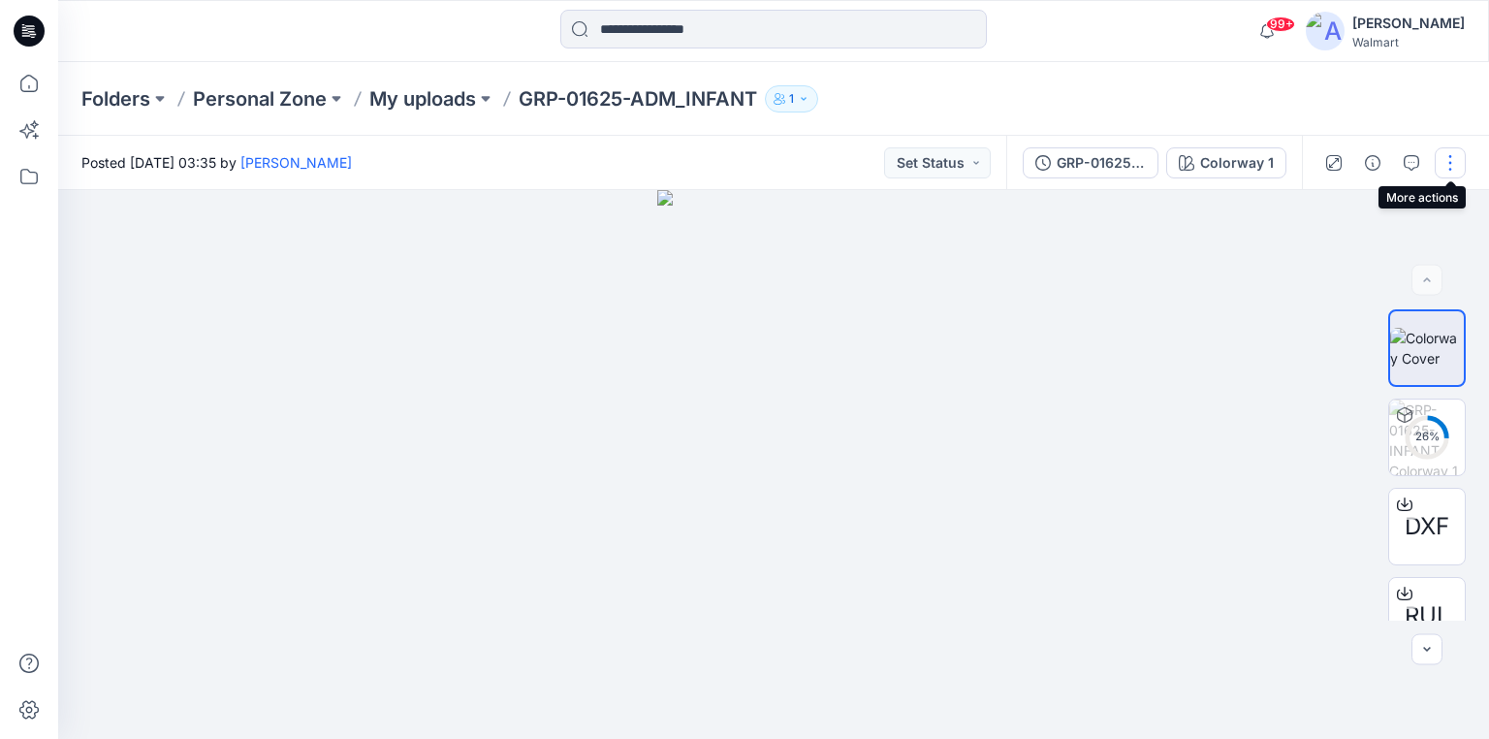
click at [1452, 166] on button "button" at bounding box center [1450, 162] width 31 height 31
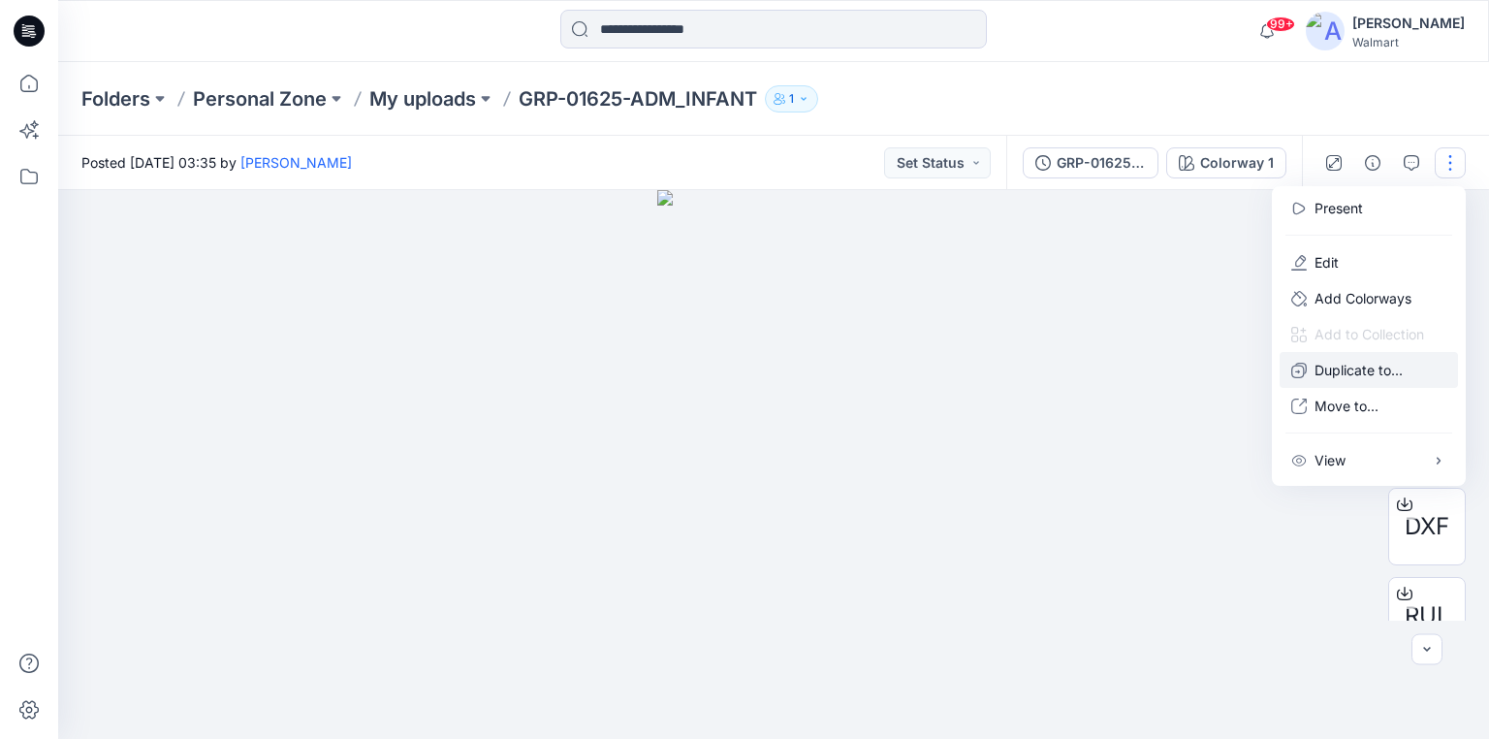
click at [1330, 368] on p "Duplicate to..." at bounding box center [1359, 370] width 88 height 20
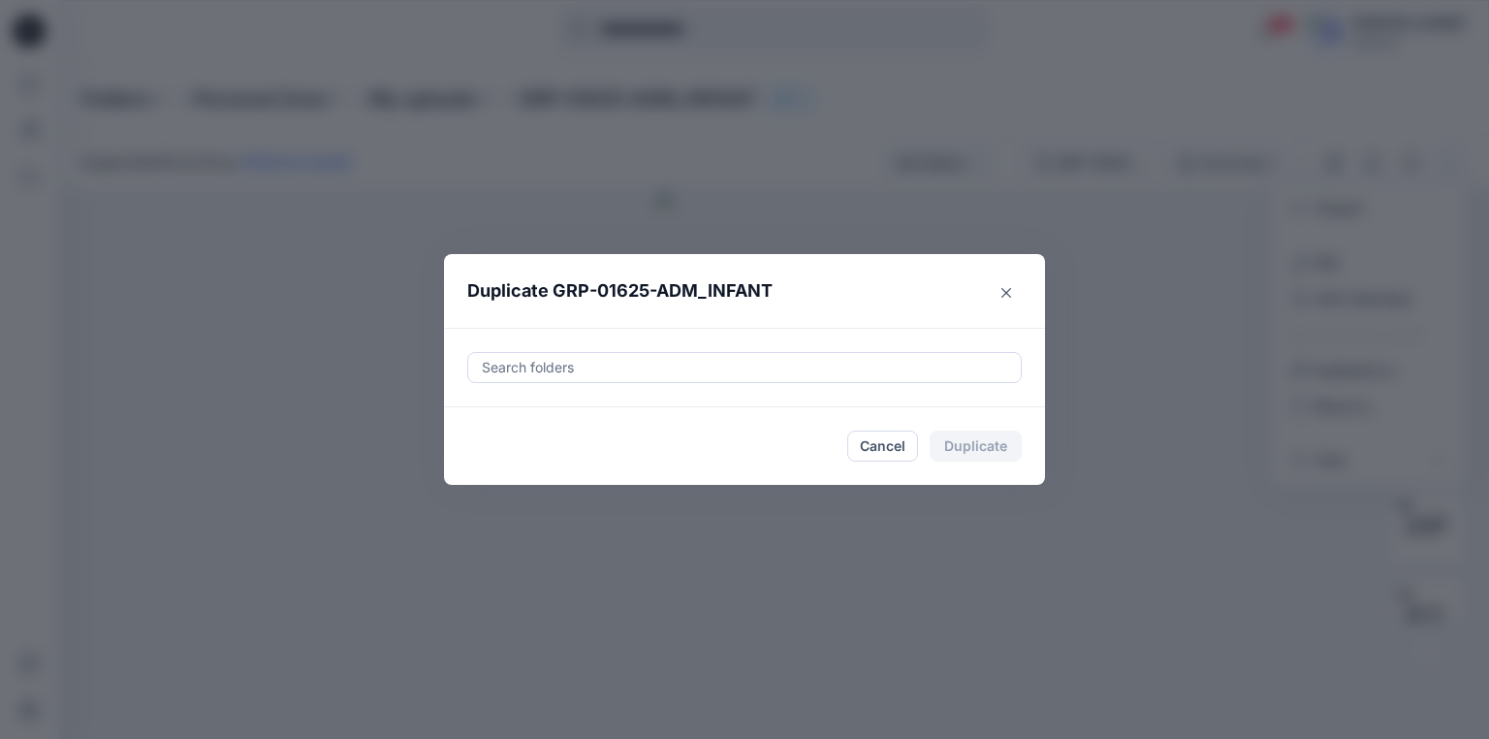
click at [668, 372] on div at bounding box center [744, 367] width 529 height 23
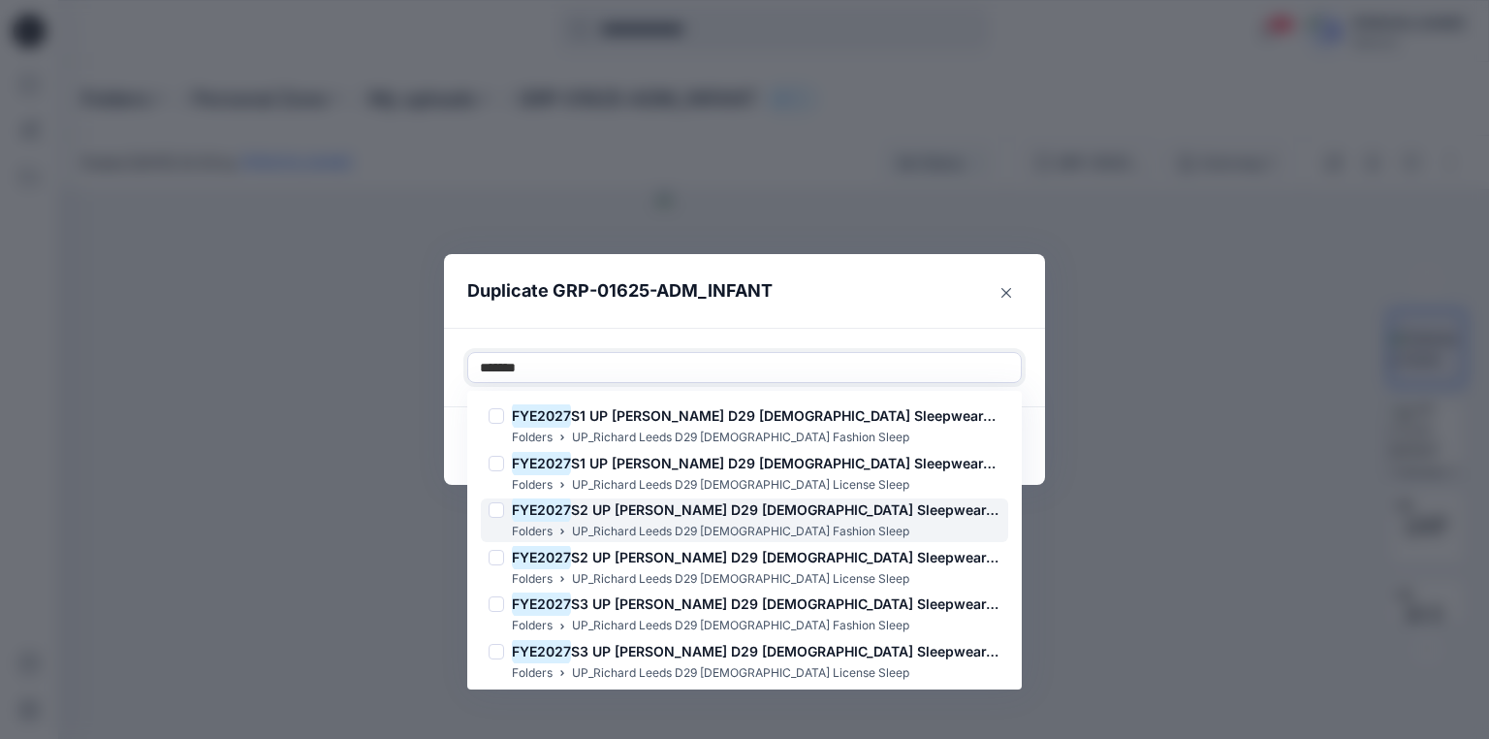
scroll to position [101, 0]
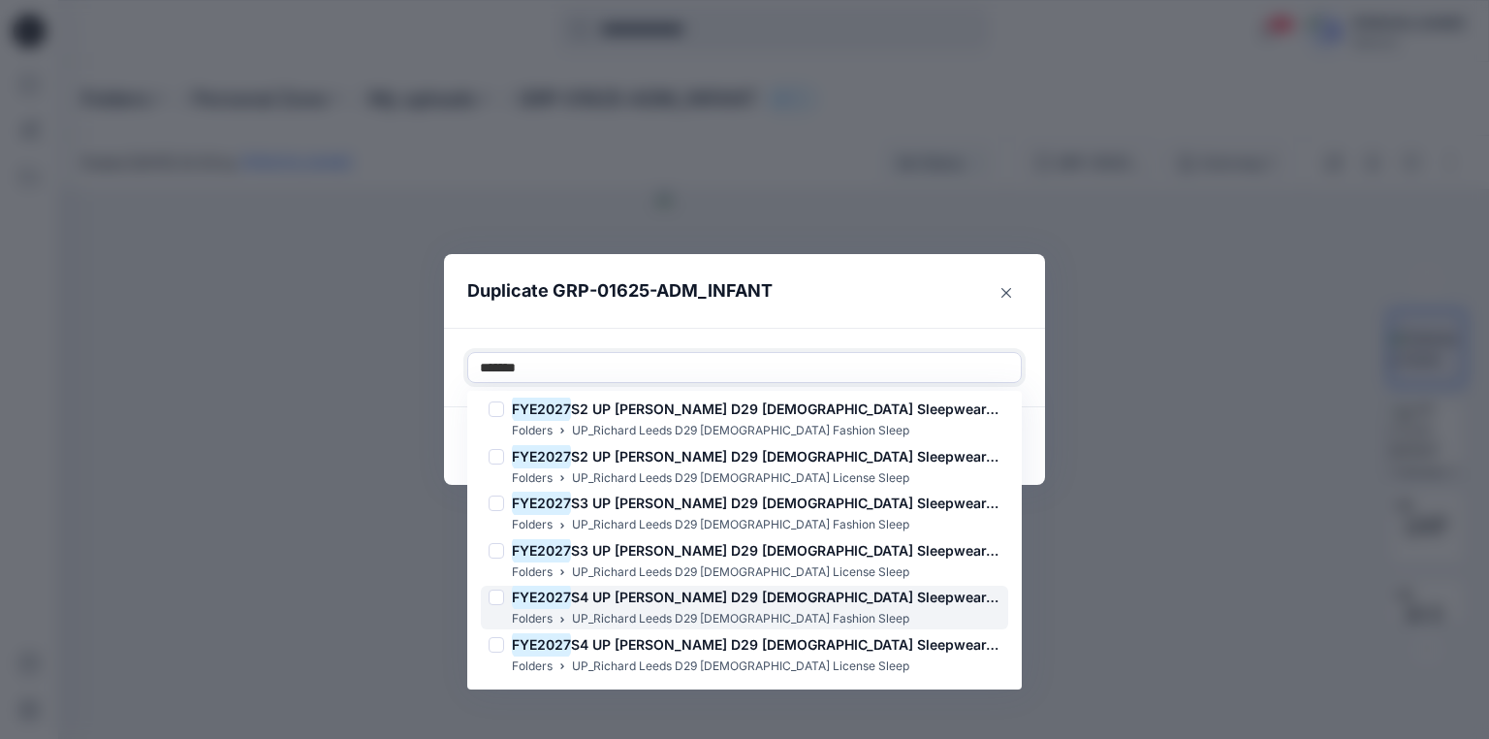
click at [496, 601] on div at bounding box center [497, 598] width 16 height 16
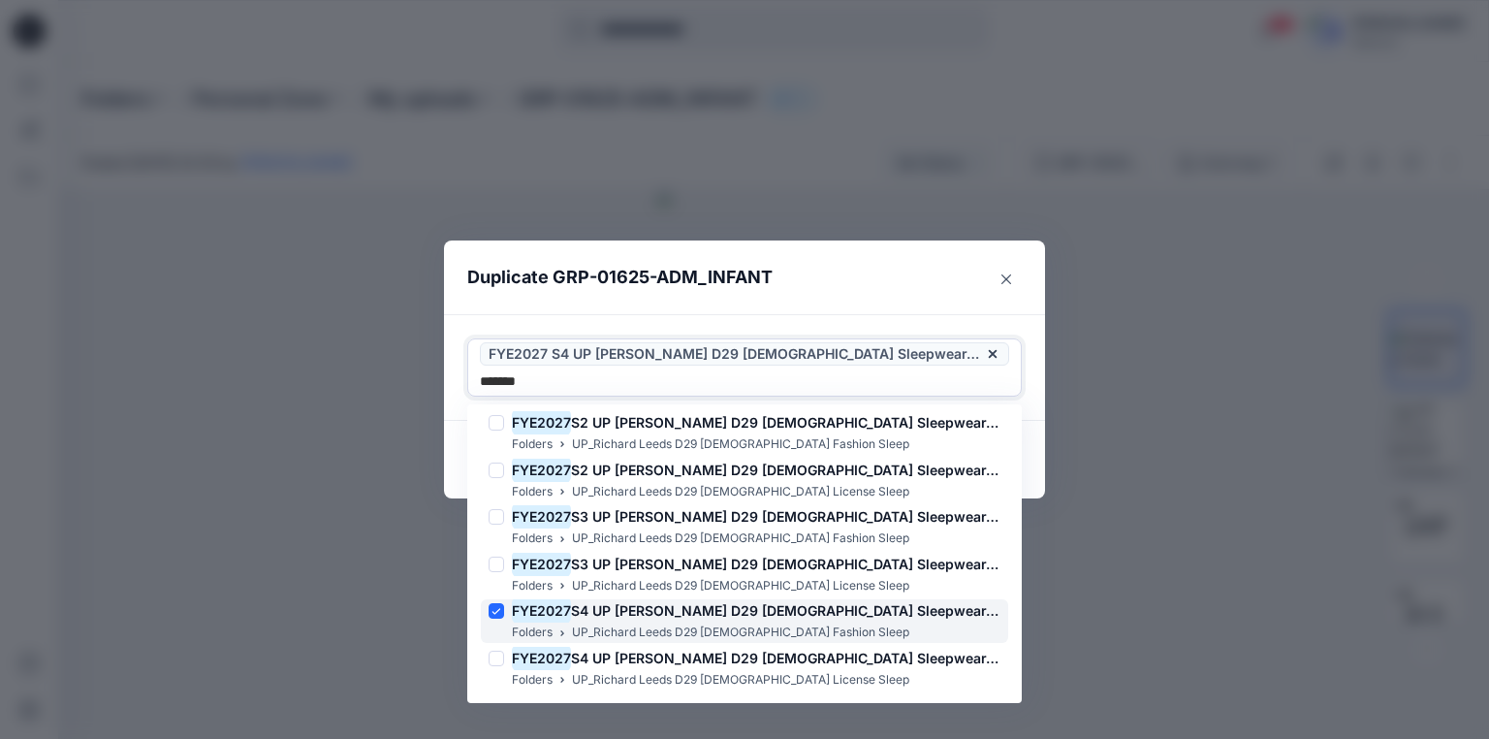
click at [613, 602] on span "S4 UP Richard Leeds D29 Ladies Sleepwear-fashion." at bounding box center [809, 610] width 476 height 16
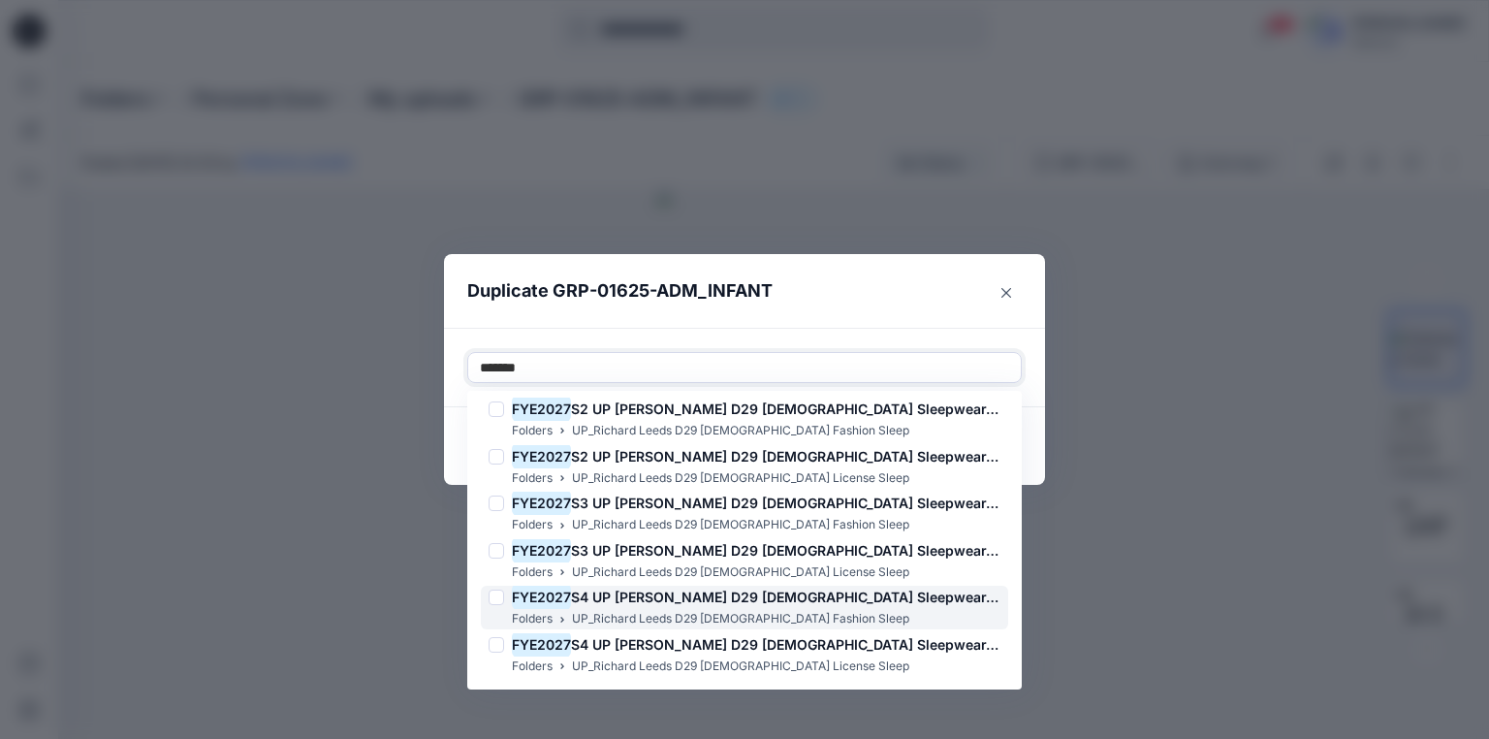
click at [599, 599] on span "S4 UP Richard Leeds D29 Ladies Sleepwear-fashion." at bounding box center [809, 597] width 476 height 16
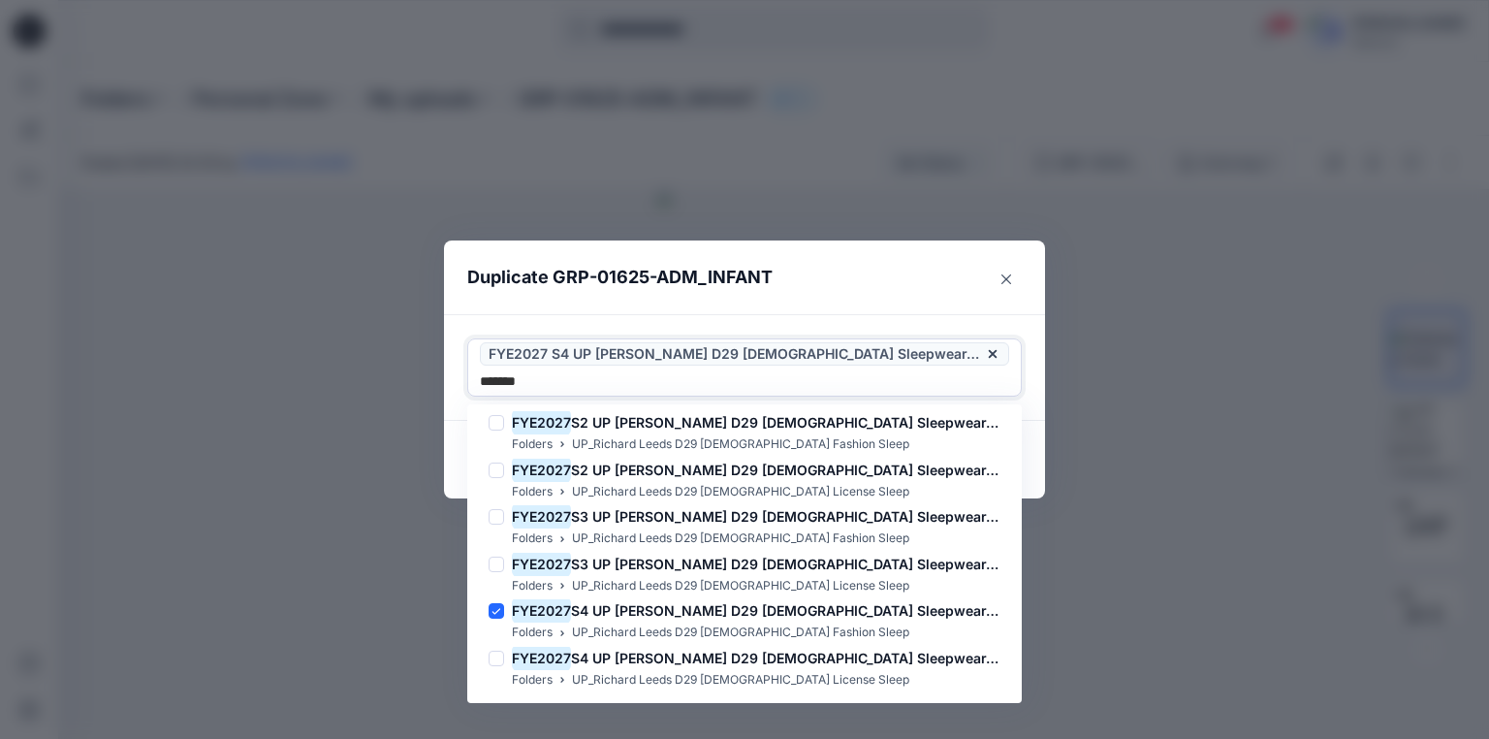
type input "*******"
click at [901, 306] on header "Duplicate GRP-01625-ADM_INFANT" at bounding box center [725, 277] width 562 height 74
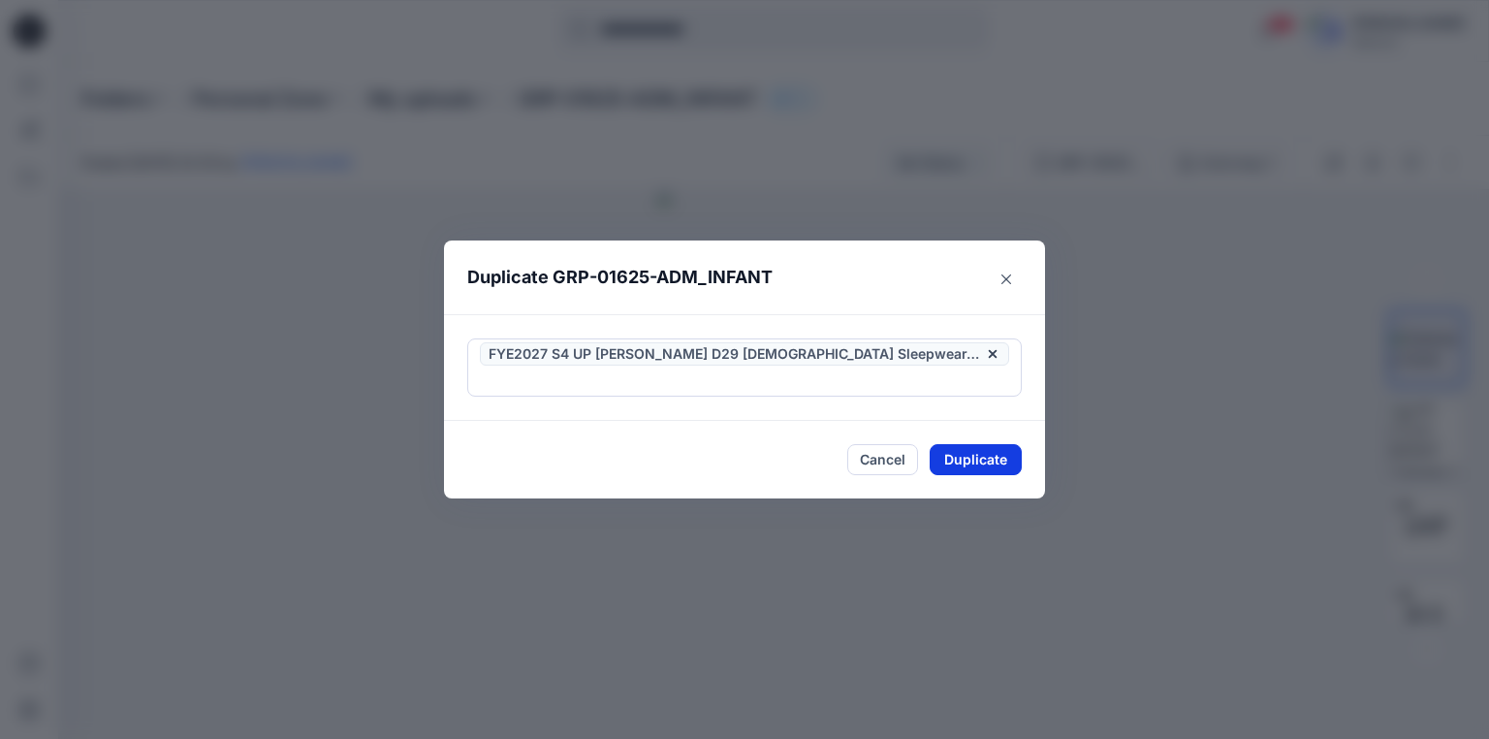
click at [981, 447] on button "Duplicate" at bounding box center [976, 459] width 92 height 31
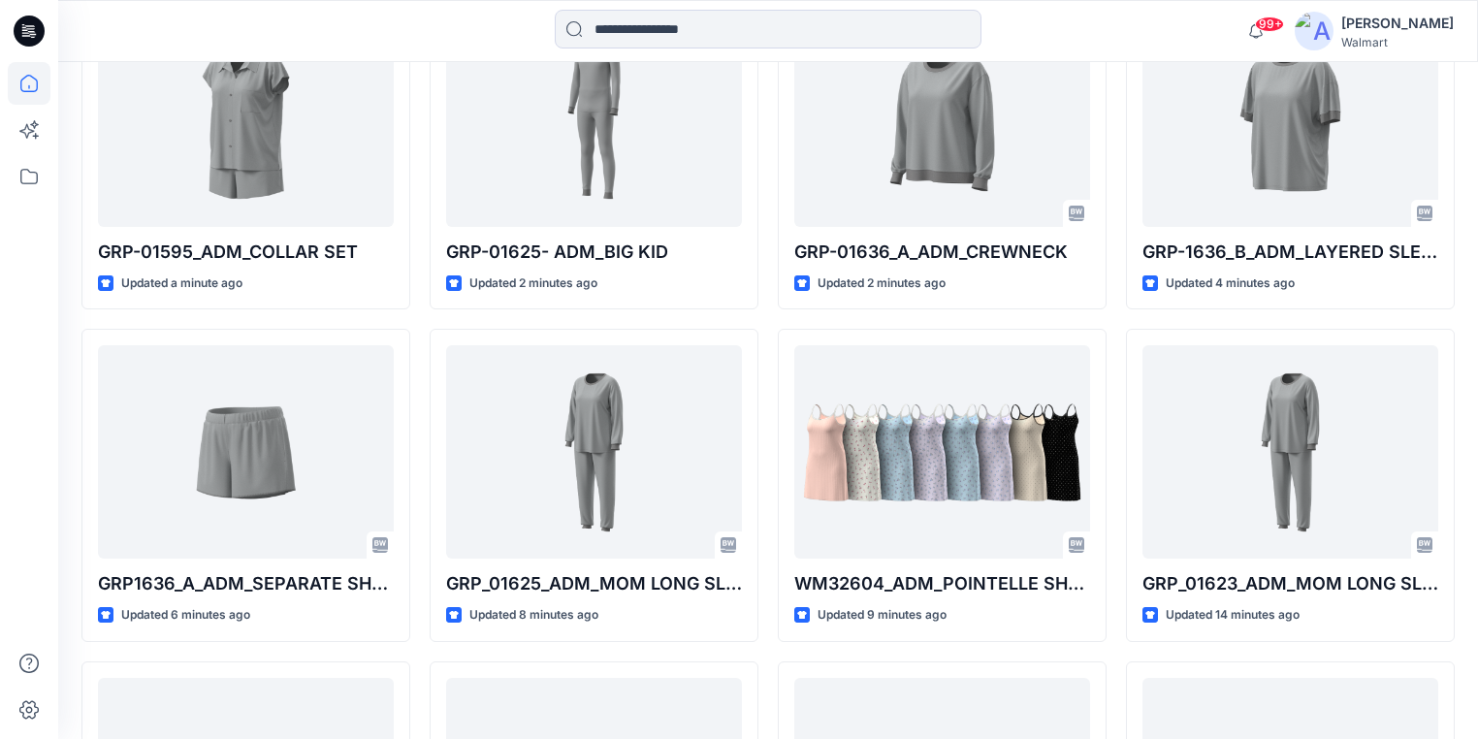
scroll to position [621, 0]
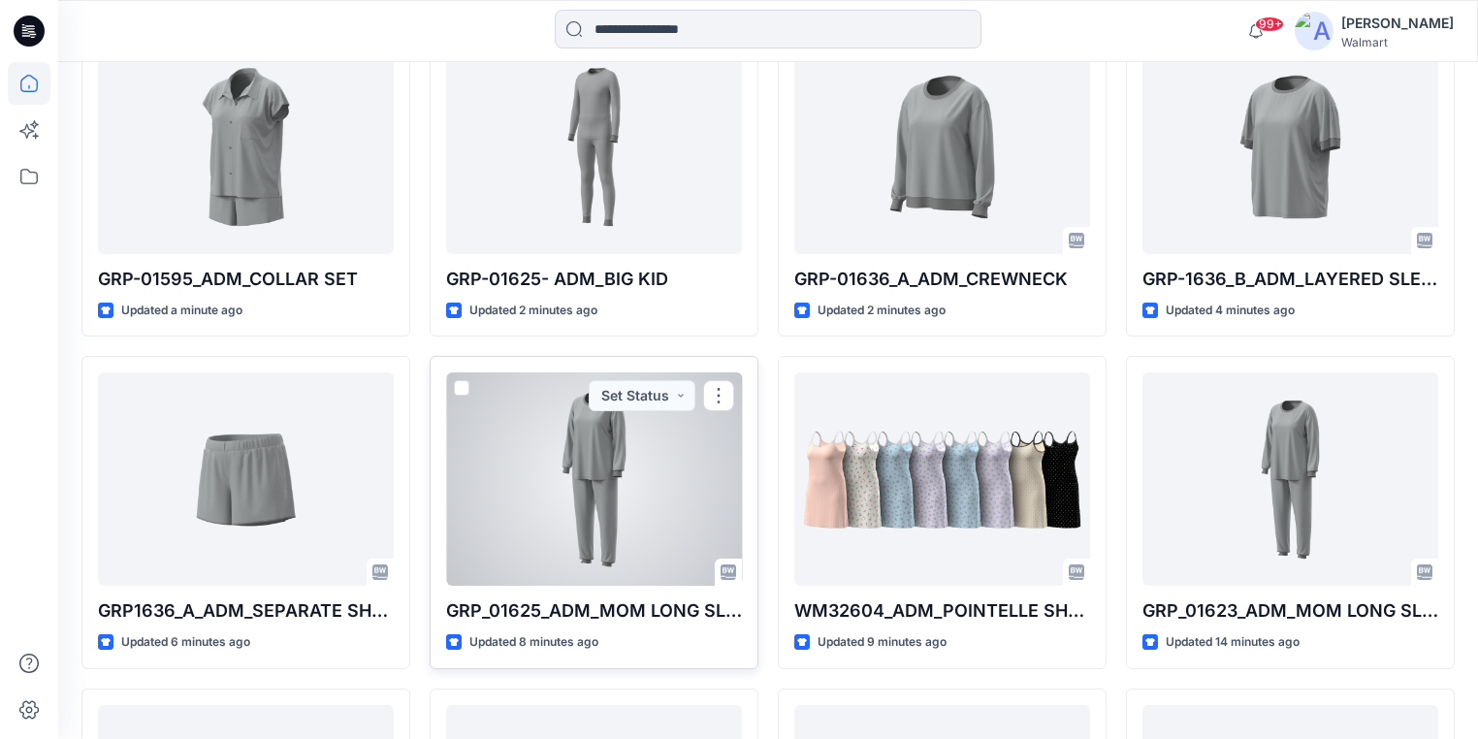
click at [626, 477] on div at bounding box center [594, 478] width 296 height 213
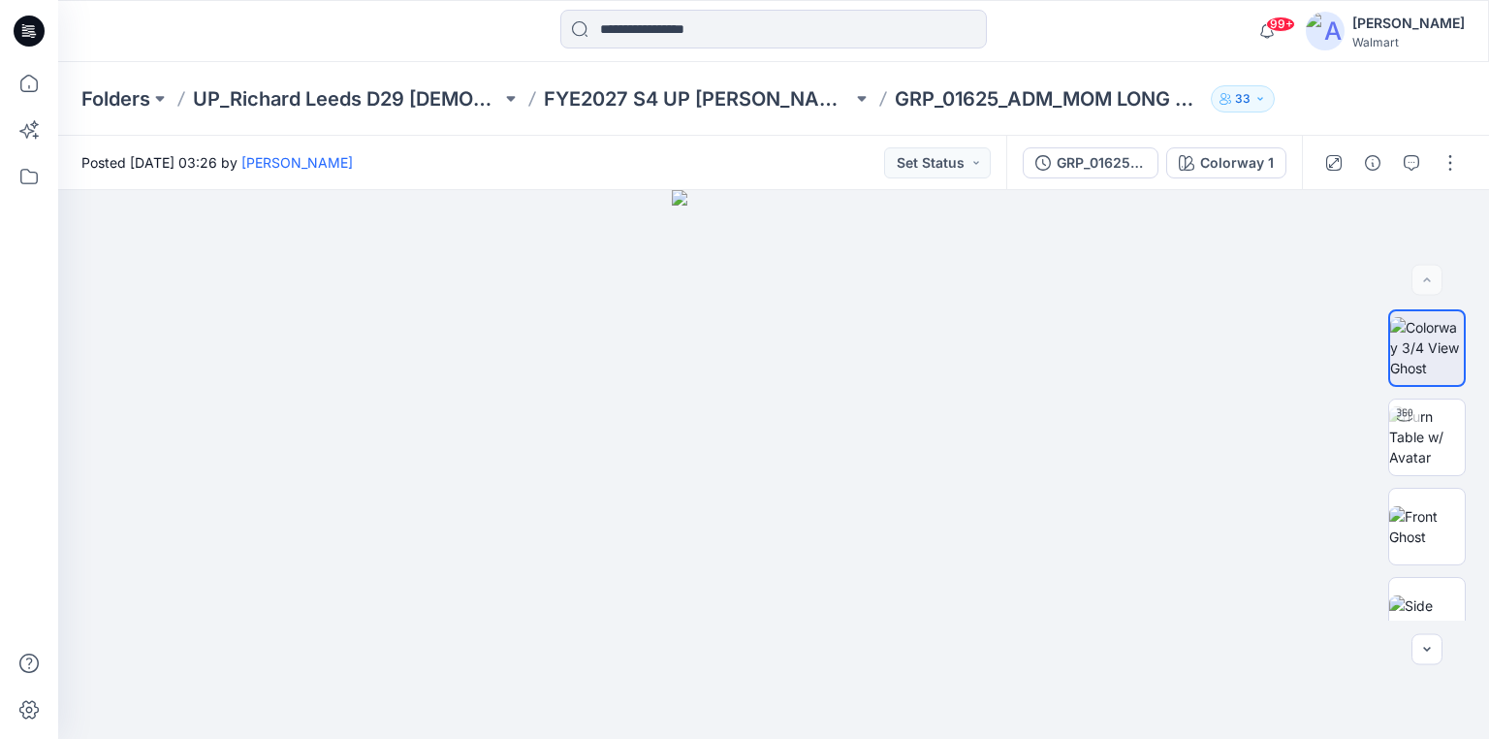
click at [23, 36] on icon at bounding box center [26, 35] width 9 height 1
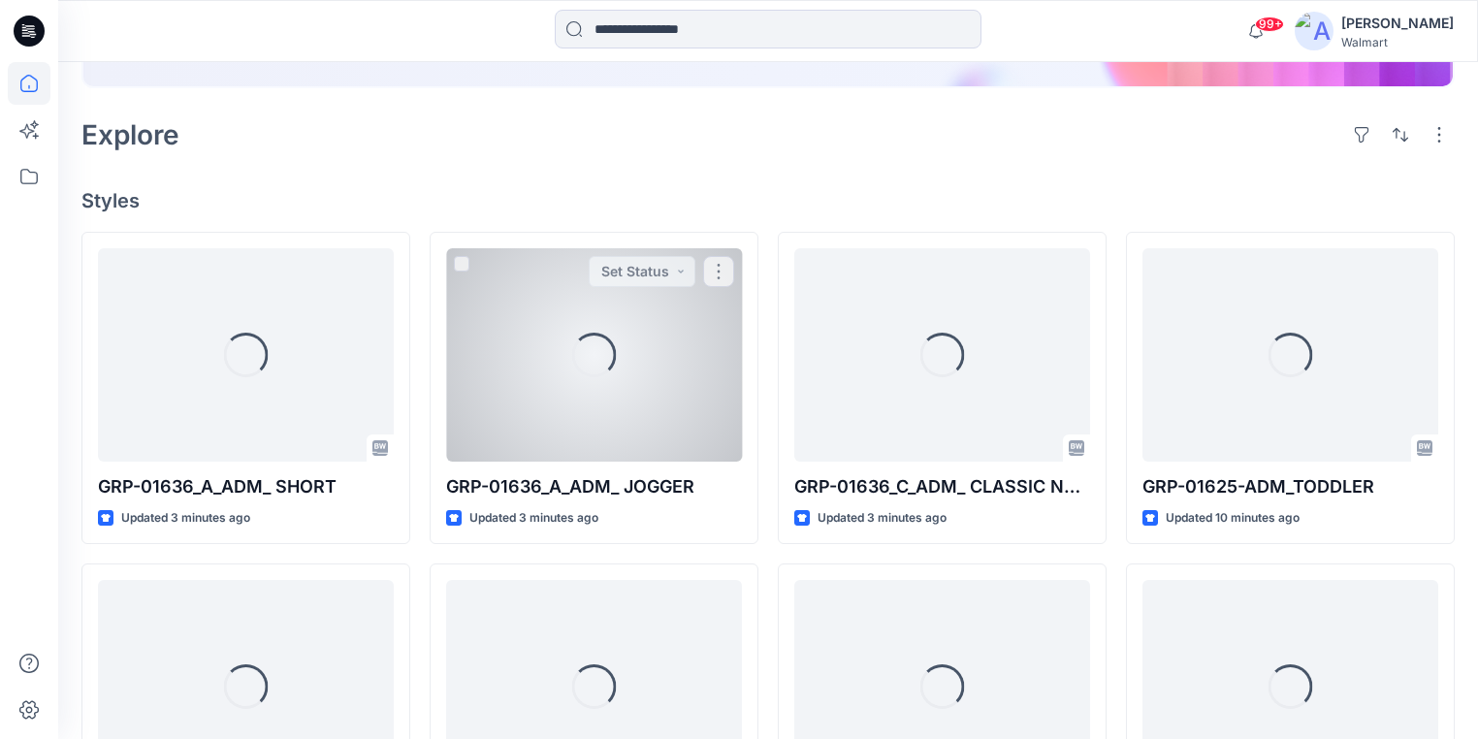
scroll to position [465, 0]
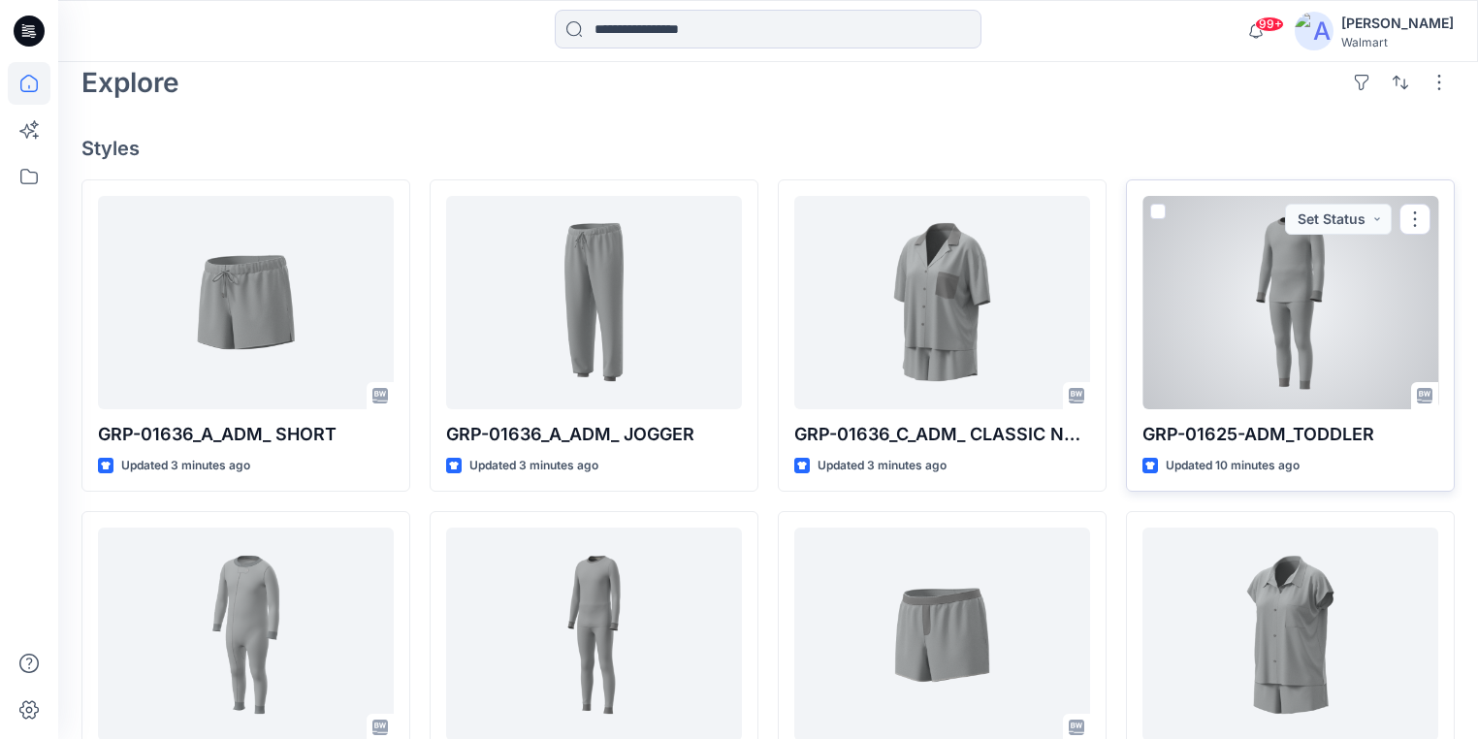
click at [1266, 276] on div at bounding box center [1290, 302] width 296 height 213
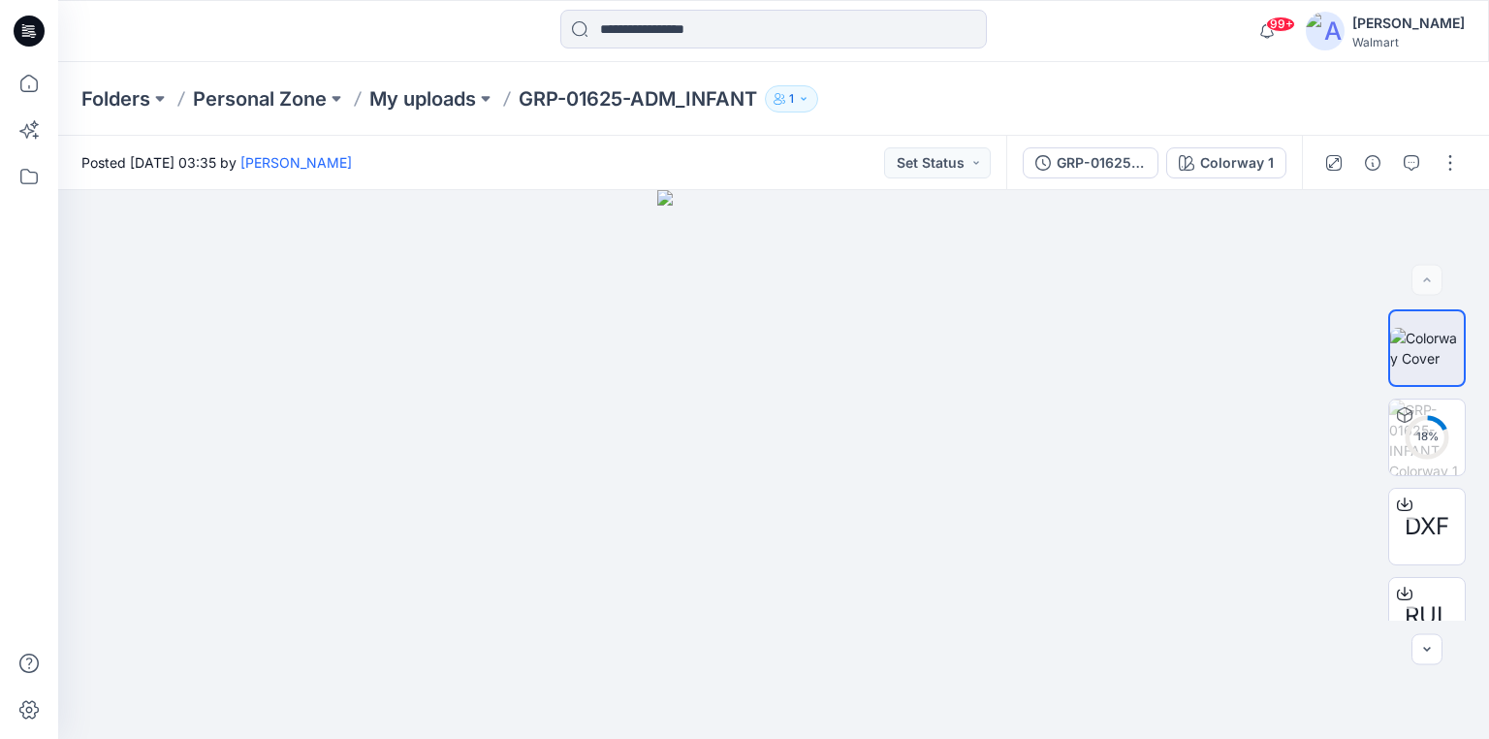
click at [31, 30] on icon at bounding box center [29, 31] width 31 height 31
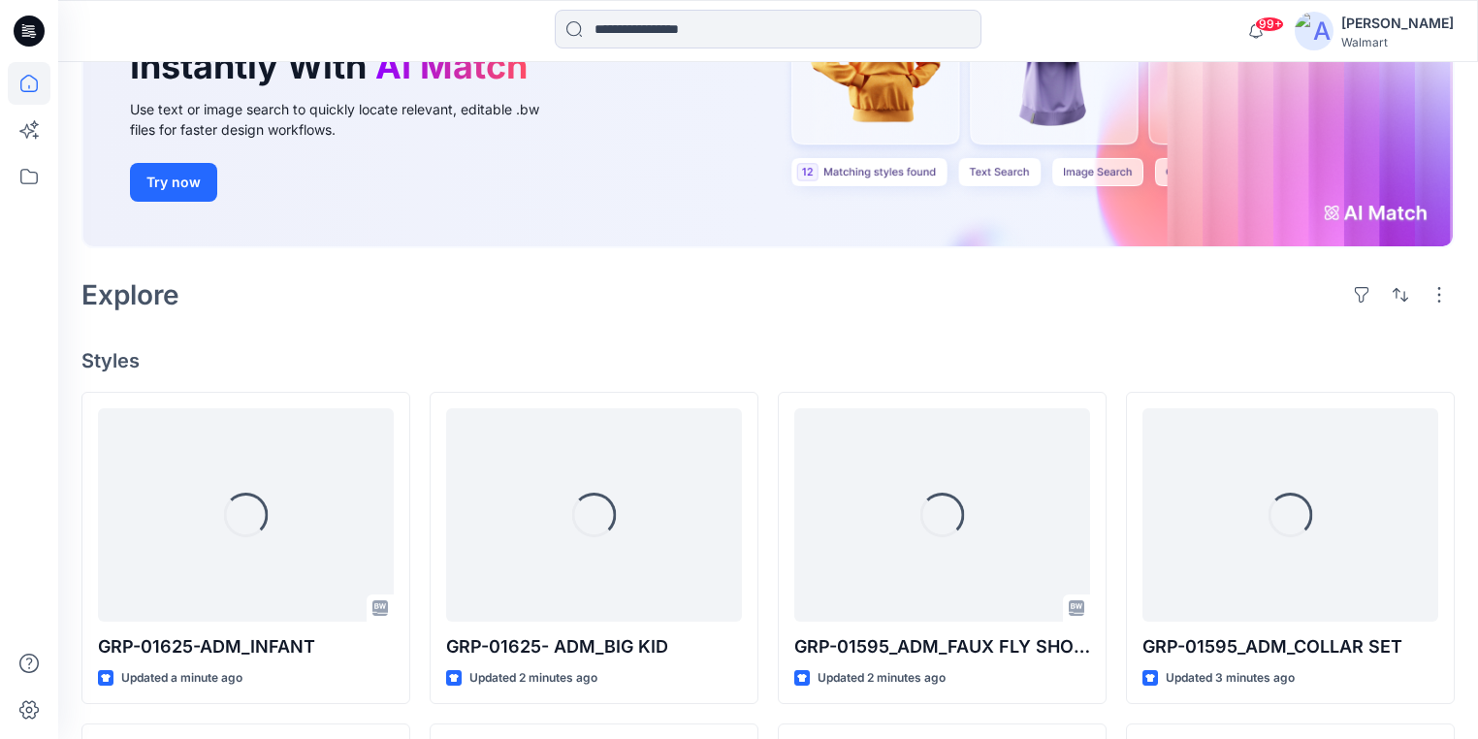
scroll to position [486, 0]
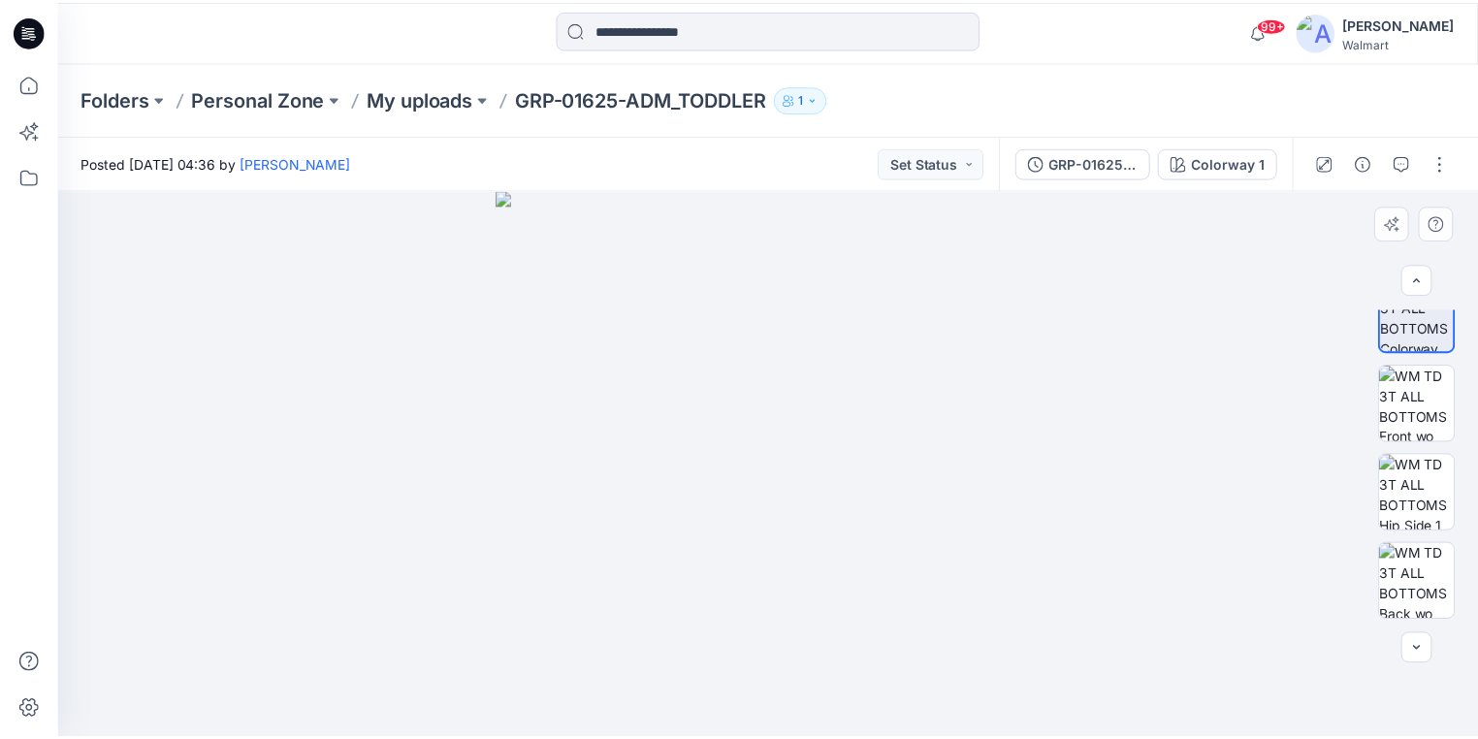
scroll to position [122, 0]
click at [41, 37] on icon at bounding box center [29, 31] width 31 height 31
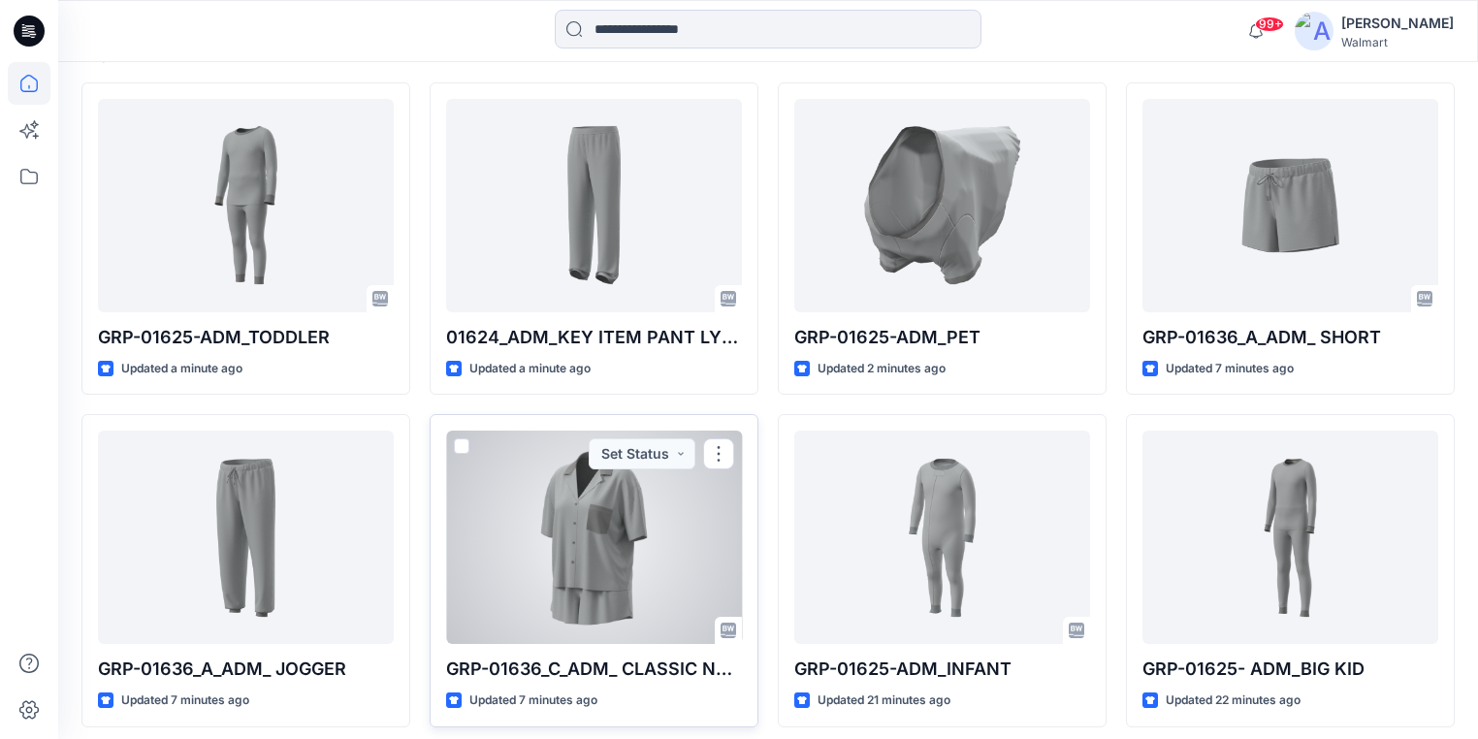
scroll to position [543, 0]
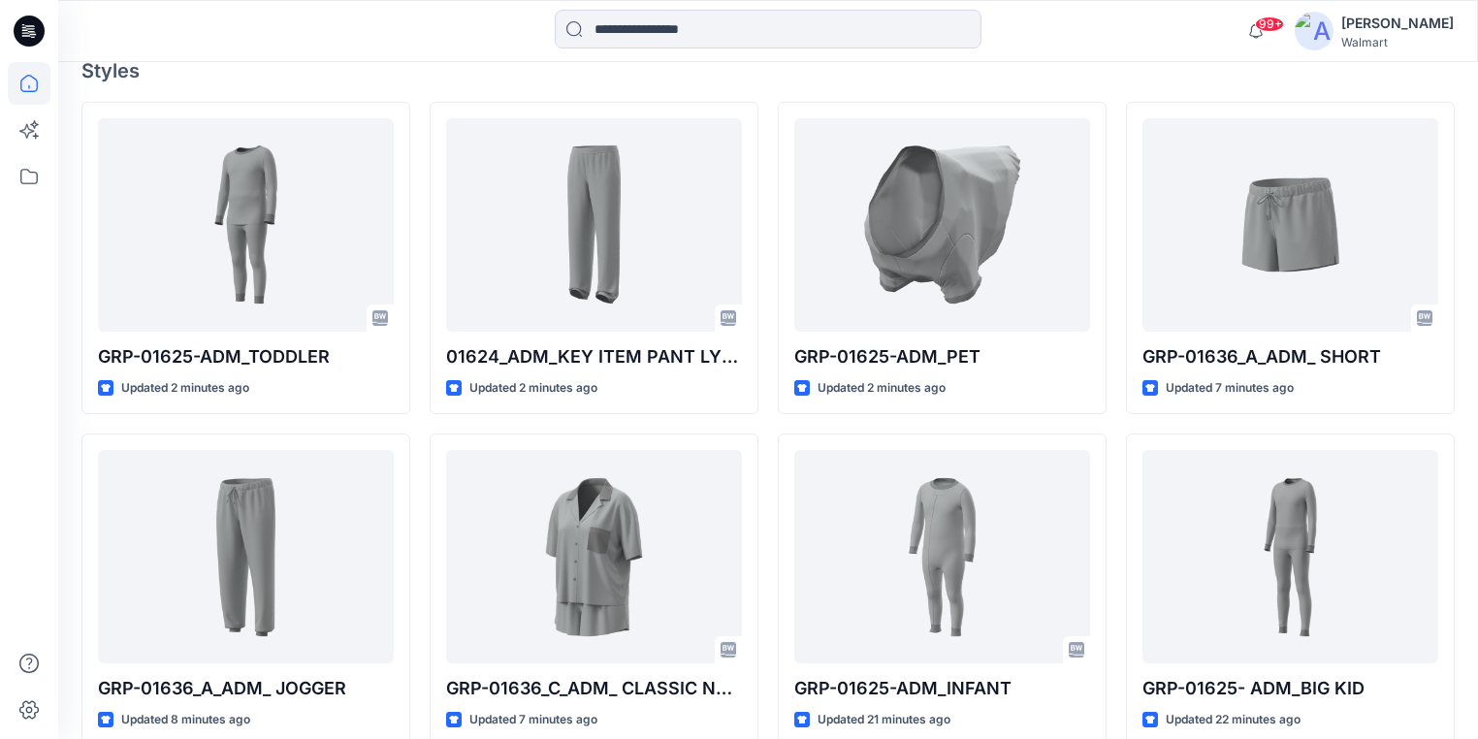
click at [34, 36] on icon at bounding box center [29, 31] width 31 height 31
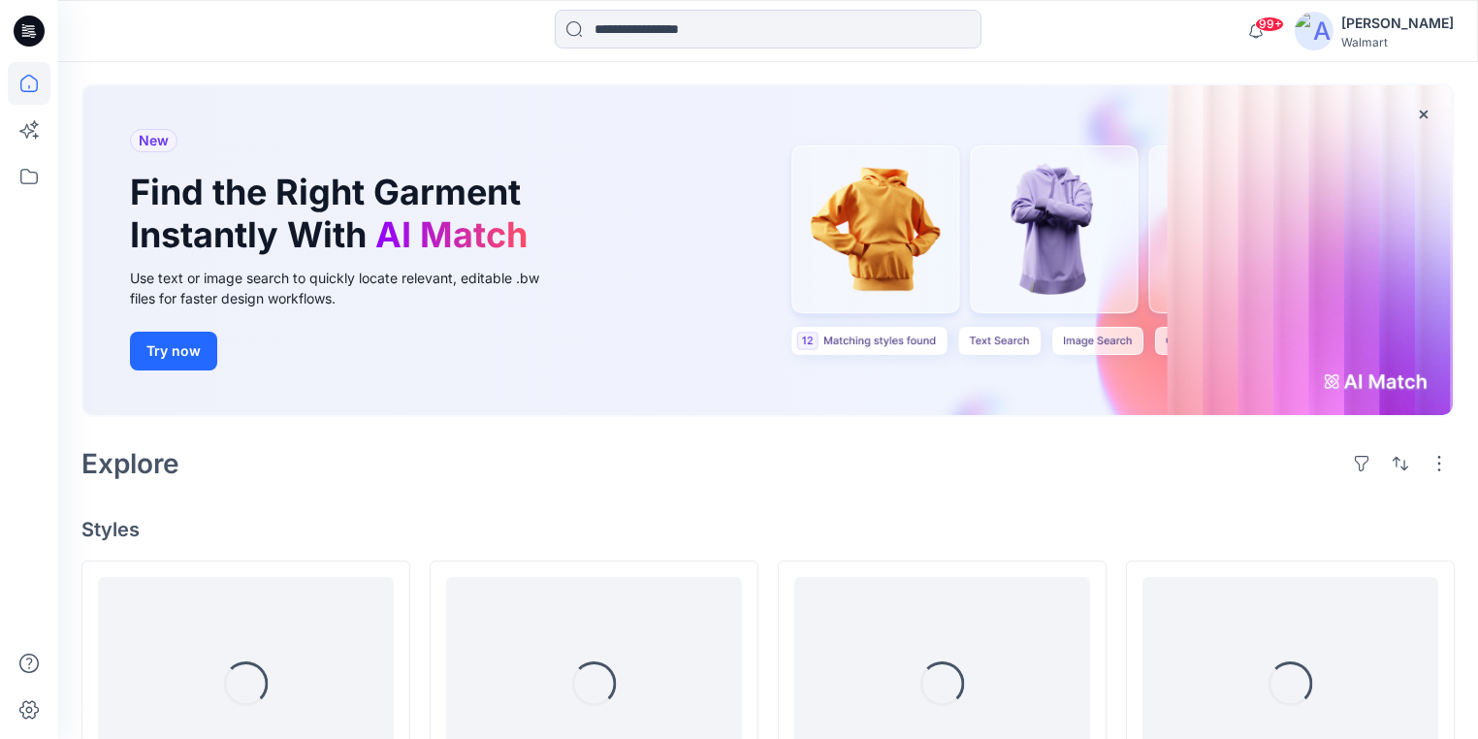
scroll to position [233, 0]
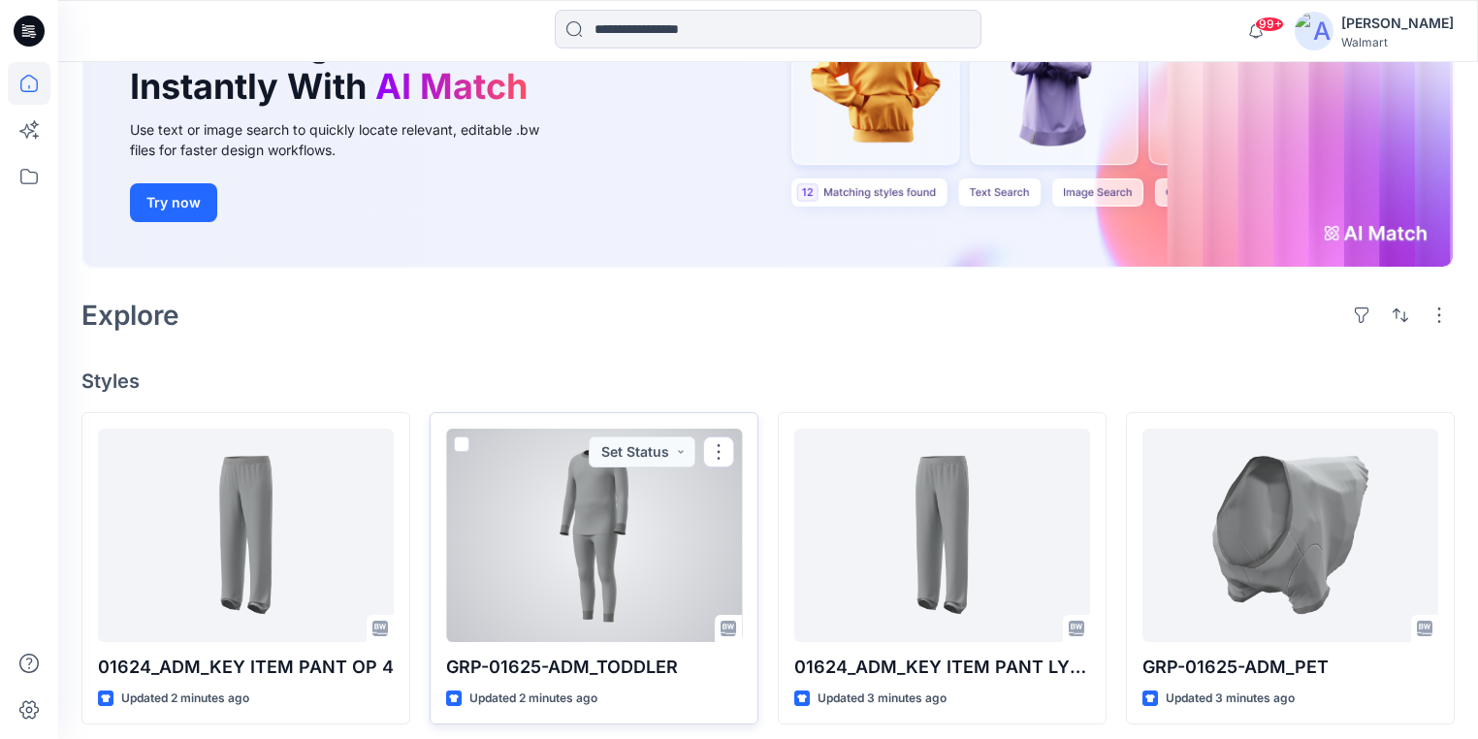
click at [562, 556] on div at bounding box center [594, 535] width 296 height 213
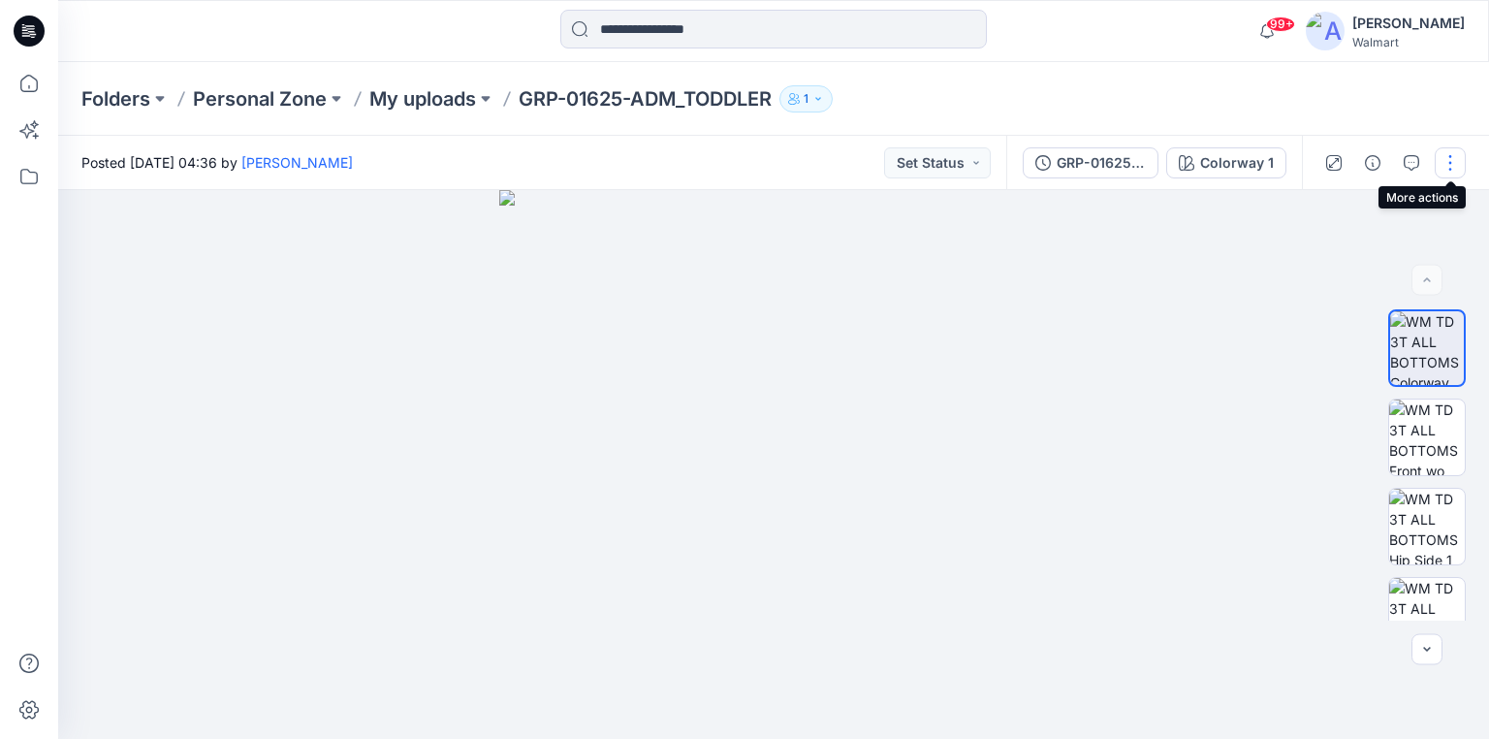
click at [1450, 159] on button "button" at bounding box center [1450, 162] width 31 height 31
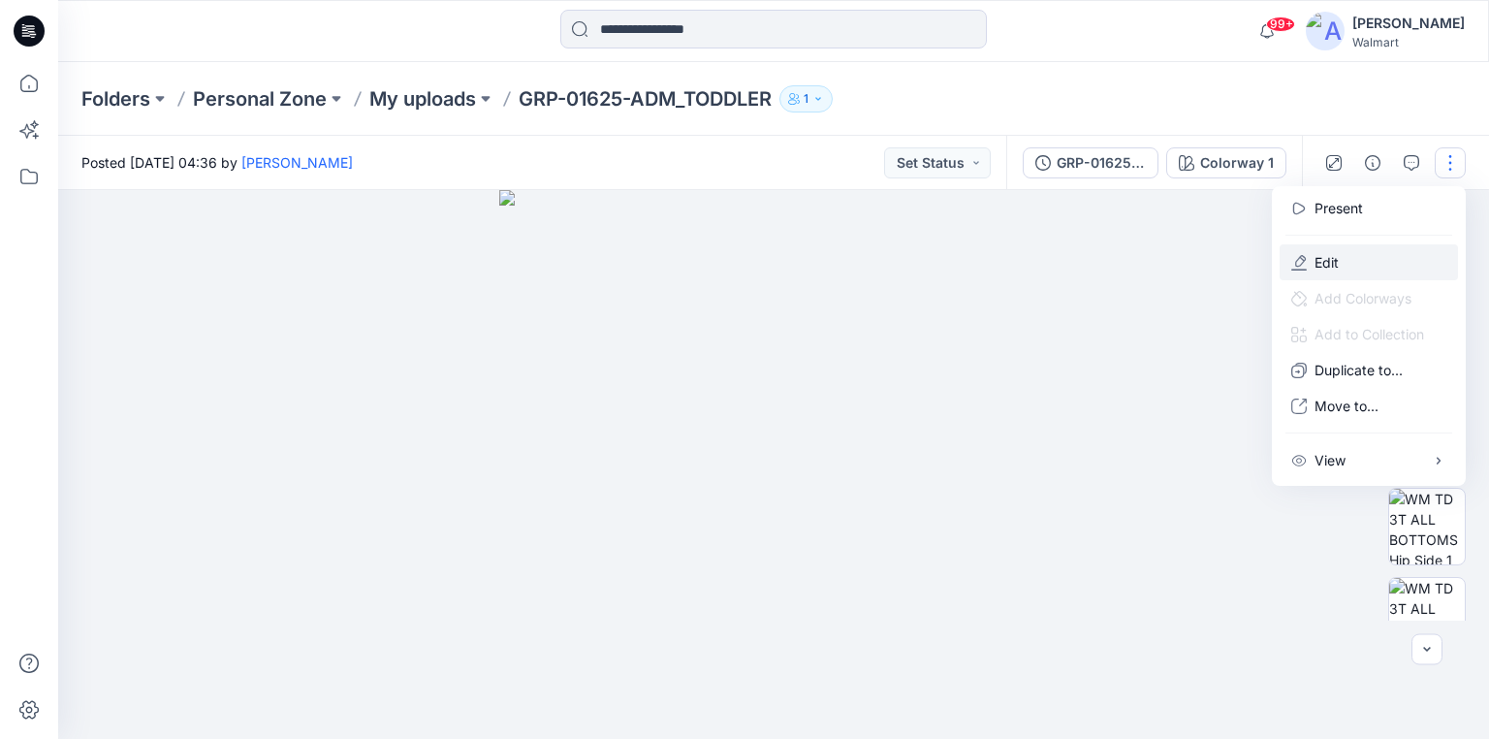
click at [1330, 264] on p "Edit" at bounding box center [1327, 262] width 24 height 20
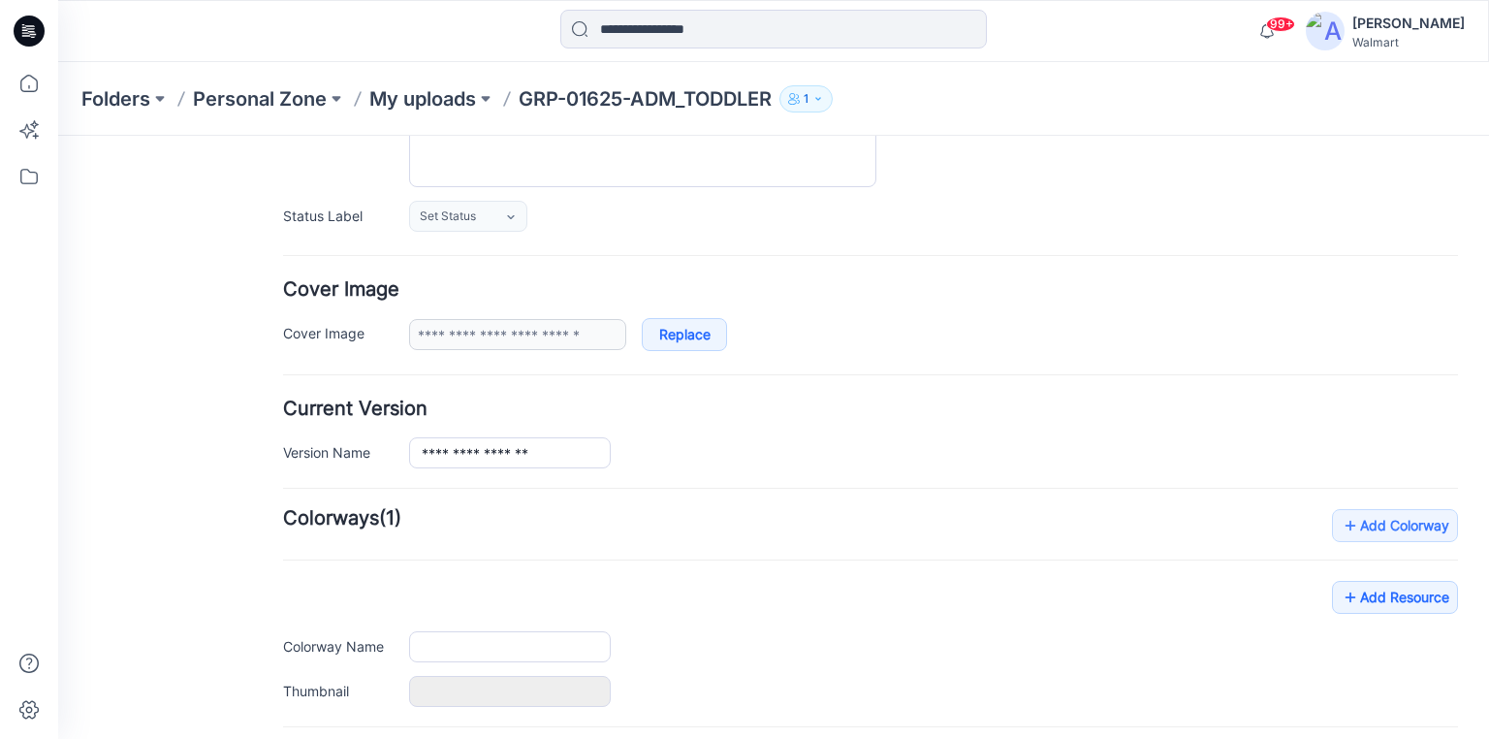
type input "**********"
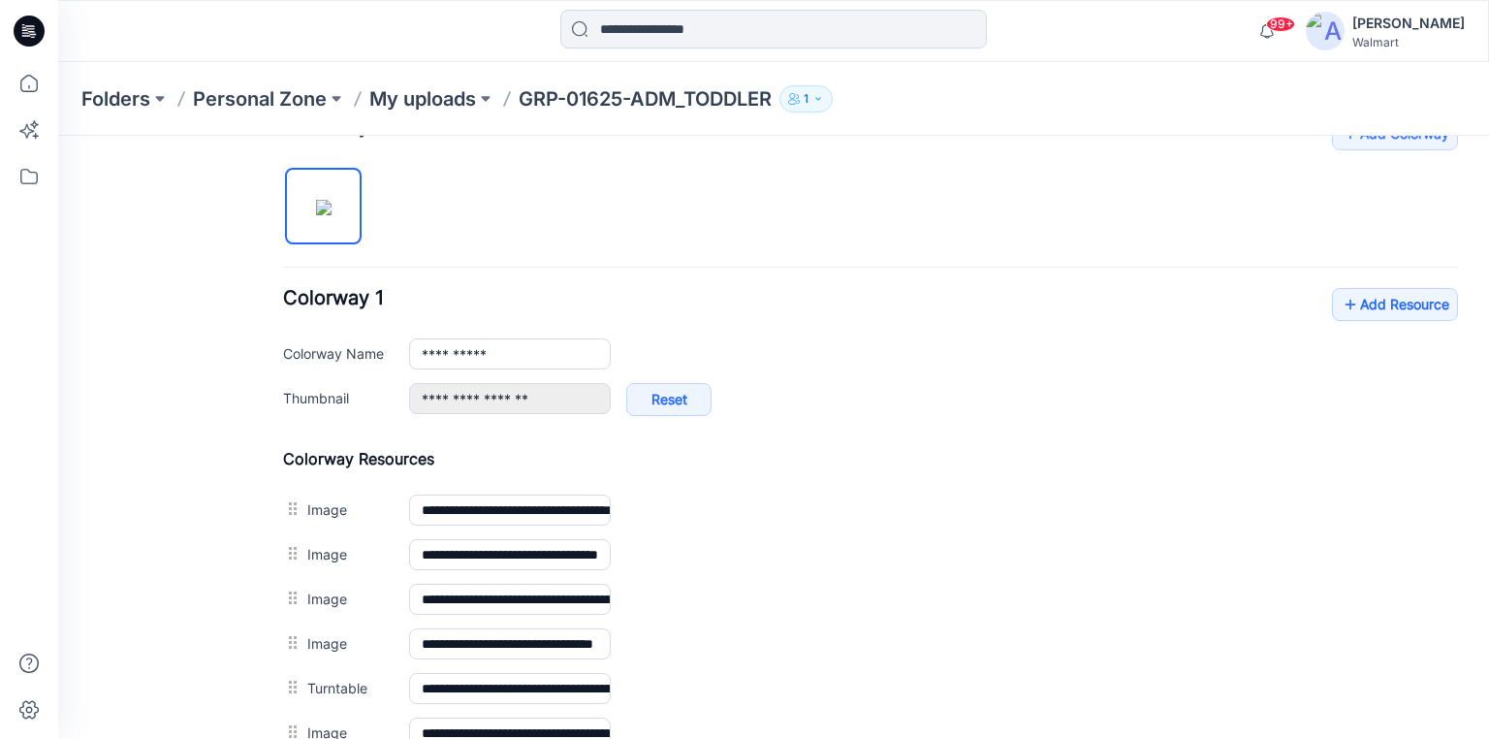
scroll to position [621, 0]
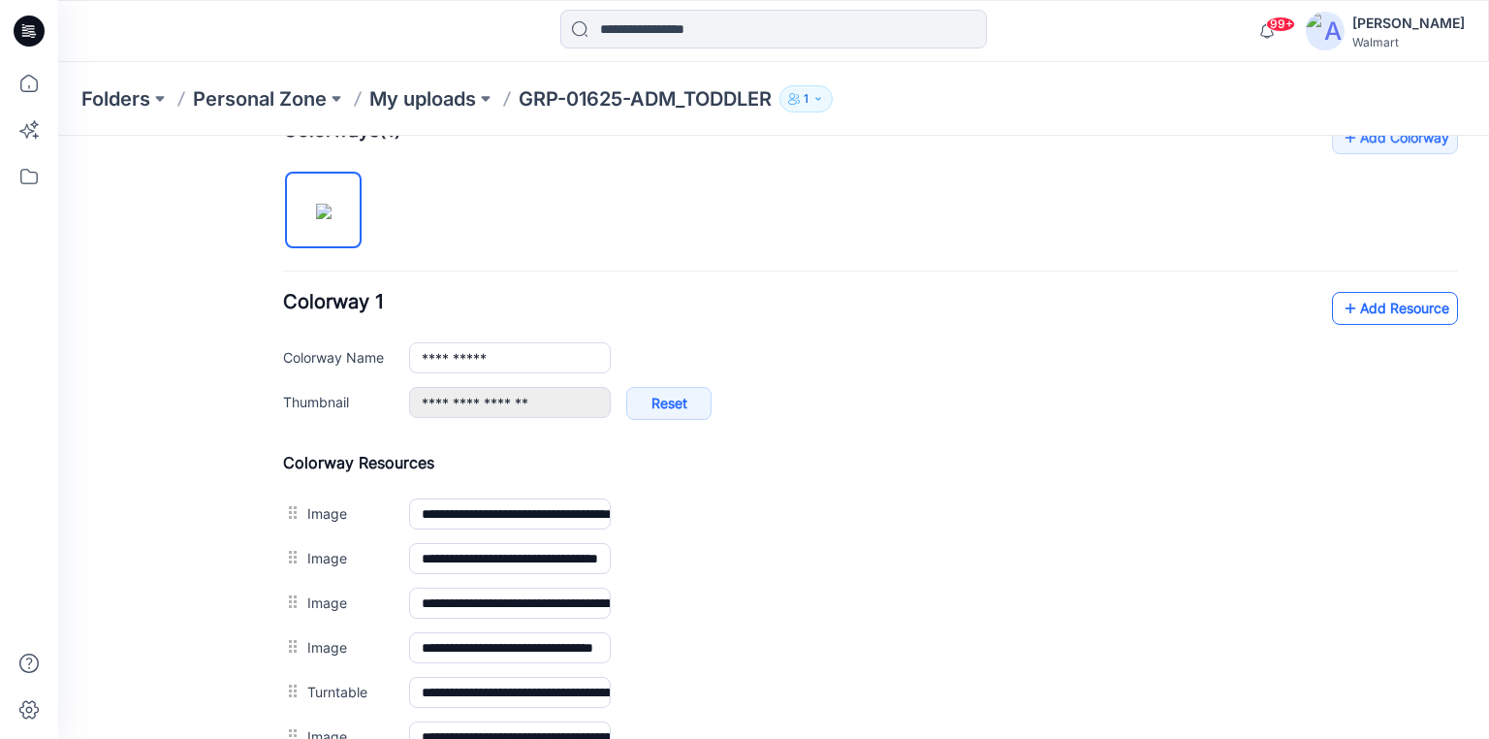
click at [1379, 306] on link "Add Resource" at bounding box center [1395, 308] width 126 height 33
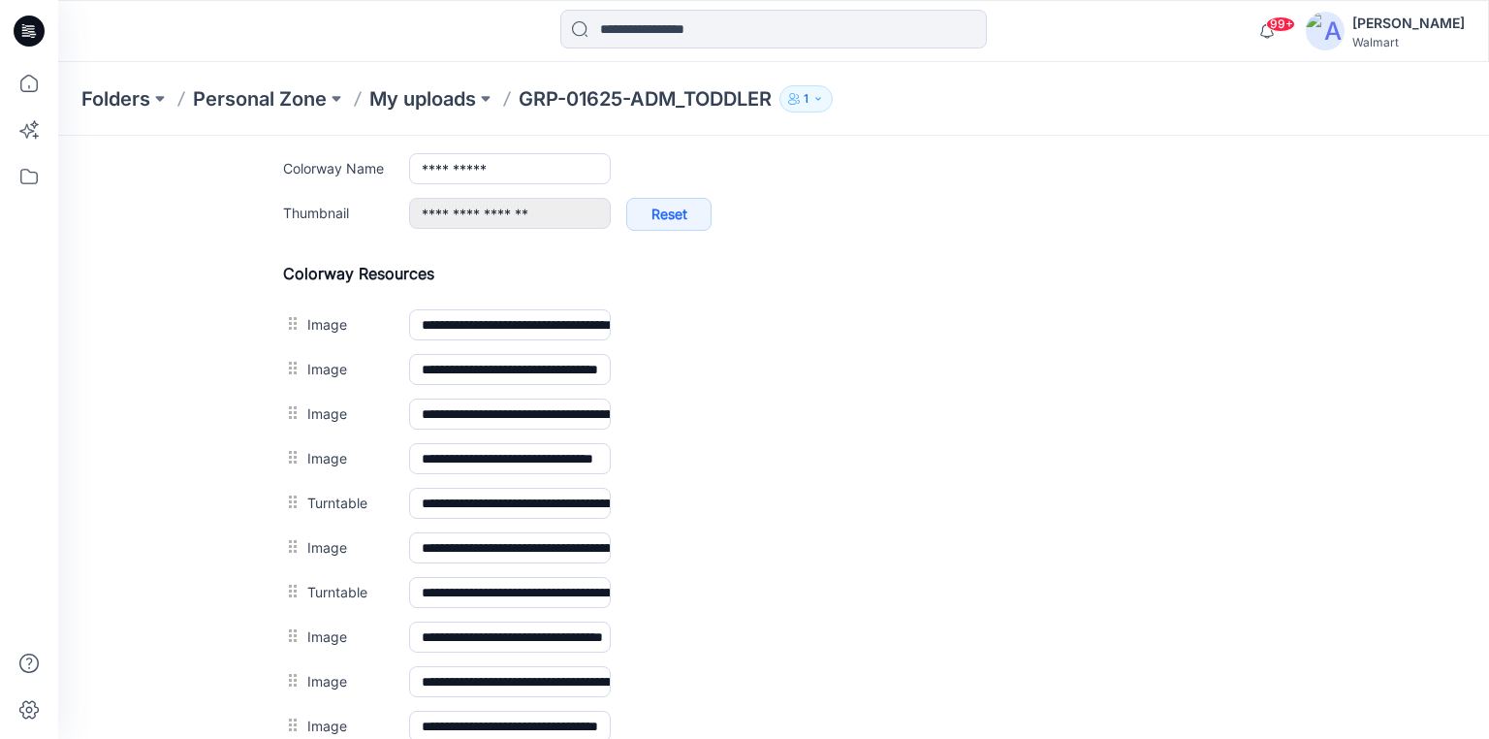
scroll to position [543, 0]
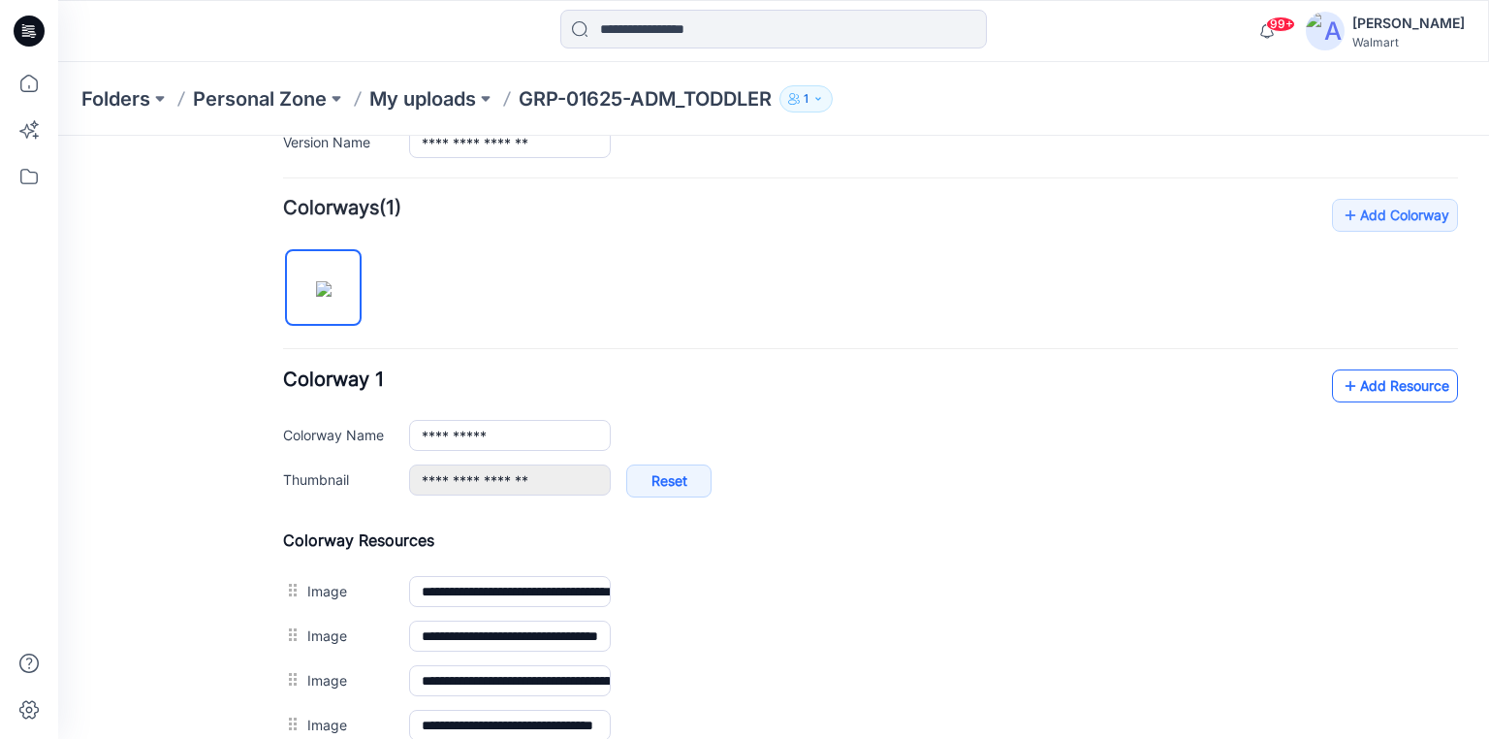
click at [1383, 380] on link "Add Resource" at bounding box center [1395, 385] width 126 height 33
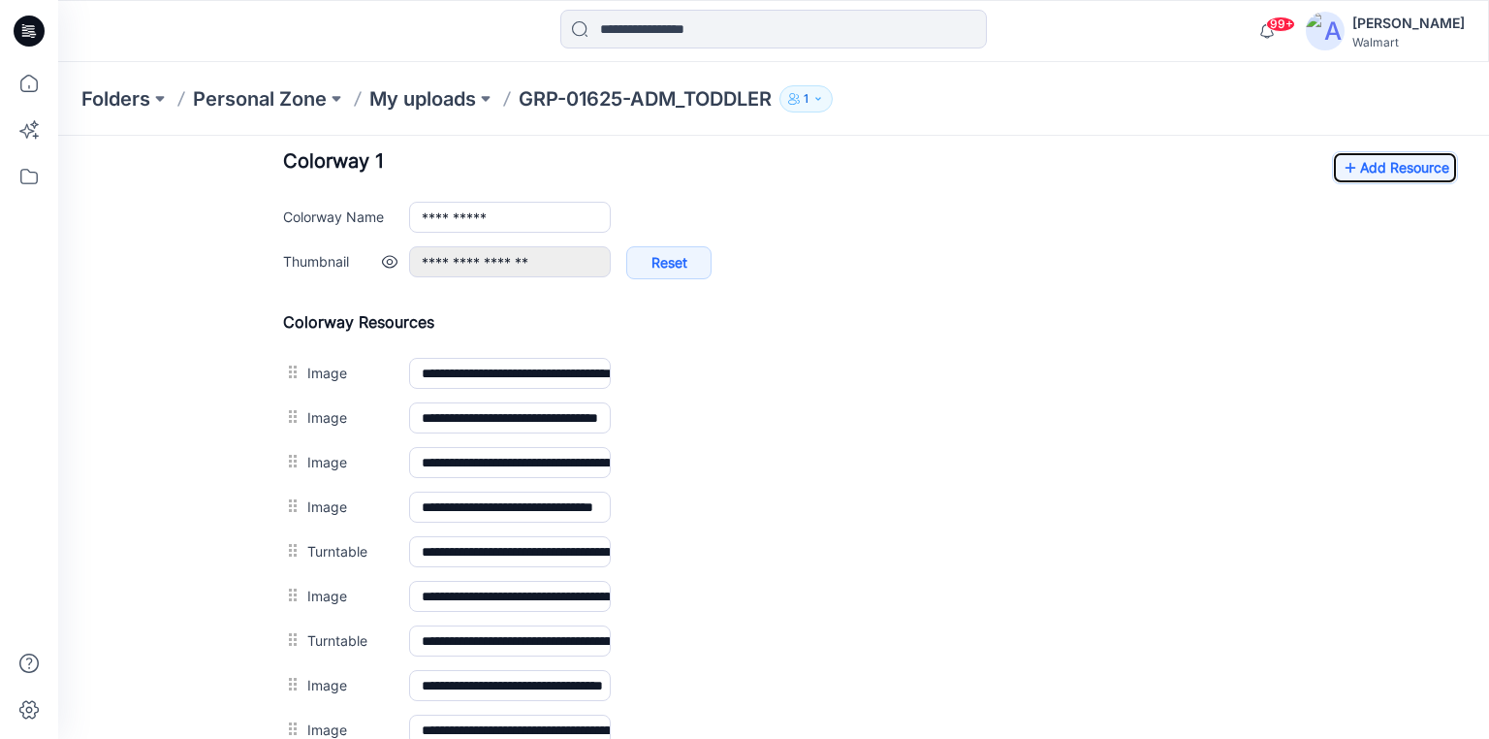
scroll to position [698, 0]
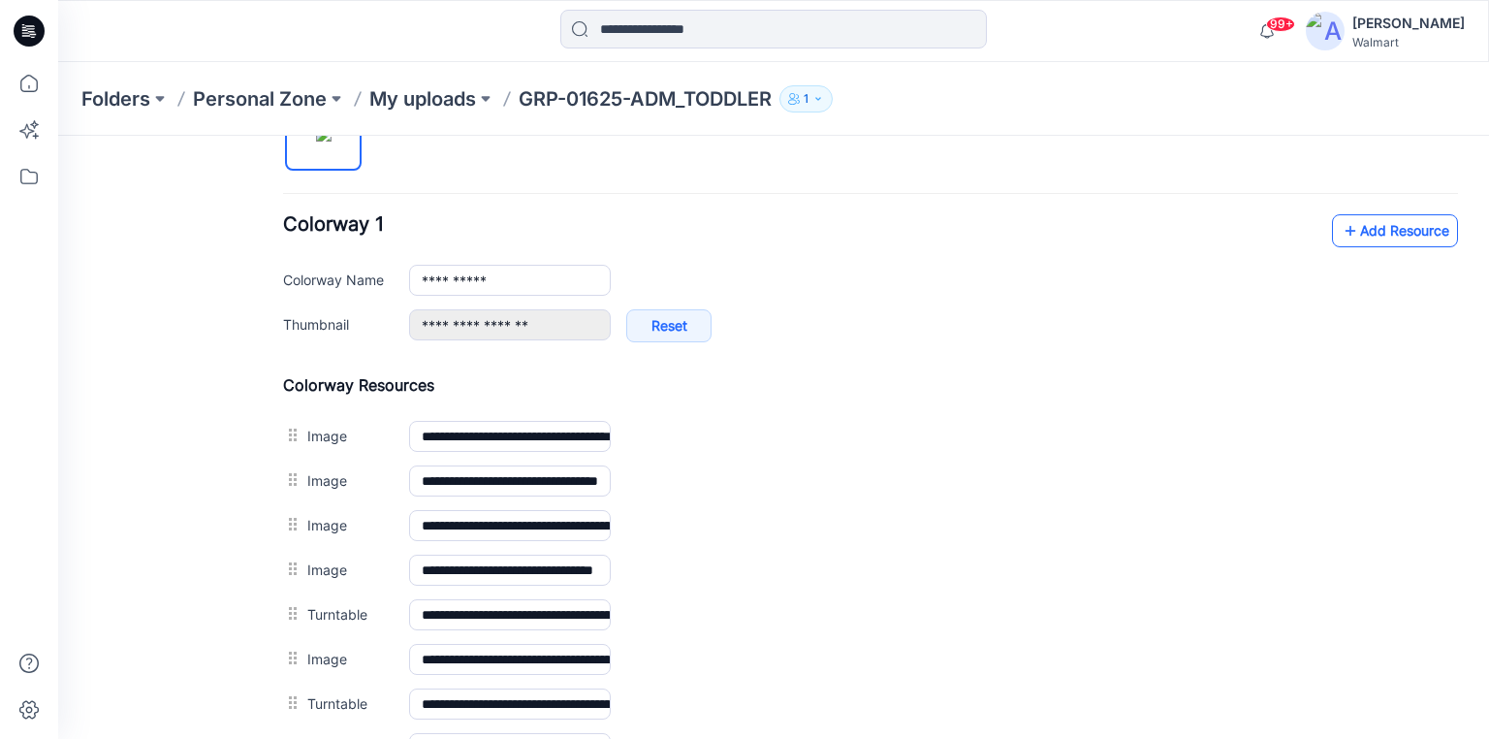
click at [1381, 235] on link "Add Resource" at bounding box center [1395, 230] width 126 height 33
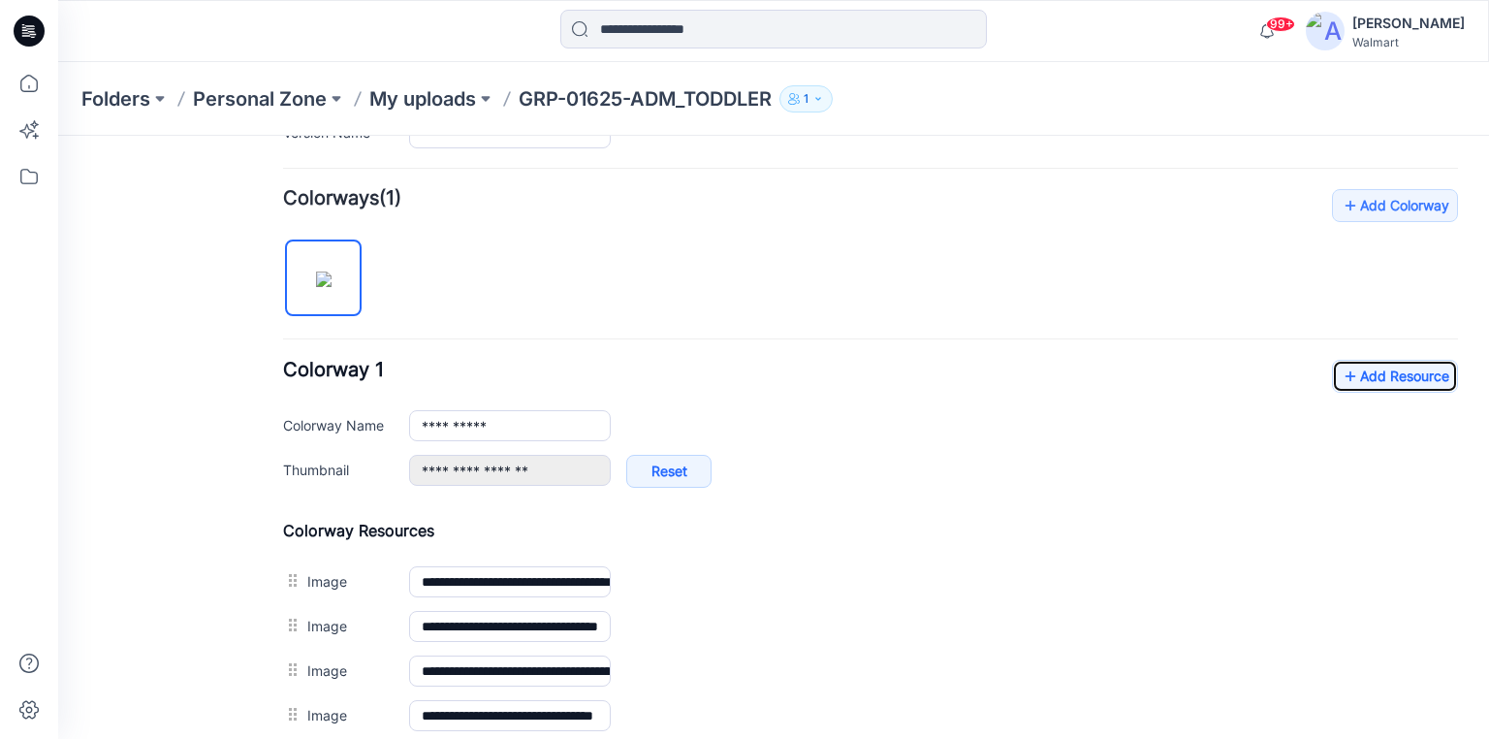
scroll to position [501, 0]
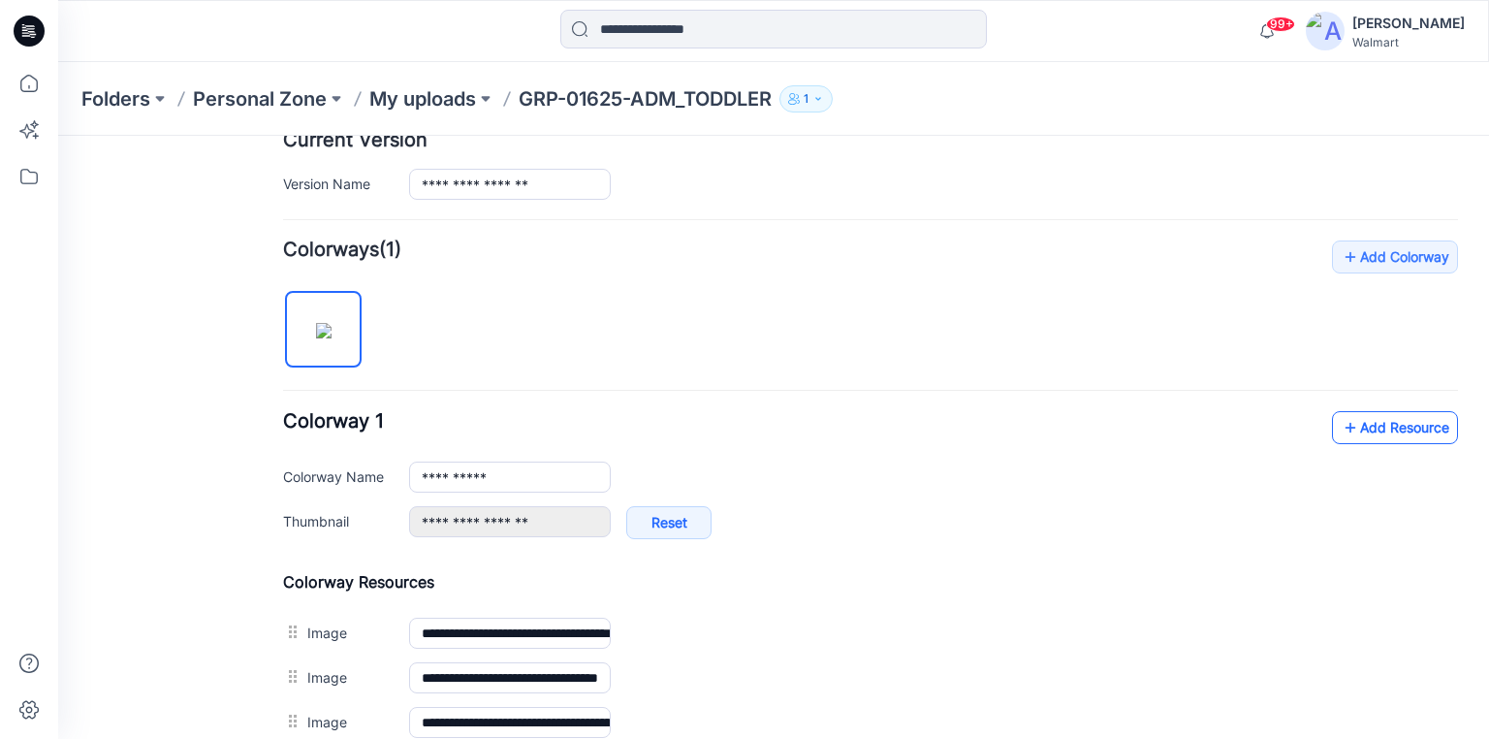
click at [1376, 419] on link "Add Resource" at bounding box center [1395, 427] width 126 height 33
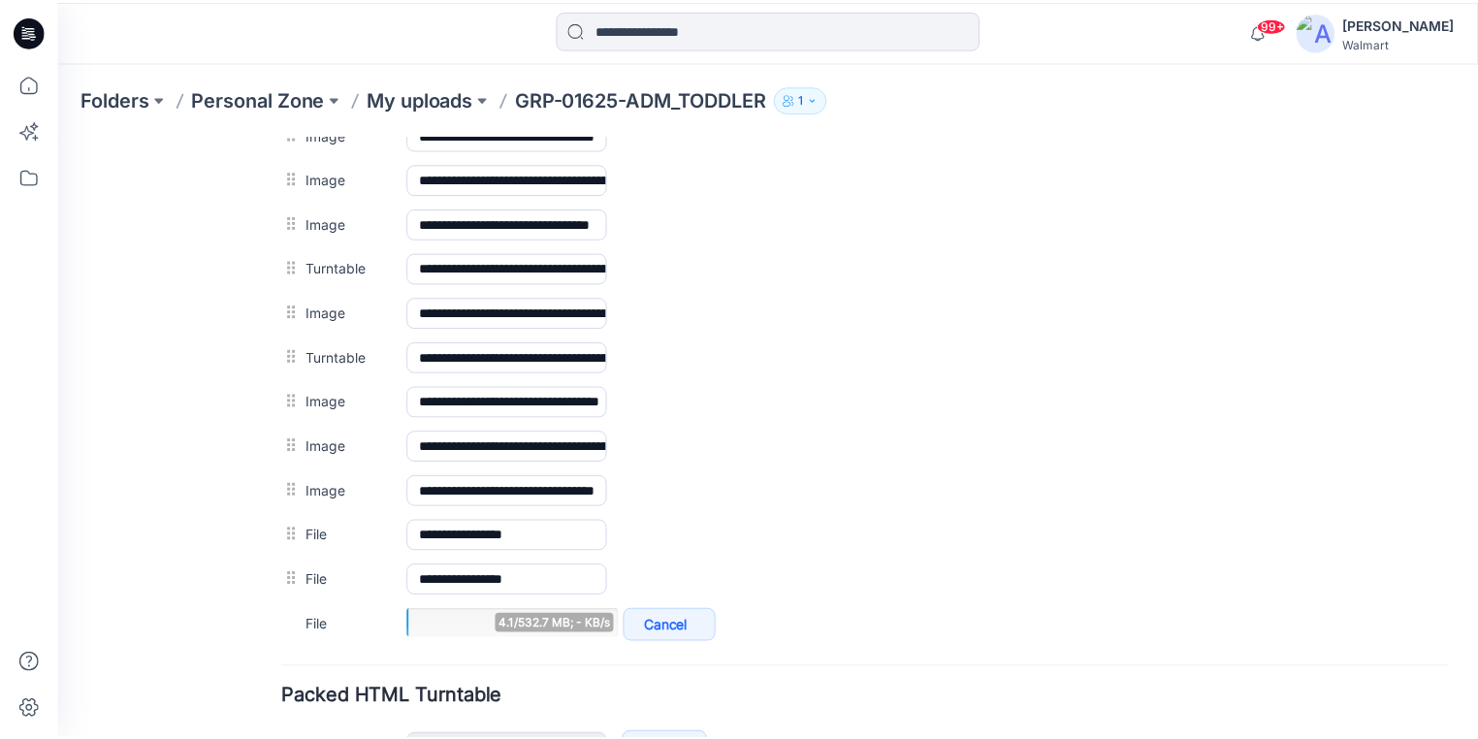
scroll to position [1122, 0]
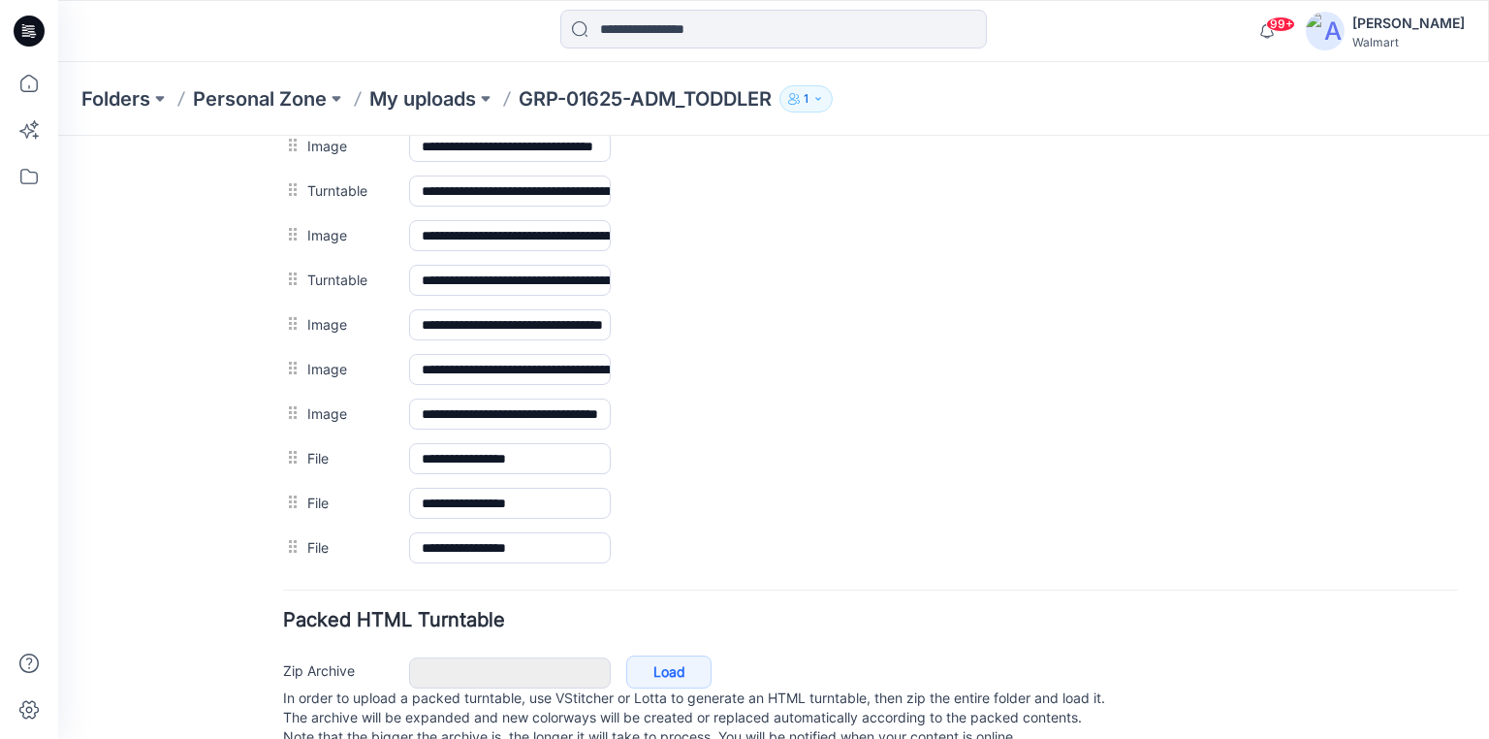
click at [20, 21] on icon at bounding box center [29, 31] width 31 height 31
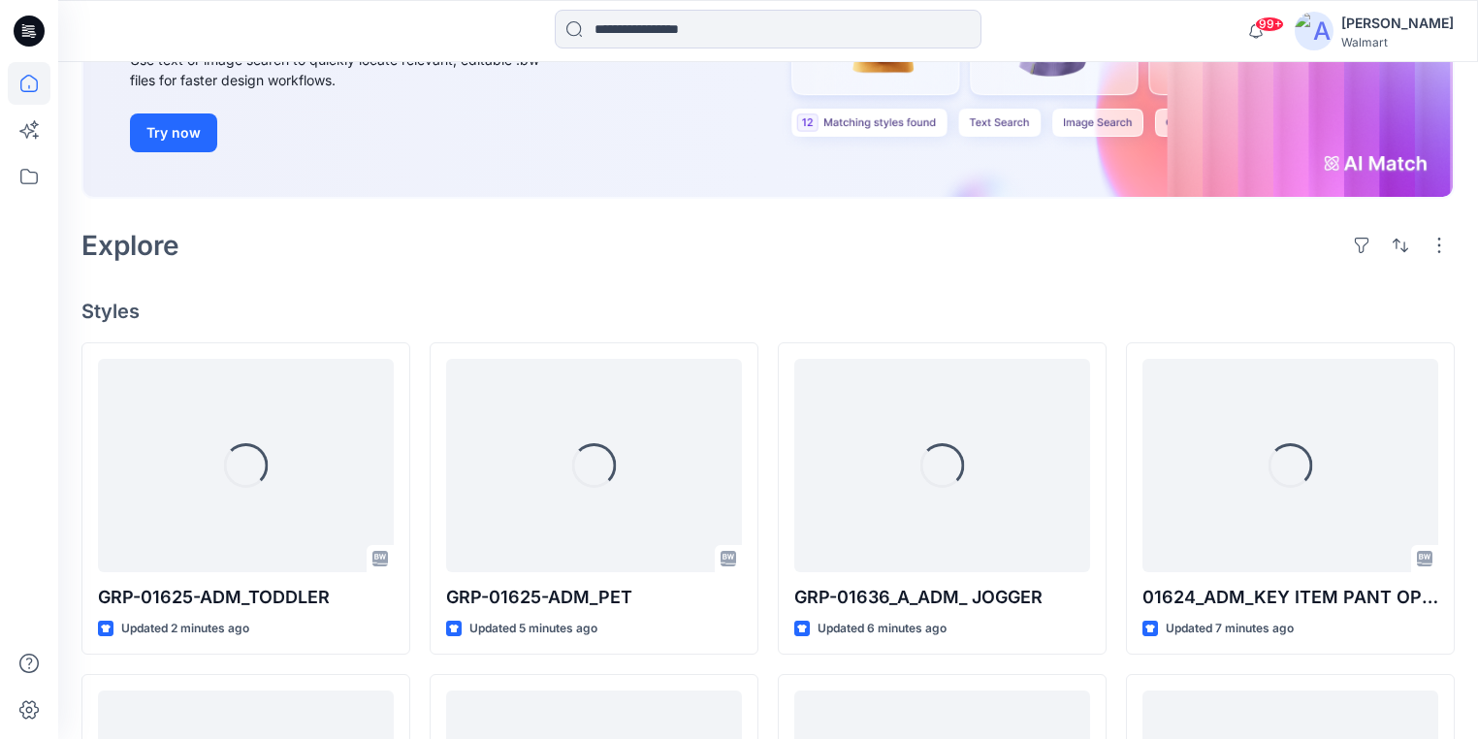
scroll to position [310, 0]
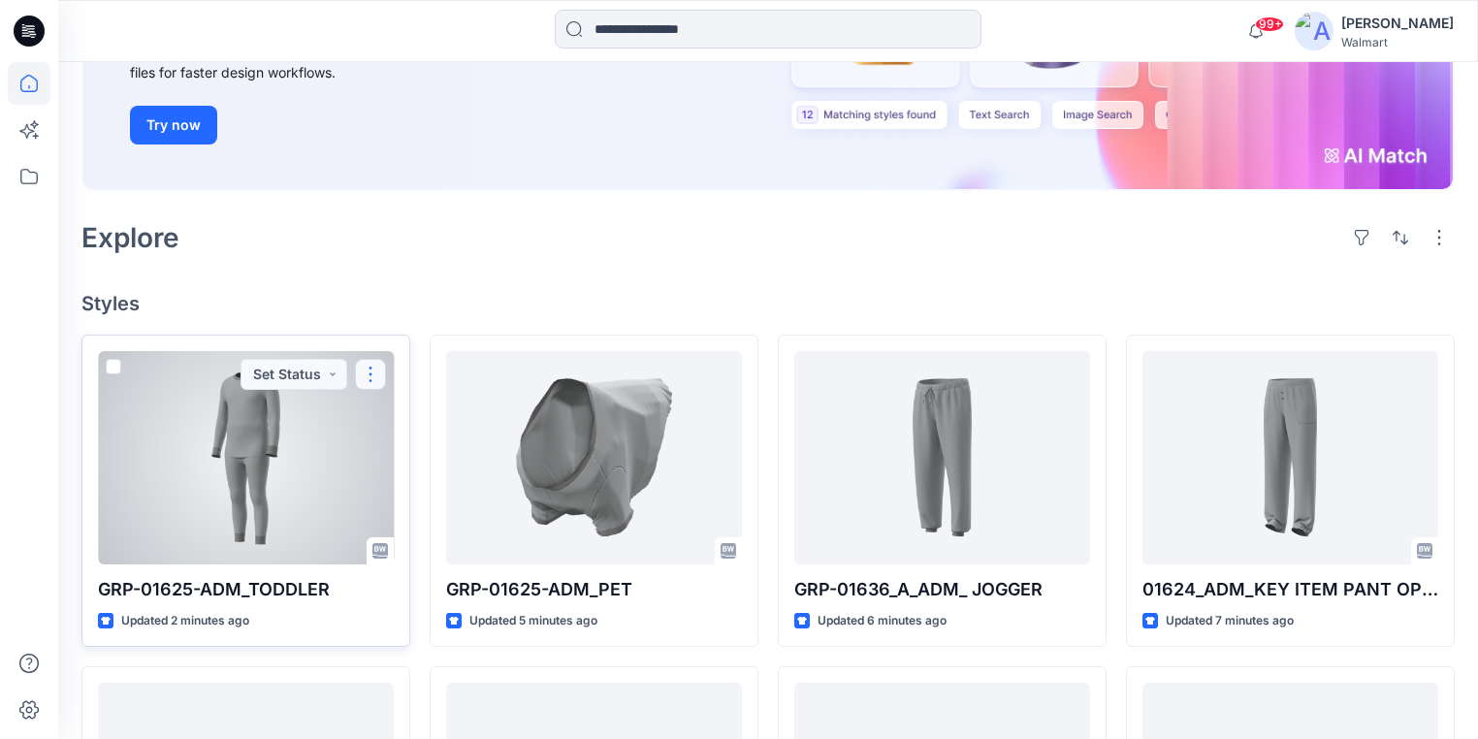
click at [368, 359] on button "button" at bounding box center [370, 374] width 31 height 31
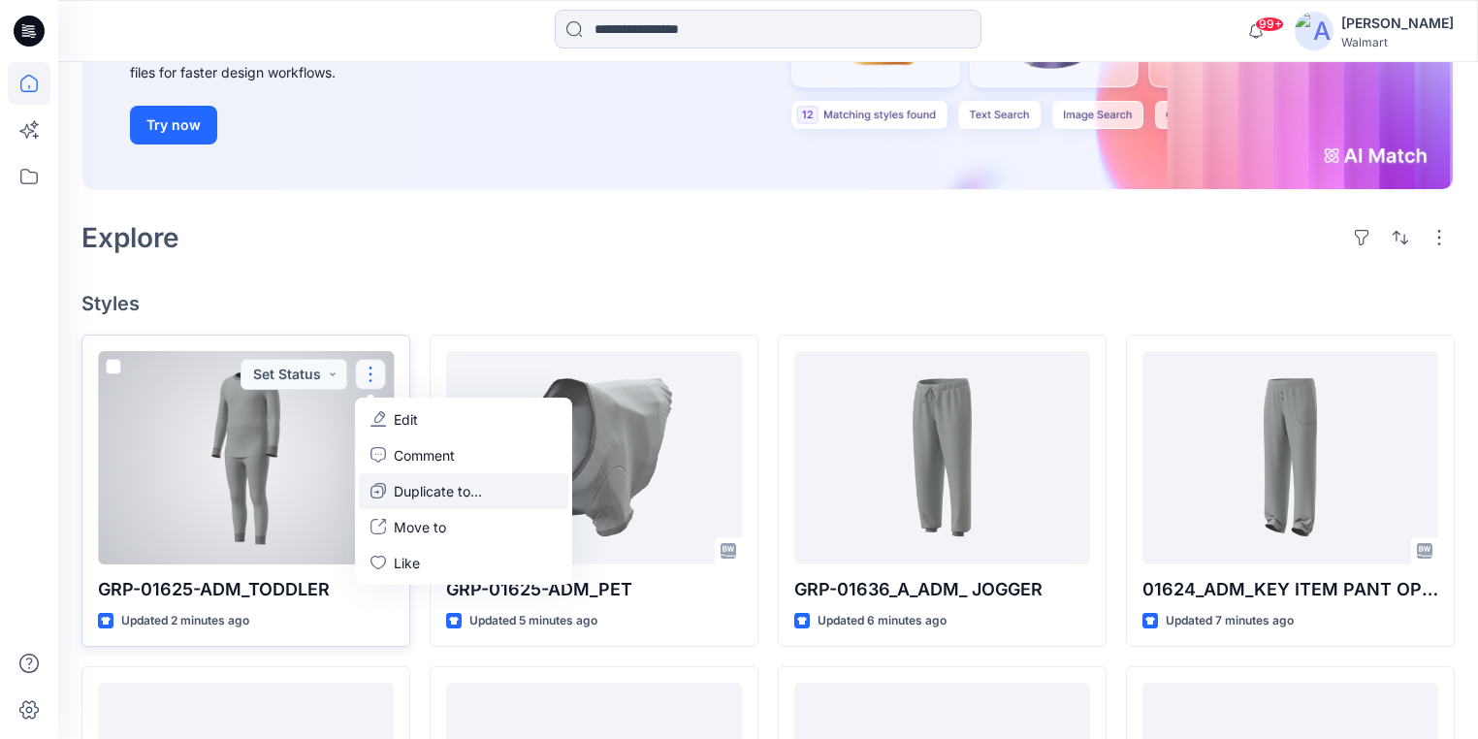
click at [415, 481] on p "Duplicate to..." at bounding box center [438, 491] width 88 height 20
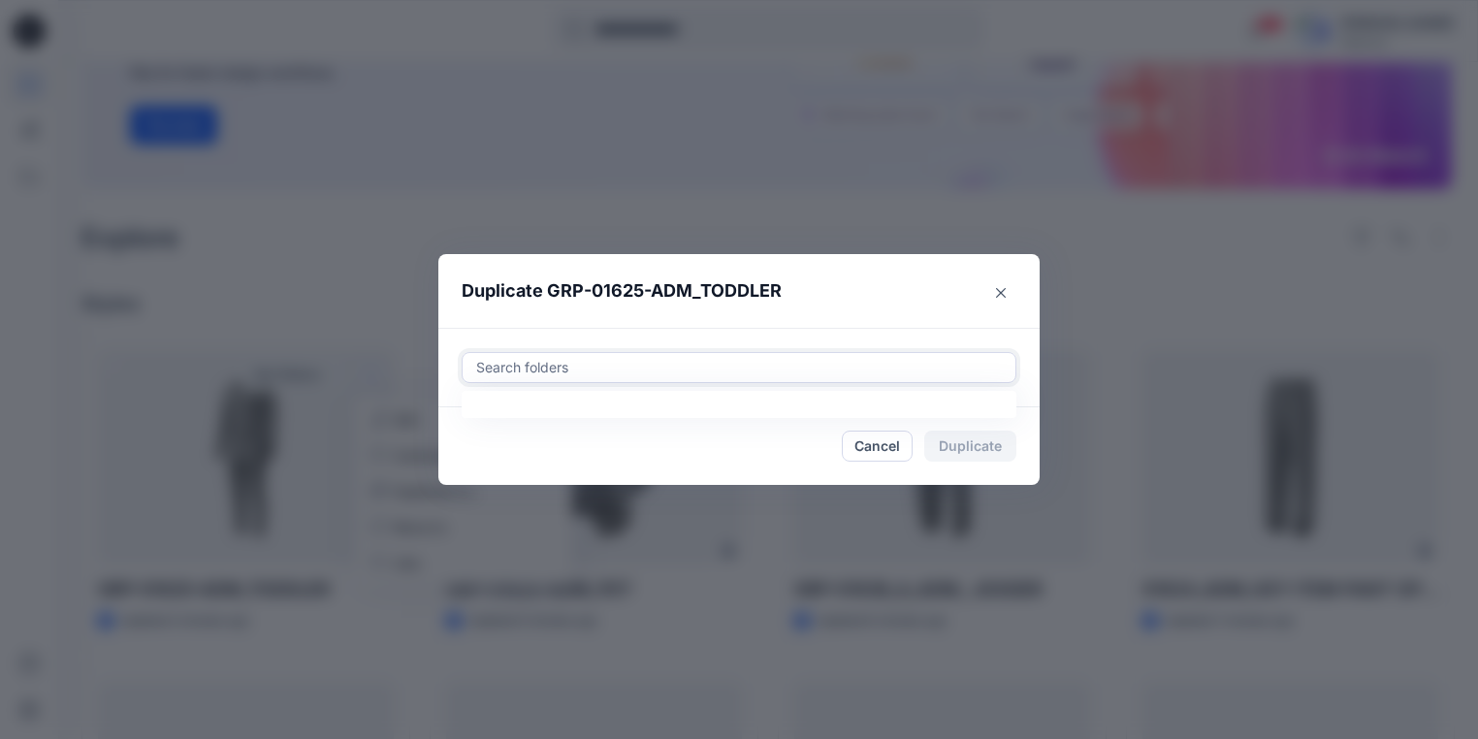
click at [646, 372] on div at bounding box center [738, 367] width 529 height 23
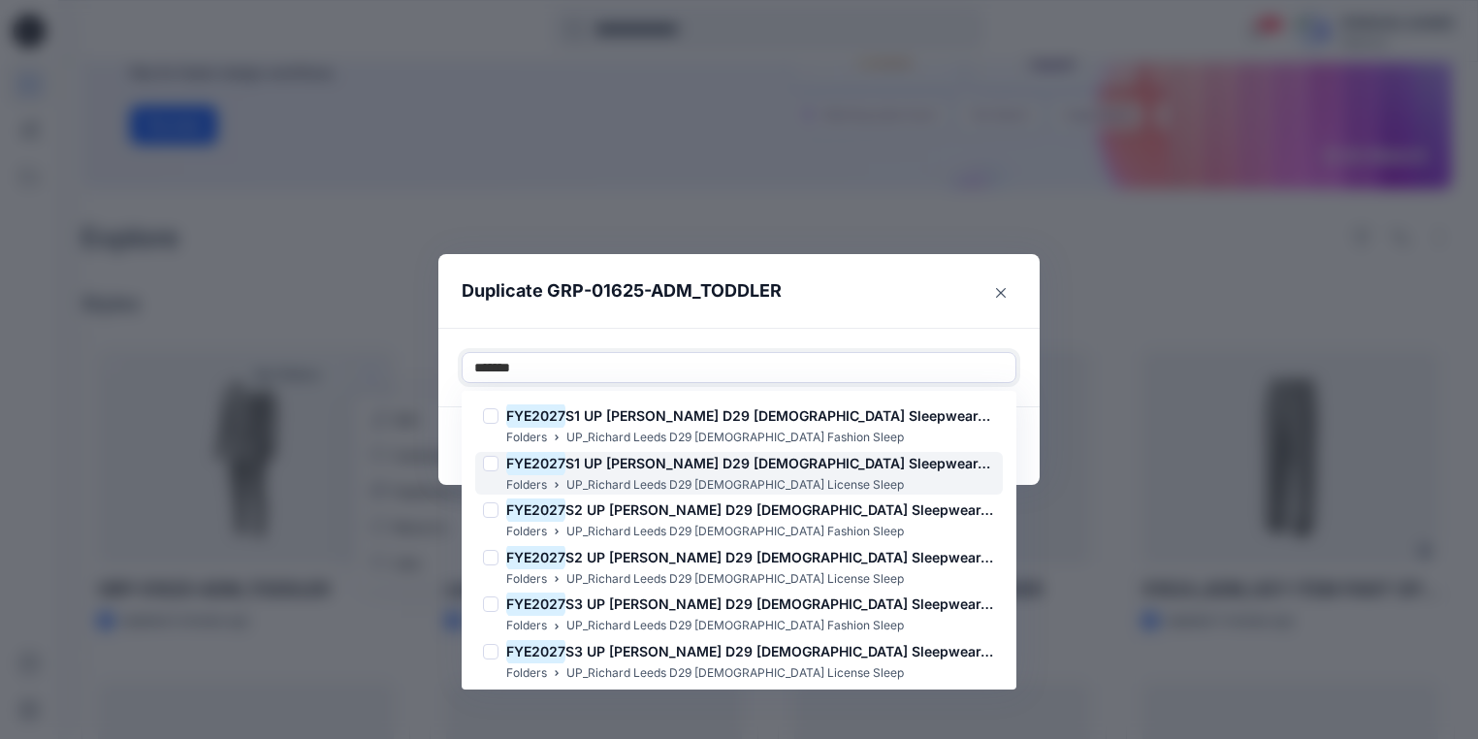
scroll to position [101, 0]
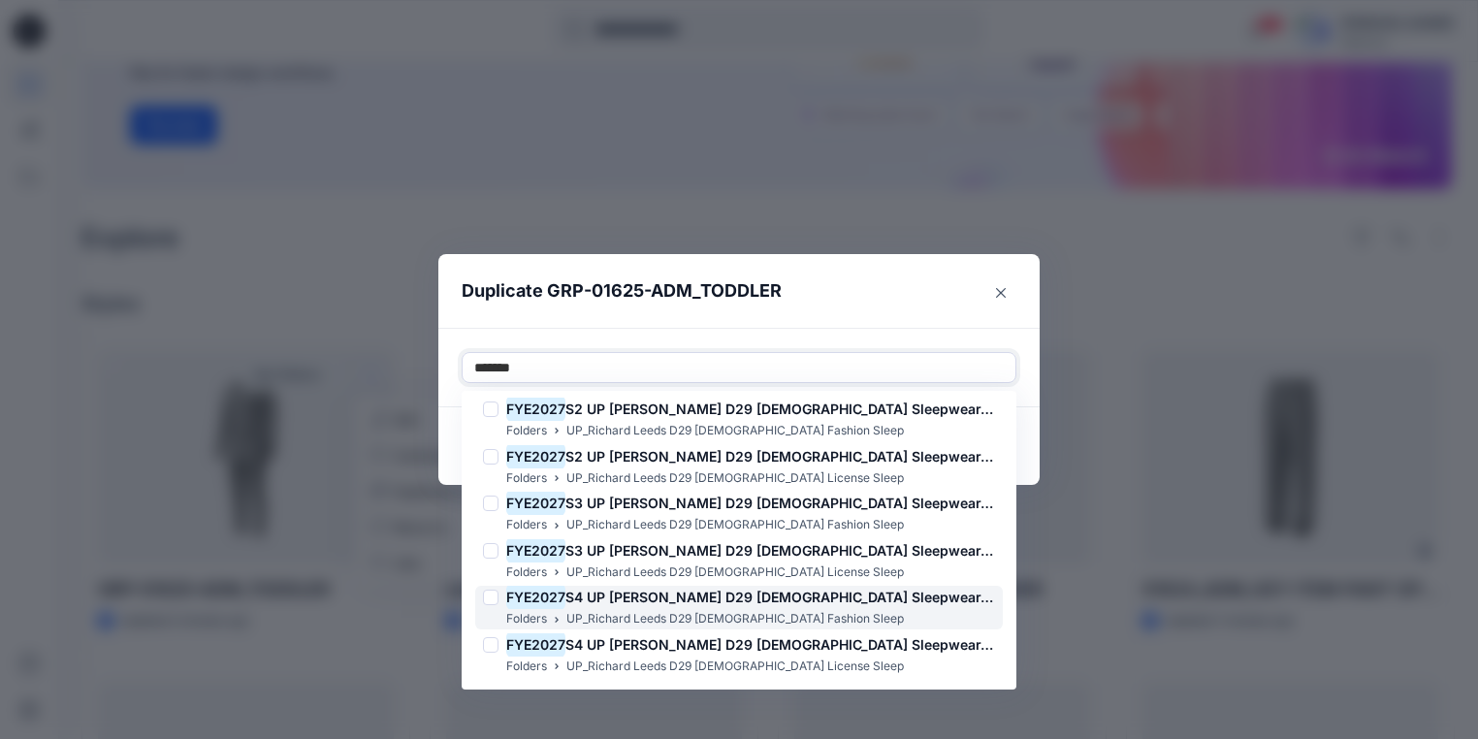
click at [697, 595] on span "S4 UP Richard Leeds D29 Ladies Sleepwear-fashion." at bounding box center [803, 597] width 476 height 16
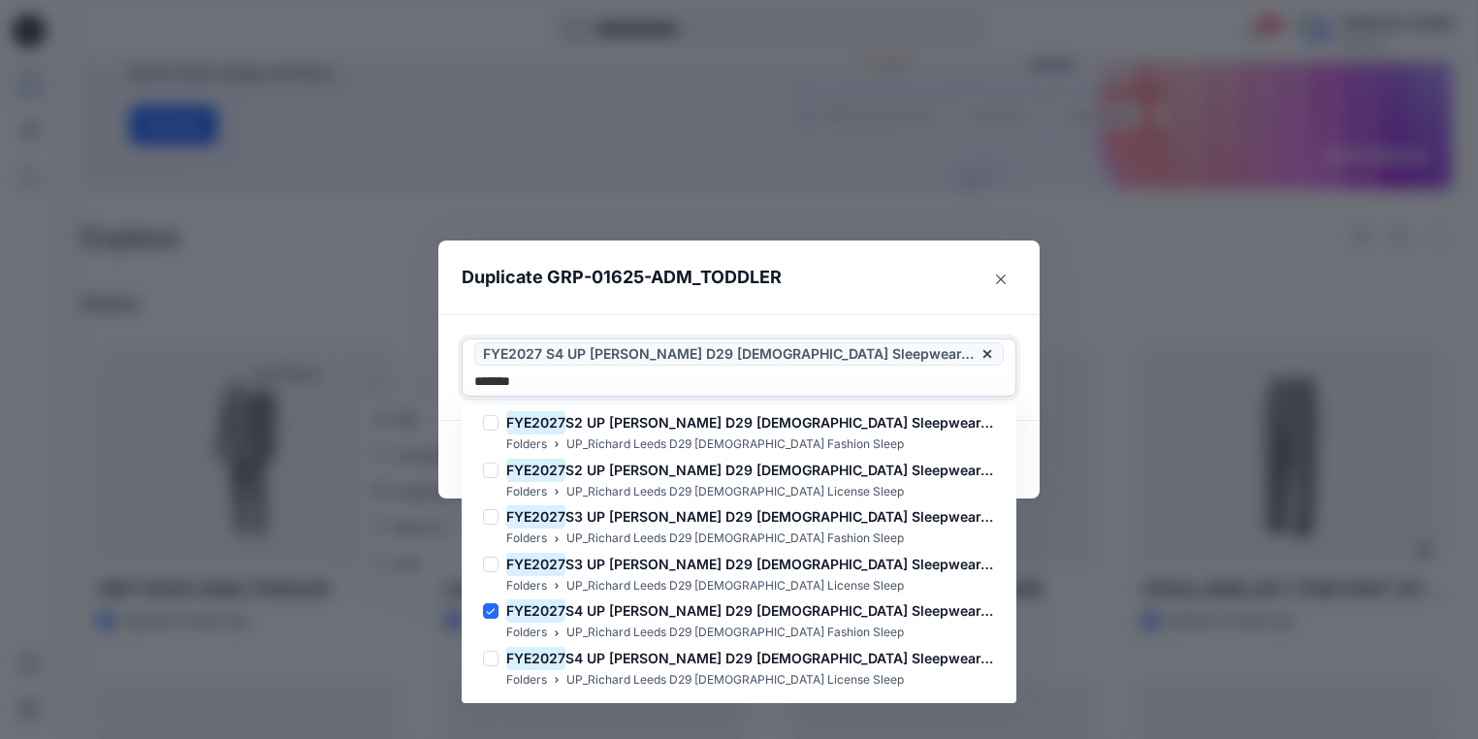
type input "*******"
click at [906, 305] on header "Duplicate GRP-01625-ADM_TODDLER" at bounding box center [719, 277] width 562 height 74
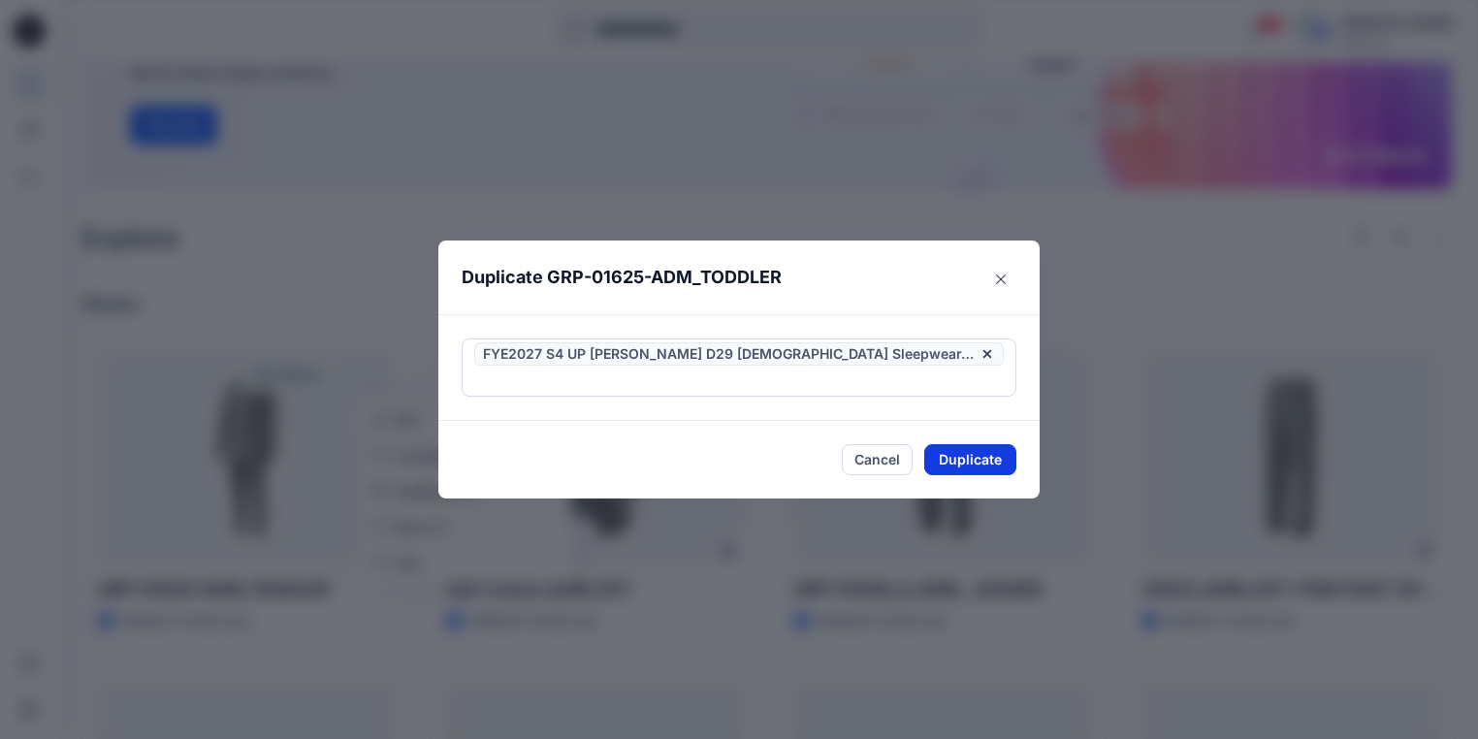
click at [965, 449] on button "Duplicate" at bounding box center [970, 459] width 92 height 31
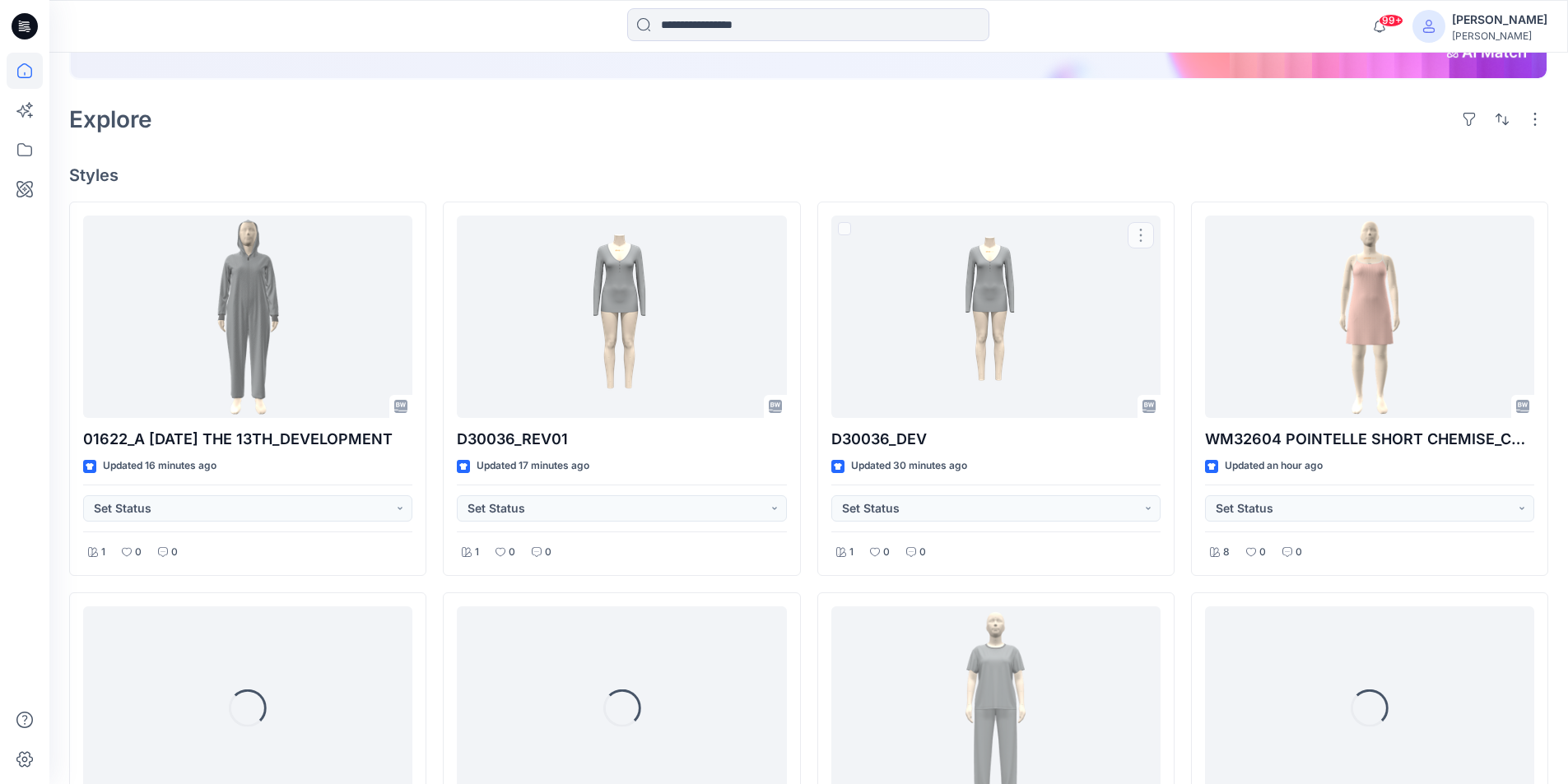
scroll to position [329, 0]
